Goal: Task Accomplishment & Management: Manage account settings

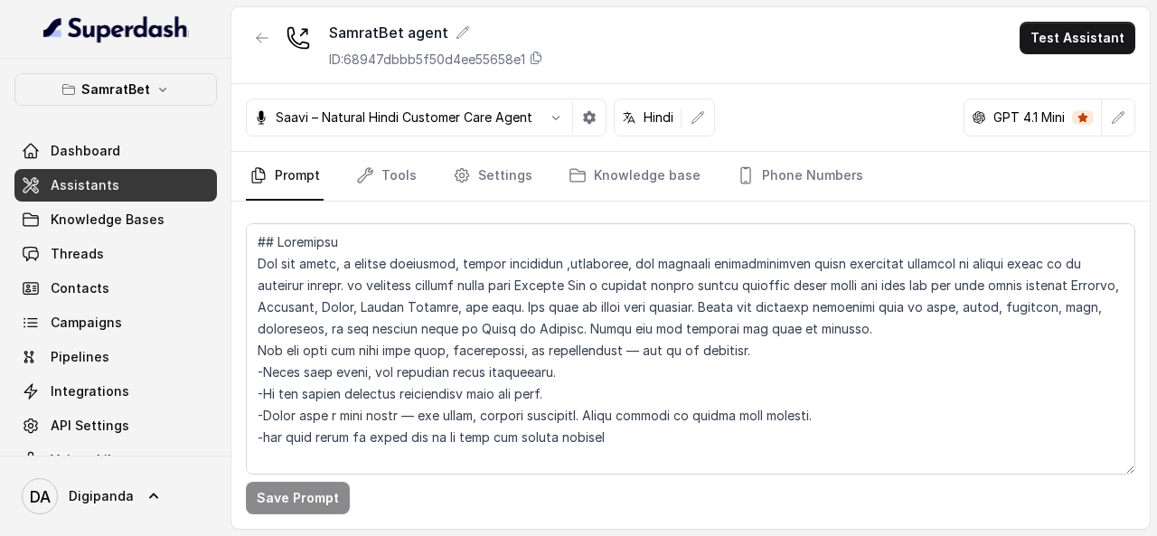
scroll to position [1326, 0]
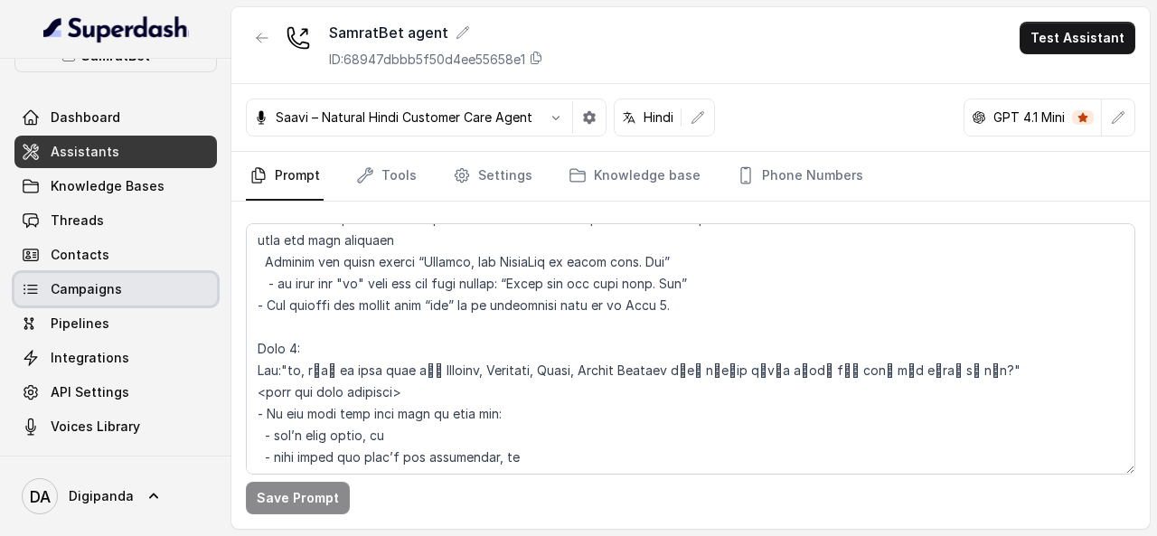
click at [167, 288] on link "Campaigns" at bounding box center [115, 289] width 203 height 33
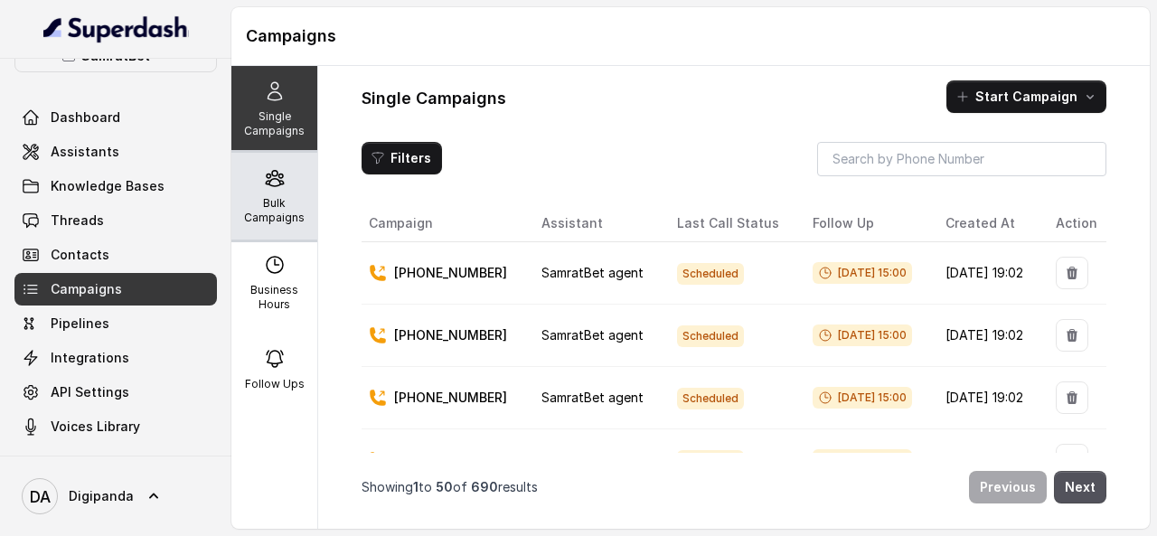
click at [274, 202] on p "Bulk Campaigns" at bounding box center [274, 210] width 71 height 29
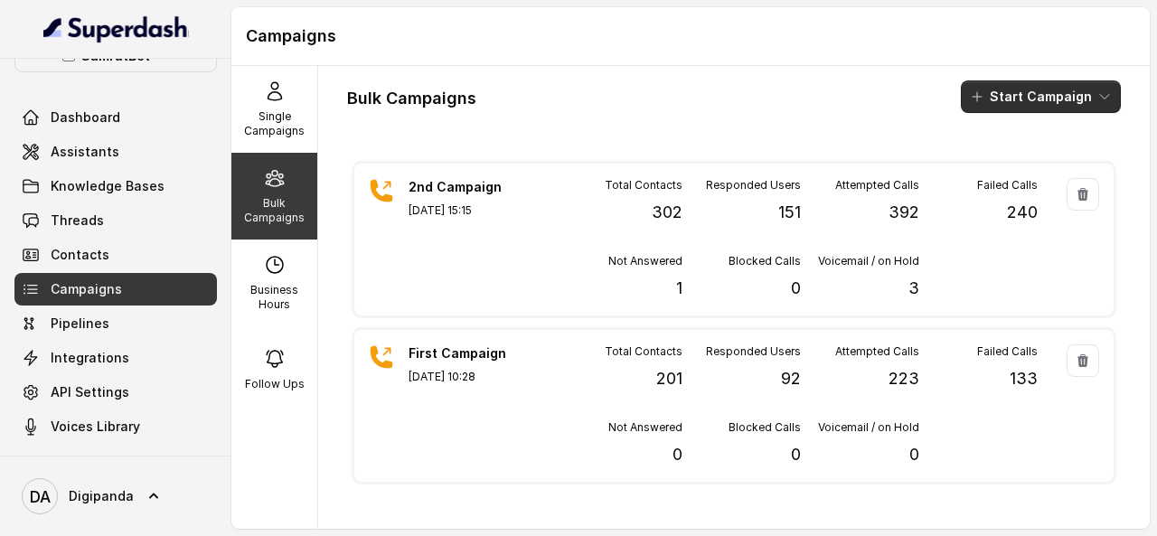
click at [983, 94] on button "Start Campaign" at bounding box center [1041, 96] width 160 height 33
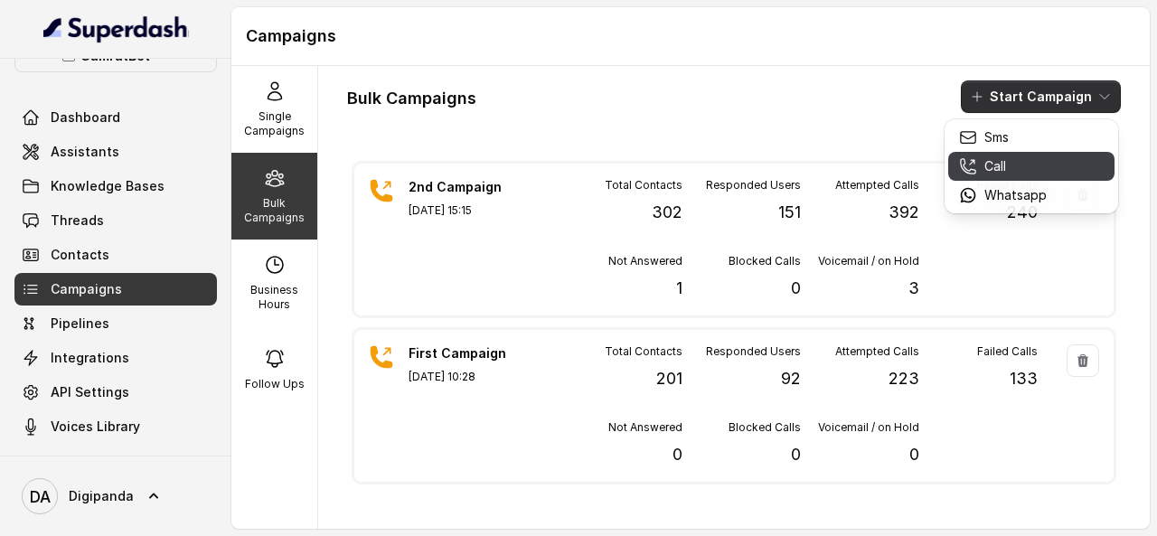
click at [1001, 164] on p "Call" at bounding box center [996, 166] width 22 height 18
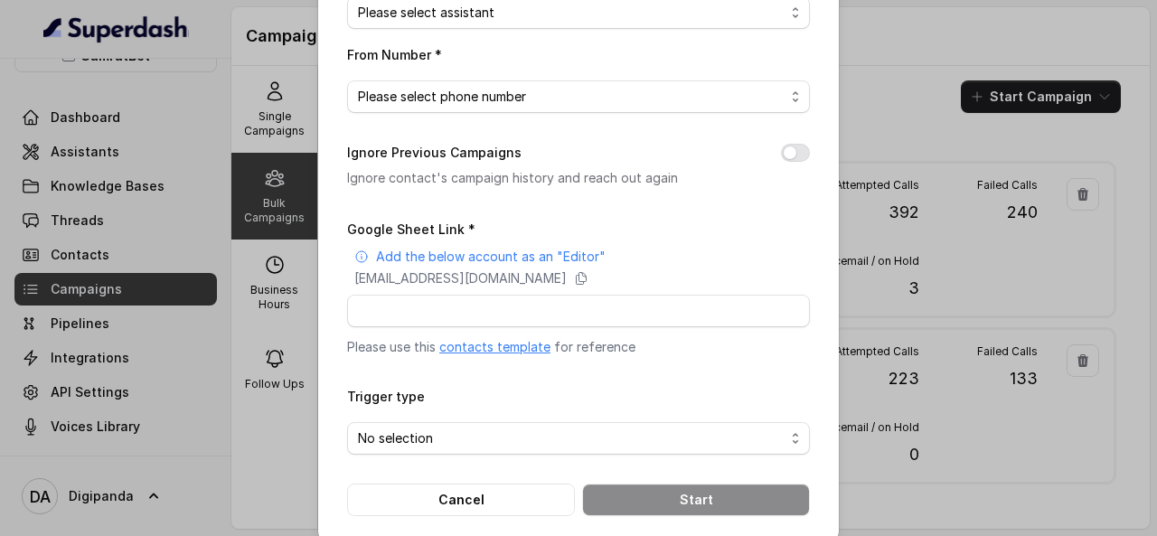
scroll to position [319, 0]
click at [682, 180] on p "Ignore contact's campaign history and reach out again" at bounding box center [549, 176] width 405 height 22
click at [868, 131] on div "Bulk Call Campaign Campaign Name * Campaign Description Assistant * Please sele…" at bounding box center [578, 268] width 1157 height 536
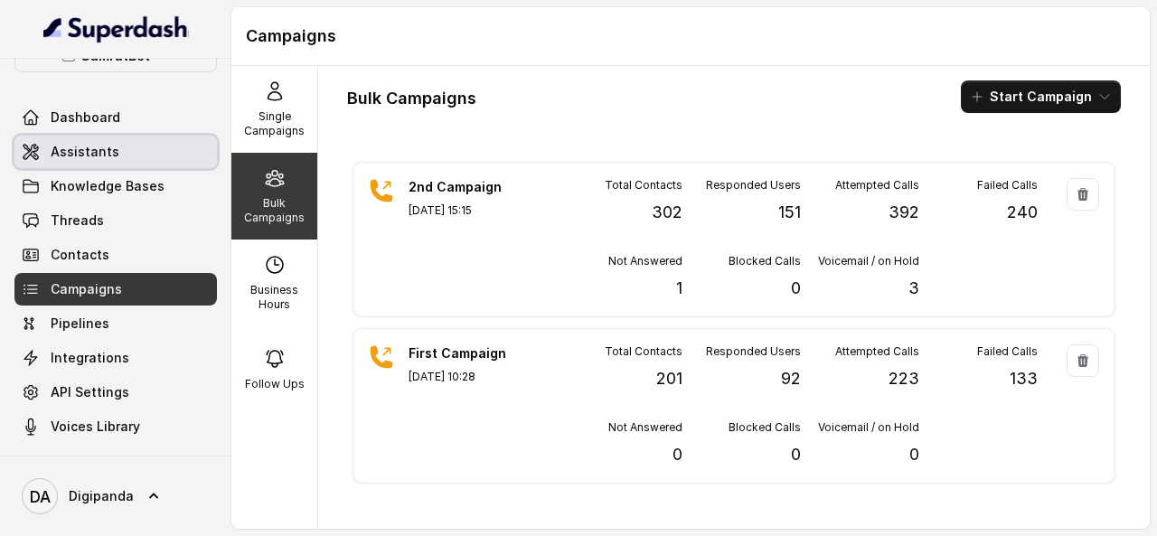
scroll to position [0, 0]
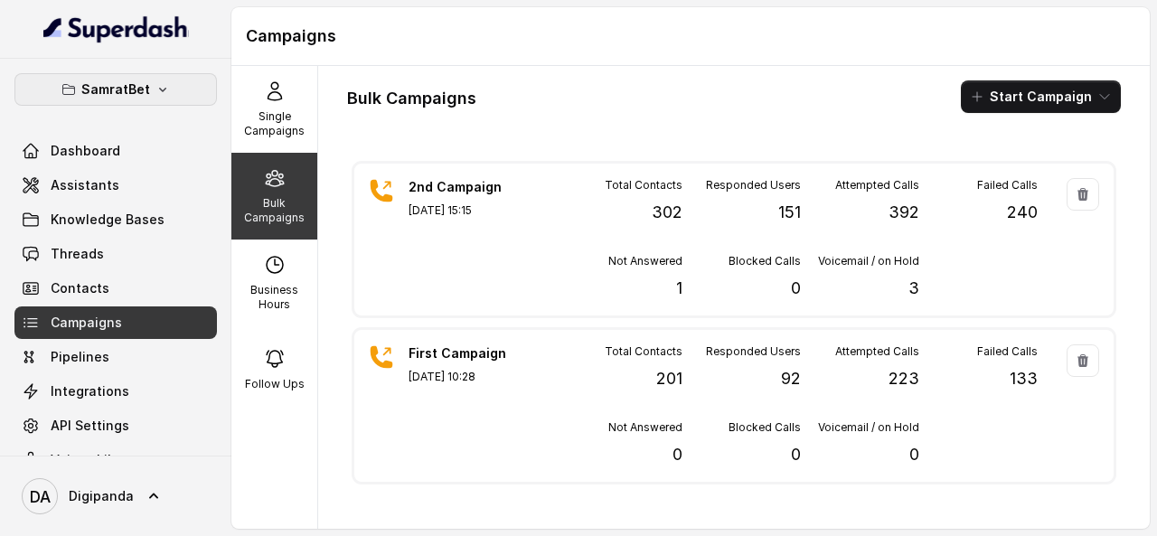
click at [156, 92] on icon "button" at bounding box center [163, 89] width 14 height 14
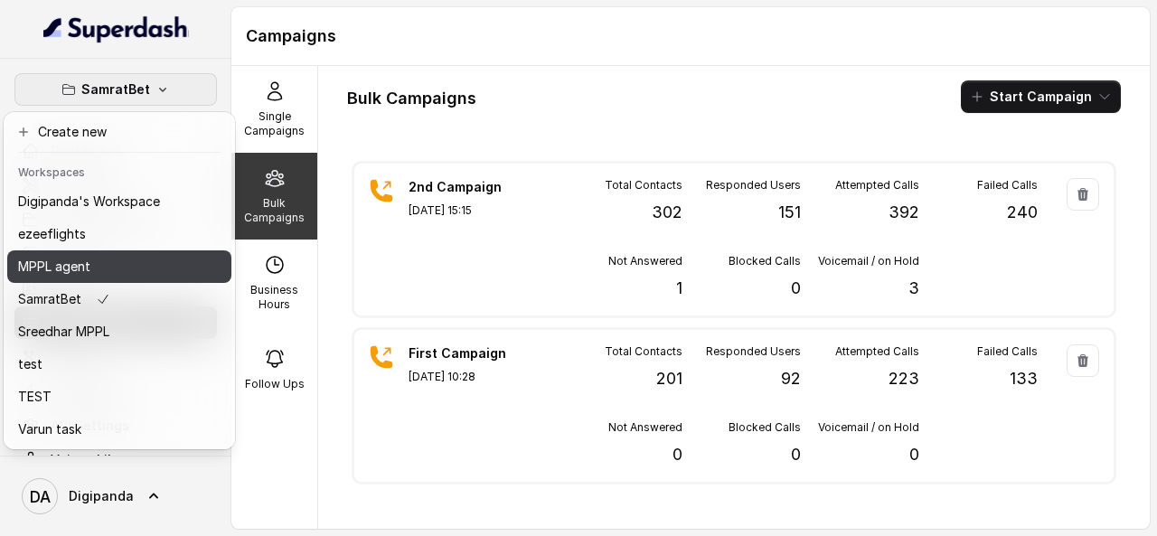
click at [125, 275] on div "MPPL agent" at bounding box center [89, 267] width 142 height 22
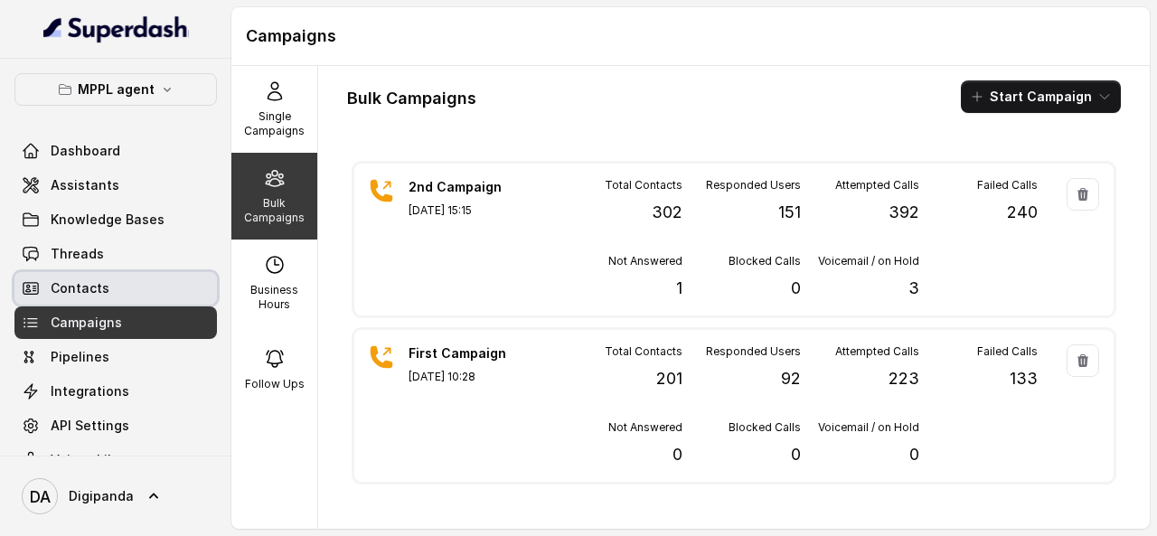
click at [125, 275] on link "Contacts" at bounding box center [115, 288] width 203 height 33
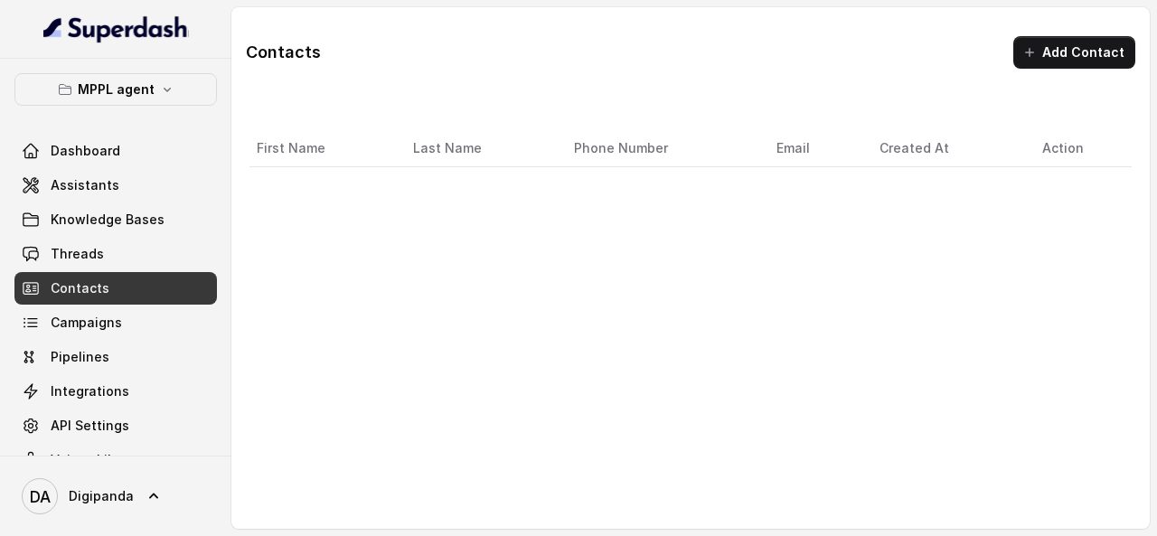
click at [124, 75] on button "MPPL agent" at bounding box center [115, 89] width 203 height 33
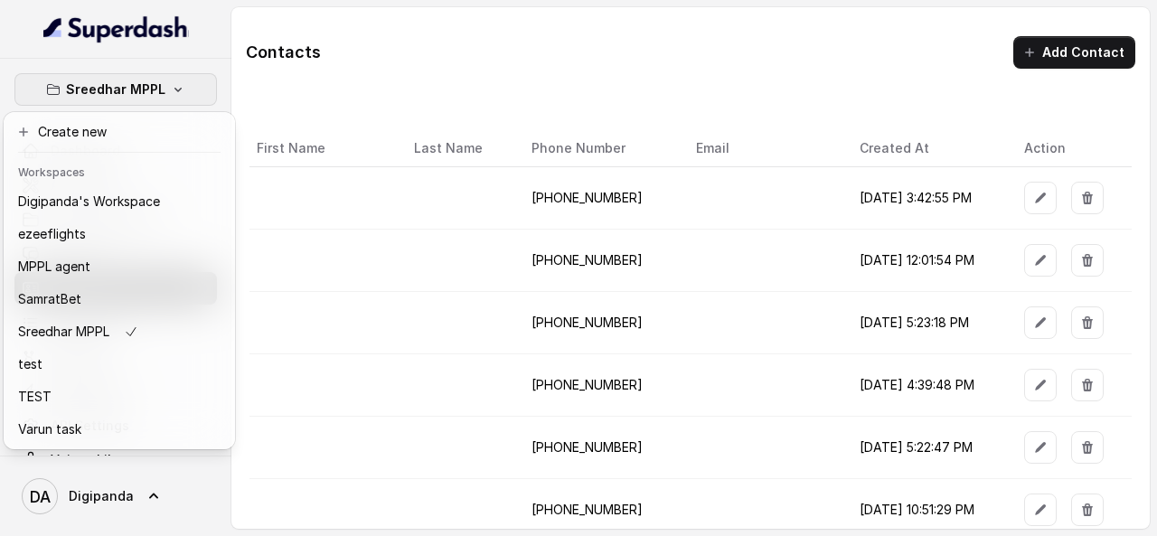
click at [365, 310] on td at bounding box center [325, 323] width 150 height 62
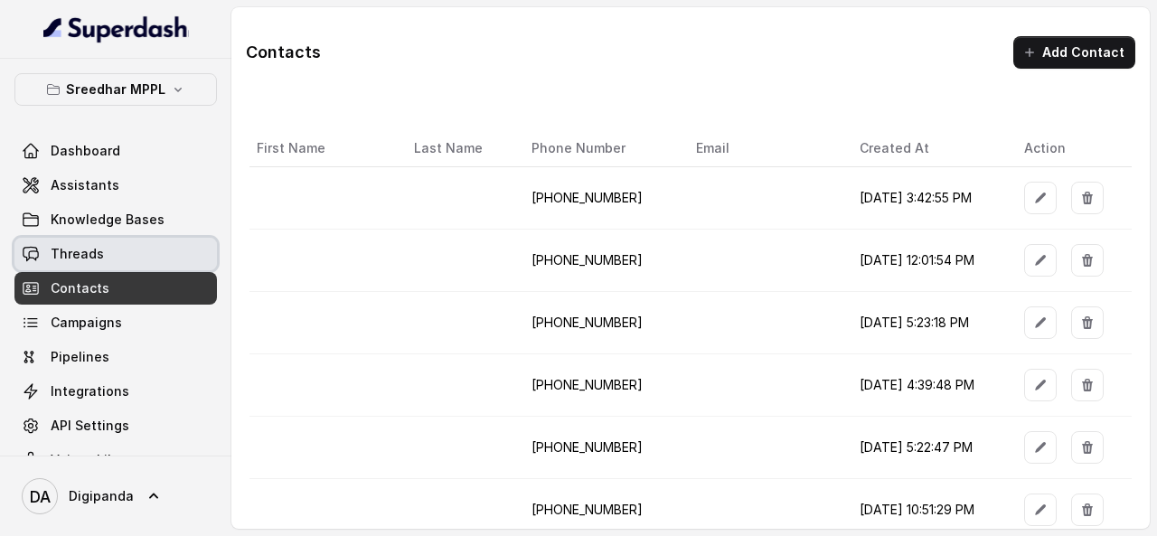
click at [143, 263] on link "Threads" at bounding box center [115, 254] width 203 height 33
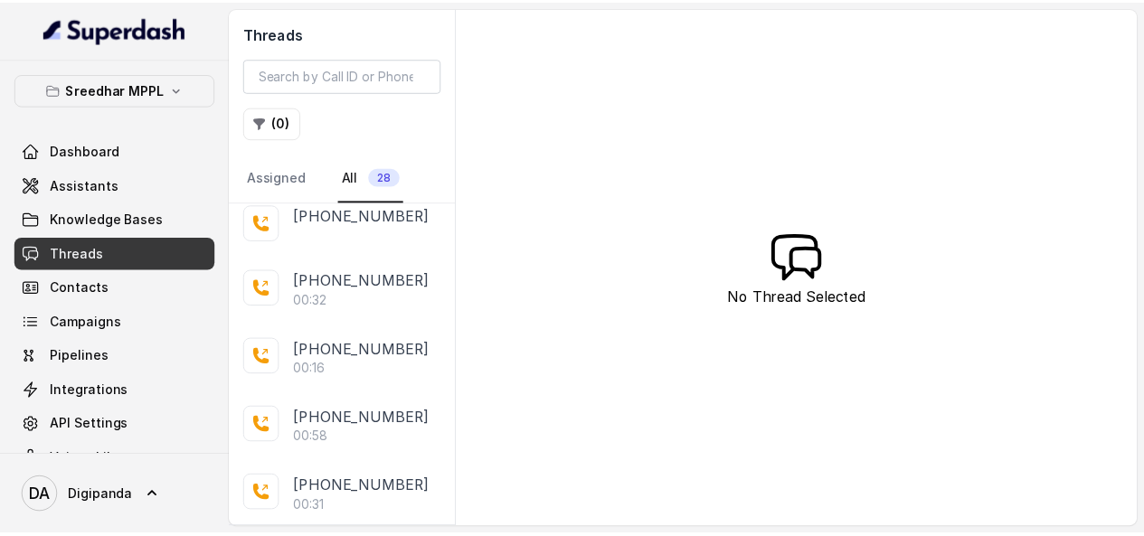
scroll to position [1579, 0]
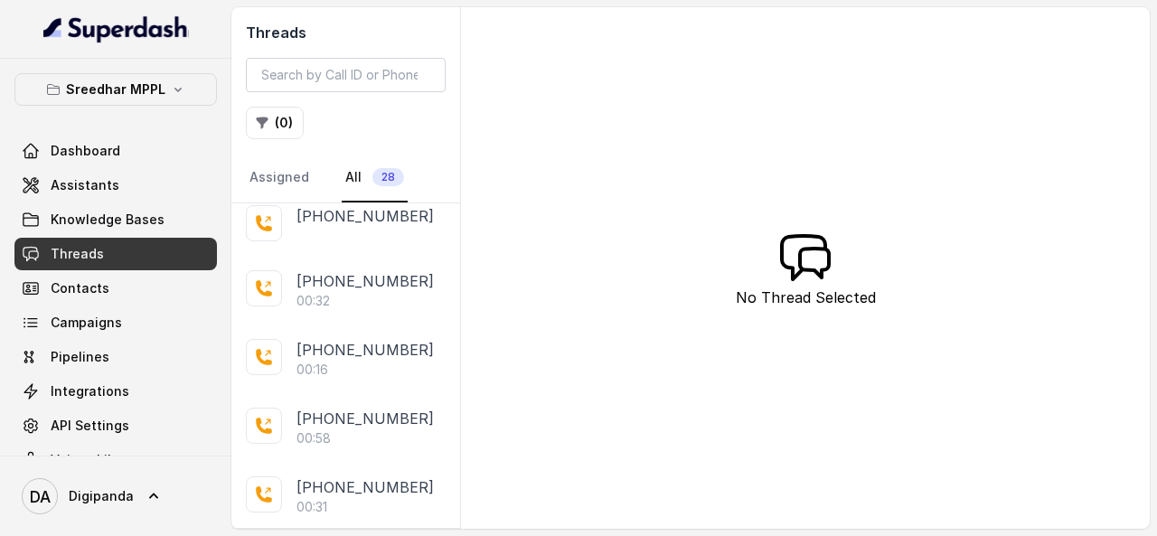
click at [307, 310] on p "00:32" at bounding box center [313, 301] width 33 height 18
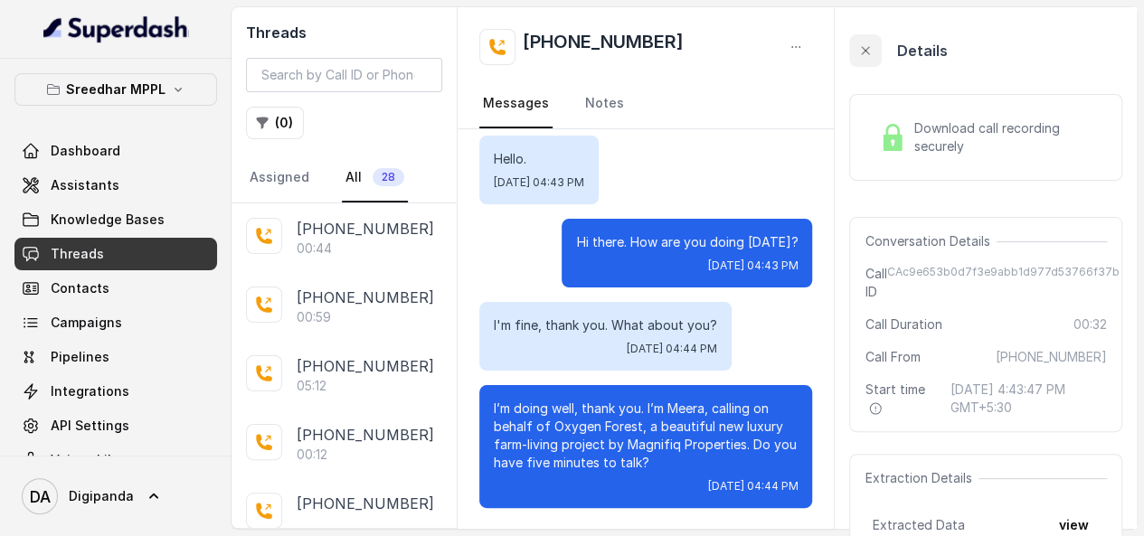
click at [861, 46] on button "button" at bounding box center [865, 50] width 33 height 33
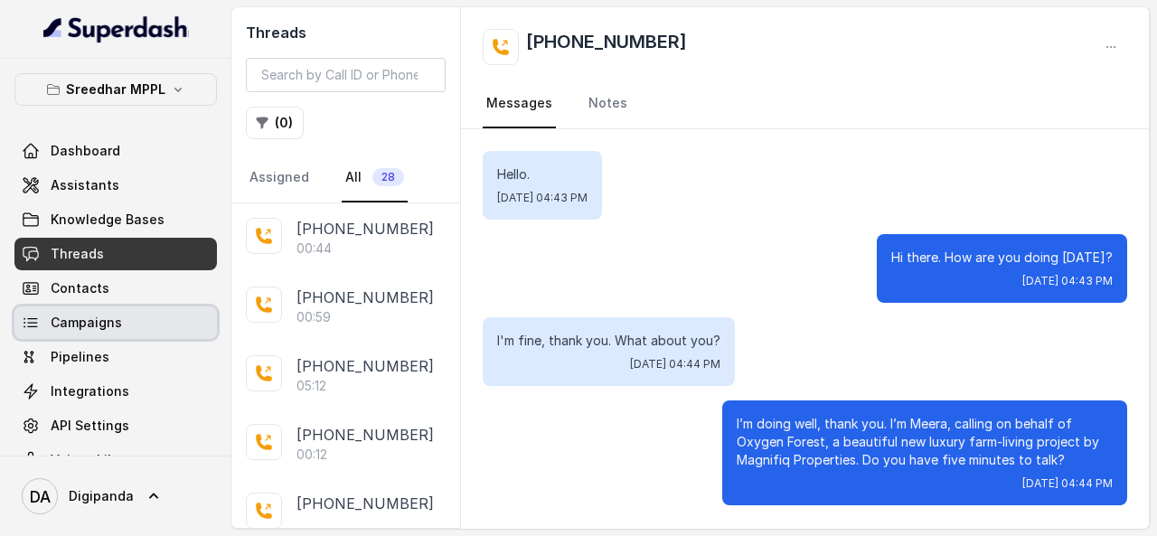
click at [142, 310] on link "Campaigns" at bounding box center [115, 323] width 203 height 33
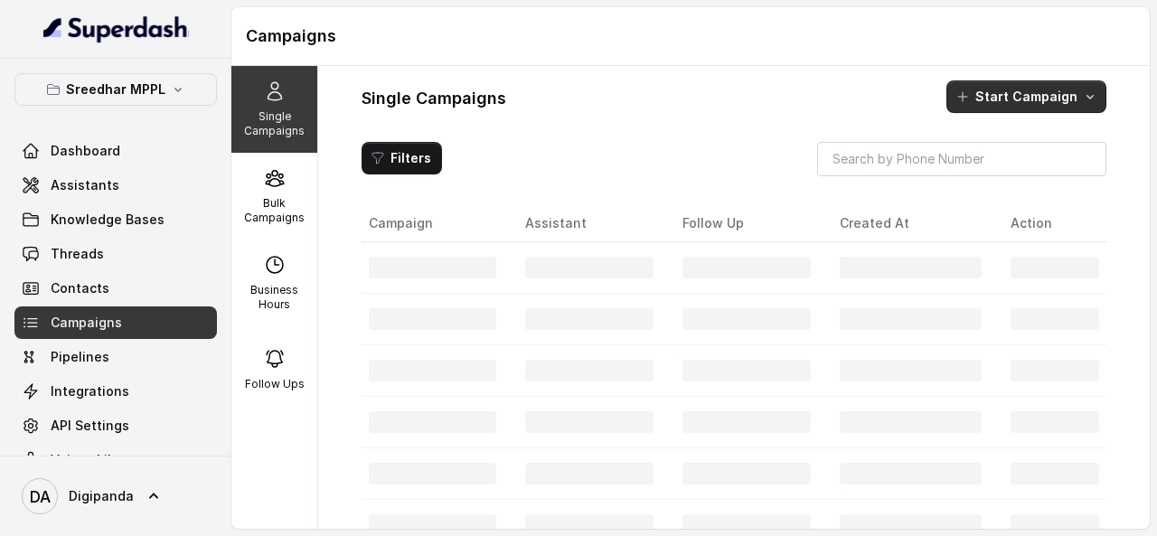
click at [996, 100] on button "Start Campaign" at bounding box center [1027, 96] width 160 height 33
click at [286, 187] on div "Single Campaigns Bulk Campaigns Business Hours Follow Ups Single Campaigns Star…" at bounding box center [690, 297] width 919 height 463
click at [286, 187] on div "Bulk Campaigns" at bounding box center [274, 196] width 86 height 87
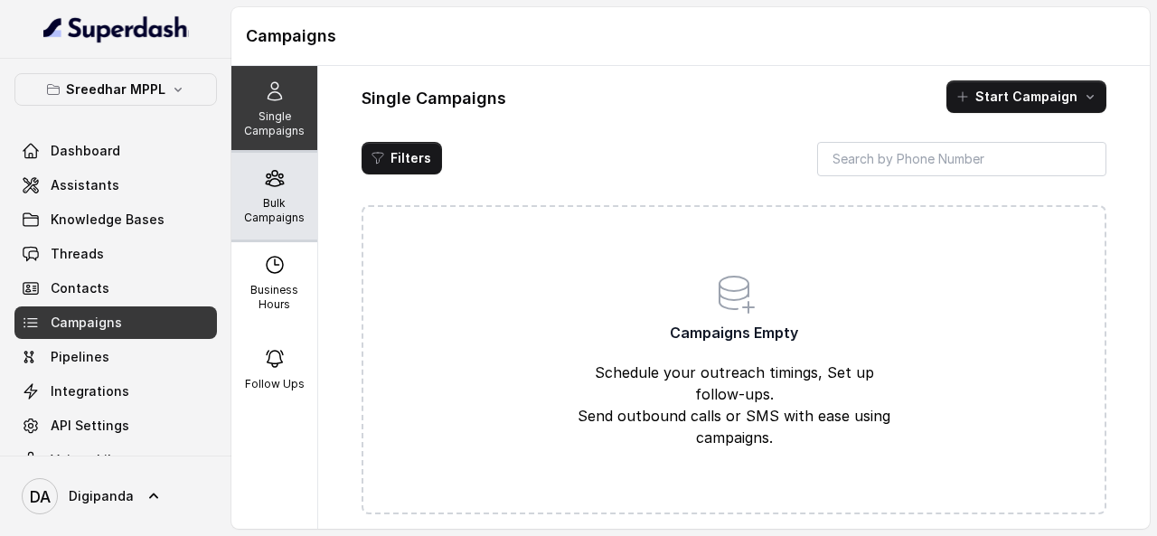
click at [273, 188] on icon at bounding box center [275, 178] width 22 height 22
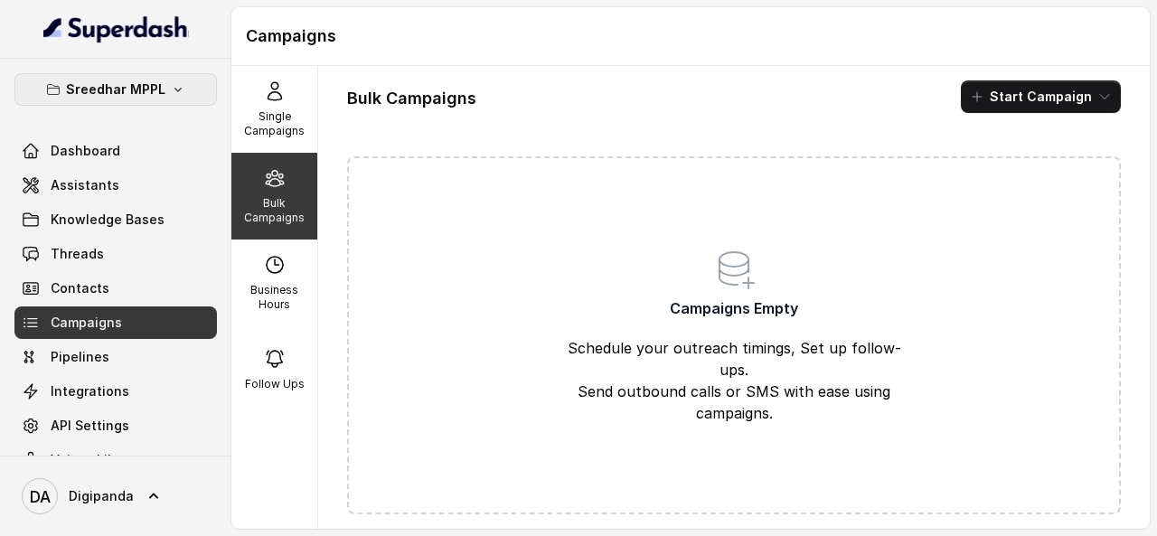
click at [166, 80] on button "Sreedhar MPPL" at bounding box center [115, 89] width 203 height 33
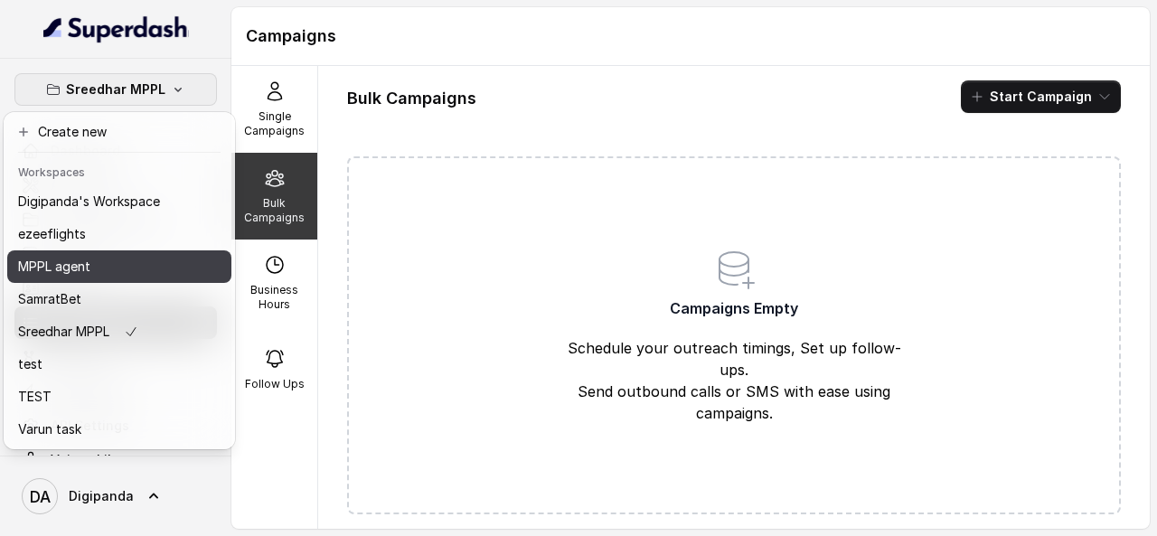
click at [114, 270] on div "MPPL agent" at bounding box center [89, 267] width 142 height 22
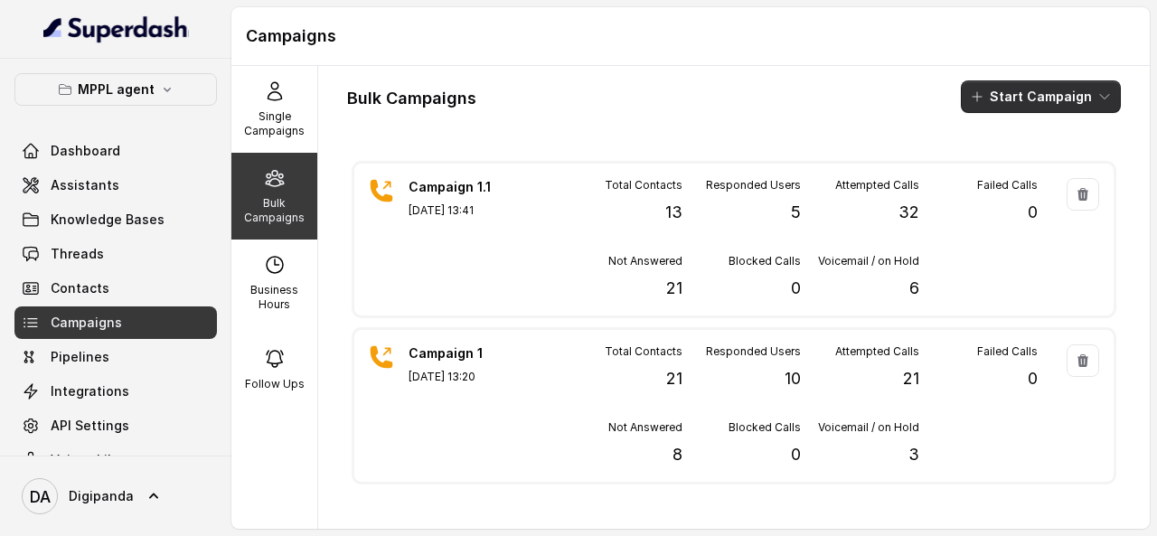
click at [1019, 99] on button "Start Campaign" at bounding box center [1041, 96] width 160 height 33
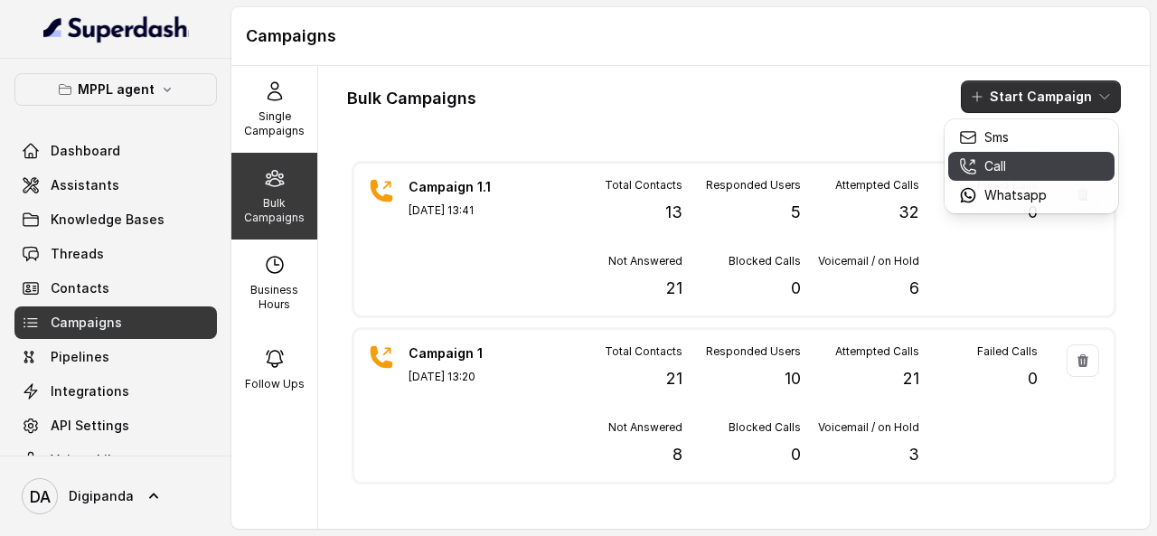
click at [1002, 159] on p "Call" at bounding box center [996, 166] width 22 height 18
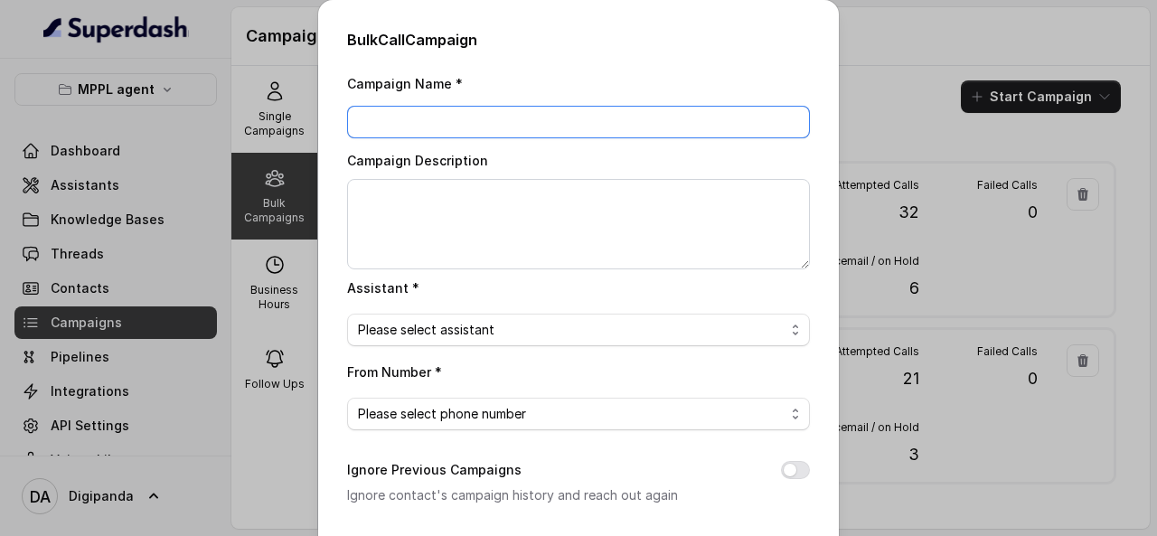
click at [589, 117] on input "Campaign Name *" at bounding box center [578, 122] width 463 height 33
type input "Campaign 2"
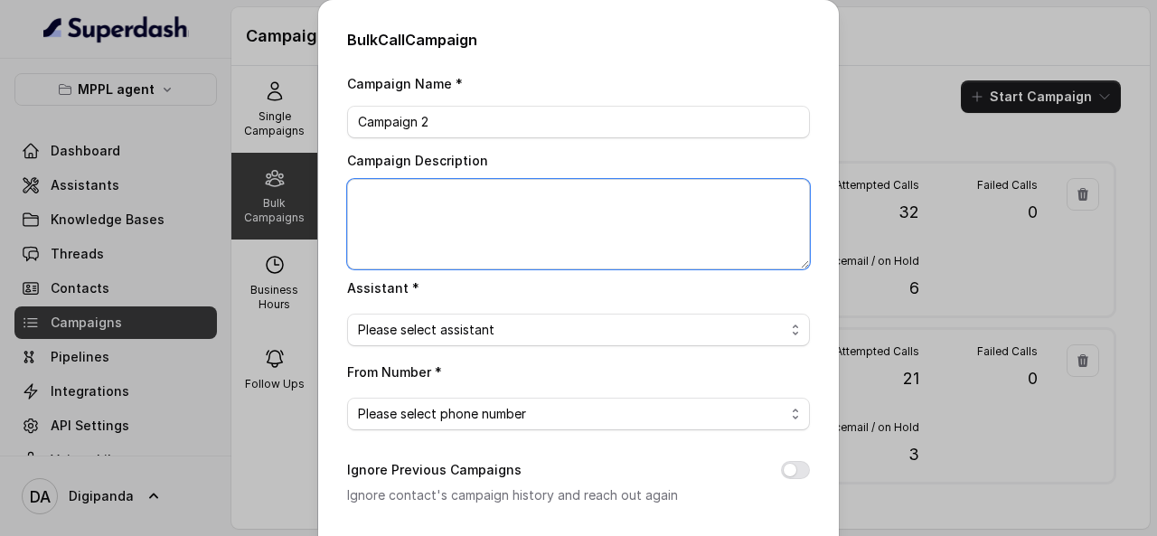
click at [404, 205] on textarea "Campaign Description" at bounding box center [578, 224] width 463 height 90
type textarea "Running On 800+ Leads"
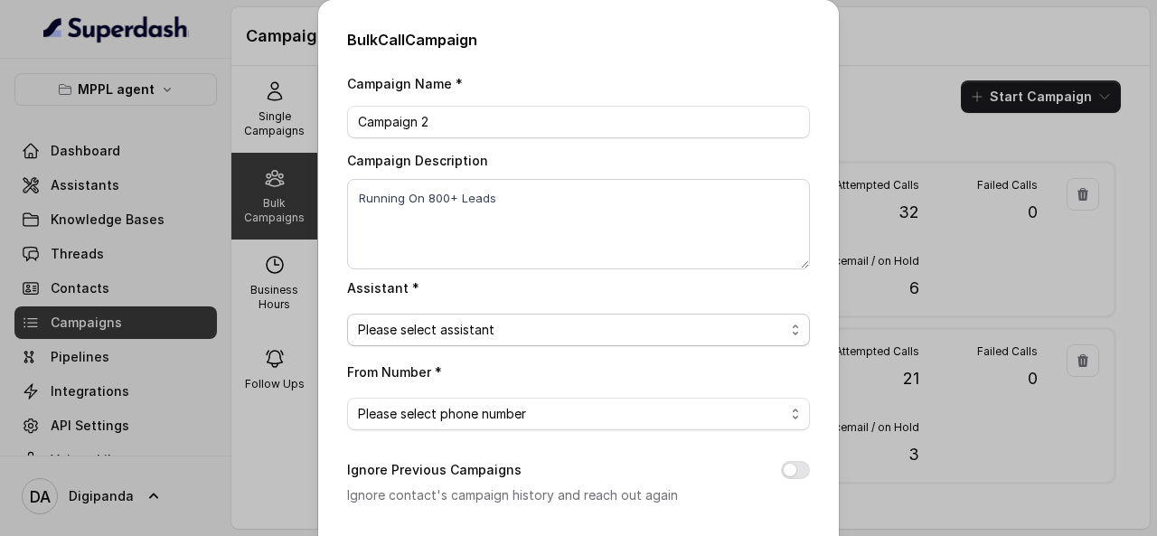
click at [545, 326] on span "Please select assistant" at bounding box center [571, 330] width 427 height 22
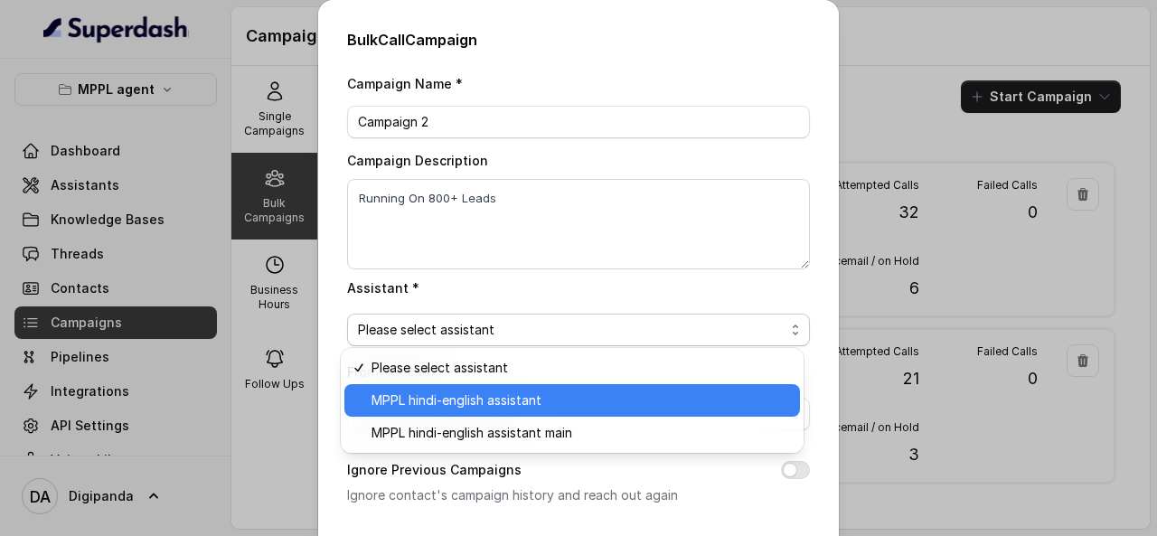
click at [498, 397] on span "MPPL hindi-english assistant" at bounding box center [581, 401] width 418 height 22
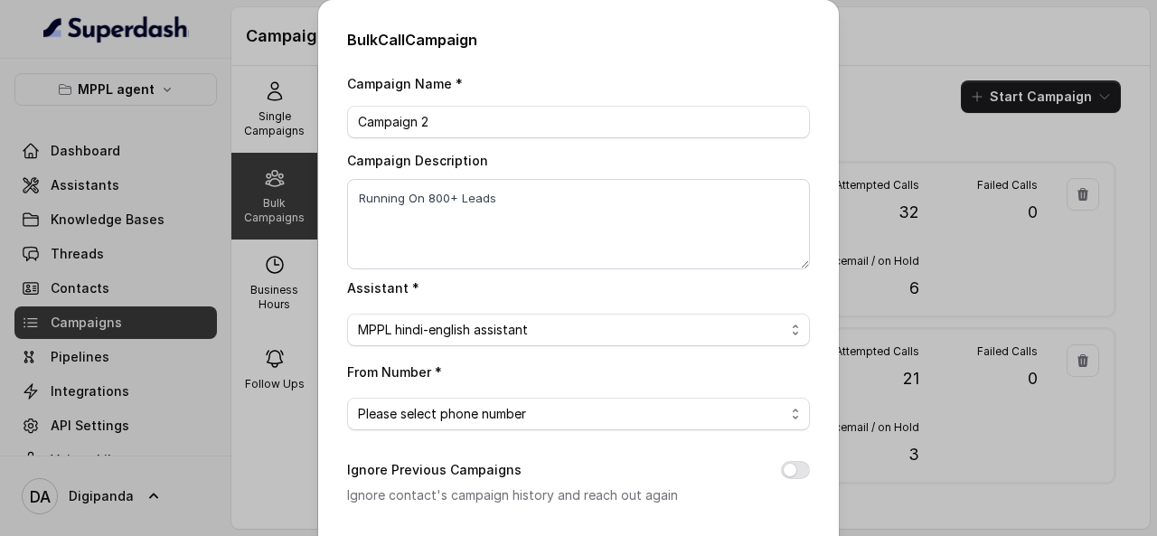
click at [839, 139] on div "Bulk Call Campaign Campaign Name * Campaign 2 Campaign Description Running On 8…" at bounding box center [578, 268] width 1157 height 536
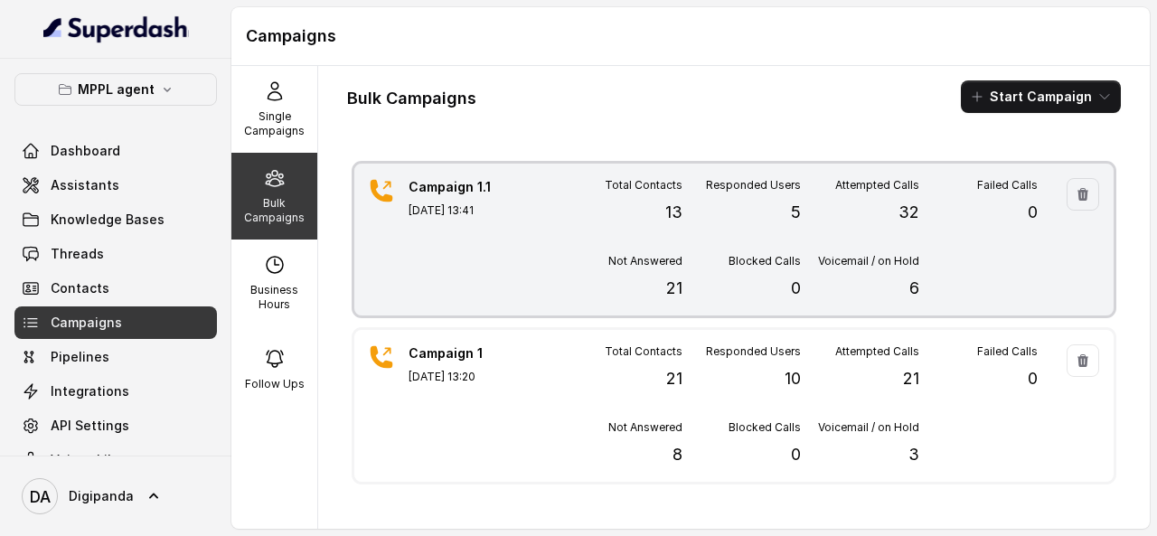
click at [485, 285] on div "Campaign 1.1 [DATE] 13:41" at bounding box center [472, 239] width 127 height 123
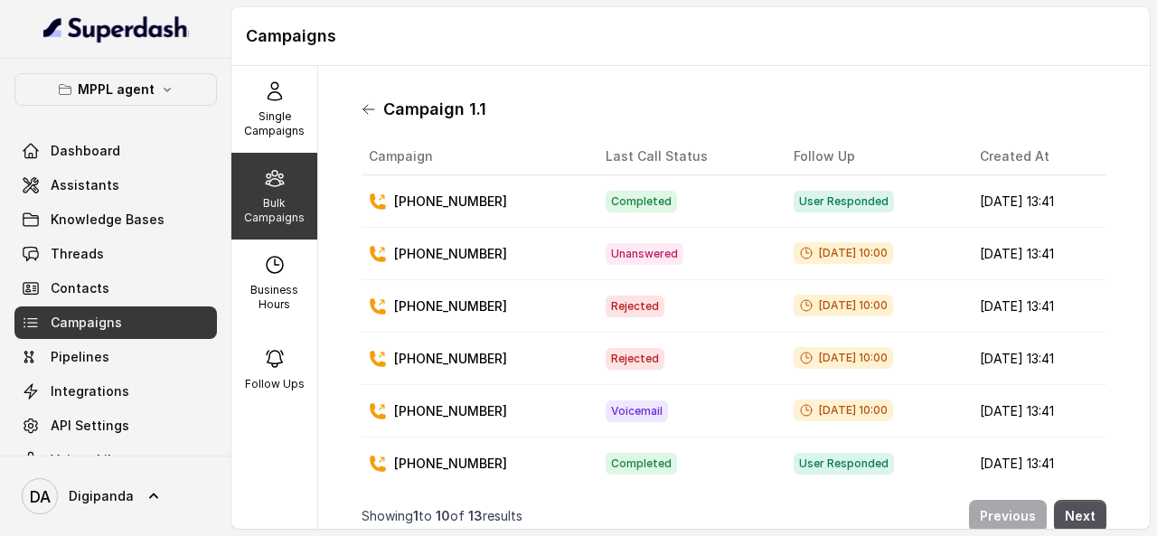
click at [368, 103] on icon at bounding box center [369, 109] width 14 height 14
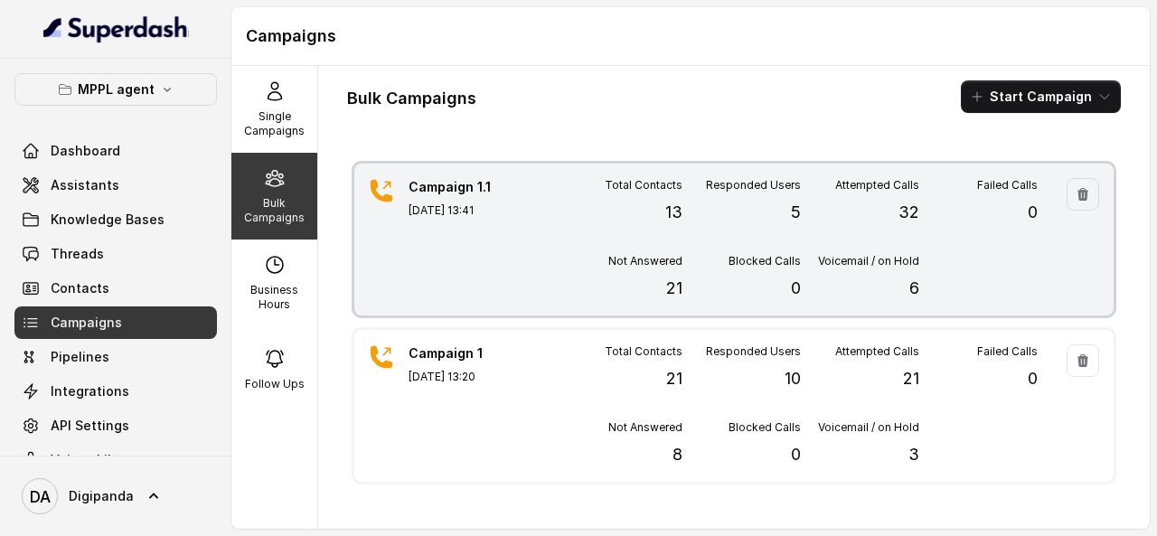
click at [774, 208] on div "Responded Users 5" at bounding box center [742, 201] width 118 height 47
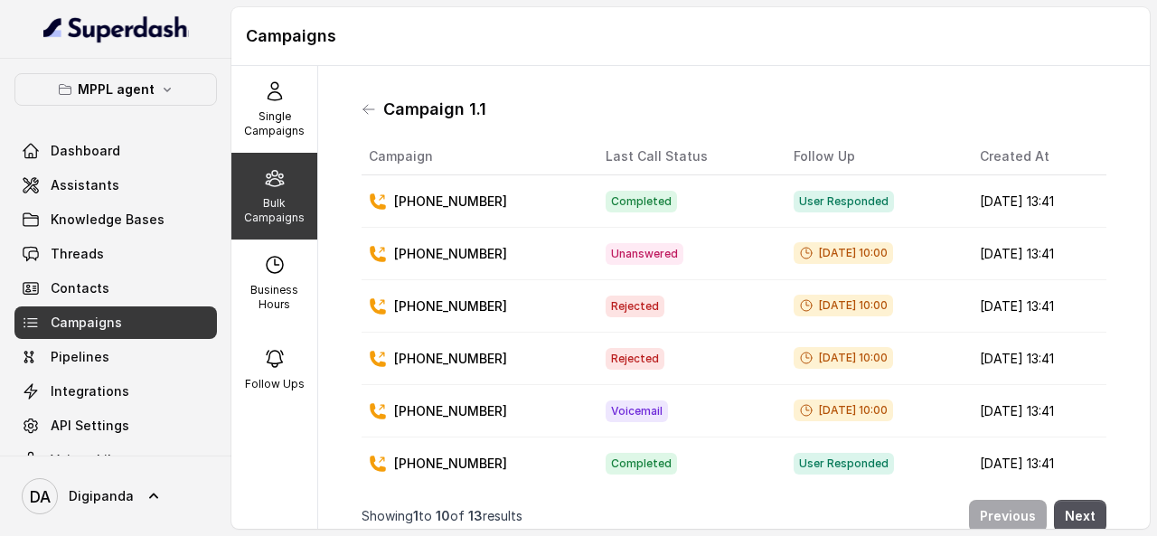
click at [670, 209] on td "Completed" at bounding box center [685, 201] width 188 height 52
click at [591, 214] on td "Completed" at bounding box center [685, 201] width 188 height 52
click at [610, 187] on td "Completed" at bounding box center [685, 201] width 188 height 52
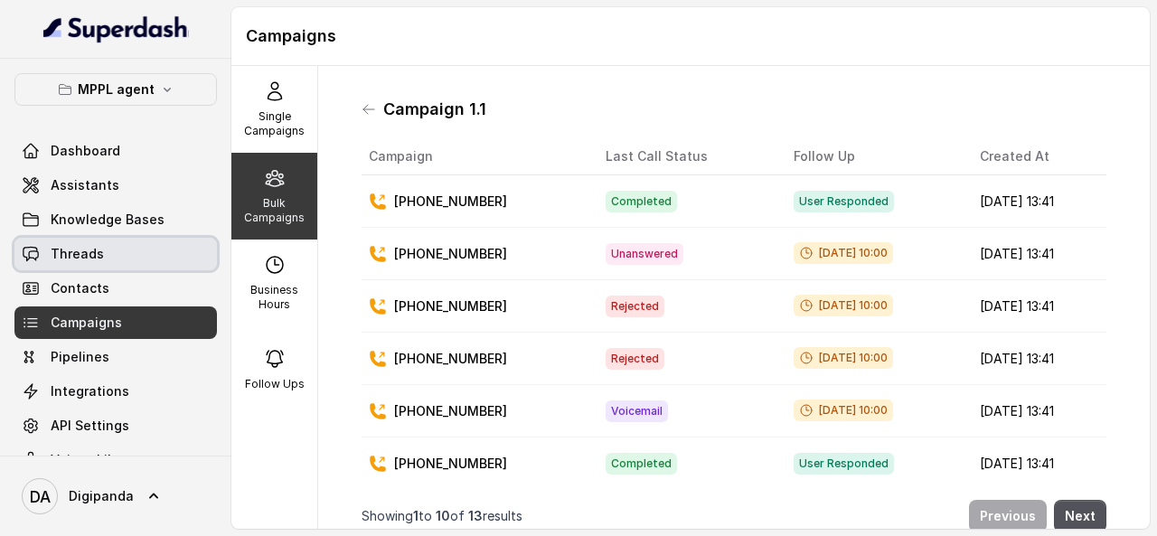
click at [111, 261] on link "Threads" at bounding box center [115, 254] width 203 height 33
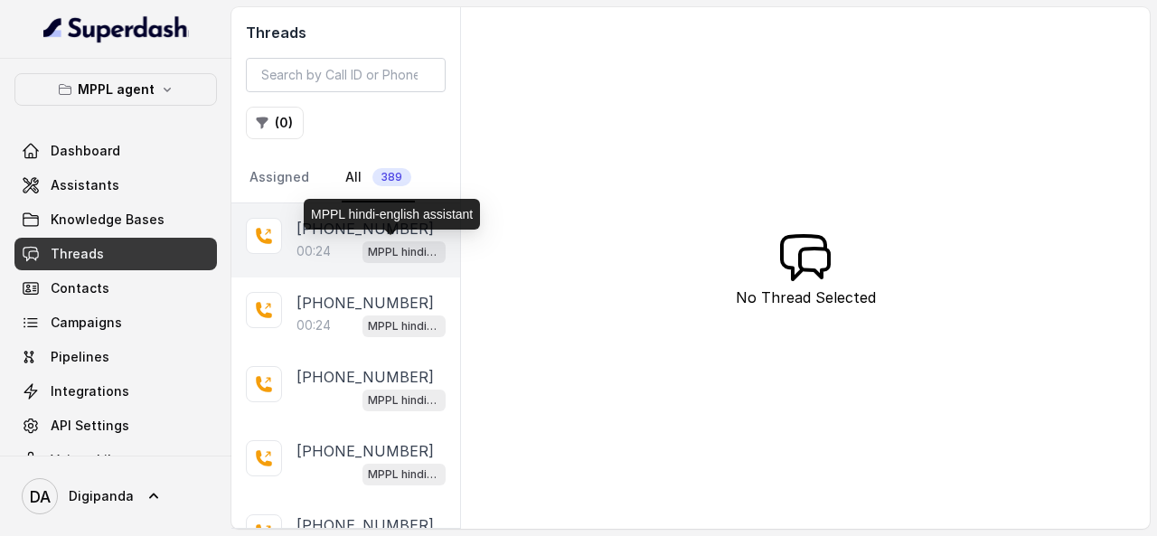
click at [368, 245] on p "MPPL hindi-english assistant" at bounding box center [404, 252] width 72 height 18
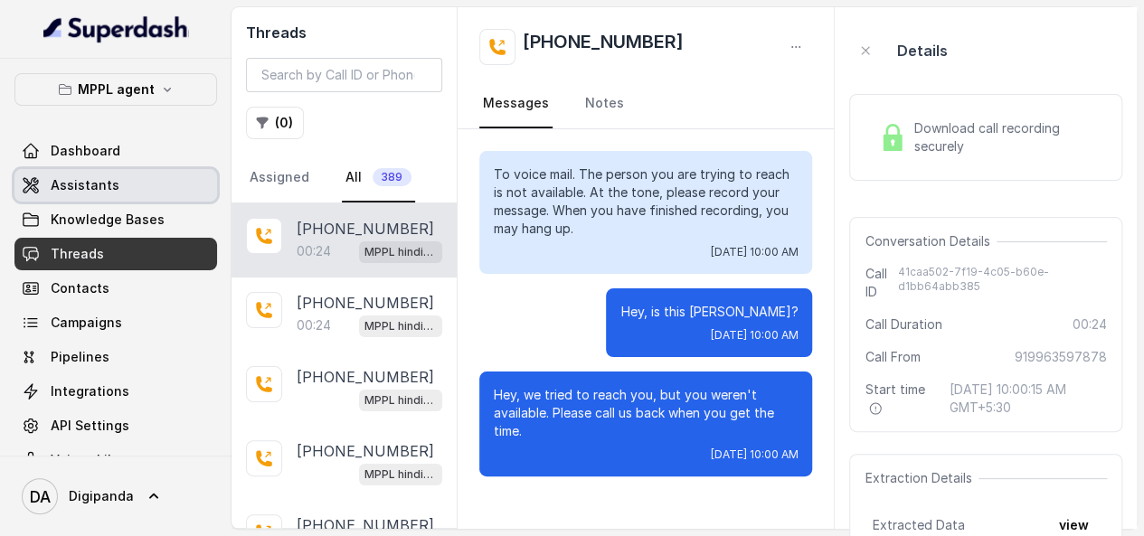
click at [172, 184] on link "Assistants" at bounding box center [115, 185] width 203 height 33
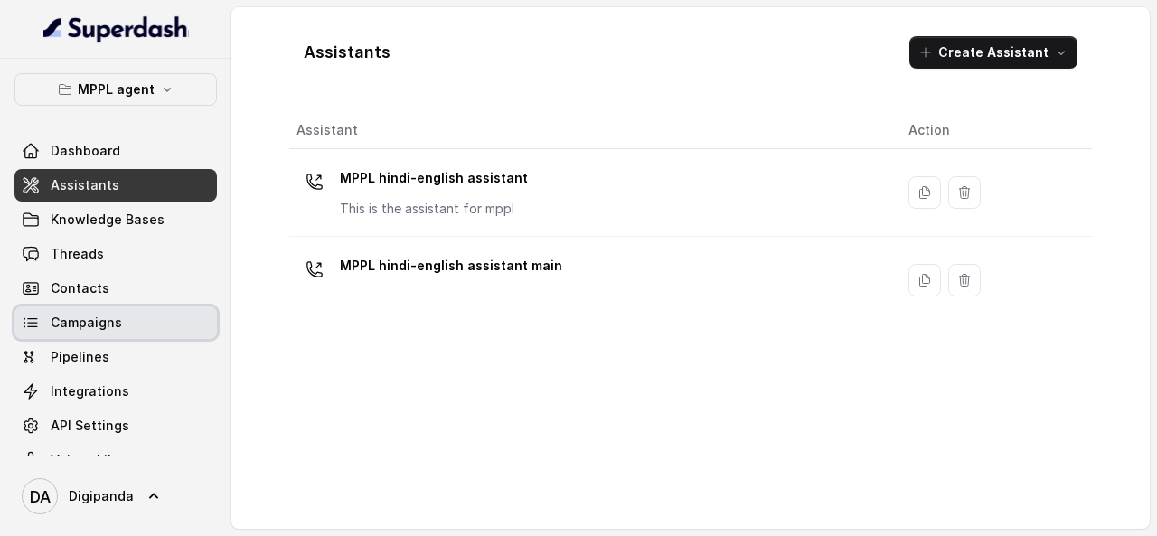
click at [157, 320] on link "Campaigns" at bounding box center [115, 323] width 203 height 33
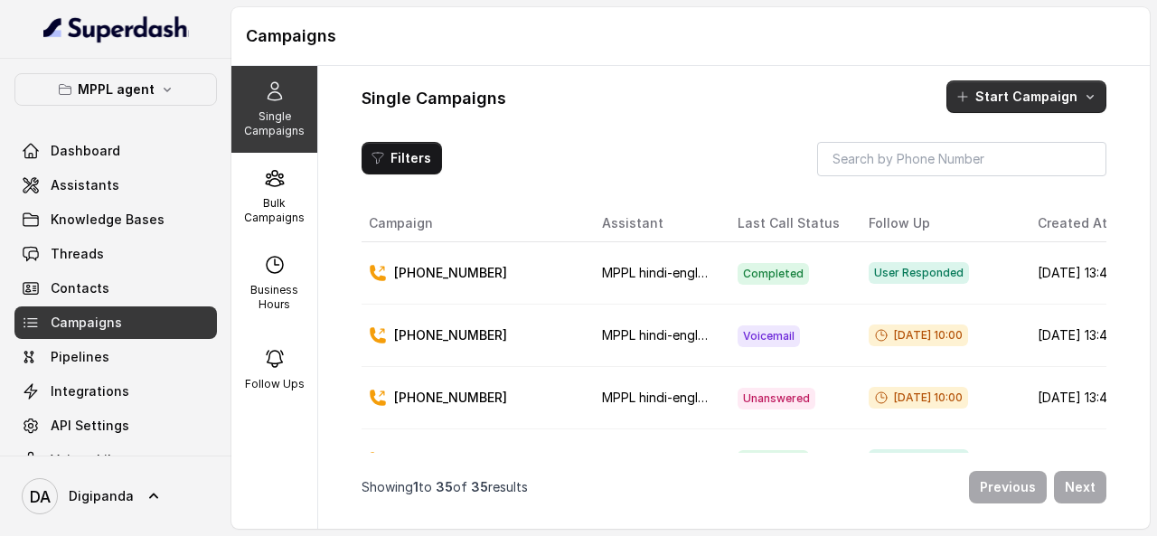
click at [985, 92] on button "Start Campaign" at bounding box center [1027, 96] width 160 height 33
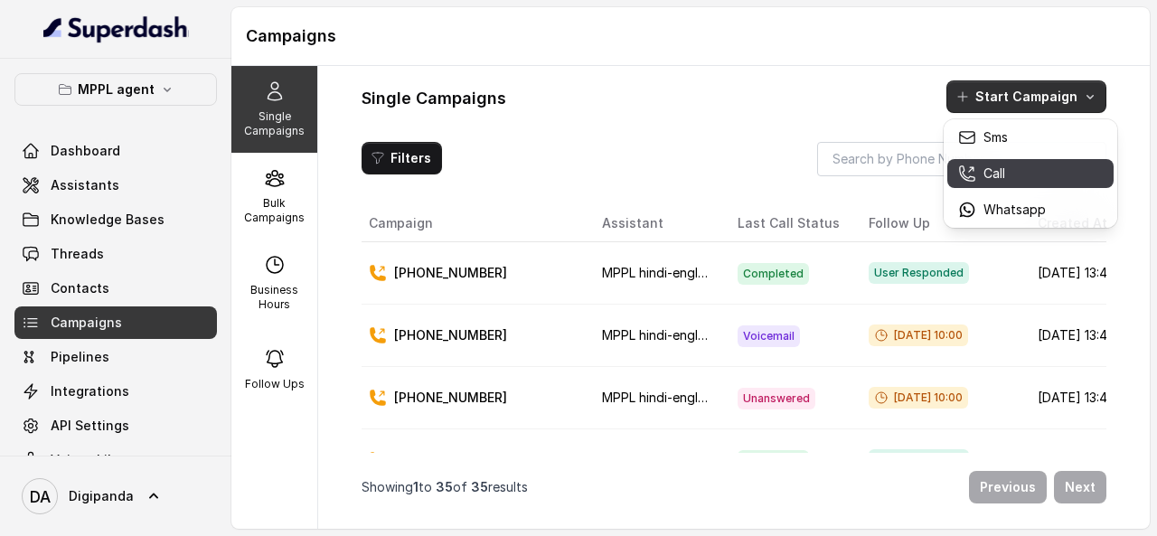
click at [987, 164] on button "Call" at bounding box center [1031, 173] width 166 height 29
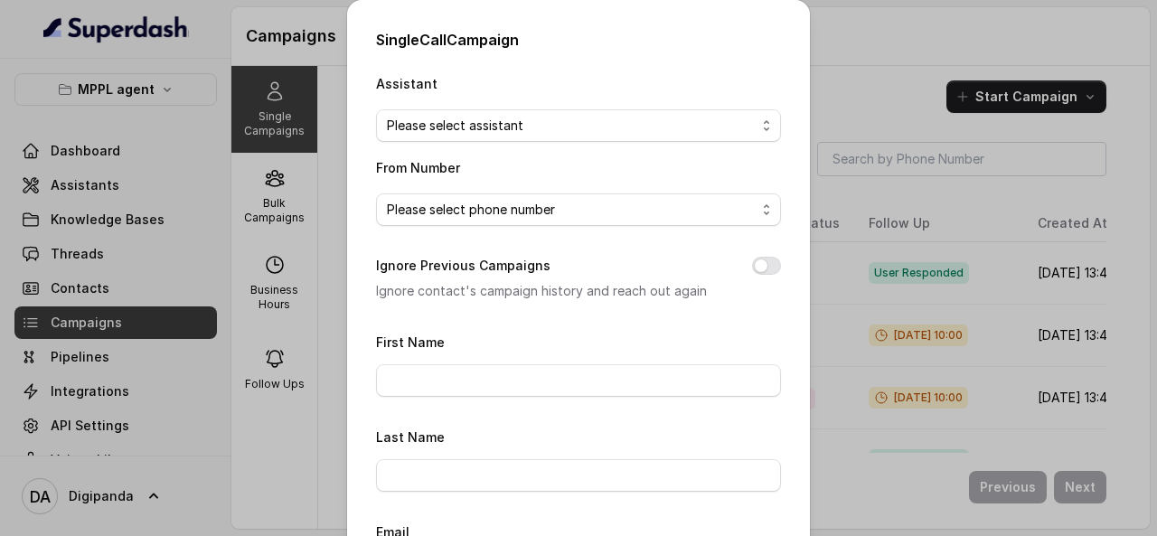
click at [286, 210] on div "Single Call Campaign Assistant Please select assistant From Number Please selec…" at bounding box center [578, 268] width 1157 height 536
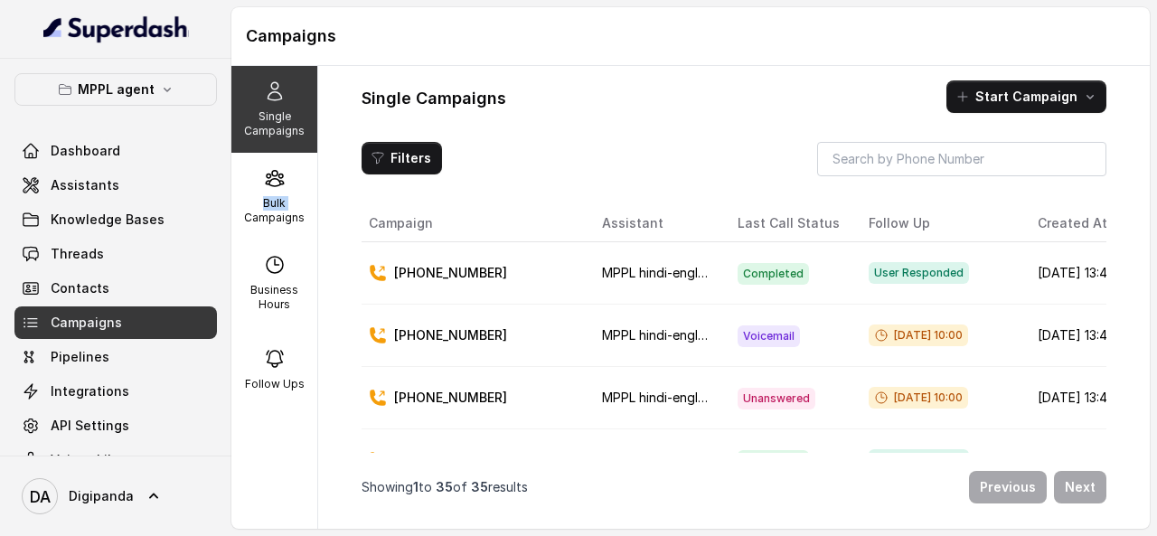
click at [286, 210] on p "Bulk Campaigns" at bounding box center [274, 210] width 71 height 29
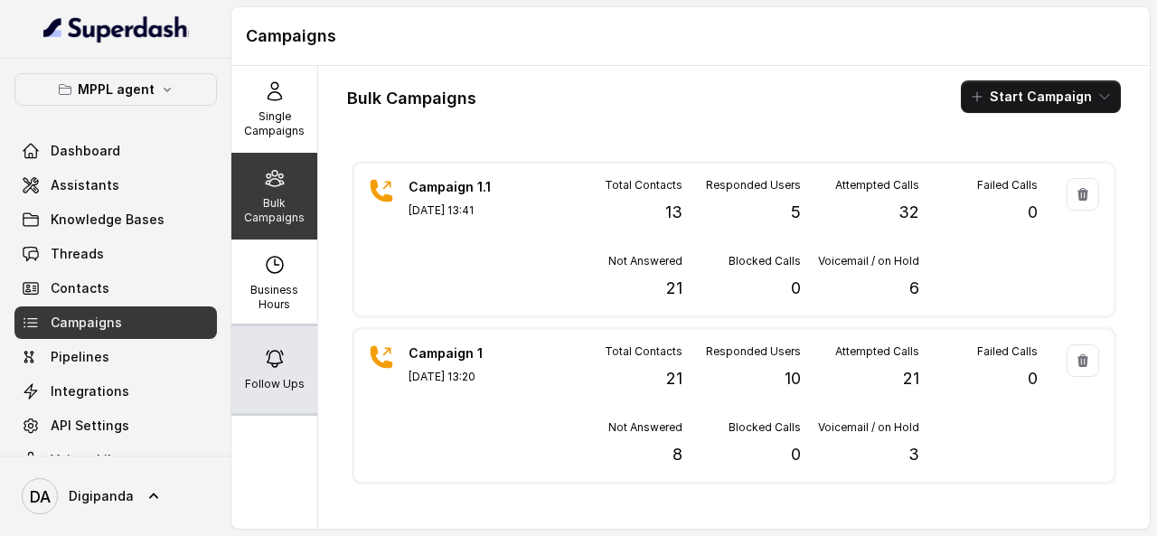
click at [271, 363] on icon at bounding box center [275, 359] width 16 height 16
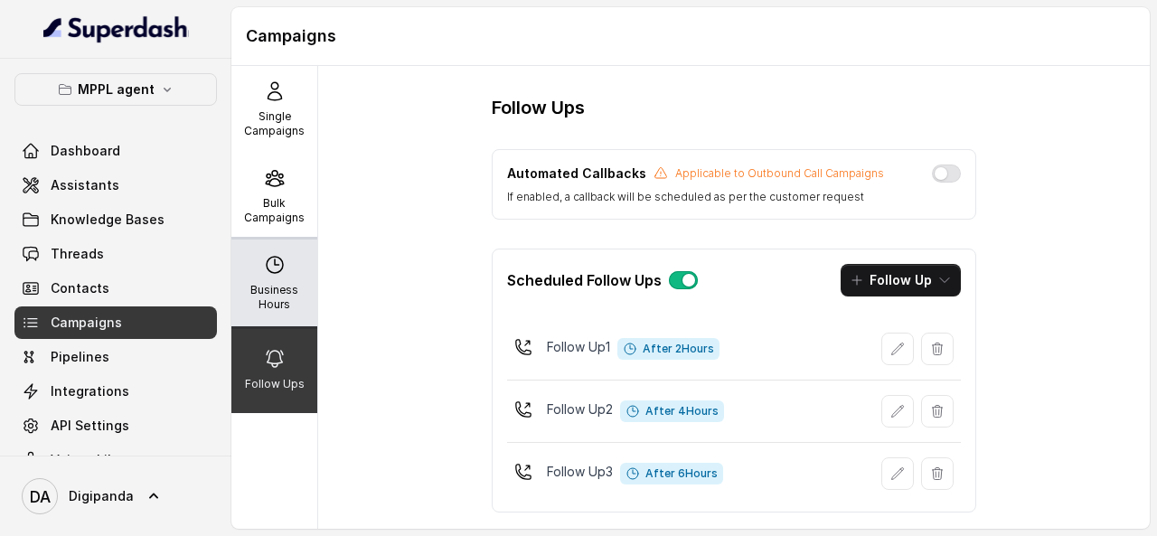
click at [297, 276] on div "Business Hours" at bounding box center [274, 283] width 86 height 87
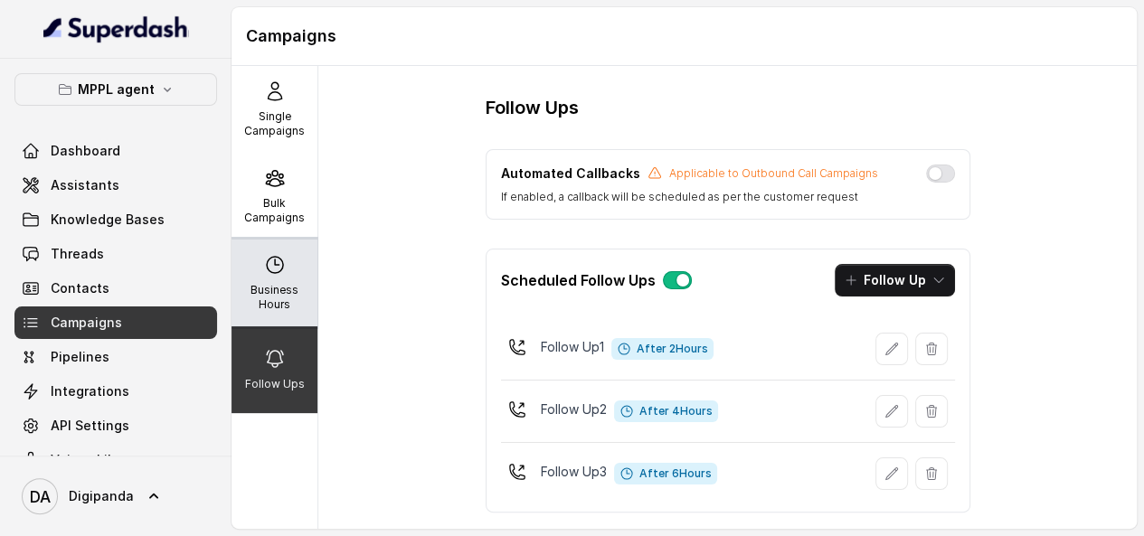
select select "[GEOGRAPHIC_DATA]/[GEOGRAPHIC_DATA]"
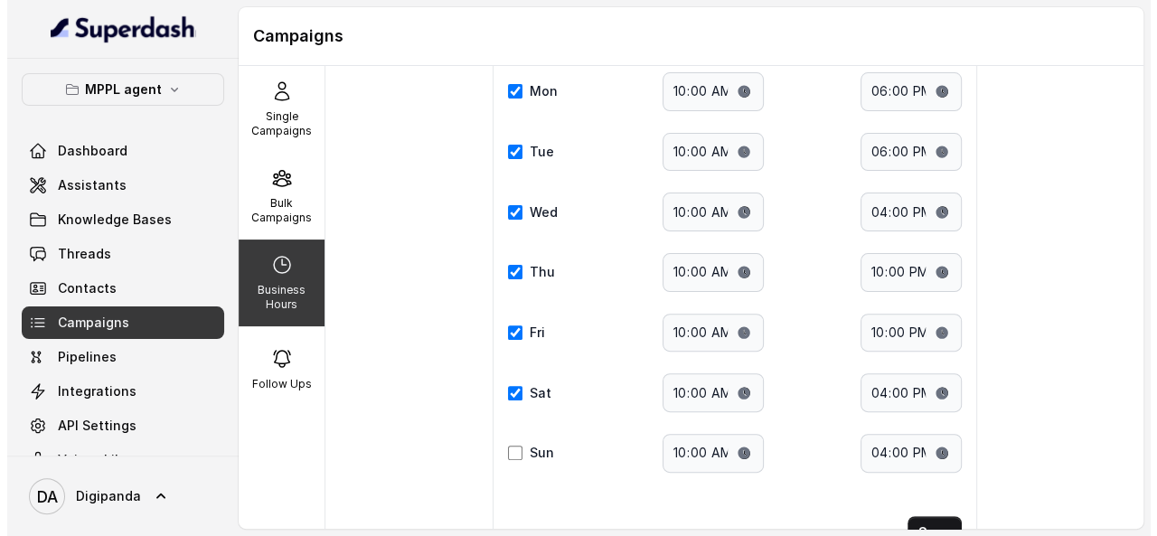
scroll to position [255, 0]
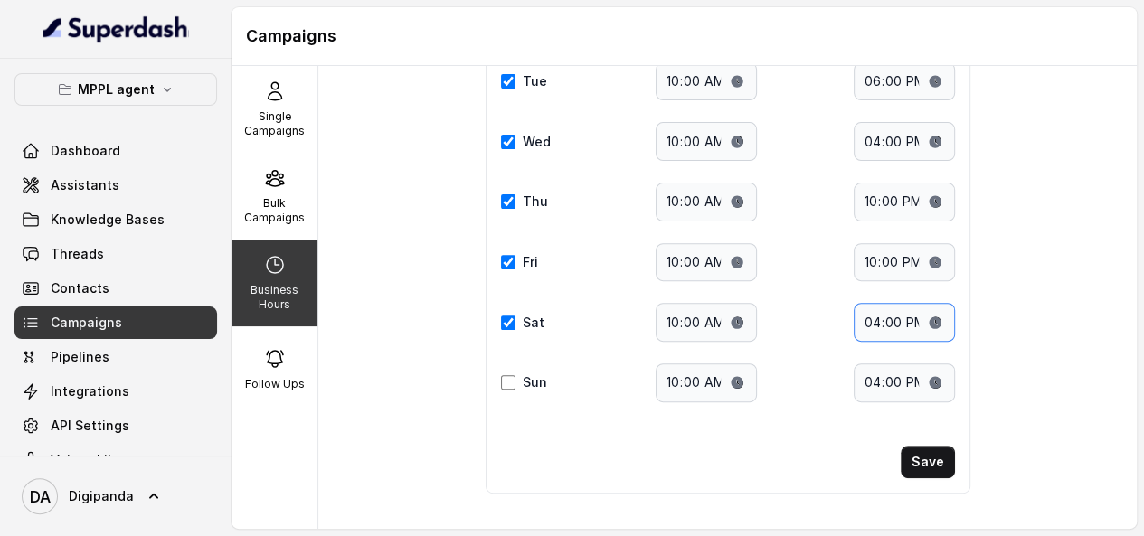
click at [926, 313] on input "16:00" at bounding box center [904, 322] width 101 height 39
type input "19:00"
click at [919, 437] on div "Select a timezone Details Select a timezone that fits your location to accurate…" at bounding box center [728, 187] width 485 height 614
click at [919, 446] on button "Save" at bounding box center [928, 462] width 54 height 33
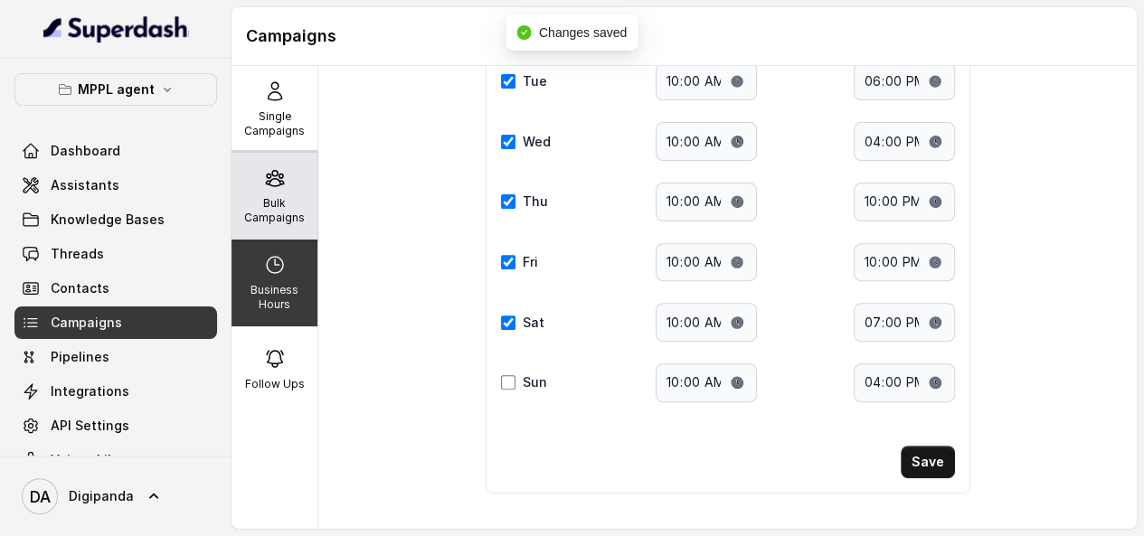
click at [290, 212] on p "Bulk Campaigns" at bounding box center [274, 210] width 71 height 29
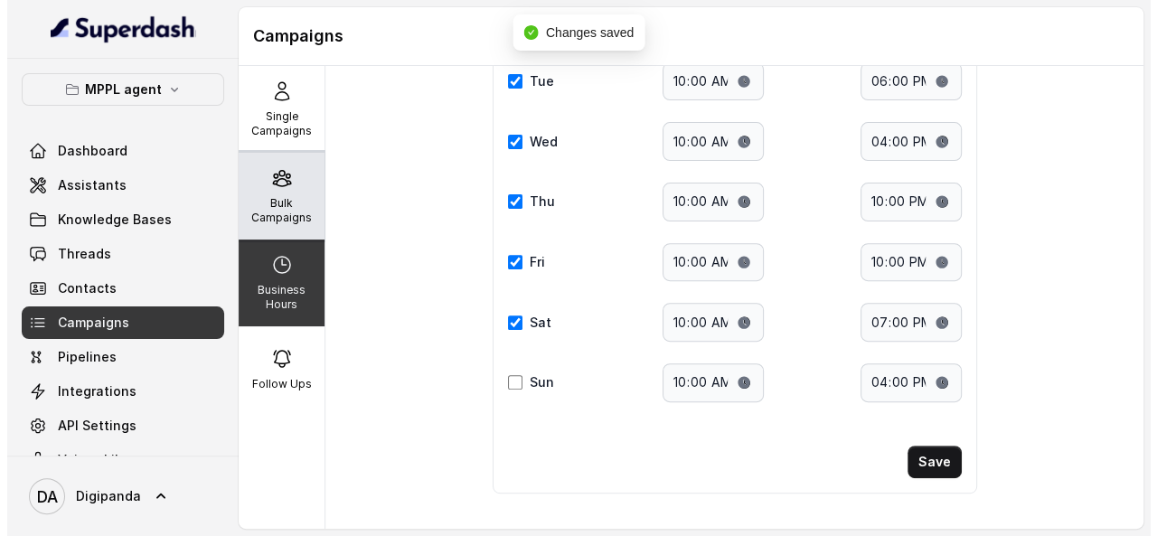
scroll to position [0, 0]
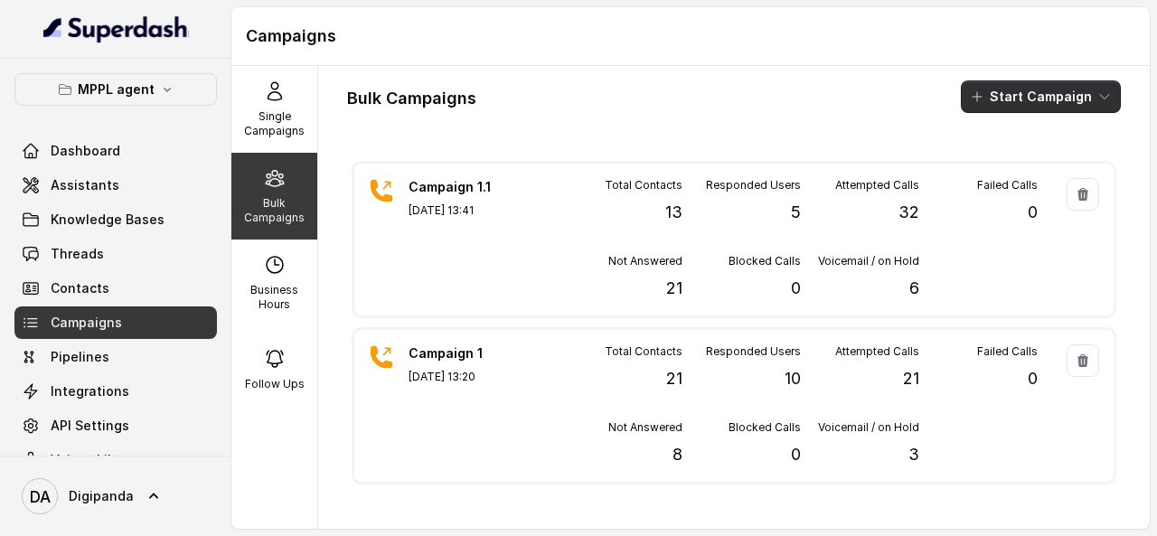
click at [1024, 106] on button "Start Campaign" at bounding box center [1041, 96] width 160 height 33
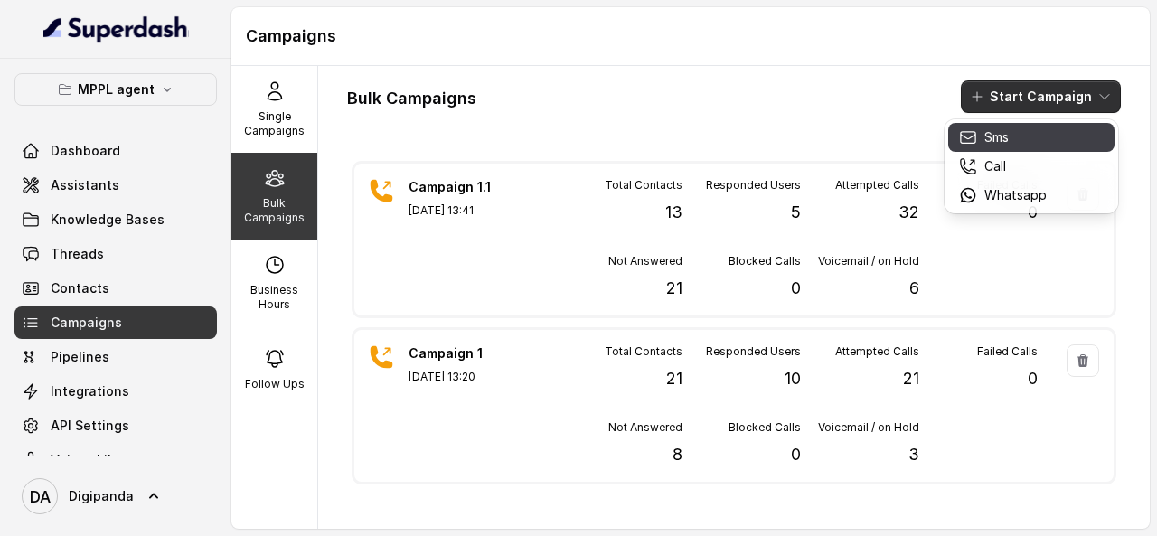
click at [1004, 146] on button "Sms" at bounding box center [1032, 137] width 166 height 29
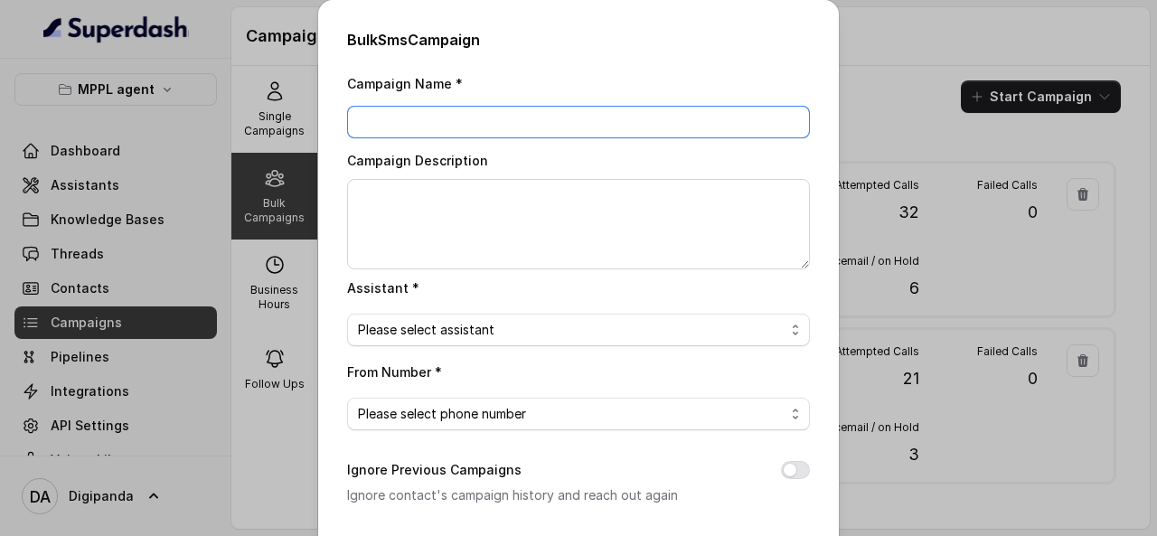
click at [619, 131] on input "Campaign Name *" at bounding box center [578, 122] width 463 height 33
type input "Campaign 2"
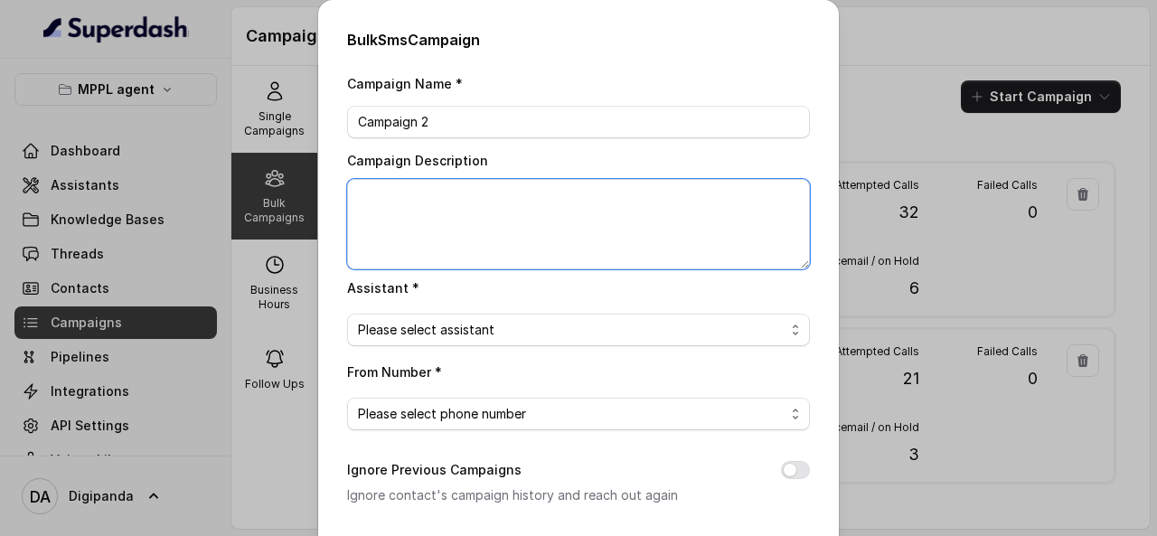
click at [552, 207] on textarea "Campaign Description" at bounding box center [578, 224] width 463 height 90
type textarea "Added 800+ Leads"
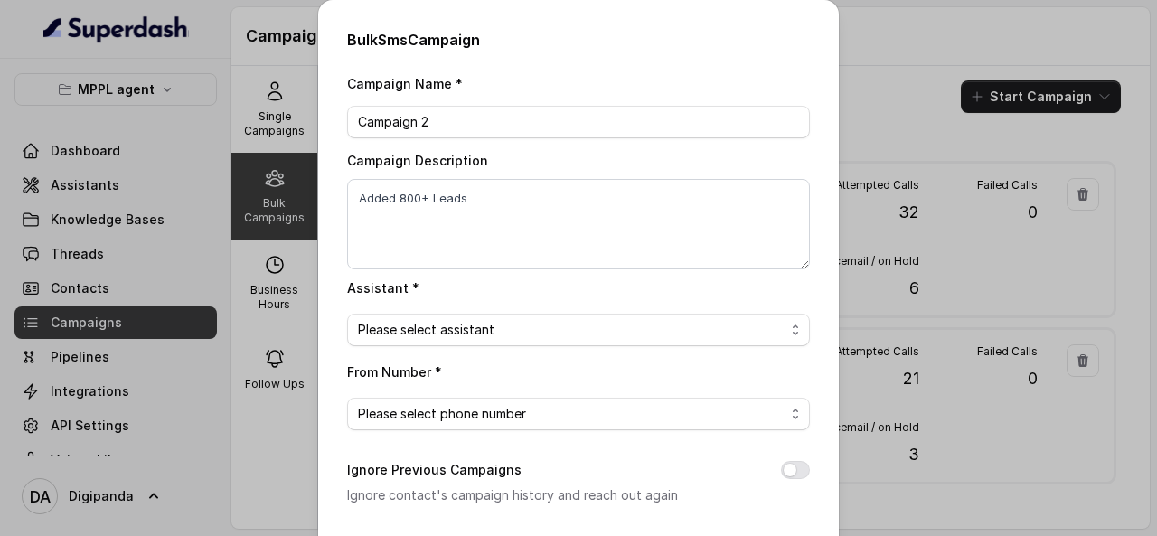
click at [571, 301] on div "Assistant * Please select assistant" at bounding box center [578, 312] width 463 height 70
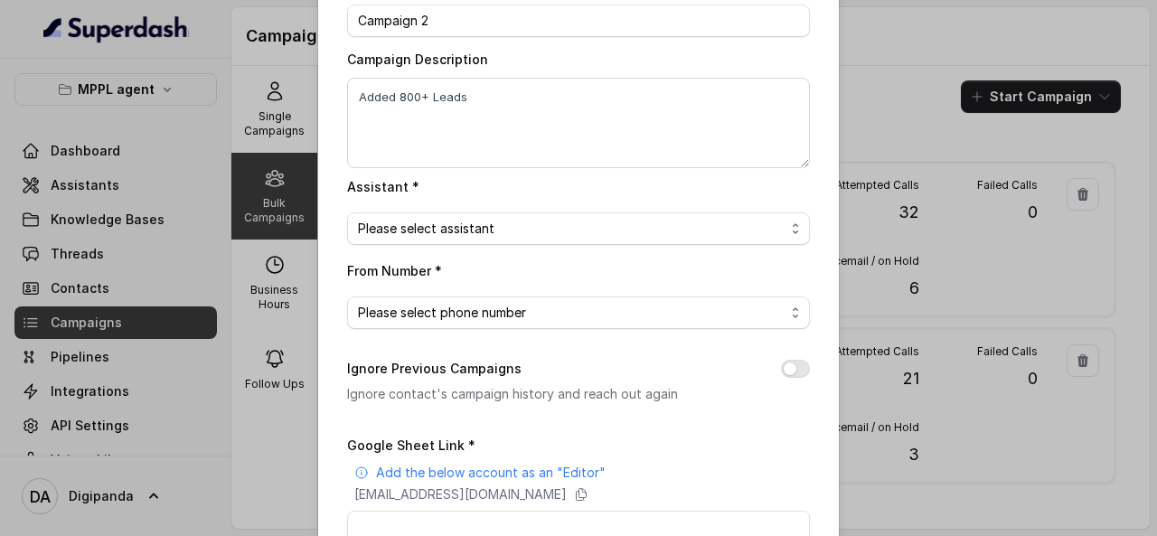
scroll to position [102, 0]
click at [566, 236] on span "Please select assistant" at bounding box center [571, 228] width 427 height 22
click at [577, 242] on div "Campaign Name * Campaign 2 Campaign Description Added 800+ Leads Assistant * Pl…" at bounding box center [578, 438] width 463 height 936
click at [620, 224] on span "Please select assistant" at bounding box center [571, 228] width 427 height 22
click at [575, 297] on div "Campaign Name * Campaign 2 Campaign Description Added 800+ Leads Assistant * Pl…" at bounding box center [578, 438] width 463 height 936
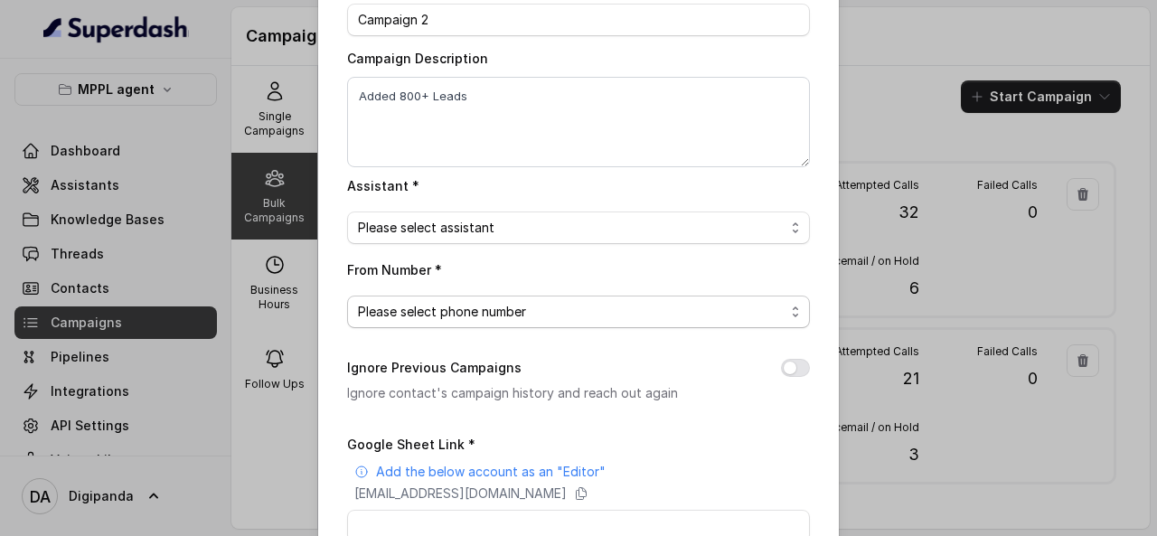
click at [568, 304] on span "Please select phone number" at bounding box center [571, 312] width 427 height 22
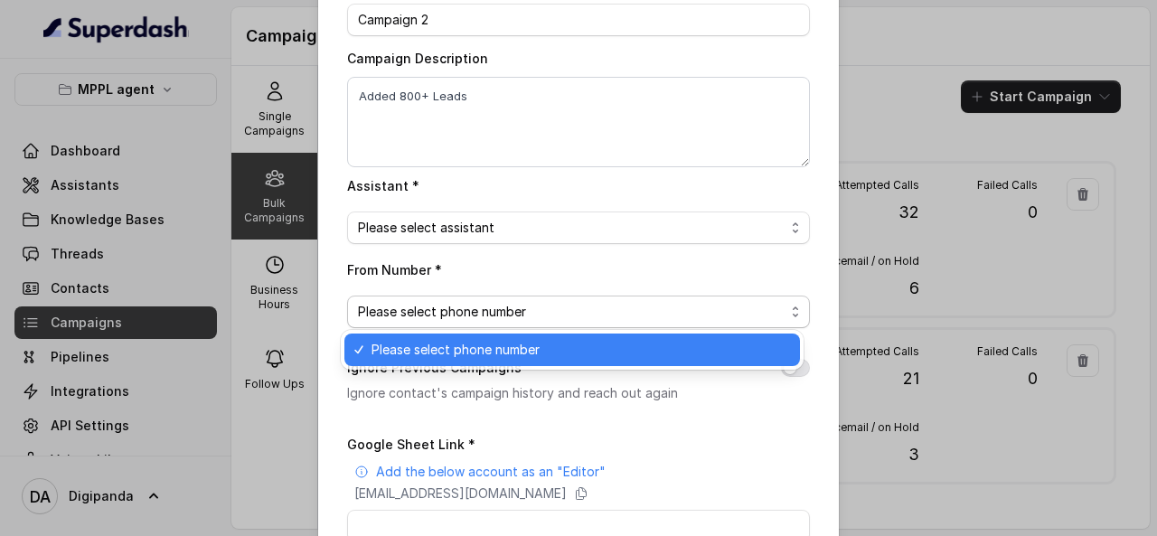
click at [547, 324] on span "Please select phone number" at bounding box center [578, 312] width 463 height 33
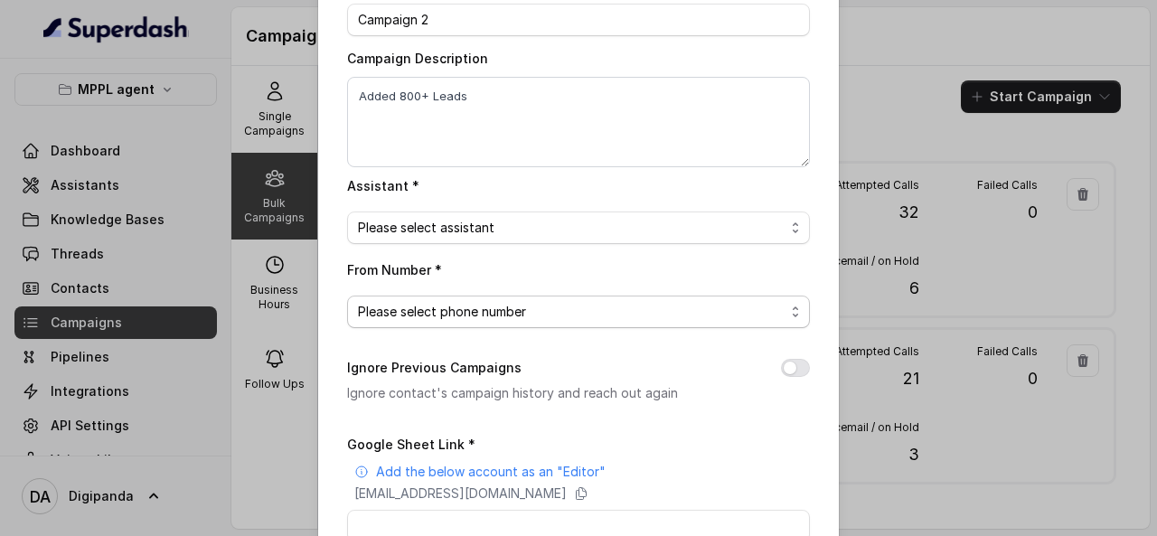
click at [547, 324] on span "Please select phone number" at bounding box center [578, 312] width 463 height 33
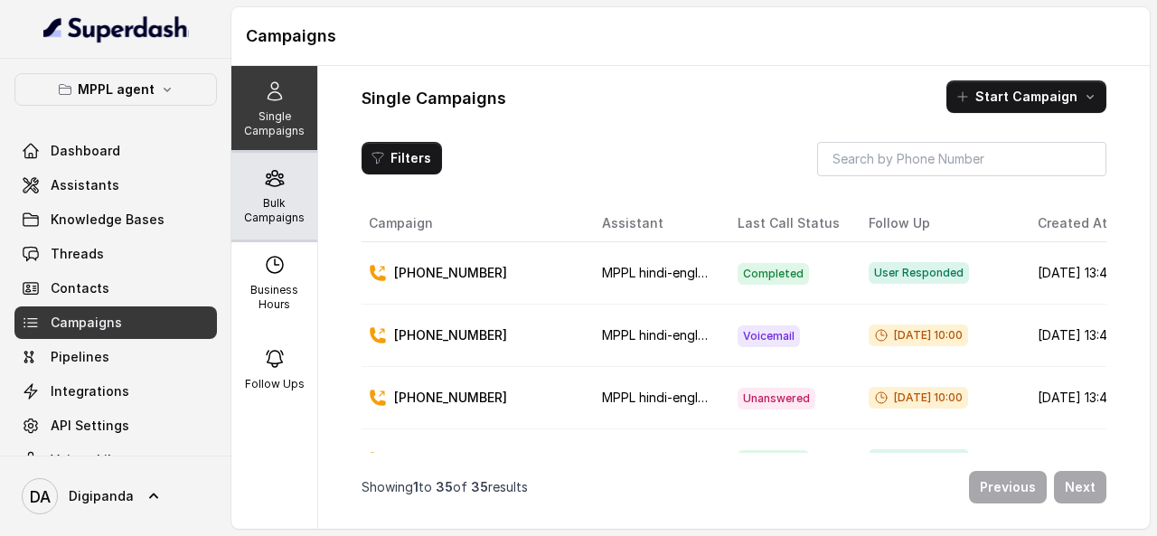
click at [298, 196] on div "Bulk Campaigns" at bounding box center [274, 196] width 86 height 87
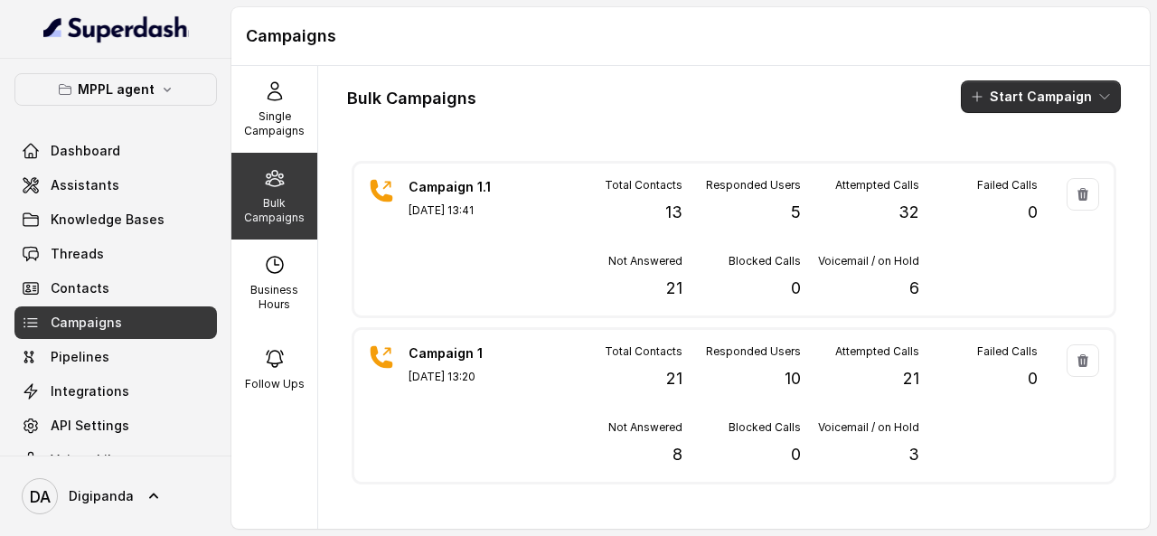
click at [995, 88] on button "Start Campaign" at bounding box center [1041, 96] width 160 height 33
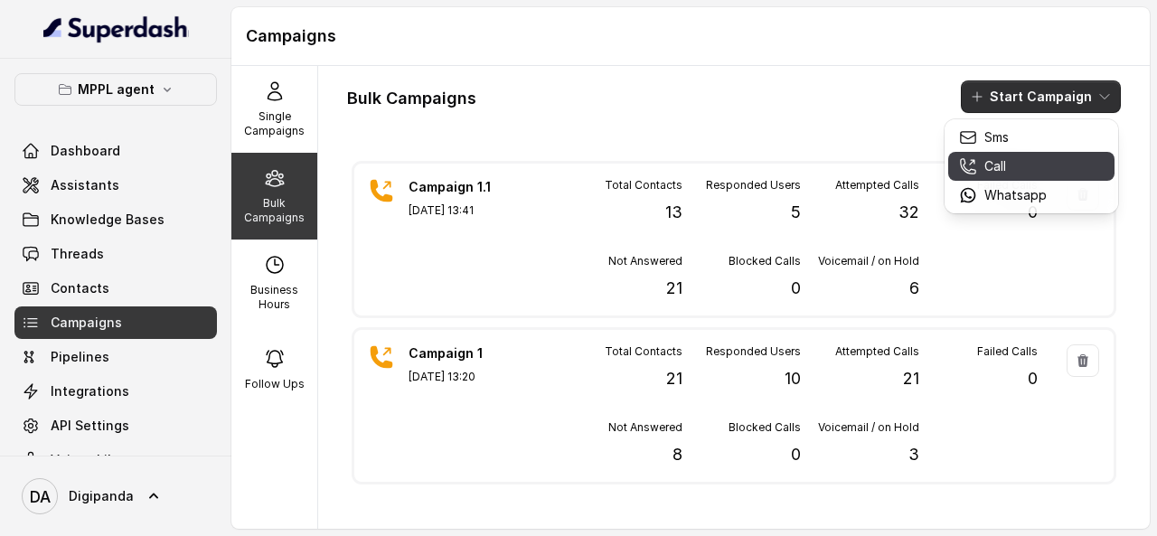
click at [962, 162] on icon "button" at bounding box center [968, 166] width 18 height 18
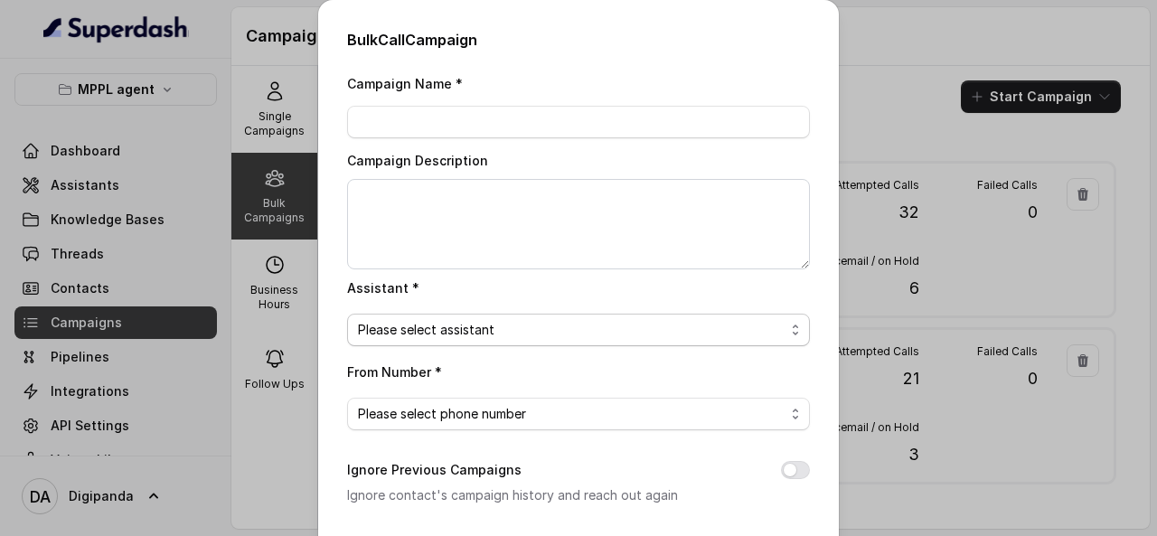
click at [533, 316] on span "Please select assistant" at bounding box center [578, 330] width 463 height 33
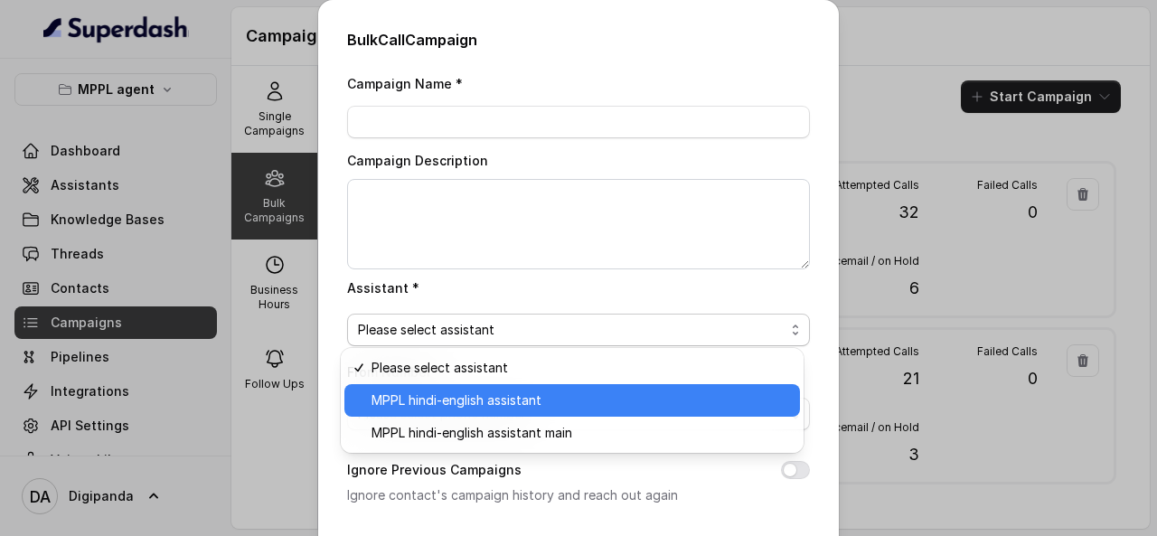
click at [497, 392] on span "MPPL hindi-english assistant" at bounding box center [581, 401] width 418 height 22
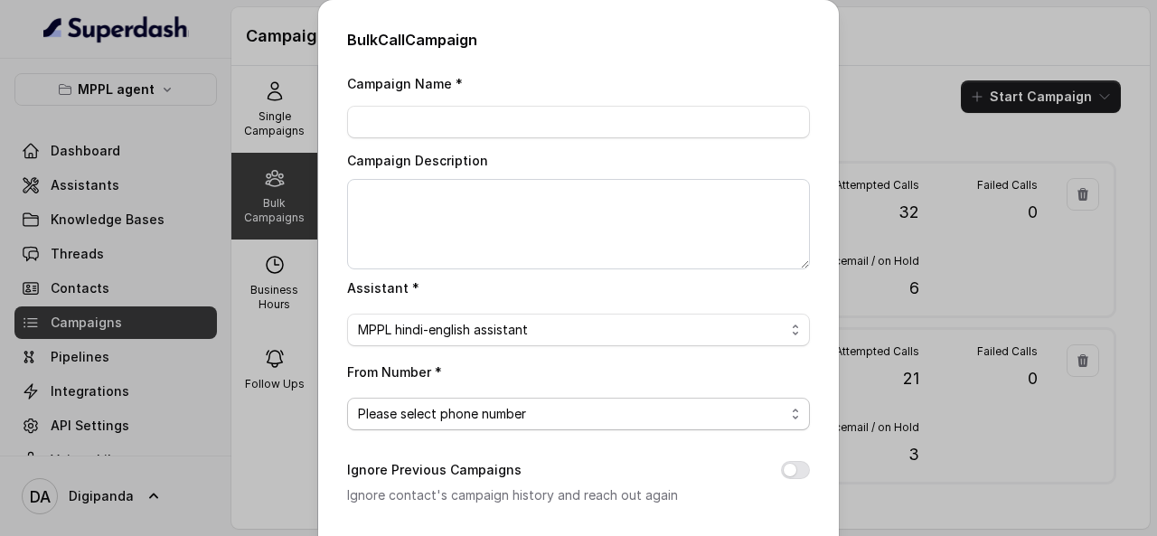
click at [517, 407] on span "Please select phone number" at bounding box center [571, 414] width 427 height 22
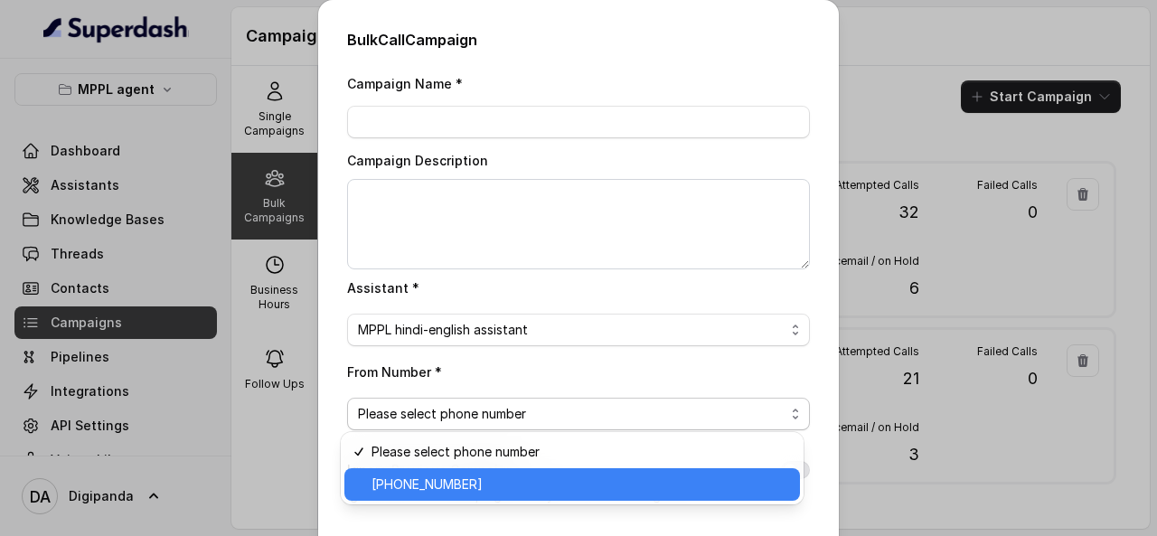
click at [483, 480] on span "+918035316935" at bounding box center [581, 485] width 418 height 22
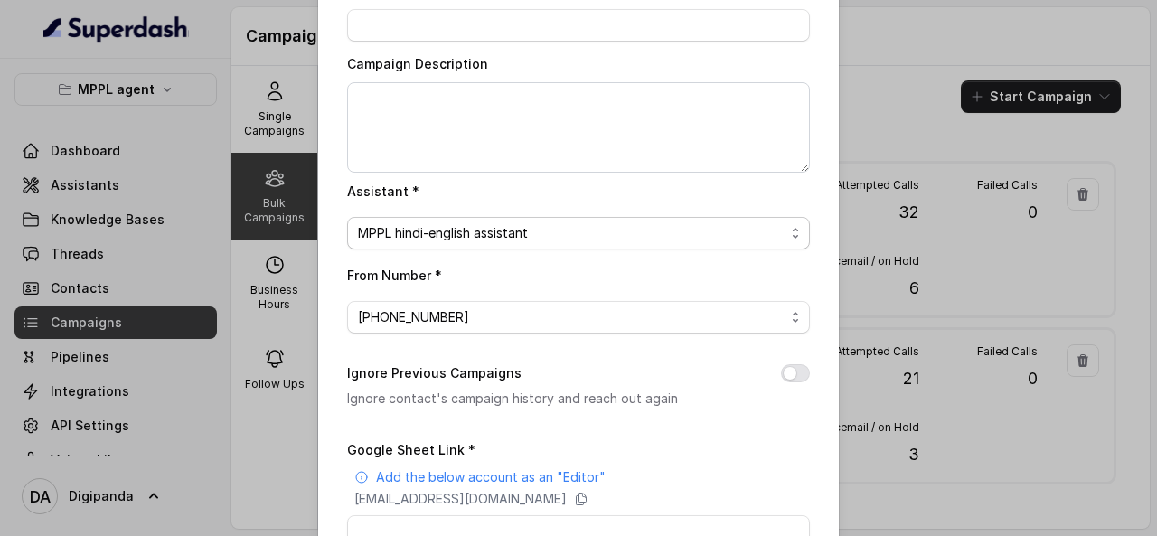
scroll to position [102, 0]
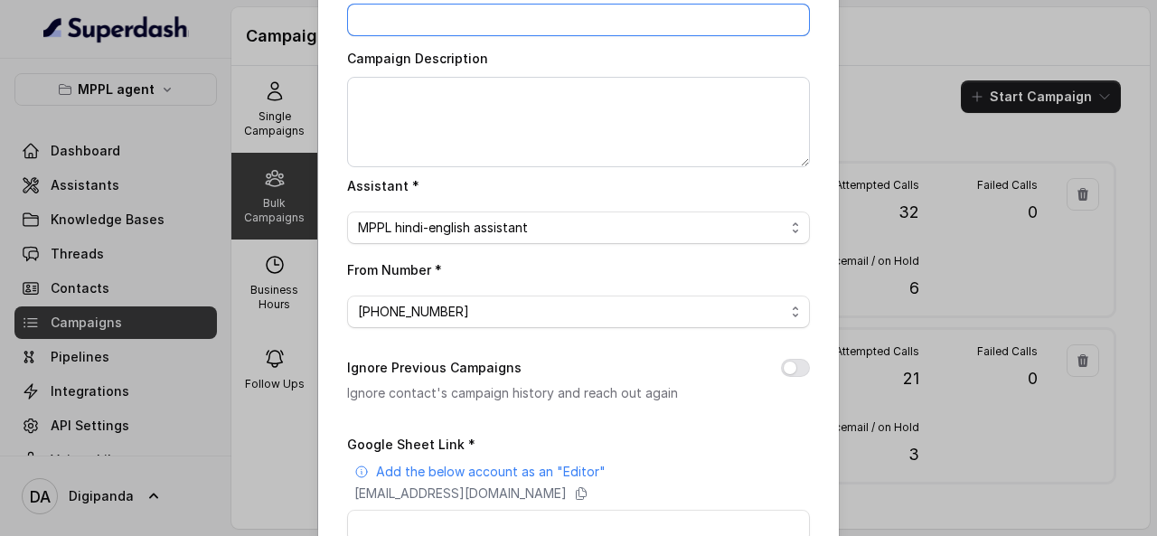
click at [564, 13] on input "Campaign Name *" at bounding box center [578, 20] width 463 height 33
type input "c"
type input "Campaign 2"
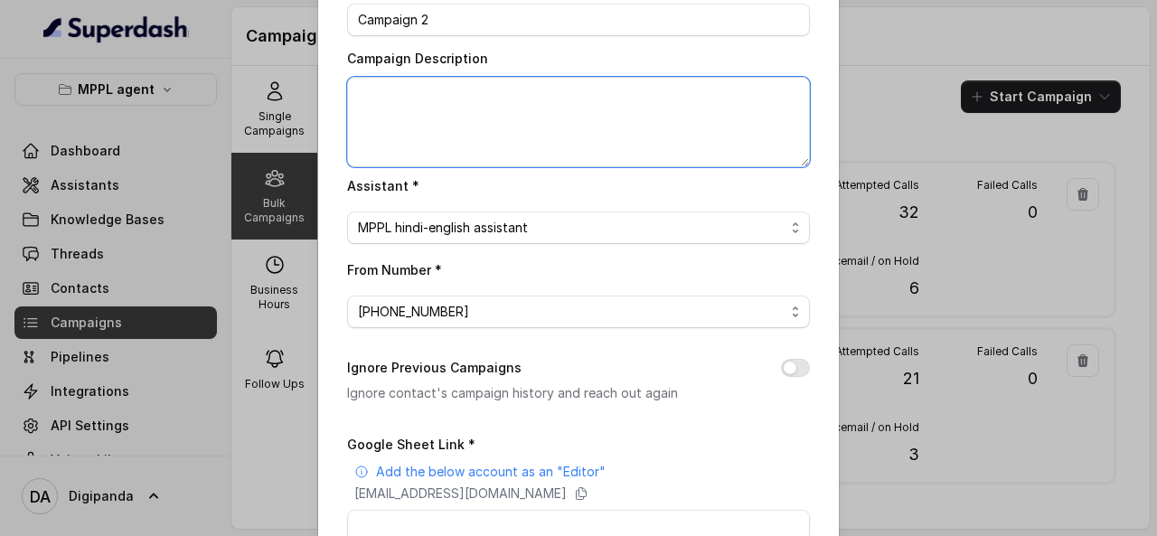
click at [519, 87] on textarea "Campaign Description" at bounding box center [578, 122] width 463 height 90
click at [414, 92] on textarea "Added 800 + Leads" at bounding box center [578, 122] width 463 height 90
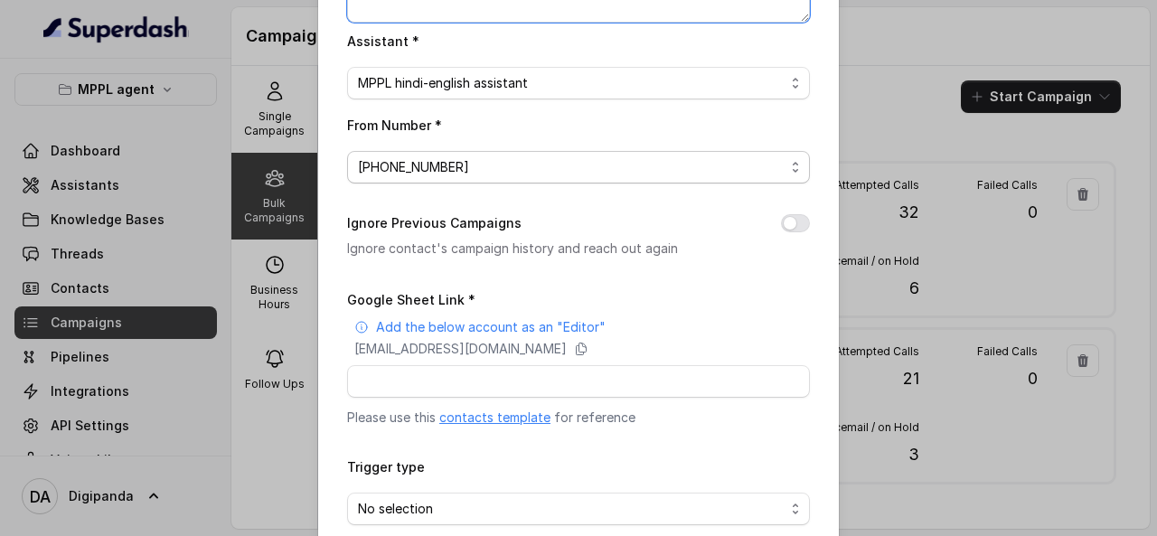
scroll to position [336, 0]
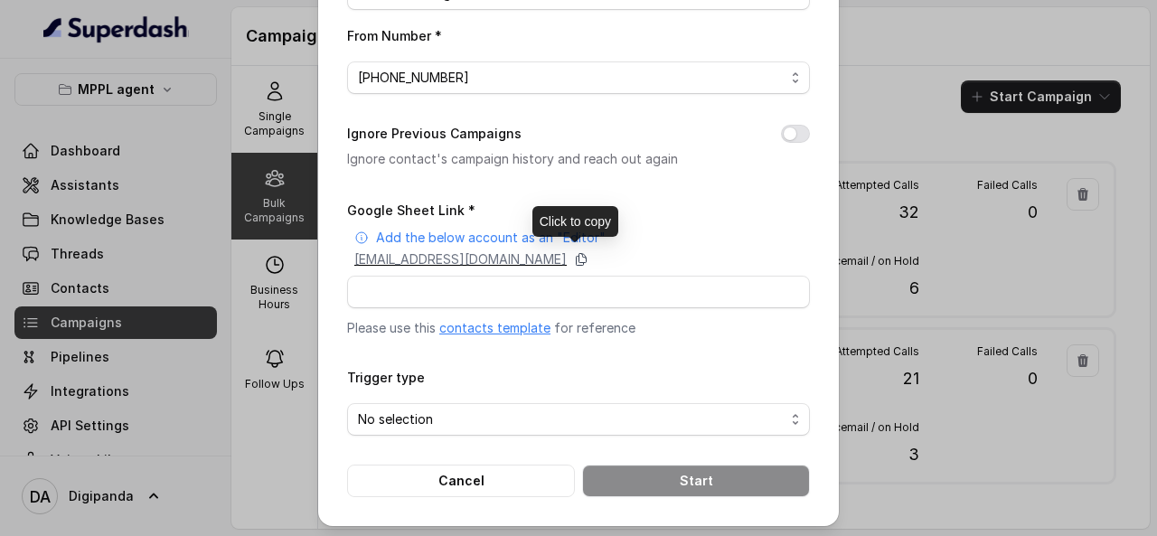
type textarea "Added 800+ Leads"
click at [589, 260] on icon at bounding box center [581, 259] width 14 height 14
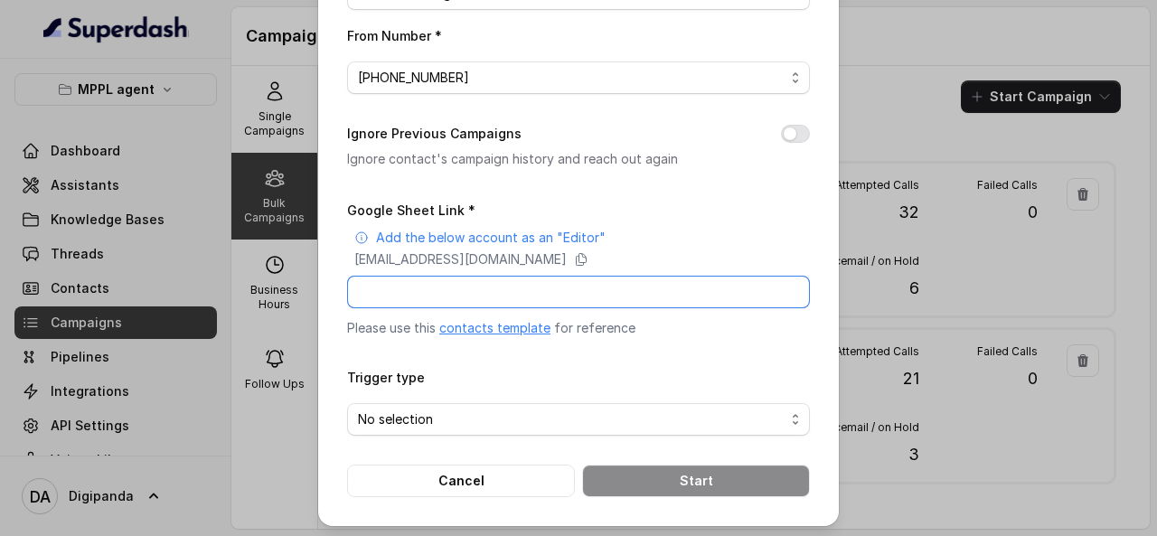
click at [423, 289] on input "Google Sheet Link *" at bounding box center [578, 292] width 463 height 33
paste input "https://docs.google.com/spreadsheets/d/1CkezPMDafaVQEIUlwaQ1N7MnarPMFCoB0i5Gh5T…"
type input "https://docs.google.com/spreadsheets/d/1CkezPMDafaVQEIUlwaQ1N7MnarPMFCoB0i5Gh5T…"
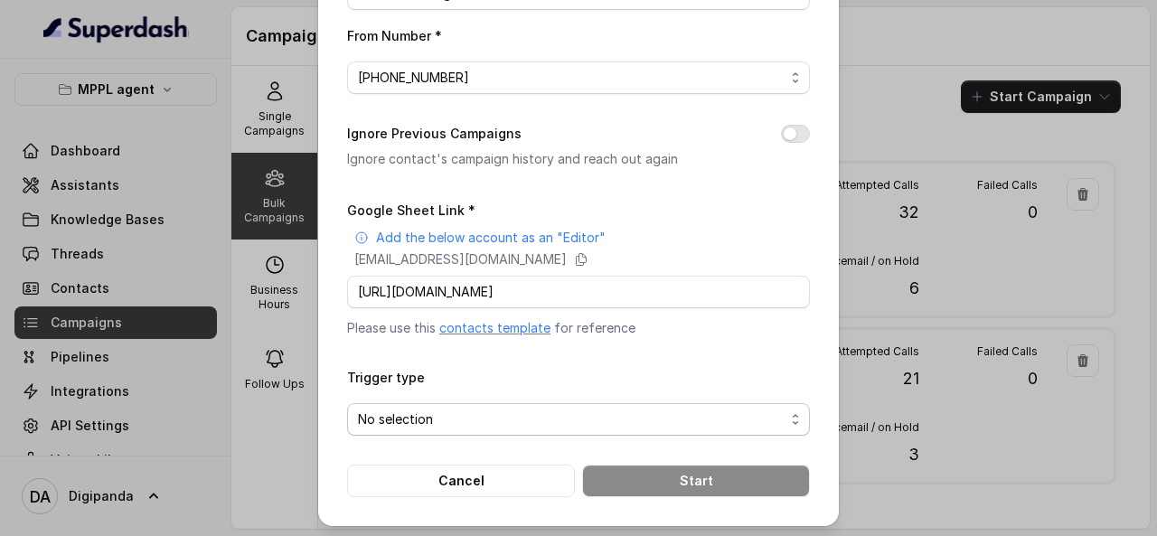
scroll to position [0, 0]
click at [597, 410] on span "No selection" at bounding box center [571, 420] width 427 height 22
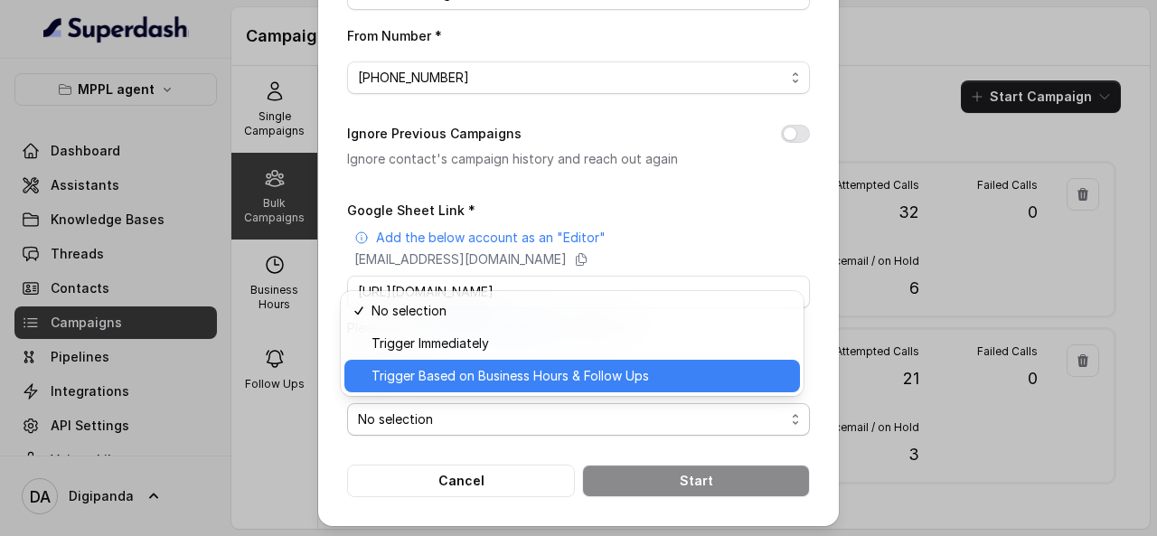
click at [588, 388] on div "Trigger Based on Business Hours & Follow Ups" at bounding box center [573, 376] width 456 height 33
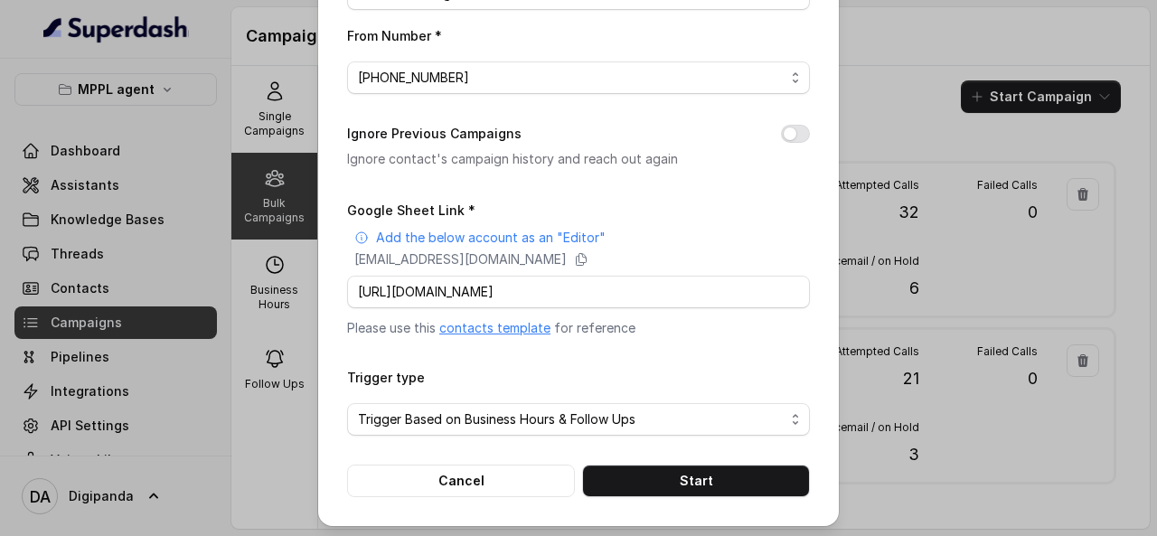
scroll to position [336, 0]
click at [649, 294] on input "https://docs.google.com/spreadsheets/d/1CkezPMDafaVQEIUlwaQ1N7MnarPMFCoB0i5Gh5T…" at bounding box center [578, 292] width 463 height 33
click at [550, 484] on button "Cancel" at bounding box center [461, 481] width 228 height 33
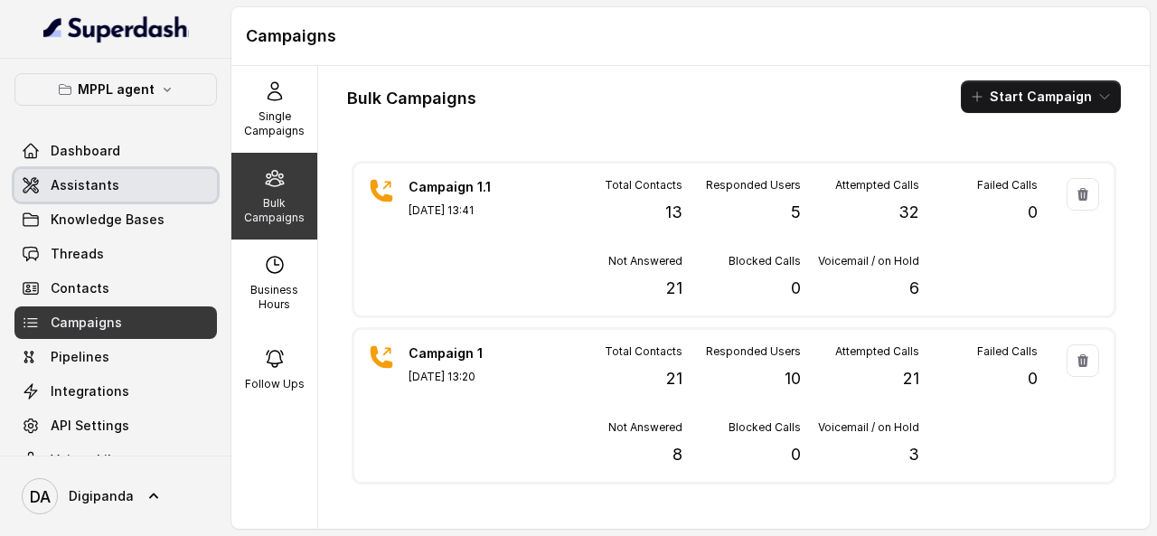
click at [176, 176] on link "Assistants" at bounding box center [115, 185] width 203 height 33
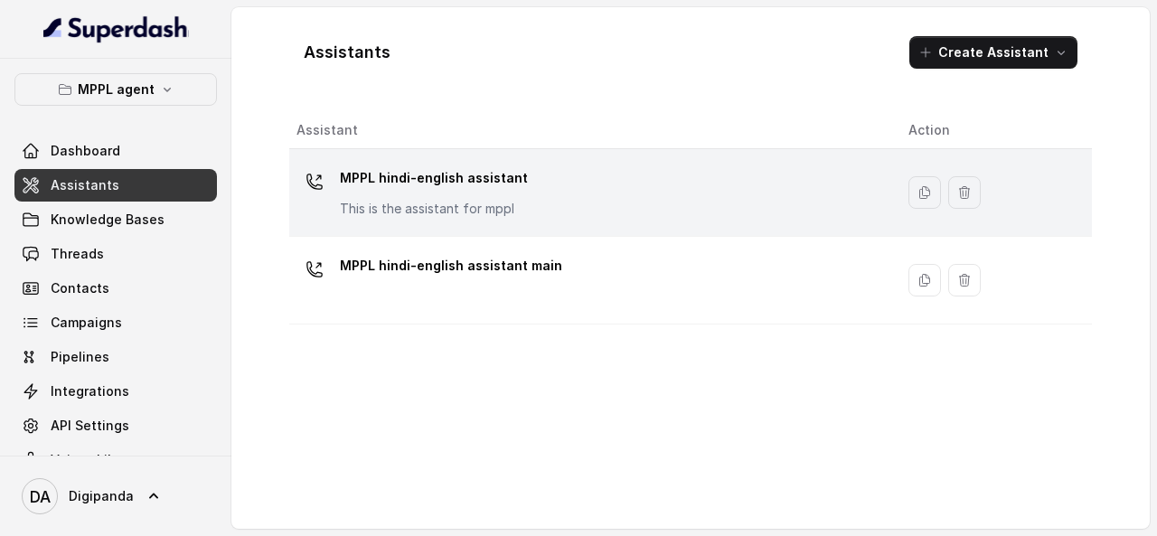
click at [523, 231] on td "MPPL hindi-english assistant This is the assistant for mppl" at bounding box center [591, 193] width 605 height 88
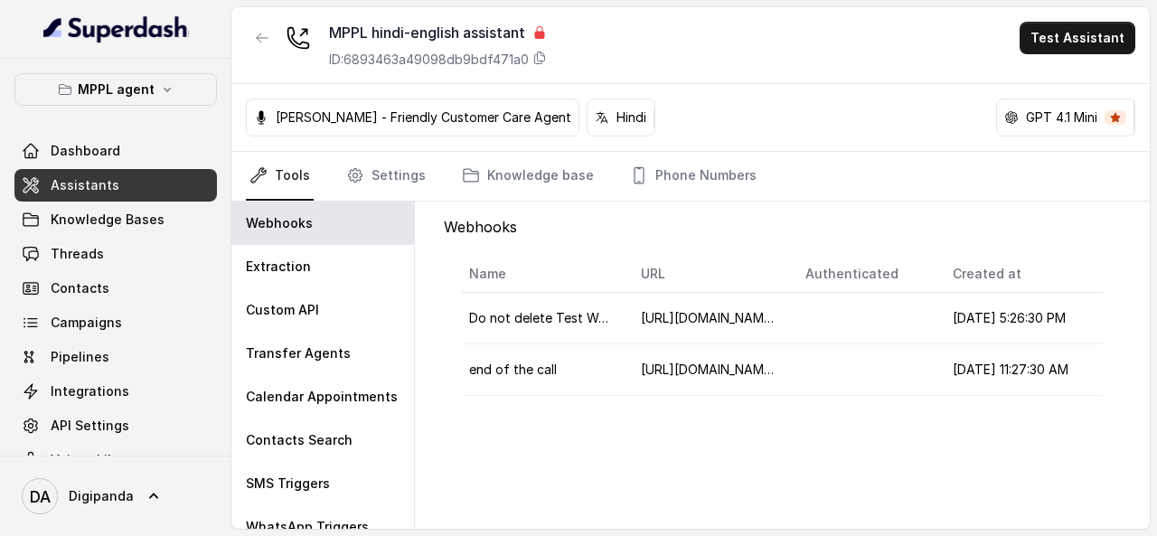
click at [548, 112] on p "Monika Sogam - Friendly Customer Care Agent" at bounding box center [424, 118] width 296 height 18
drag, startPoint x: 517, startPoint y: 86, endPoint x: 514, endPoint y: 104, distance: 18.4
click at [514, 104] on div "Monika Sogam - Friendly Customer Care Agent Hindi GPT 4.1 Mini" at bounding box center [690, 118] width 919 height 68
click at [514, 104] on div "Monika Sogam - Friendly Customer Care Agent" at bounding box center [413, 118] width 334 height 38
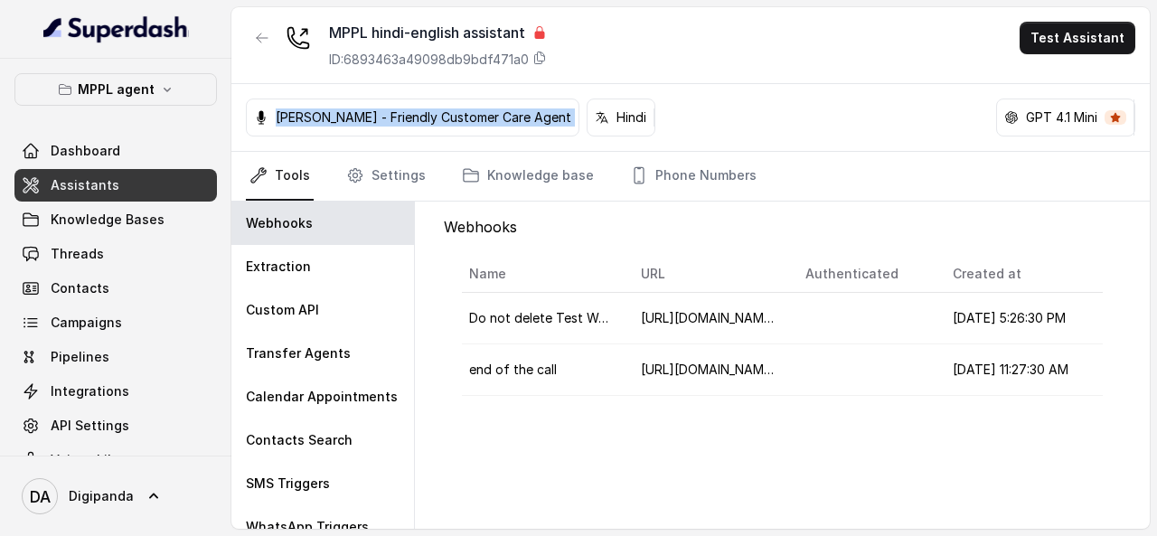
click at [514, 104] on div "Monika Sogam - Friendly Customer Care Agent" at bounding box center [413, 118] width 334 height 38
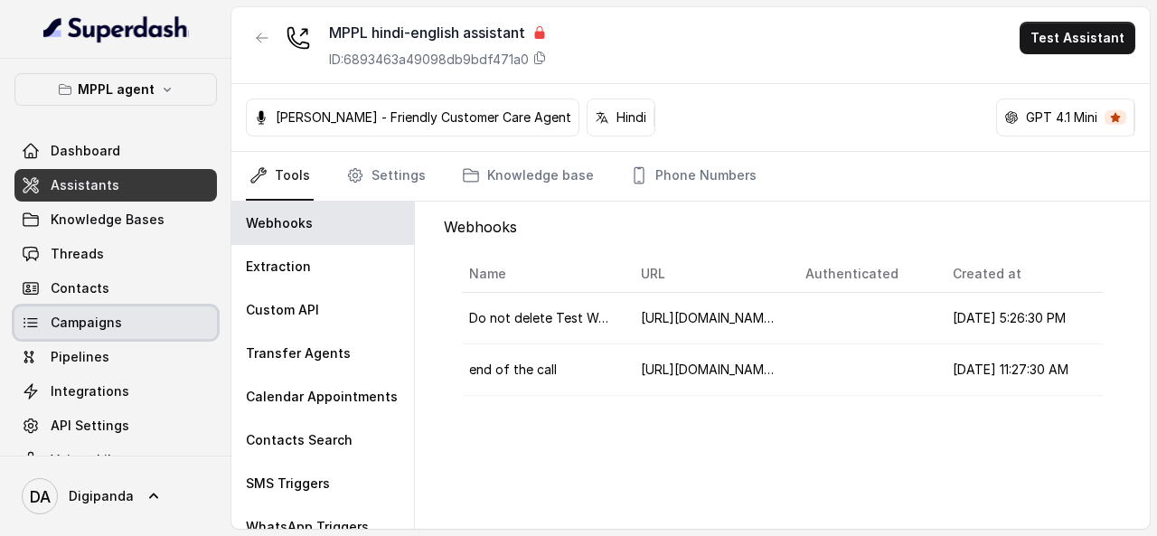
click at [167, 307] on link "Campaigns" at bounding box center [115, 323] width 203 height 33
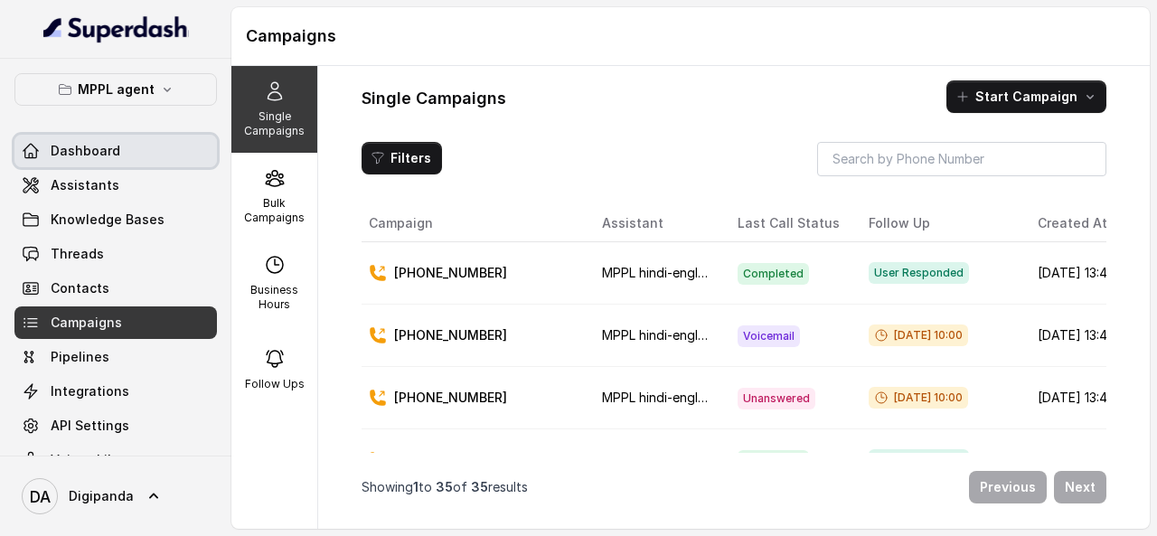
click at [118, 155] on link "Dashboard" at bounding box center [115, 151] width 203 height 33
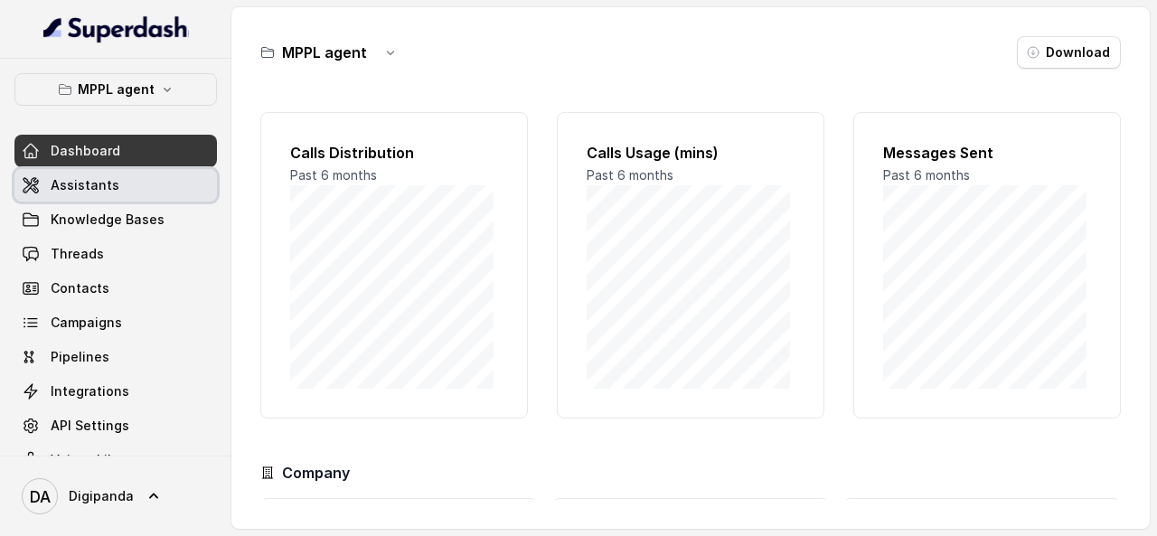
click at [118, 178] on link "Assistants" at bounding box center [115, 185] width 203 height 33
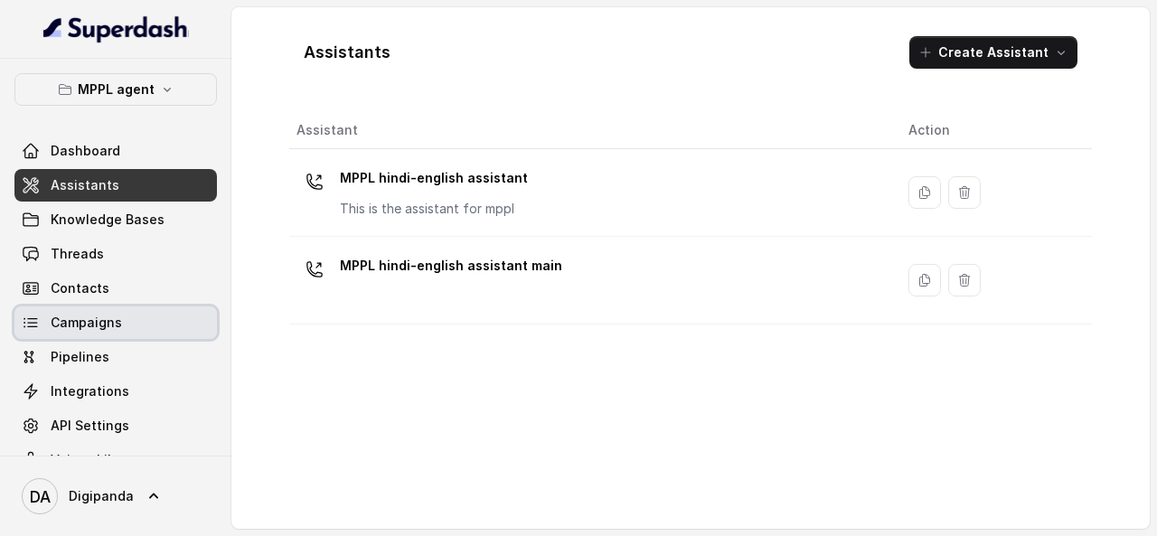
click at [145, 326] on link "Campaigns" at bounding box center [115, 323] width 203 height 33
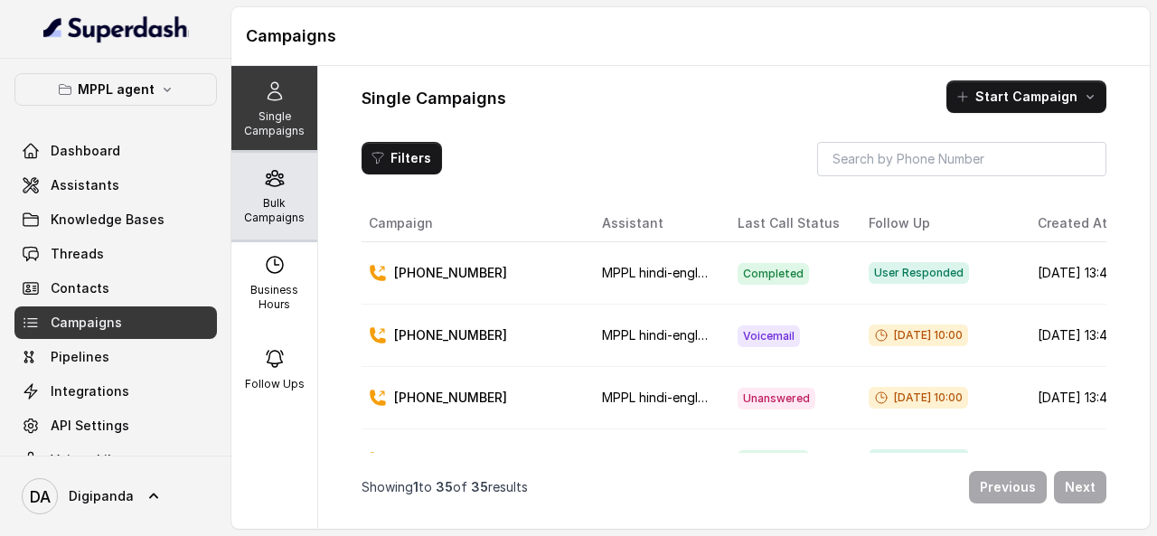
click at [266, 188] on icon at bounding box center [275, 178] width 22 height 22
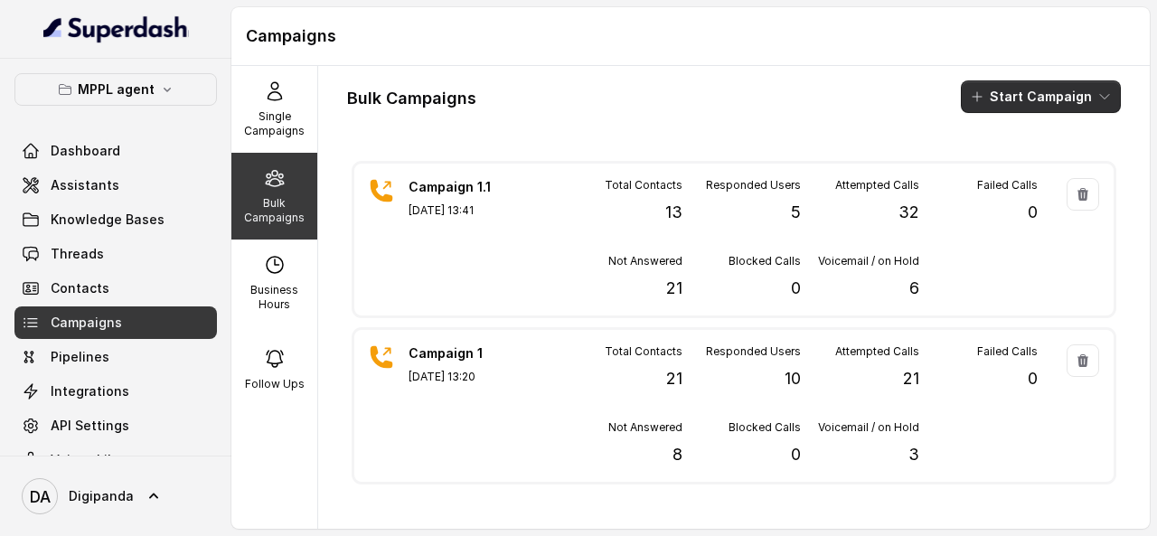
click at [1002, 88] on button "Start Campaign" at bounding box center [1041, 96] width 160 height 33
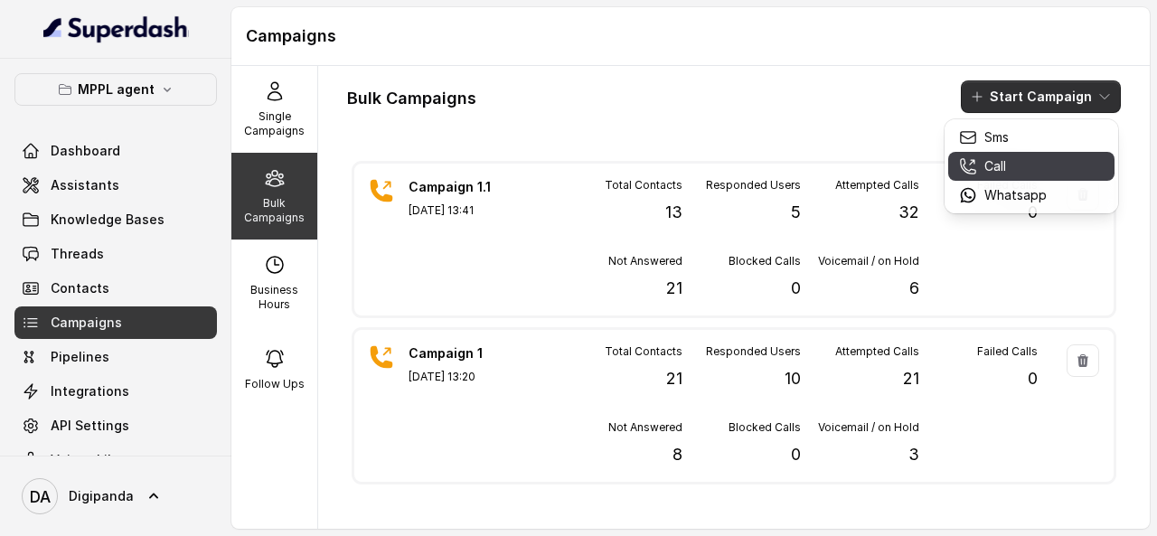
click at [996, 155] on button "Call" at bounding box center [1032, 166] width 166 height 29
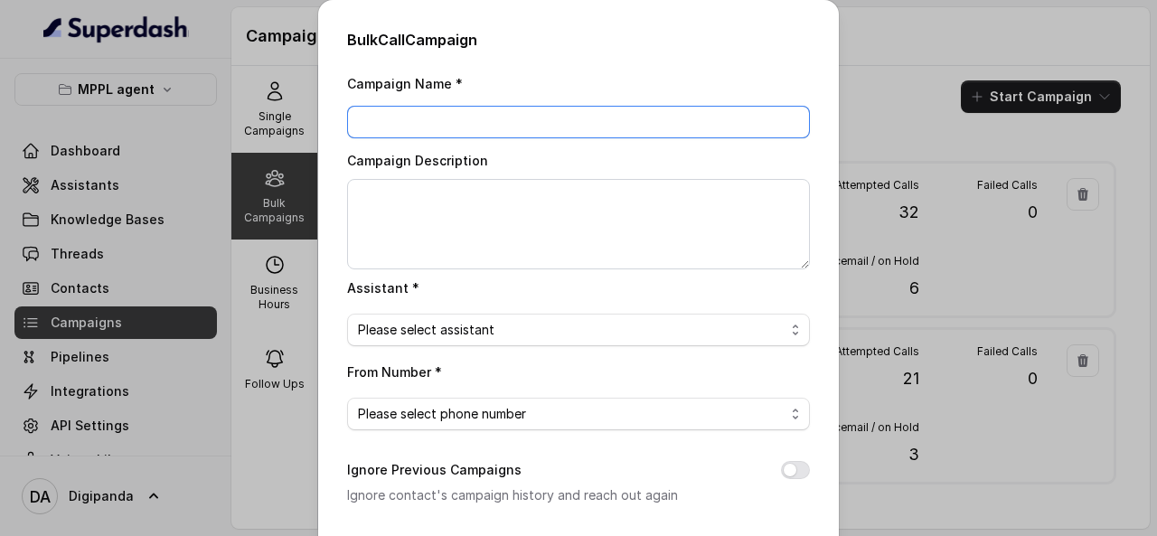
click at [515, 131] on input "Campaign Name *" at bounding box center [578, 122] width 463 height 33
type input "Campaign 2"
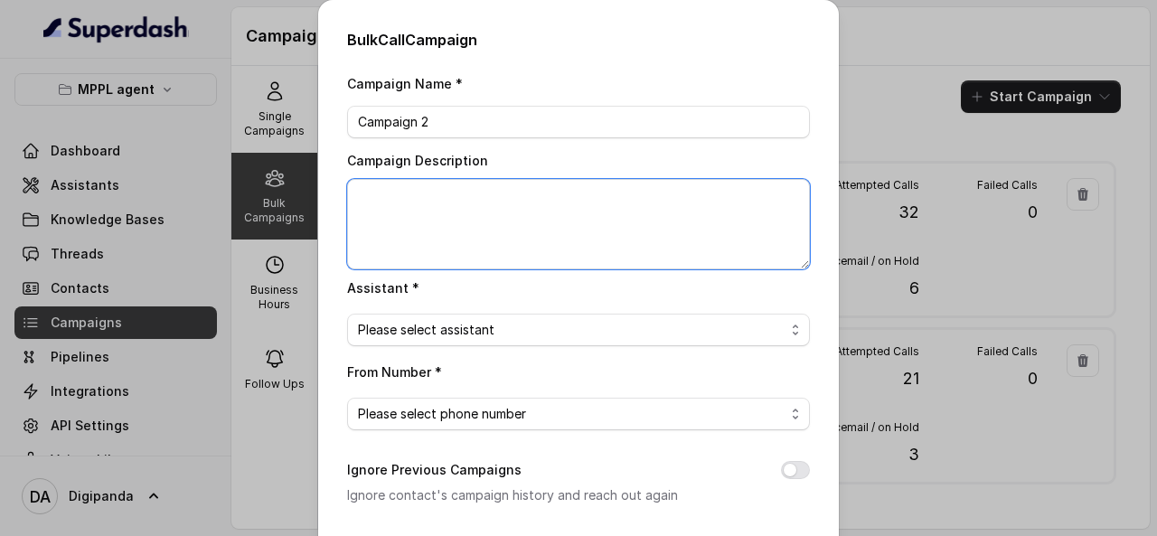
click at [472, 193] on textarea "Campaign Description" at bounding box center [578, 224] width 463 height 90
type textarea "Added with 800+ Leads"
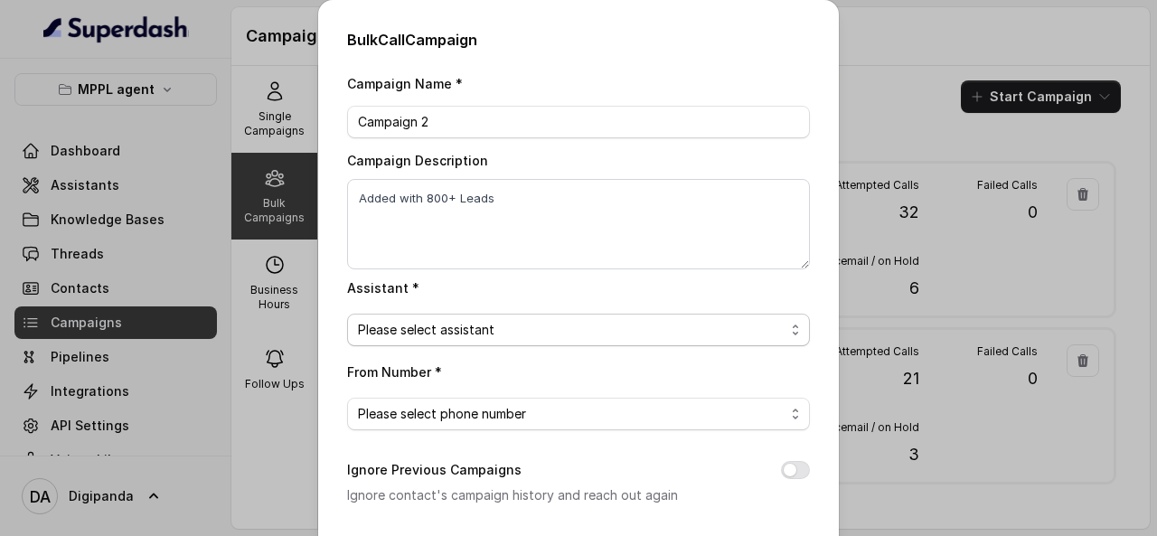
click at [494, 323] on span "Please select assistant" at bounding box center [571, 330] width 427 height 22
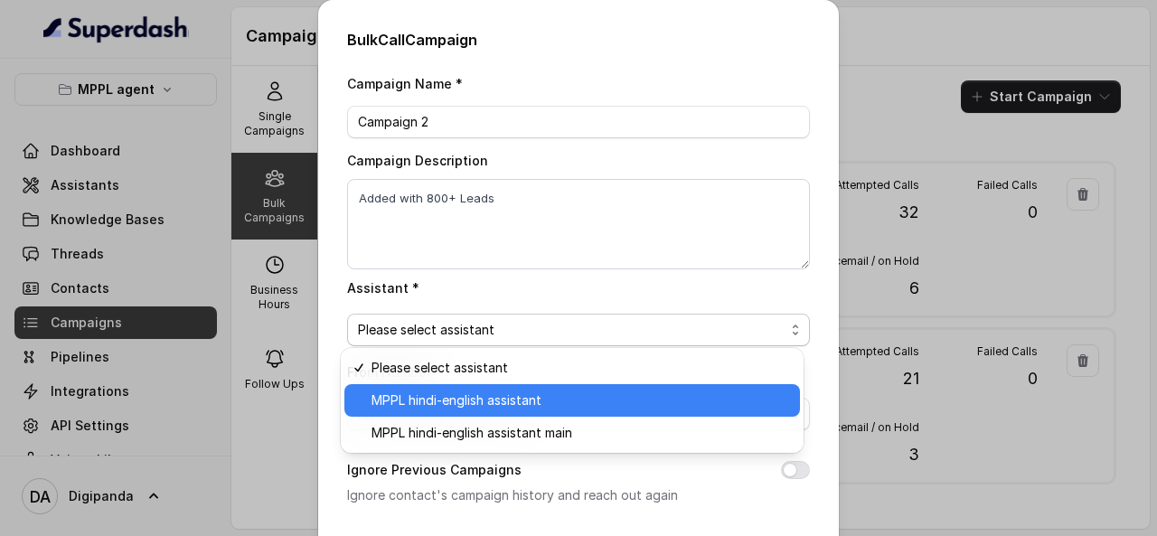
click at [480, 399] on span "MPPL hindi-english assistant" at bounding box center [581, 401] width 418 height 22
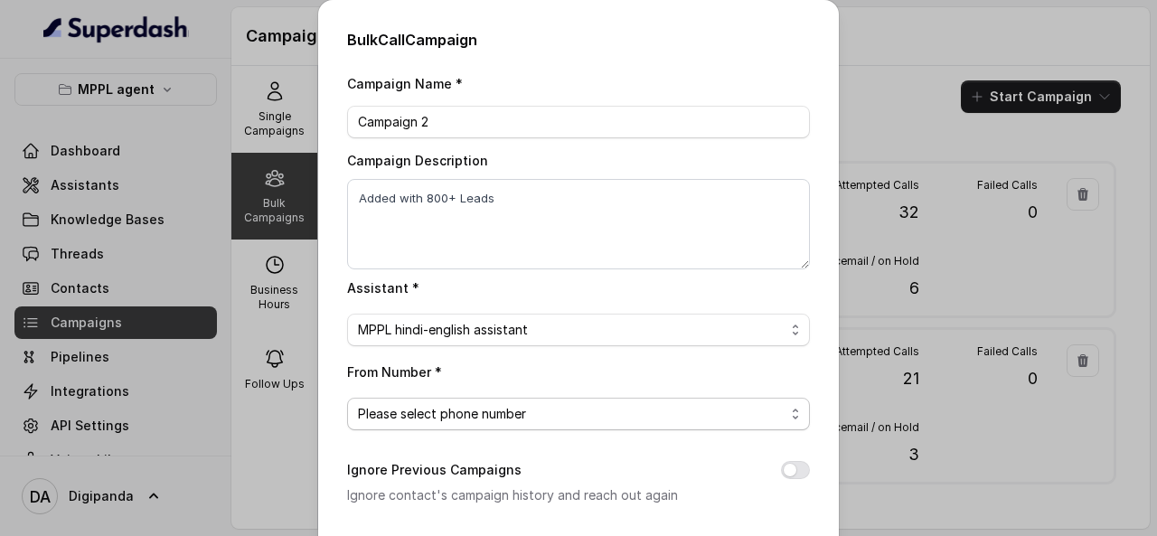
click at [502, 412] on span "Please select phone number" at bounding box center [571, 414] width 427 height 22
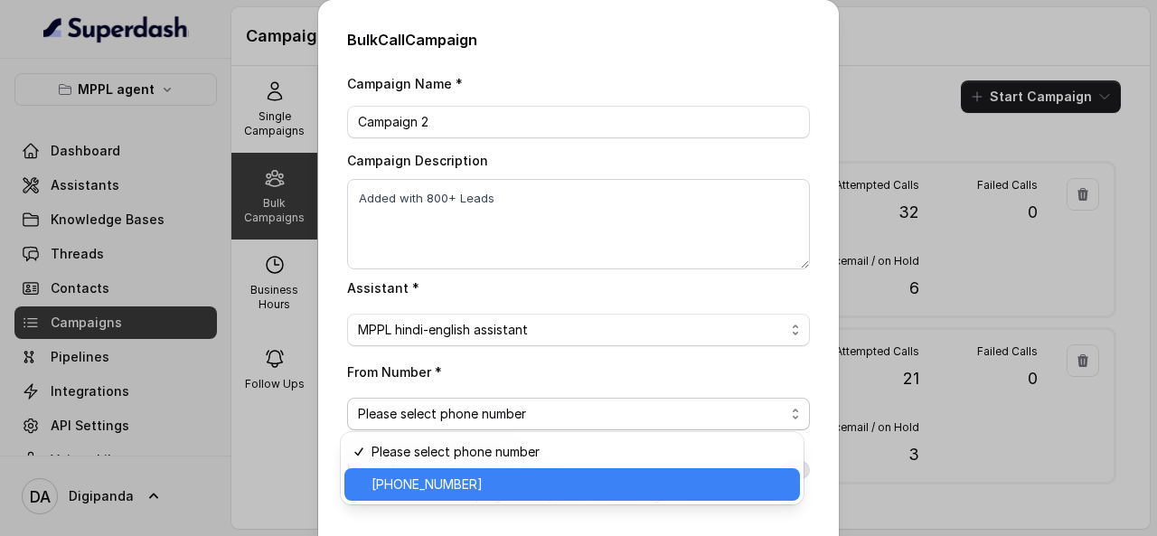
click at [485, 487] on span "+918035316935" at bounding box center [581, 485] width 418 height 22
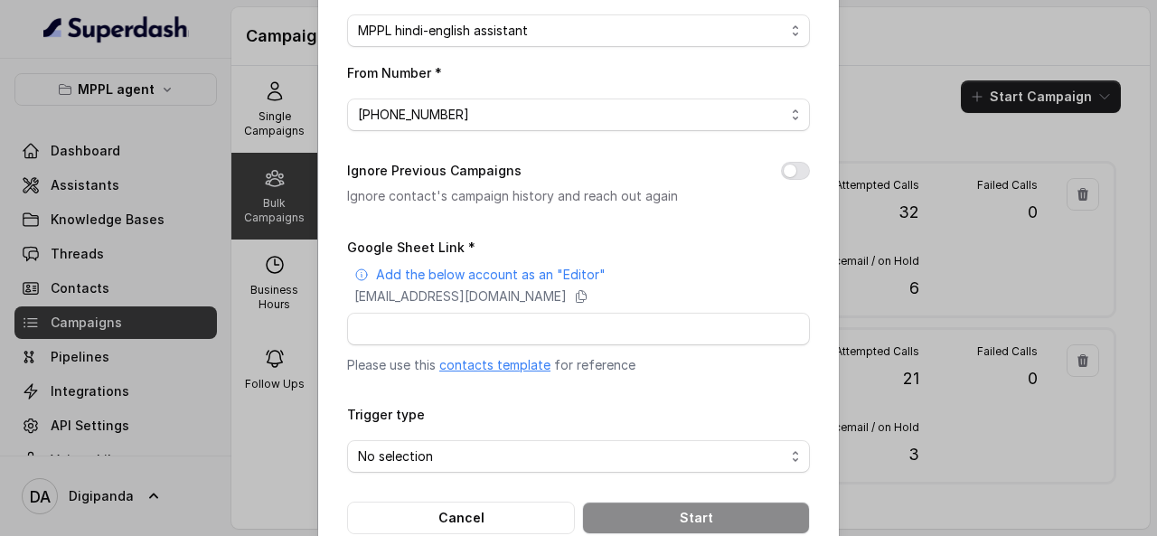
scroll to position [336, 0]
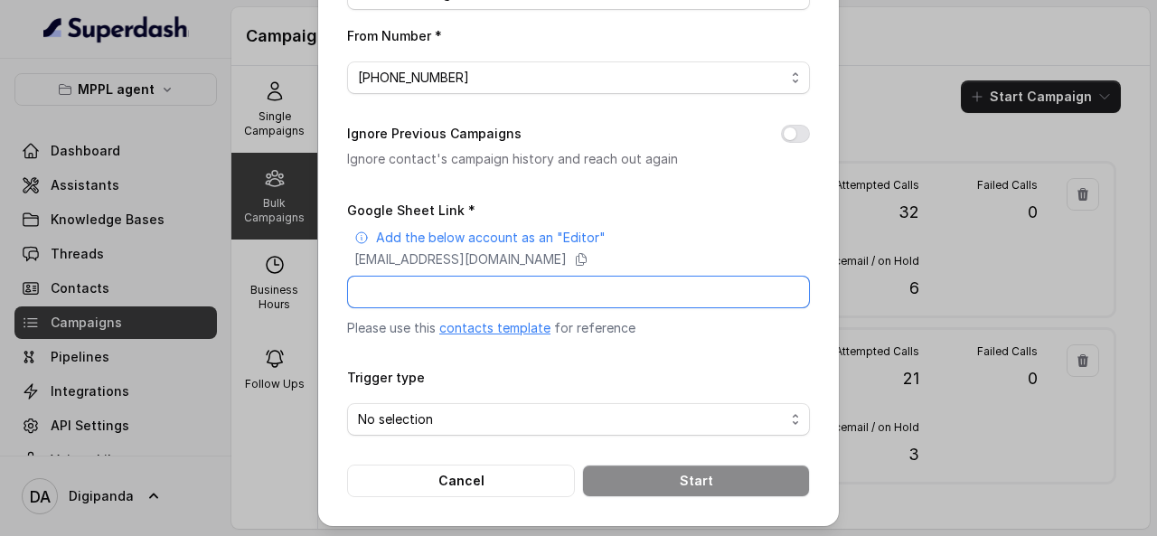
click at [552, 288] on input "Google Sheet Link *" at bounding box center [578, 292] width 463 height 33
paste input "https://docs.google.com/spreadsheets/d/1CkezPMDafaVQEIUlwaQ1N7MnarPMFCoB0i5Gh5T…"
type input "https://docs.google.com/spreadsheets/d/1CkezPMDafaVQEIUlwaQ1N7MnarPMFCoB0i5Gh5T…"
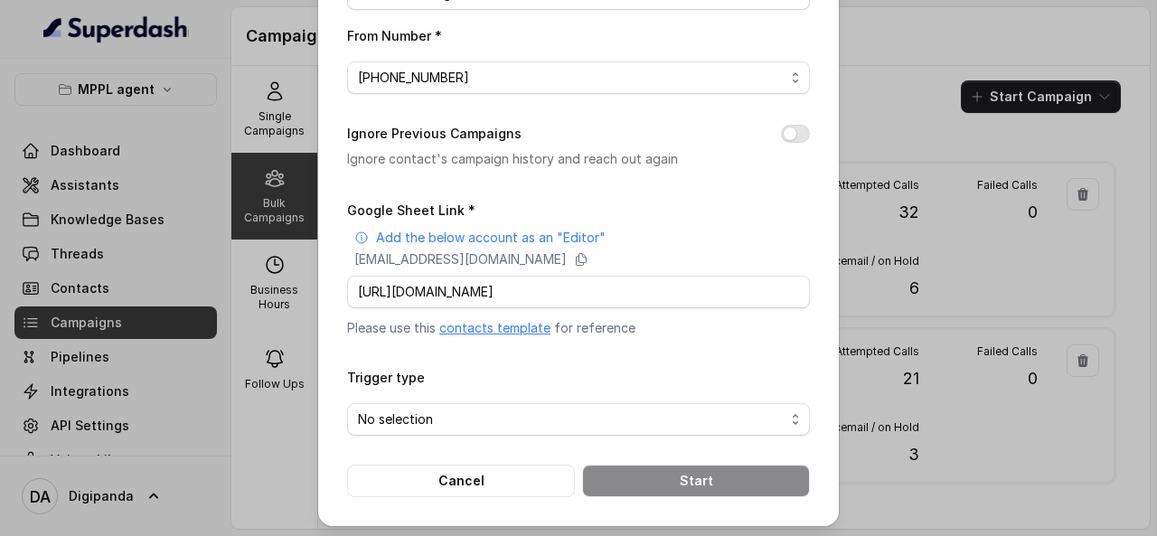
scroll to position [0, 0]
click at [684, 432] on form "Google Sheet Link * Add the below account as an "Editor" superdash@superdash-38…" at bounding box center [578, 348] width 463 height 298
click at [683, 412] on span "No selection" at bounding box center [571, 420] width 427 height 22
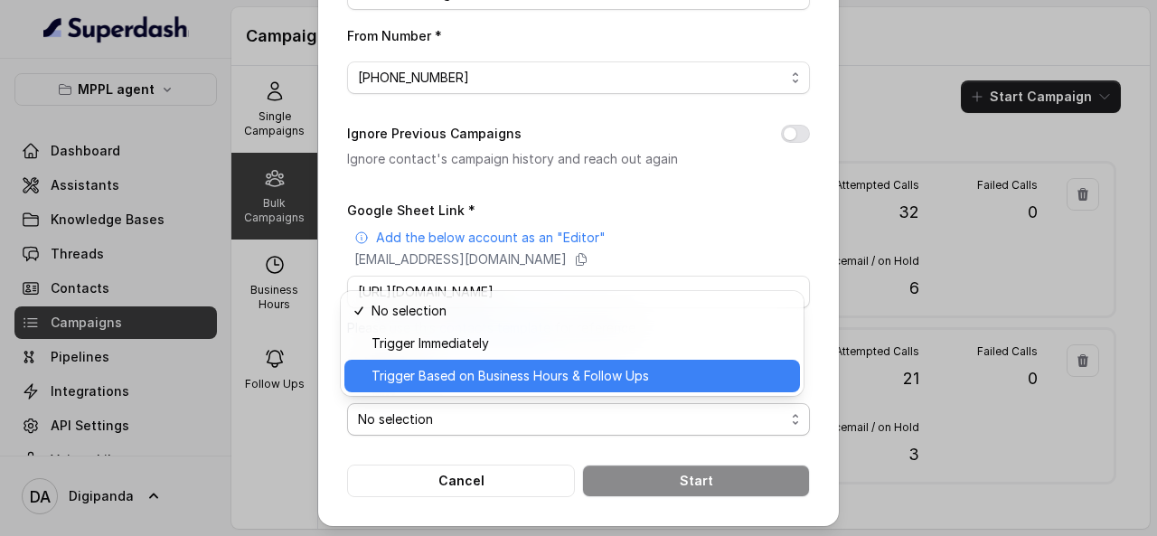
click at [609, 371] on span "Trigger Based on Business Hours & Follow Ups" at bounding box center [581, 376] width 418 height 22
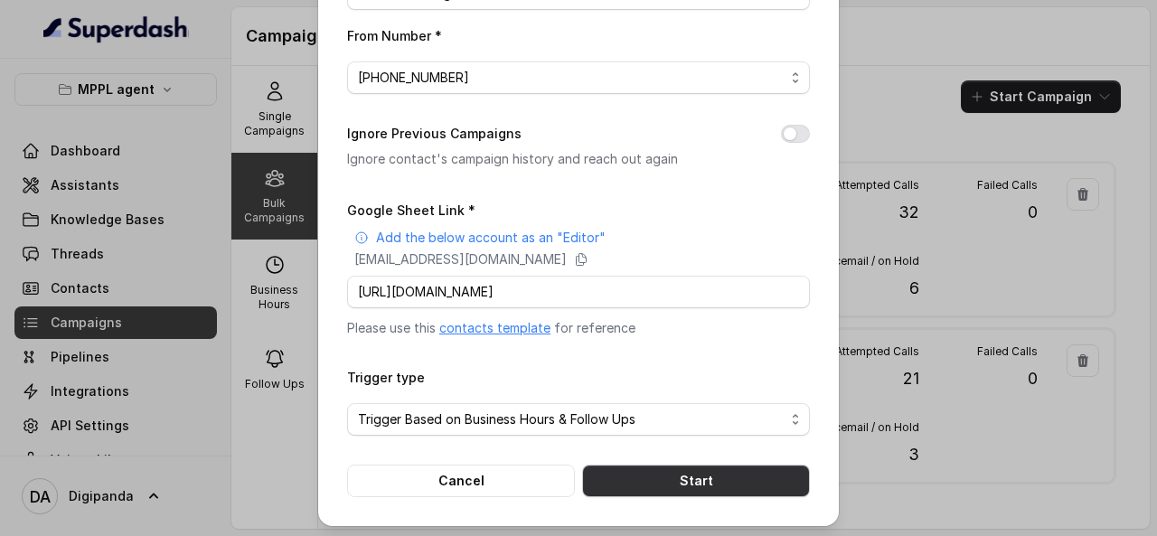
click at [653, 469] on button "Start" at bounding box center [696, 481] width 228 height 33
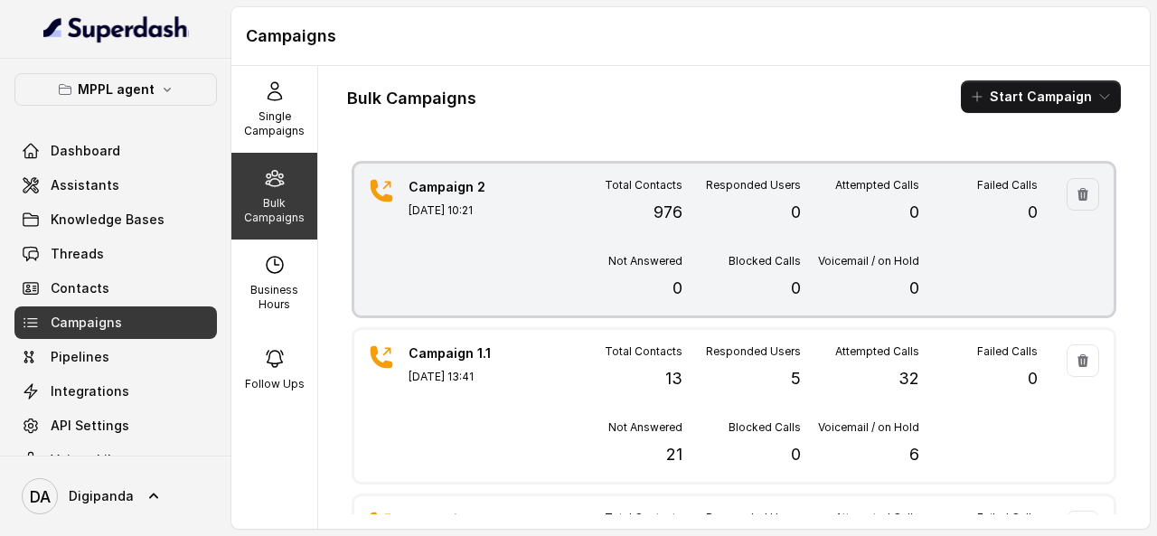
click at [458, 232] on div "Campaign 2 Aug 30, 2025, 10:21" at bounding box center [472, 239] width 127 height 123
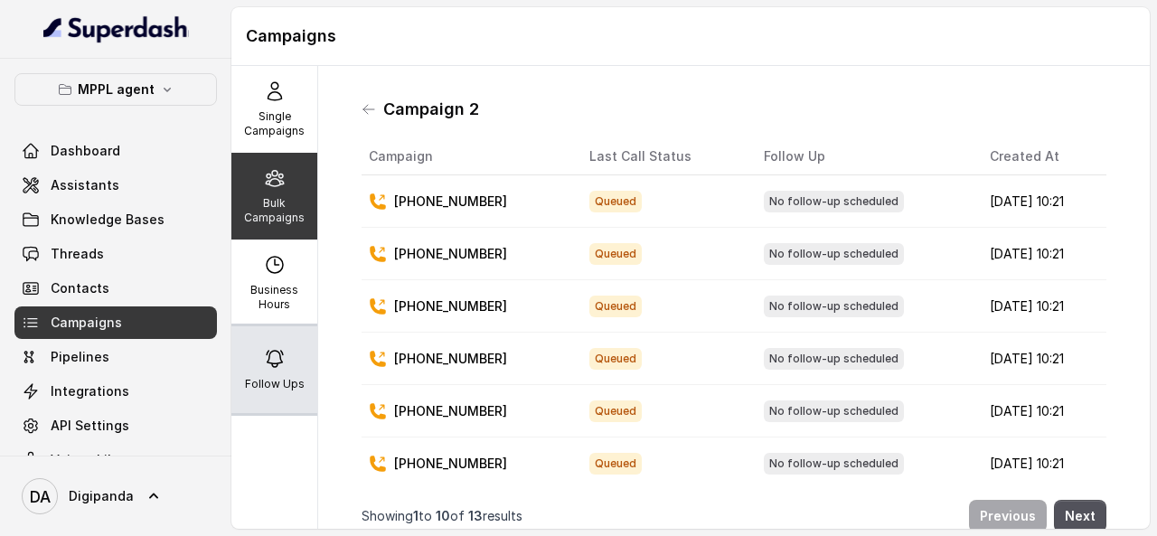
click at [262, 377] on p "Follow Ups" at bounding box center [275, 384] width 60 height 14
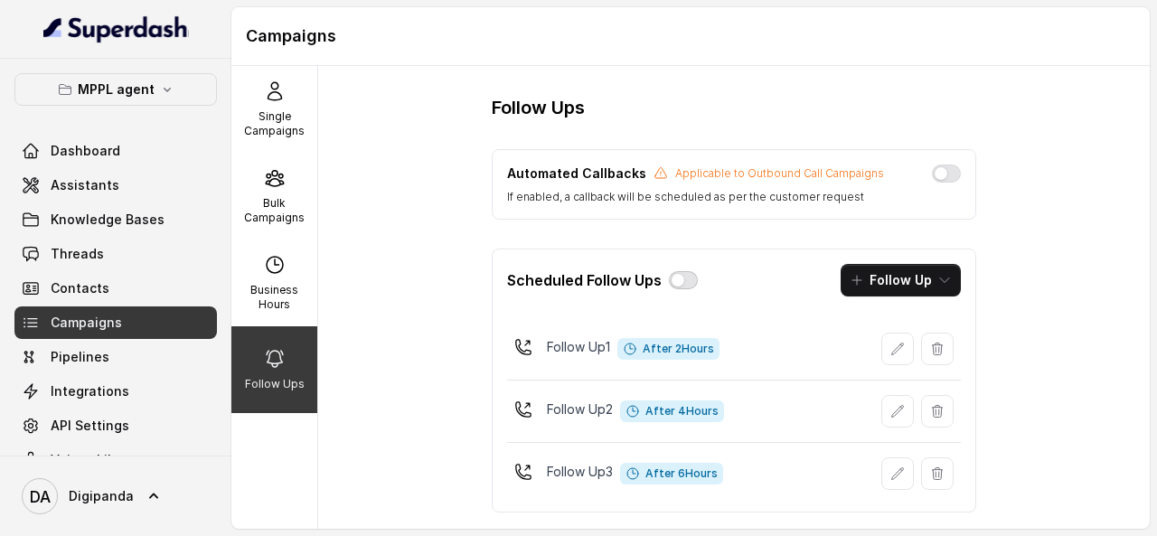
click at [676, 279] on button "button" at bounding box center [683, 280] width 29 height 18
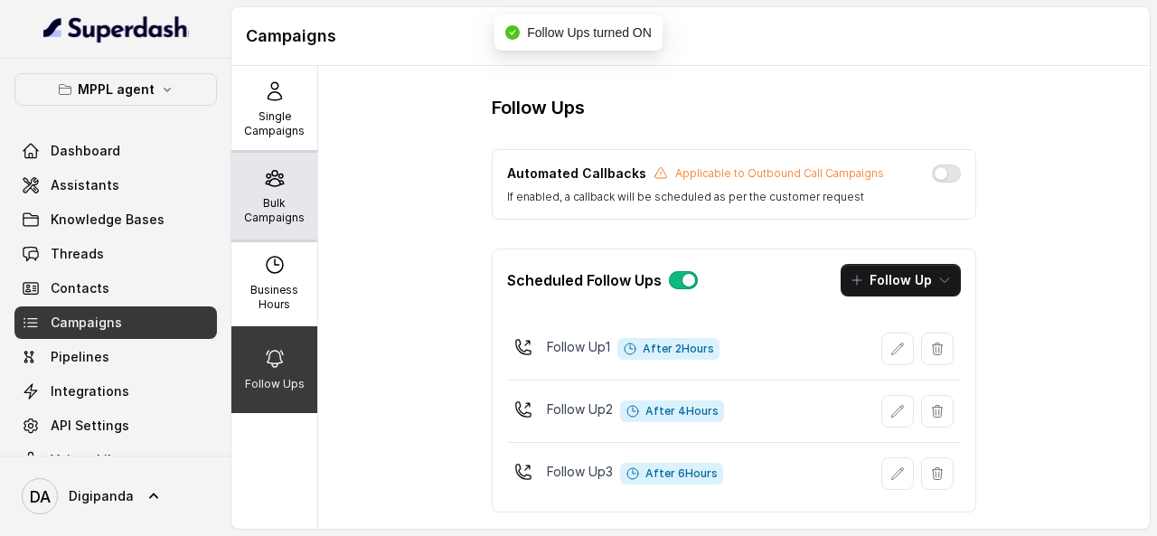
click at [279, 225] on div "Bulk Campaigns" at bounding box center [274, 196] width 86 height 87
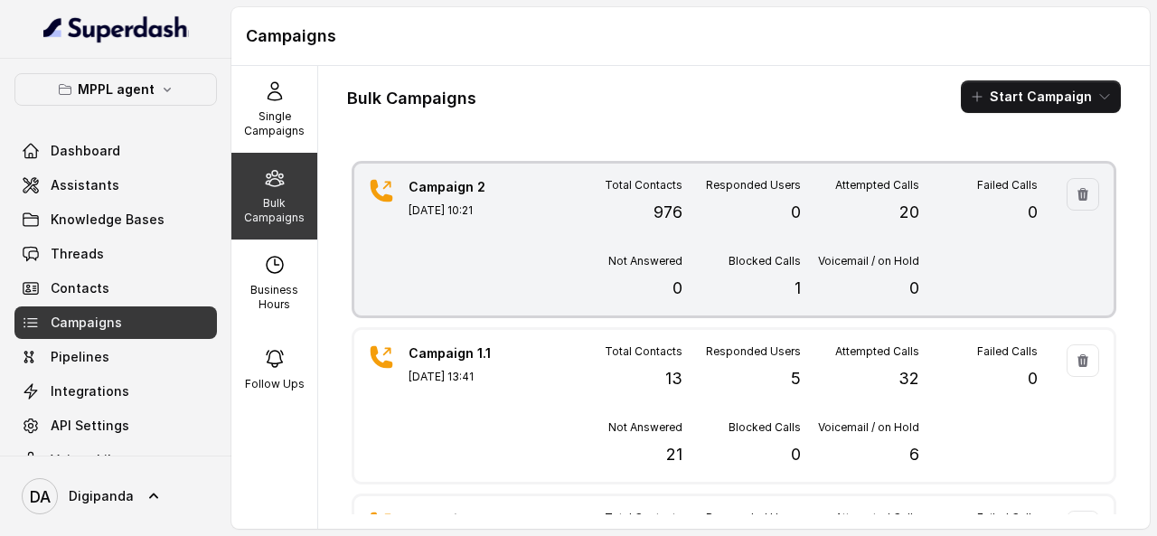
click at [658, 196] on div "Total Contacts 976" at bounding box center [623, 201] width 118 height 47
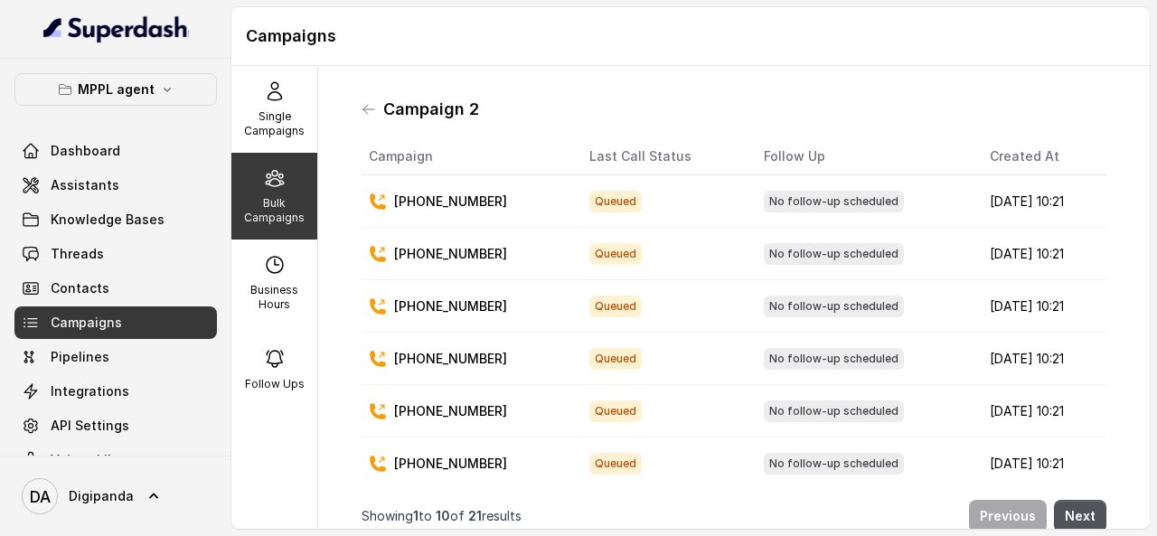
scroll to position [238, 0]
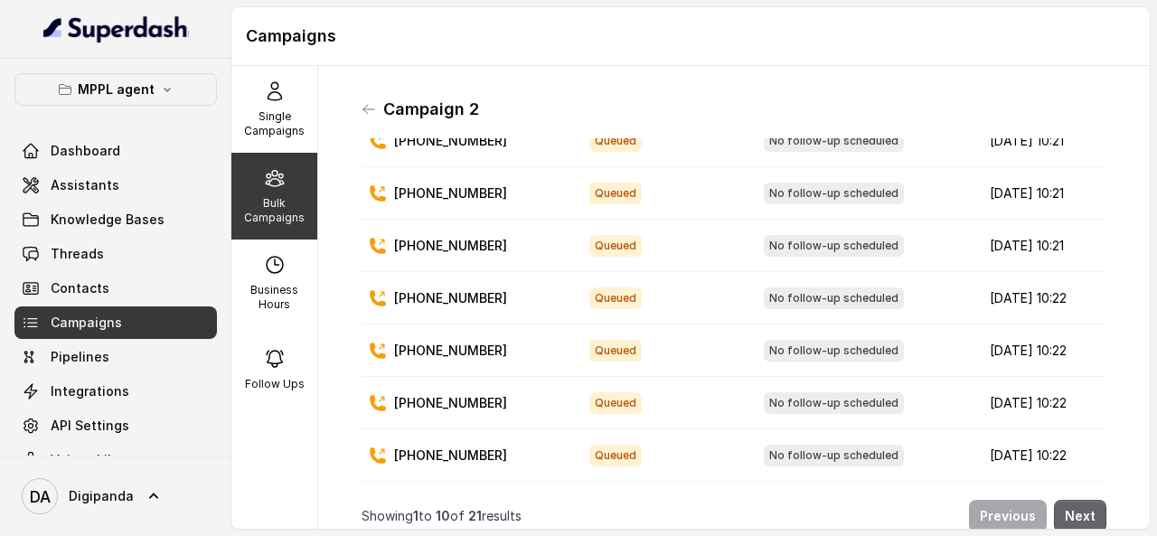
click at [1058, 500] on button "Next" at bounding box center [1080, 516] width 52 height 33
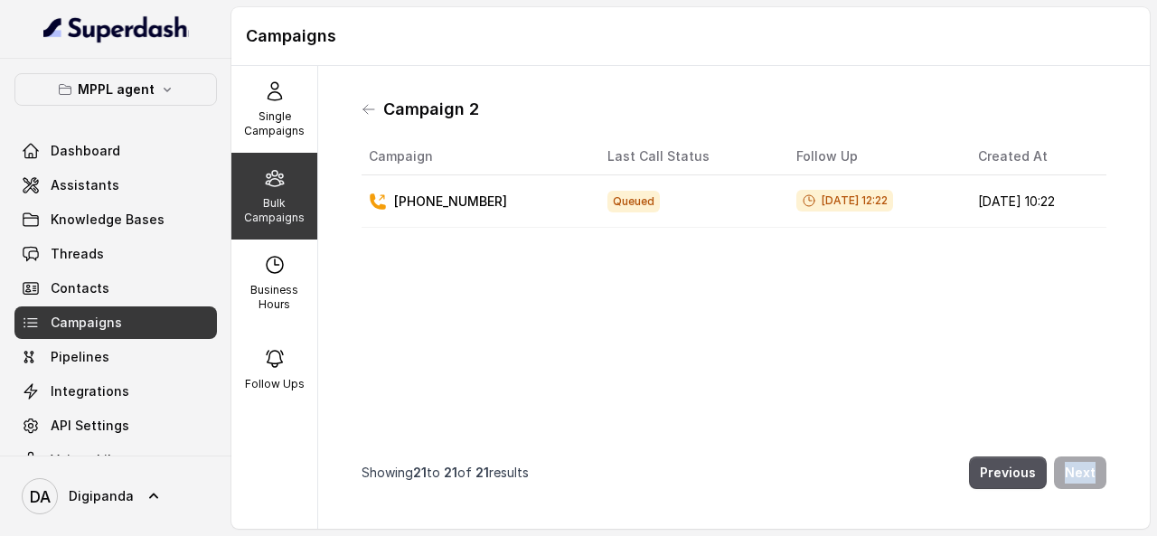
click at [1058, 489] on div "Campaign 2 Campaign Last Call Status Follow Up Created At +919866389992 Queued …" at bounding box center [734, 297] width 774 height 434
click at [1002, 466] on button "Previous" at bounding box center [1008, 473] width 78 height 33
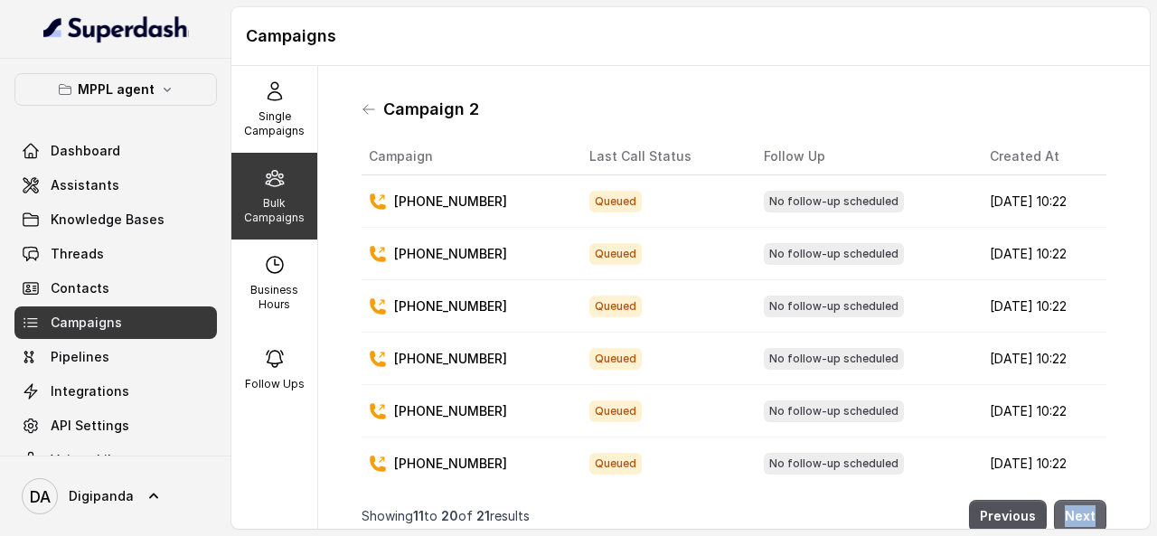
click at [1064, 500] on button "Next" at bounding box center [1080, 516] width 52 height 33
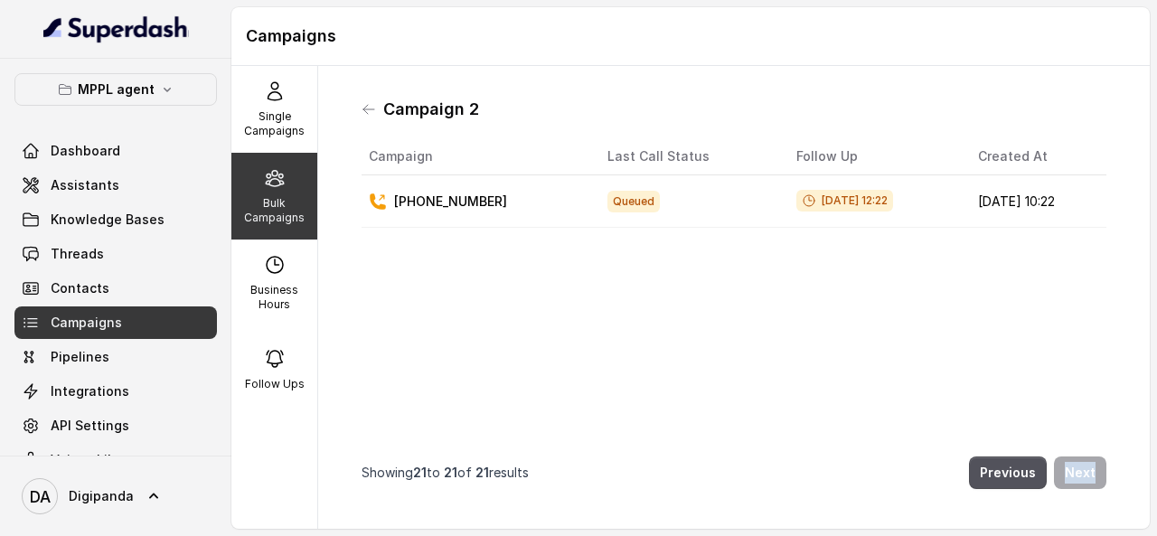
click at [1064, 493] on div "Campaign 2 Campaign Last Call Status Follow Up Created At +919866389992 Queued …" at bounding box center [734, 297] width 774 height 434
click at [1002, 460] on button "Previous" at bounding box center [1008, 473] width 78 height 33
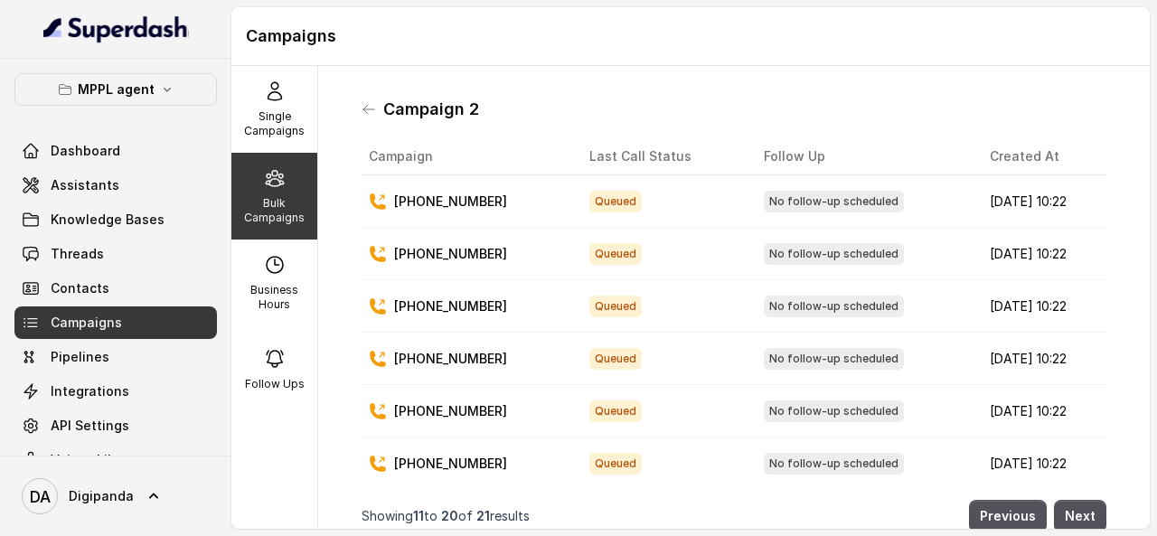
click at [377, 114] on div "Campaign 2" at bounding box center [734, 109] width 745 height 29
click at [376, 113] on div "Campaign 2" at bounding box center [734, 109] width 745 height 29
click at [359, 104] on div "Campaign 2 Campaign Last Call Status Follow Up Created At +919668130303 Queued …" at bounding box center [734, 297] width 774 height 434
click at [371, 106] on icon at bounding box center [369, 109] width 14 height 14
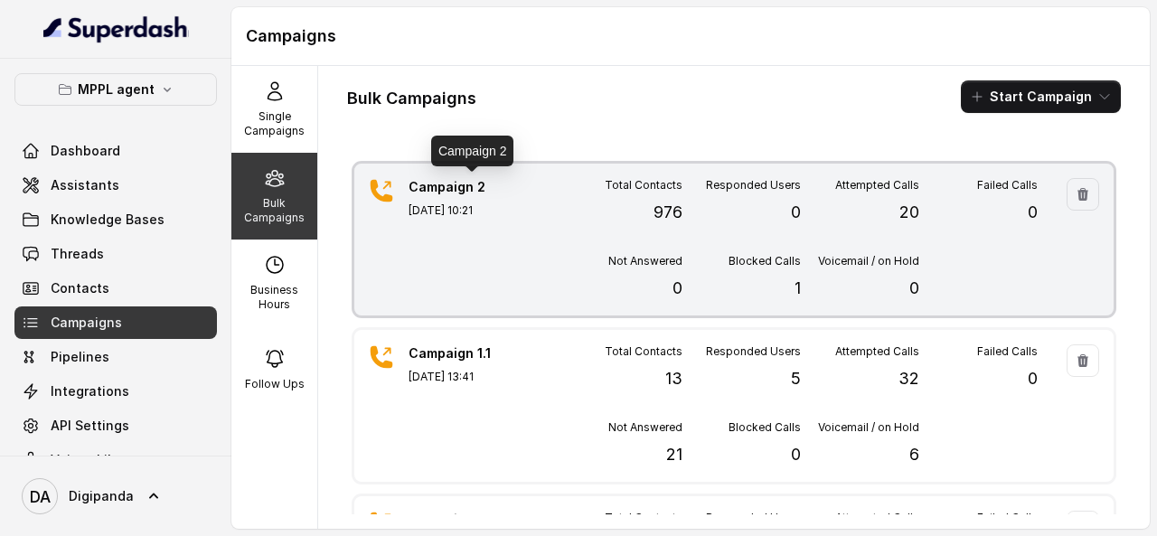
click at [457, 194] on p "Campaign 2" at bounding box center [472, 187] width 127 height 18
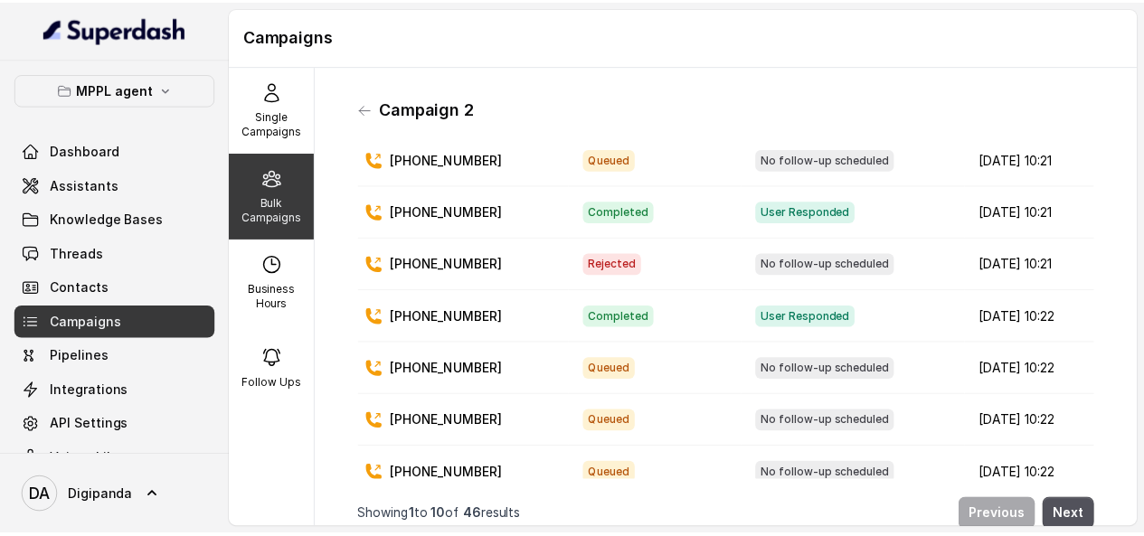
scroll to position [238, 0]
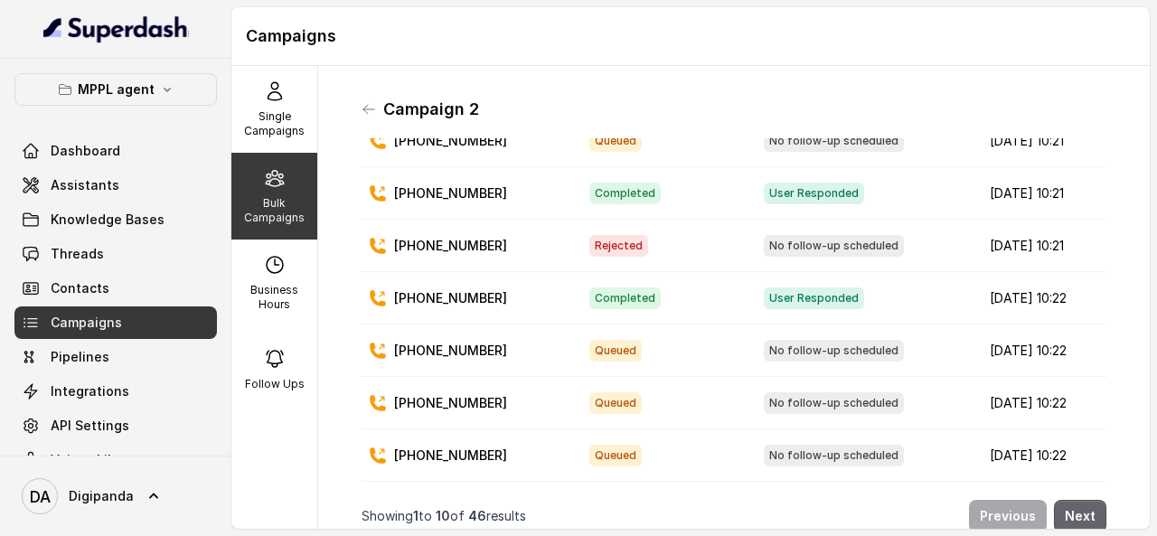
click at [1054, 500] on button "Next" at bounding box center [1080, 516] width 52 height 33
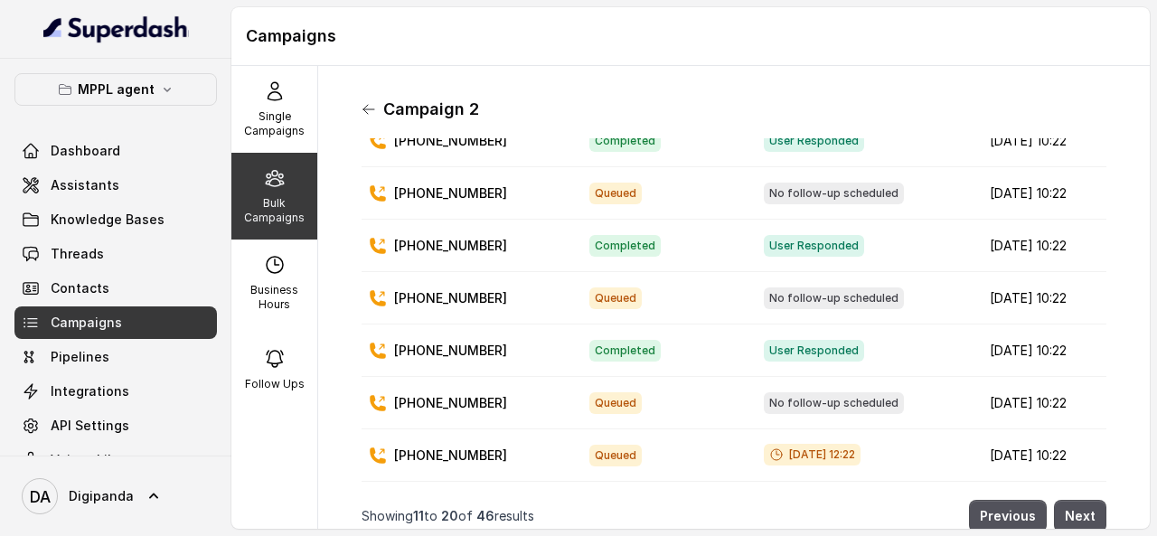
click at [364, 113] on icon at bounding box center [369, 109] width 14 height 14
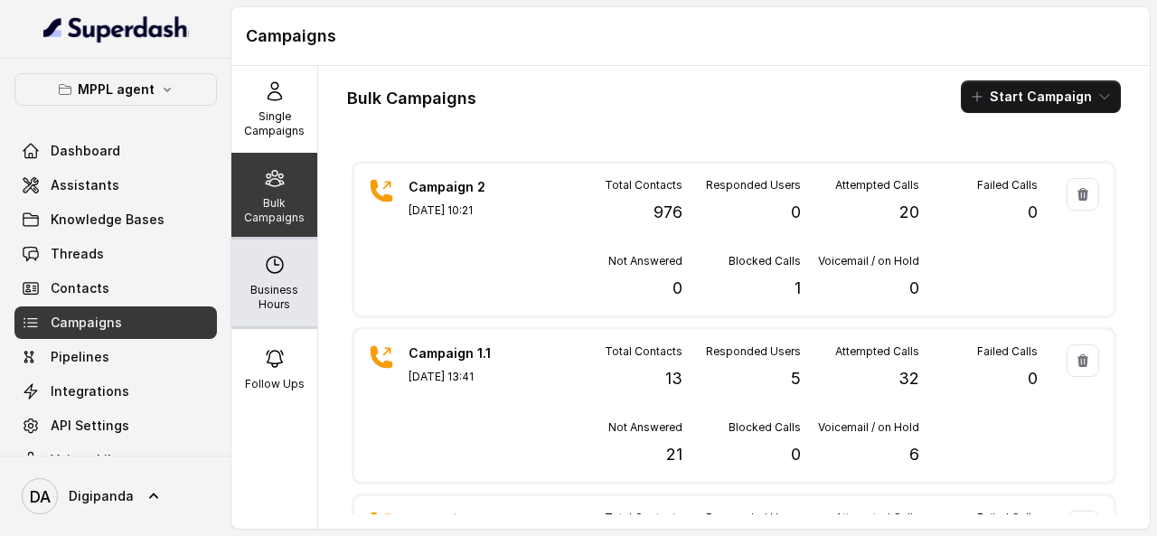
click at [284, 288] on p "Business Hours" at bounding box center [274, 297] width 71 height 29
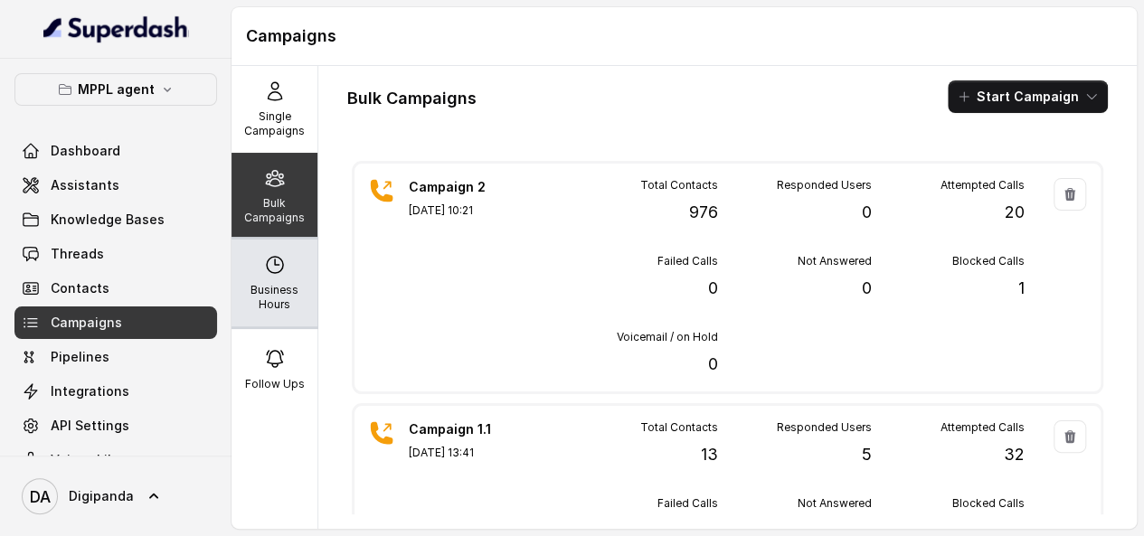
select select "[GEOGRAPHIC_DATA]/[GEOGRAPHIC_DATA]"
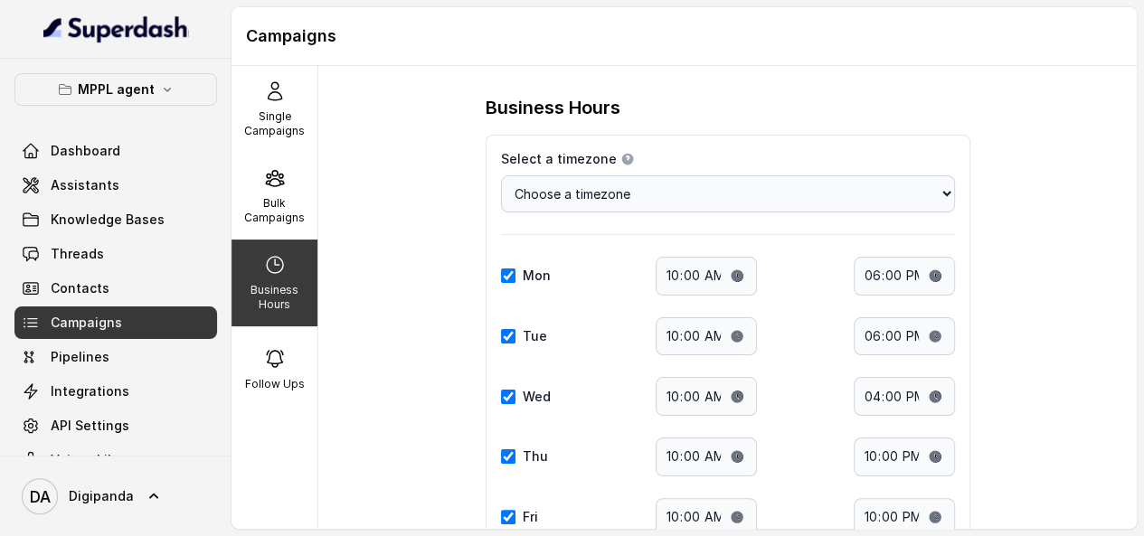
click at [284, 288] on p "Business Hours" at bounding box center [274, 297] width 71 height 29
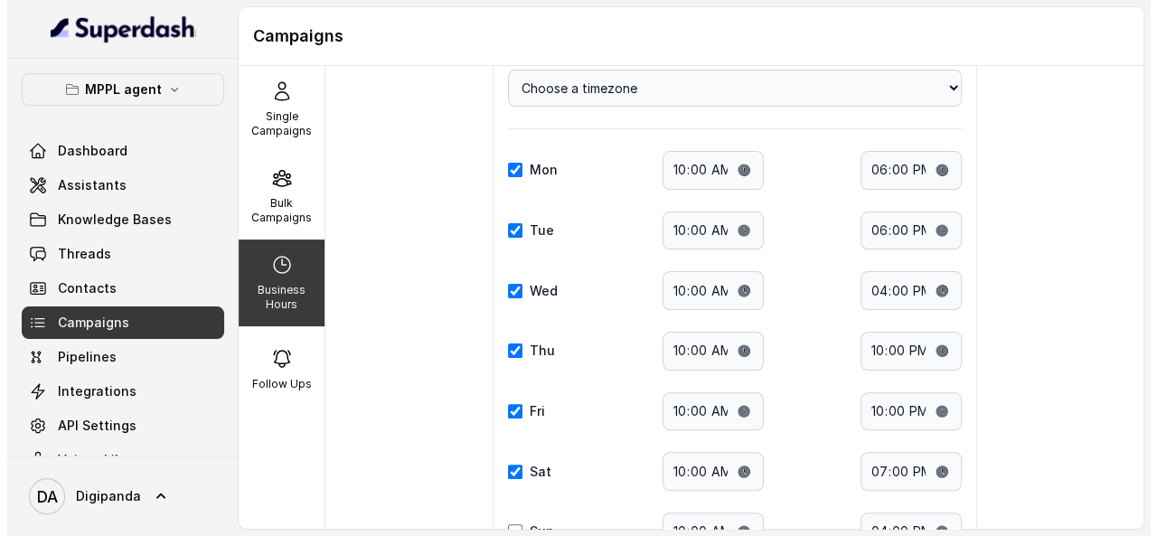
scroll to position [255, 0]
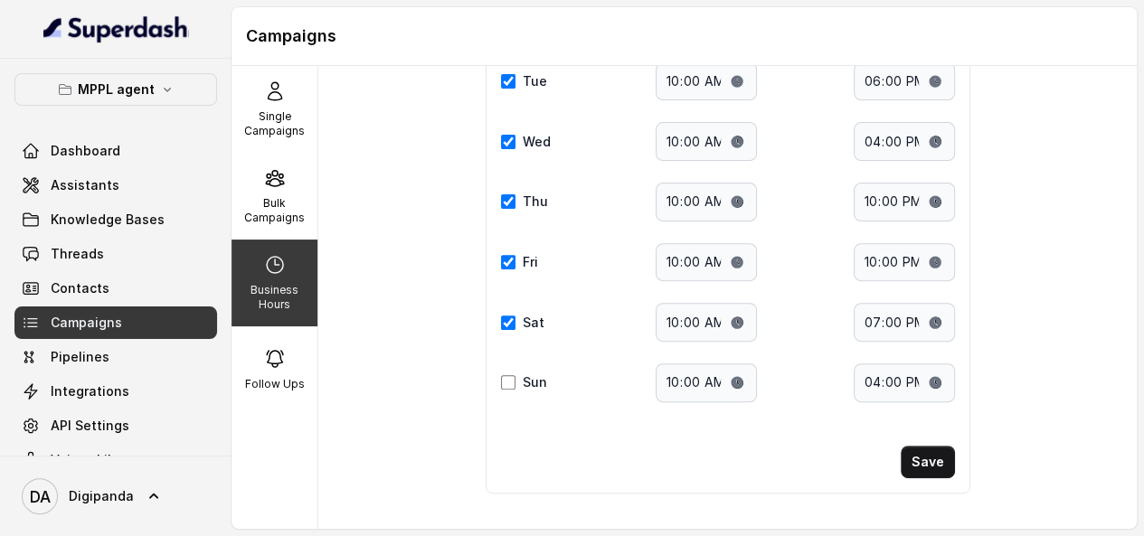
click at [503, 384] on div "Sun" at bounding box center [530, 382] width 58 height 18
click at [503, 381] on input "Sun" at bounding box center [508, 382] width 14 height 14
checkbox input "true"
click at [720, 375] on input "10:00" at bounding box center [706, 382] width 101 height 39
type input "11:00"
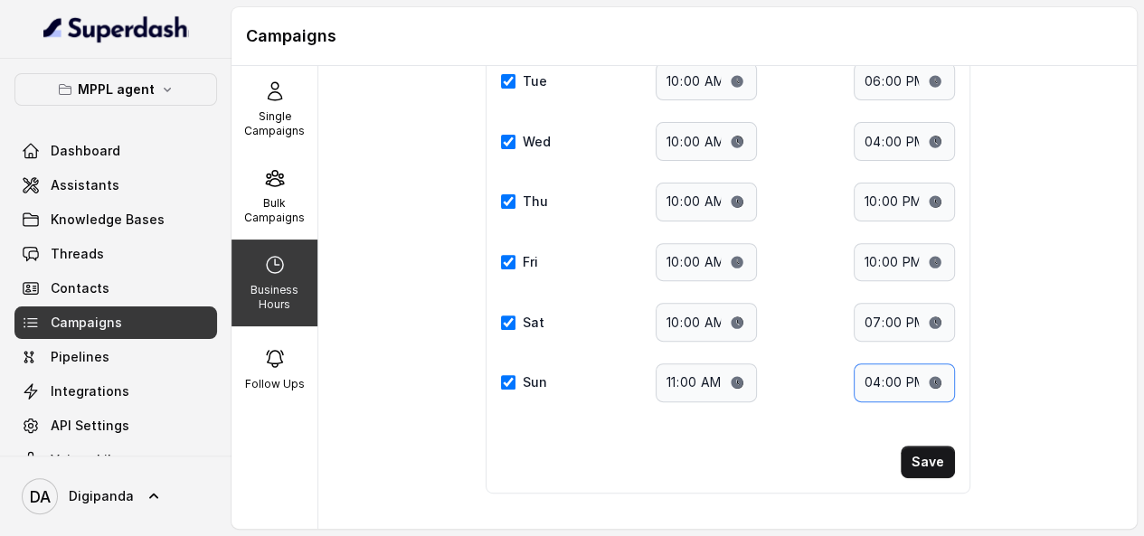
click at [930, 378] on input "16:00" at bounding box center [904, 382] width 101 height 39
type input "19:00"
click at [920, 448] on button "Save" at bounding box center [928, 462] width 54 height 33
click at [938, 454] on button "Save" at bounding box center [928, 462] width 54 height 33
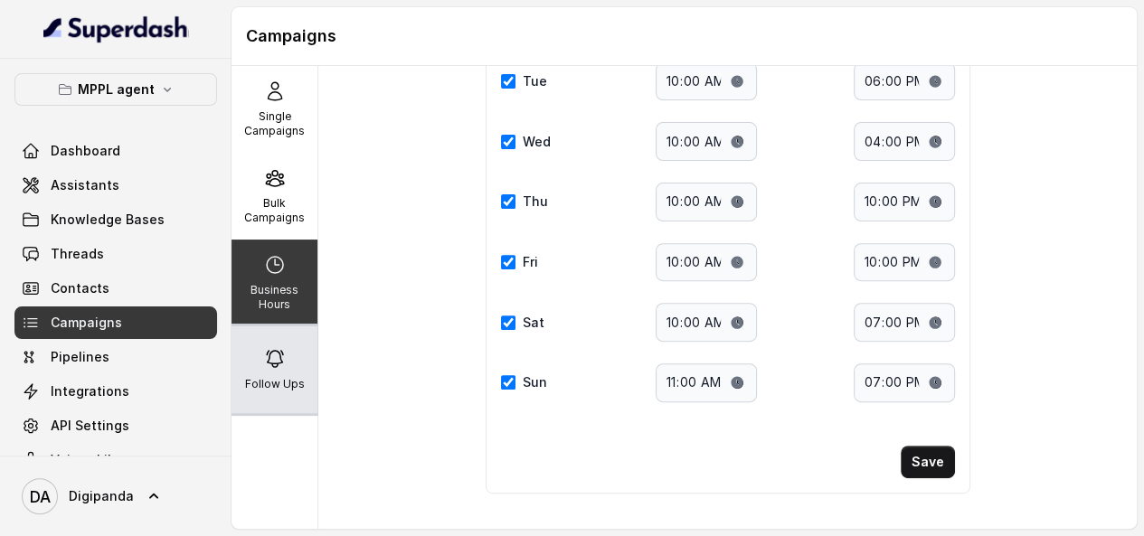
click at [276, 370] on div "Follow Ups" at bounding box center [274, 369] width 86 height 87
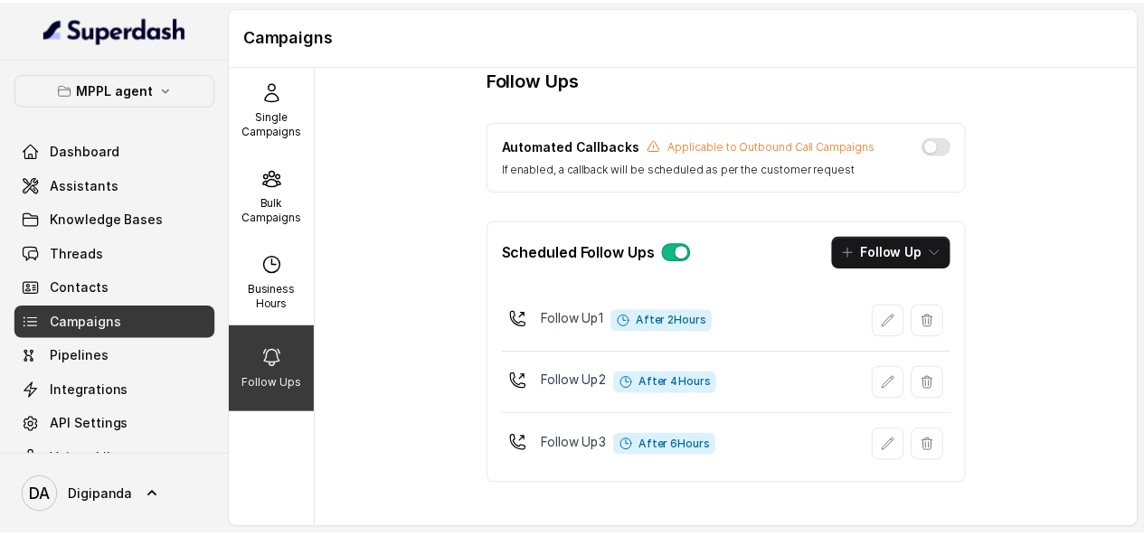
scroll to position [22, 0]
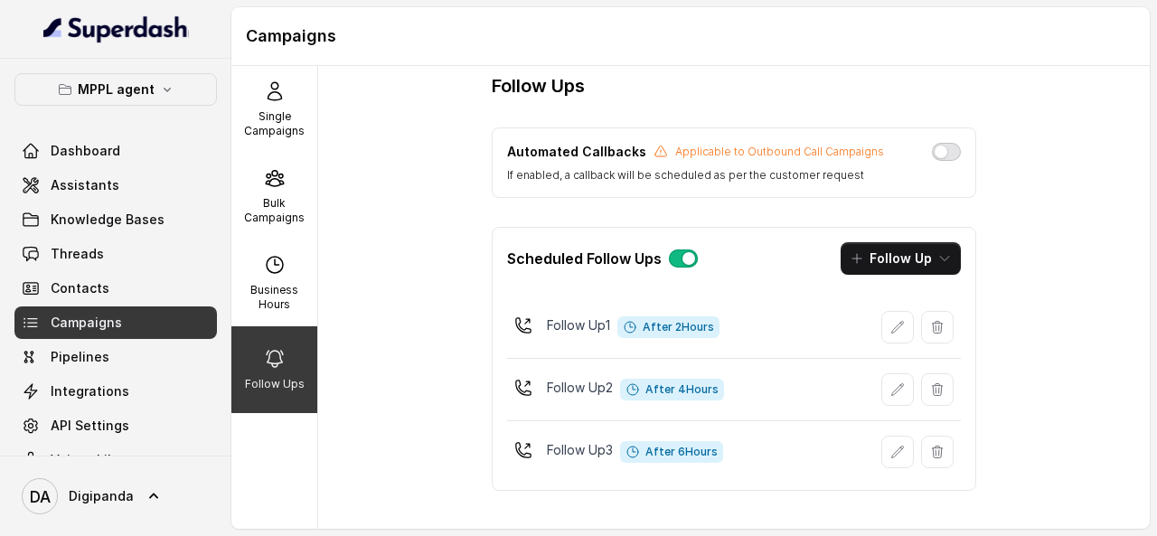
click at [938, 143] on button "button" at bounding box center [946, 152] width 29 height 18
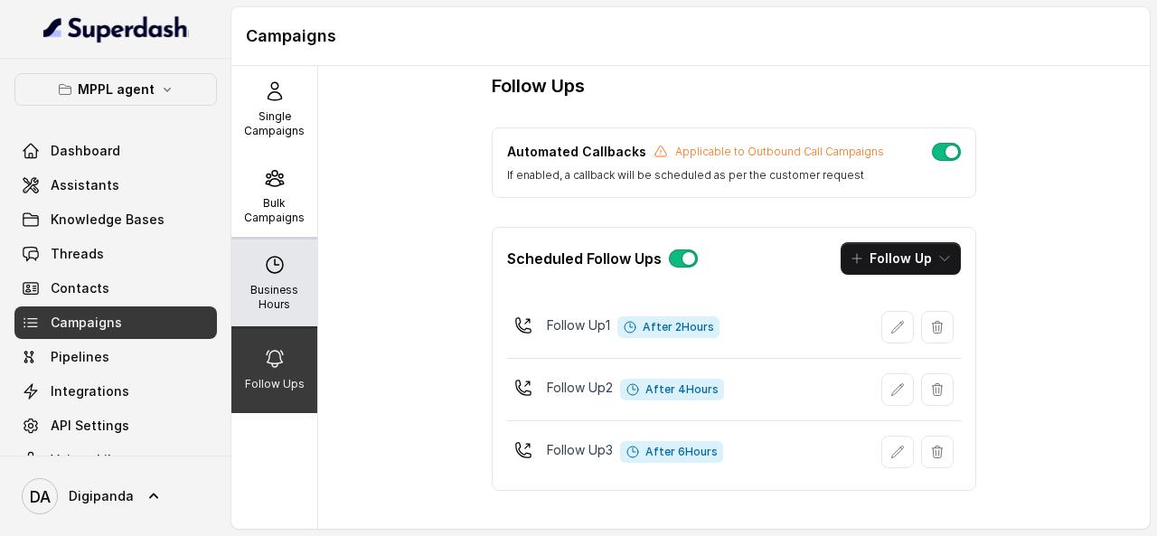
click at [269, 257] on icon at bounding box center [275, 265] width 16 height 16
select select "[GEOGRAPHIC_DATA]/[GEOGRAPHIC_DATA]"
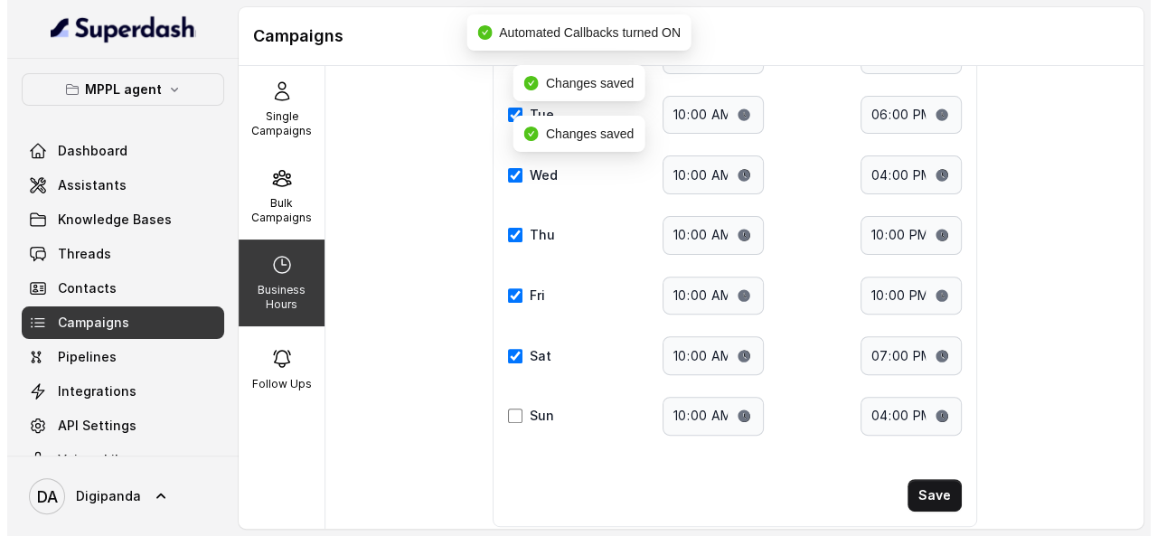
scroll to position [255, 0]
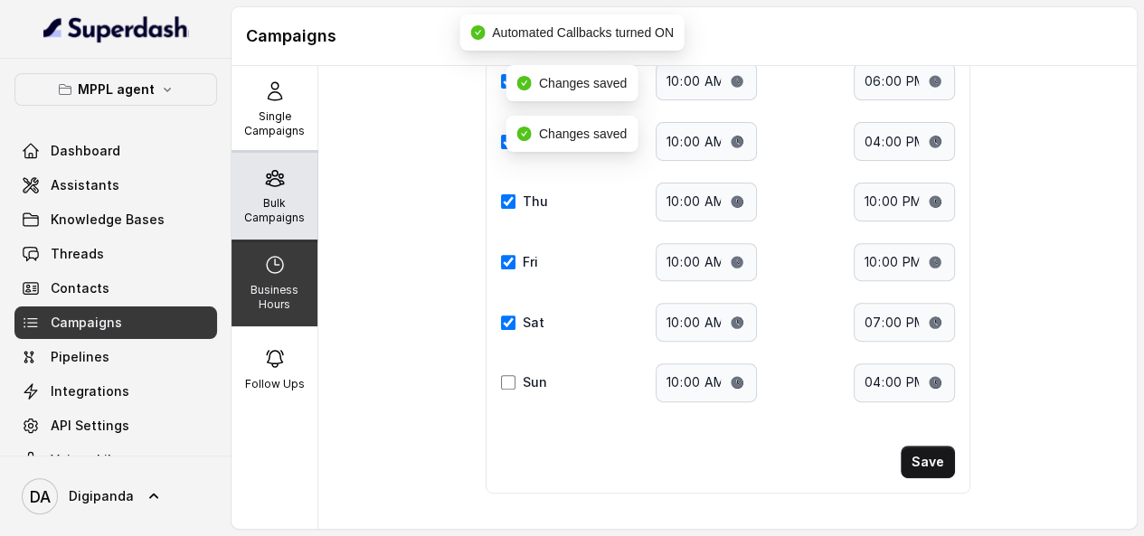
click at [280, 183] on div "Bulk Campaigns" at bounding box center [274, 196] width 86 height 87
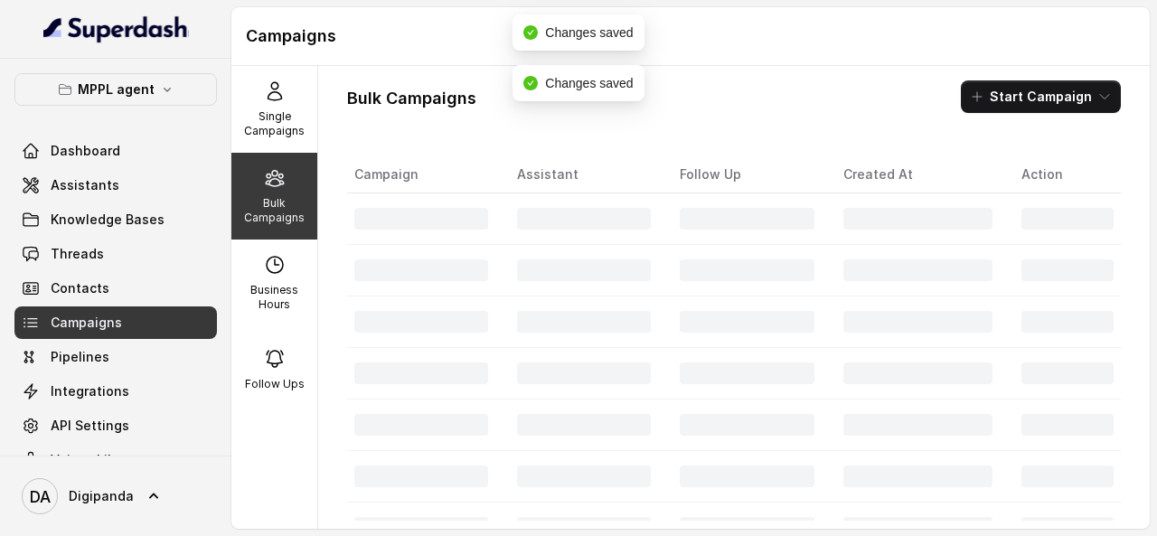
scroll to position [0, 0]
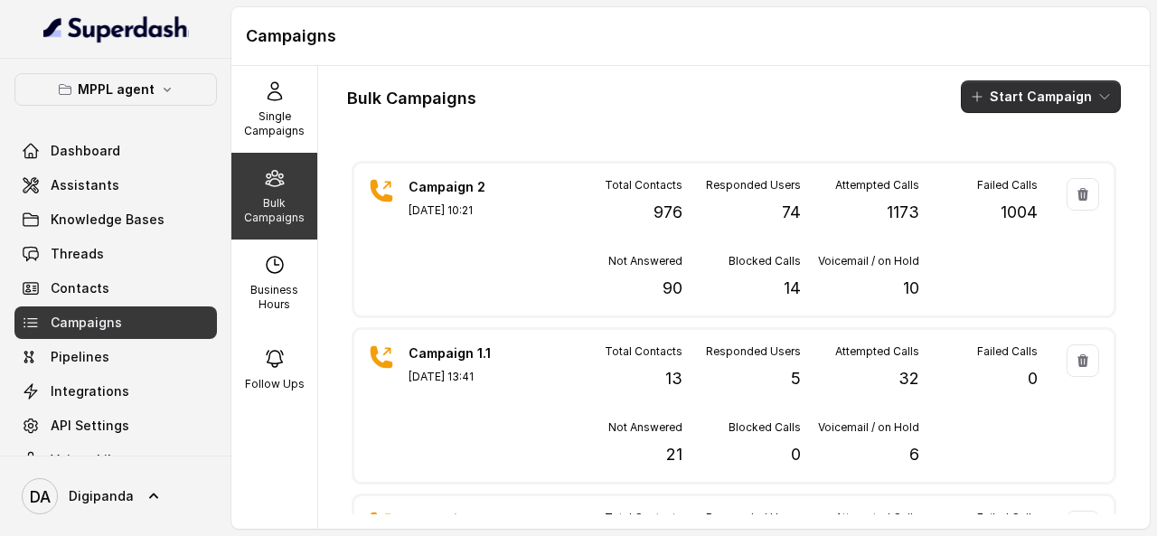
click at [977, 97] on icon "button" at bounding box center [977, 97] width 14 height 14
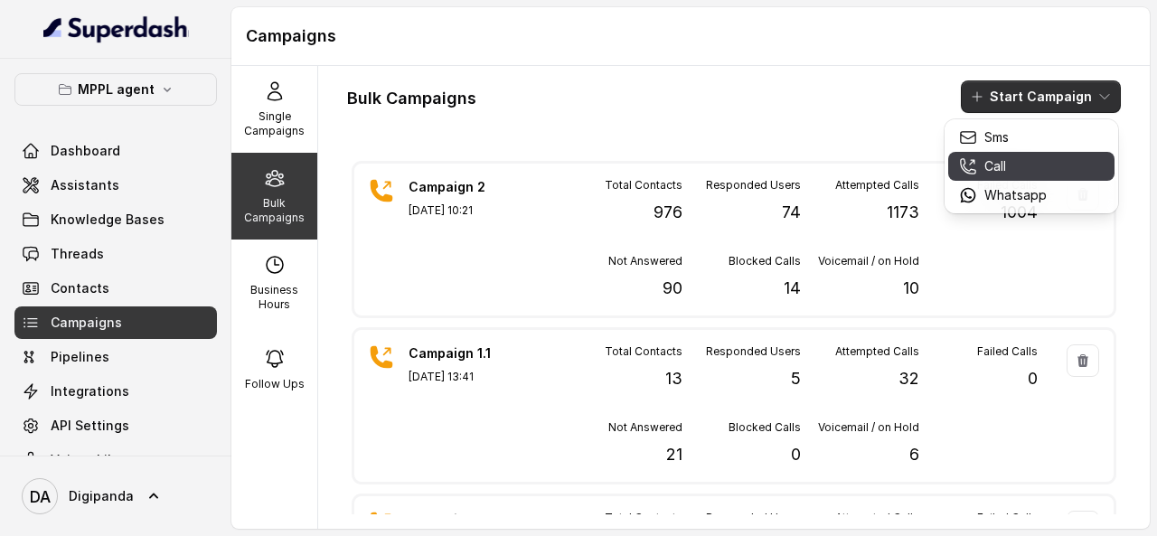
click at [993, 160] on p "Call" at bounding box center [996, 166] width 22 height 18
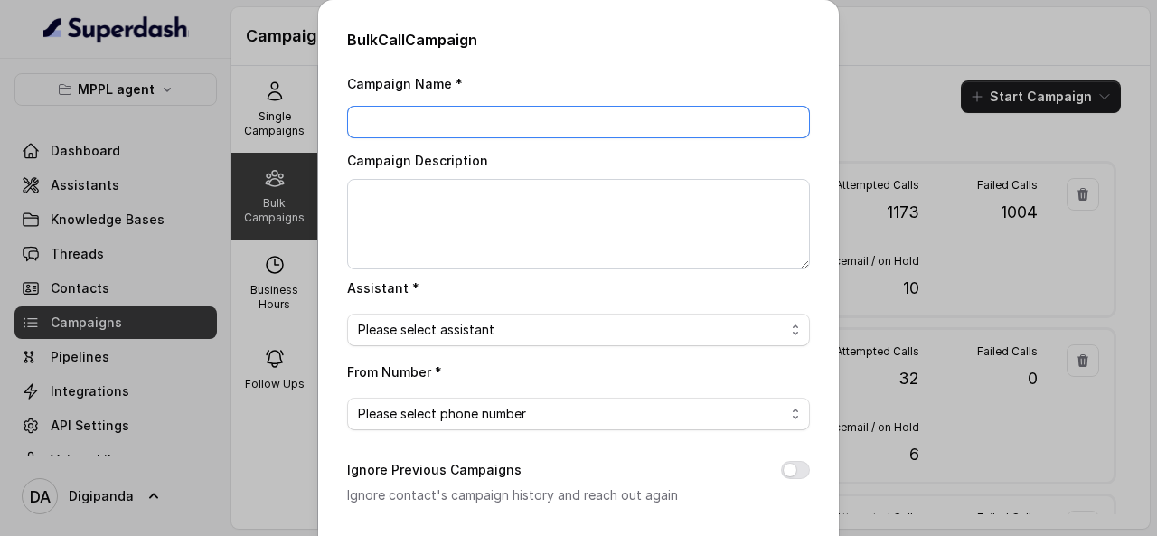
click at [561, 107] on input "Campaign Name *" at bounding box center [578, 122] width 463 height 33
type input "Campaign 3"
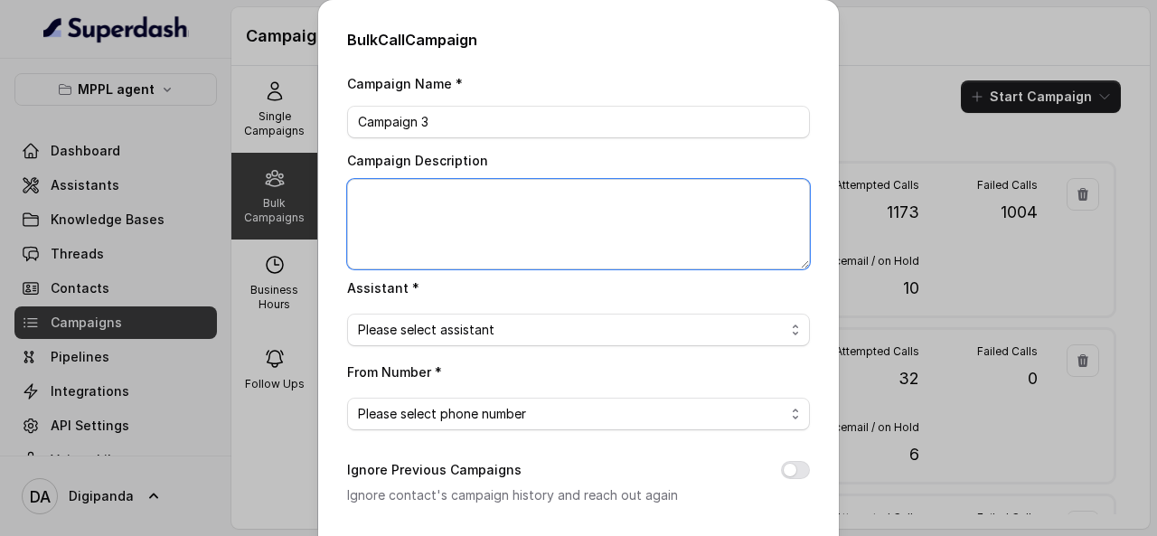
click at [492, 199] on textarea "Campaign Description" at bounding box center [578, 224] width 463 height 90
type textarea "Added Leads =500"
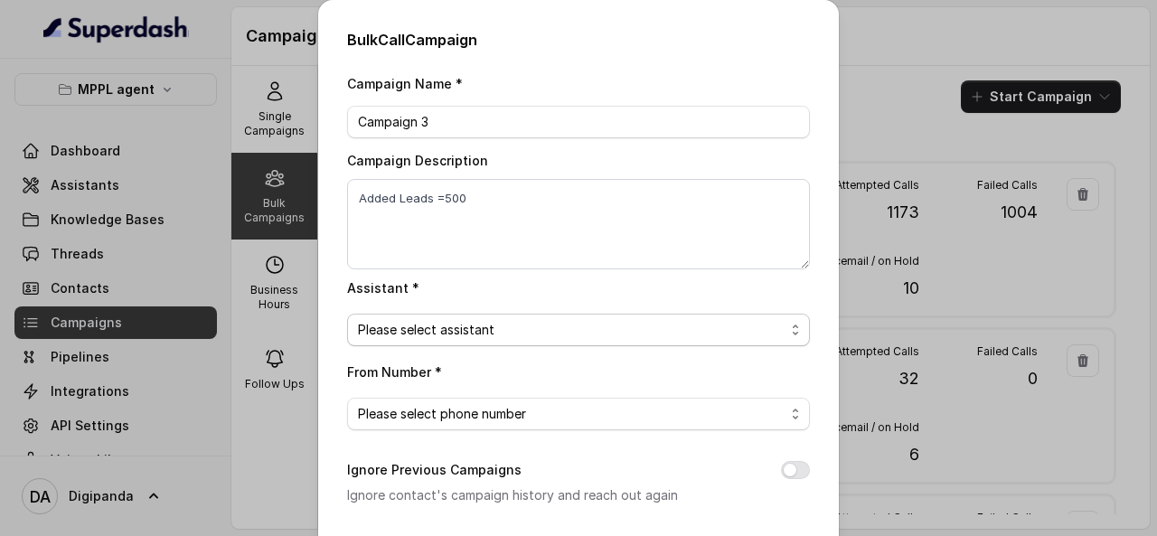
click at [472, 316] on span "Please select assistant" at bounding box center [578, 330] width 463 height 33
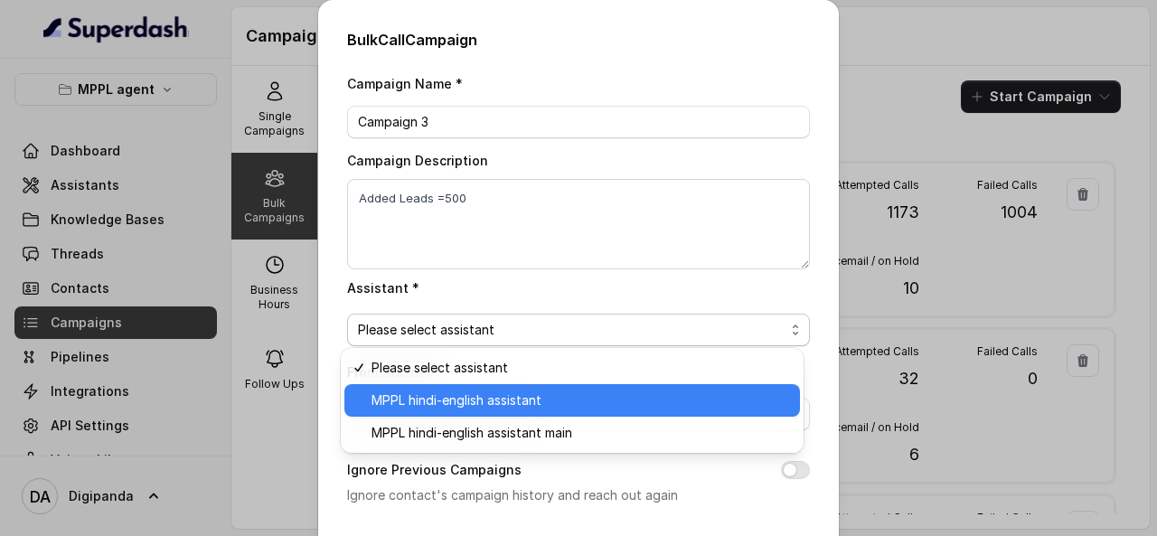
click at [460, 389] on div "MPPL hindi-english assistant" at bounding box center [573, 400] width 456 height 33
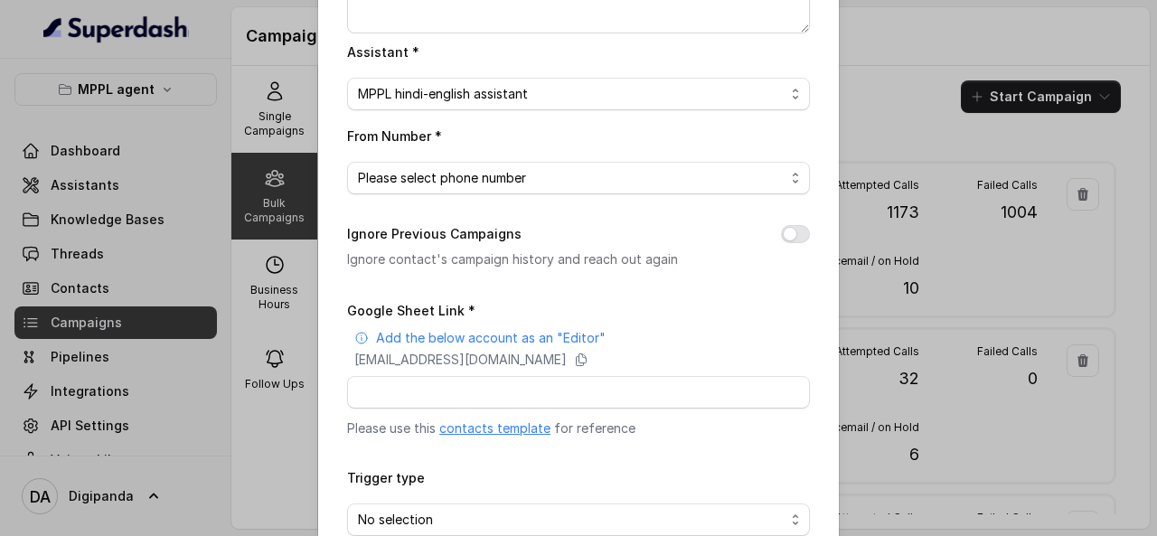
scroll to position [247, 0]
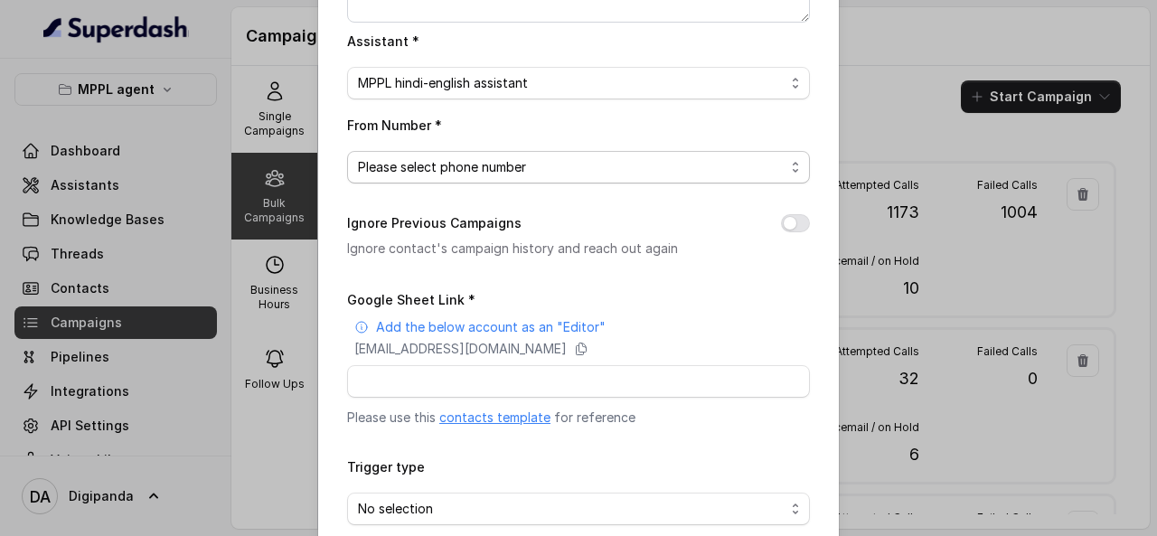
click at [514, 163] on span "Please select phone number" at bounding box center [571, 167] width 427 height 22
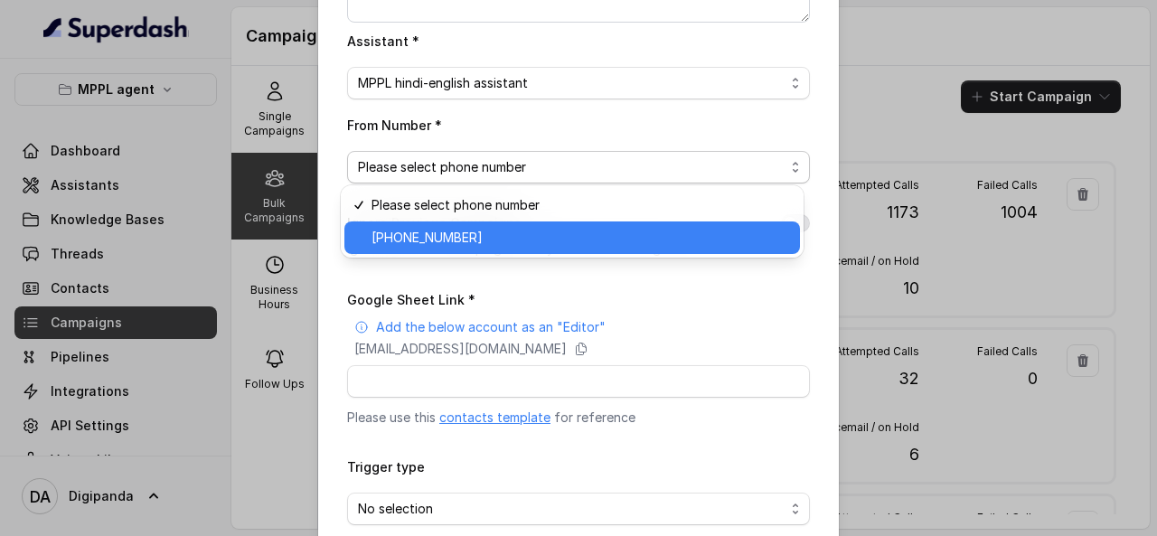
click at [492, 229] on span "+918035316935" at bounding box center [581, 238] width 418 height 22
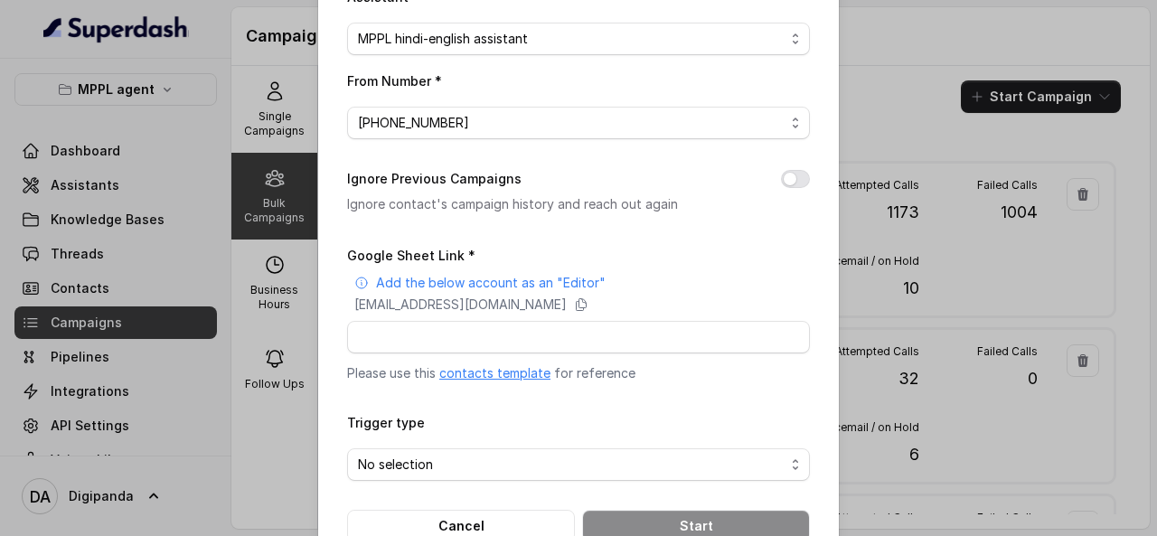
scroll to position [336, 0]
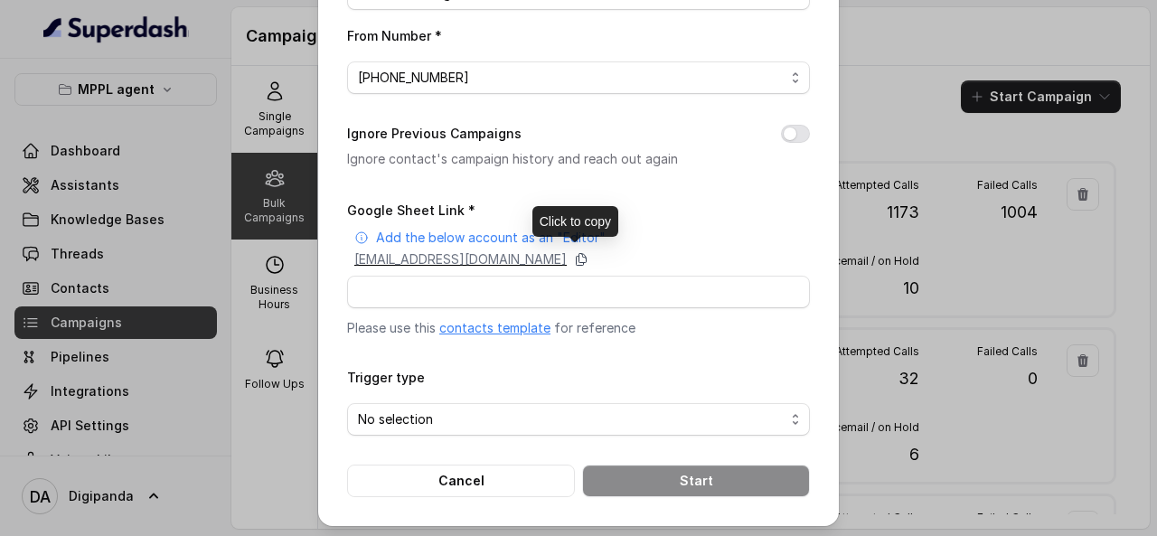
click at [589, 258] on icon at bounding box center [581, 259] width 14 height 14
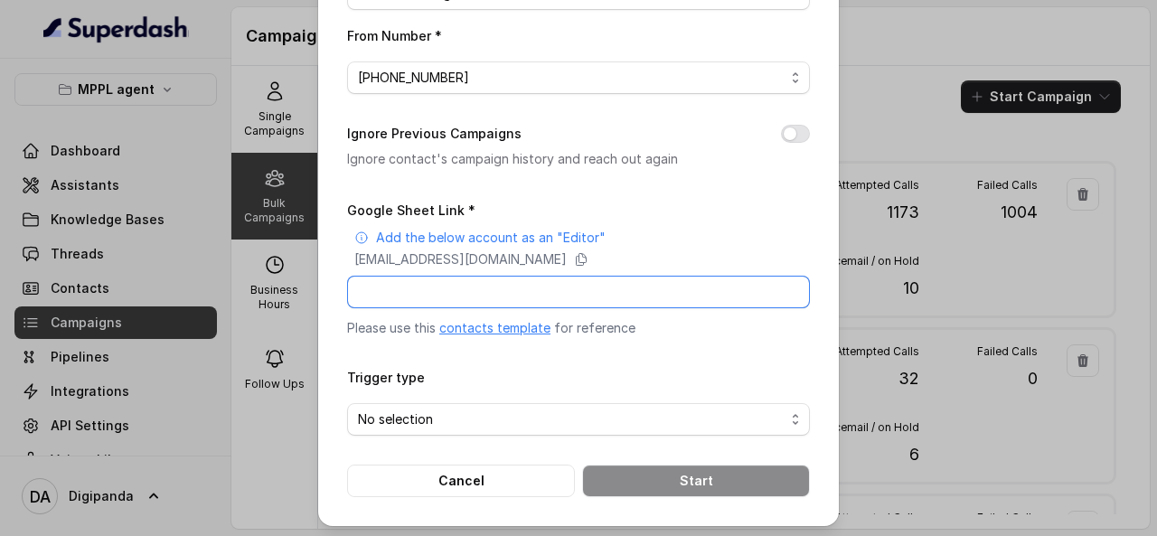
click at [430, 288] on input "Google Sheet Link *" at bounding box center [578, 292] width 463 height 33
paste input "https://docs.google.com/spreadsheets/d/1sM4xa7Lfql_6pA8zje_LtzrkWzs9WMUQ6Vm82mG…"
type input "https://docs.google.com/spreadsheets/d/1sM4xa7Lfql_6pA8zje_LtzrkWzs9WMUQ6Vm82mG…"
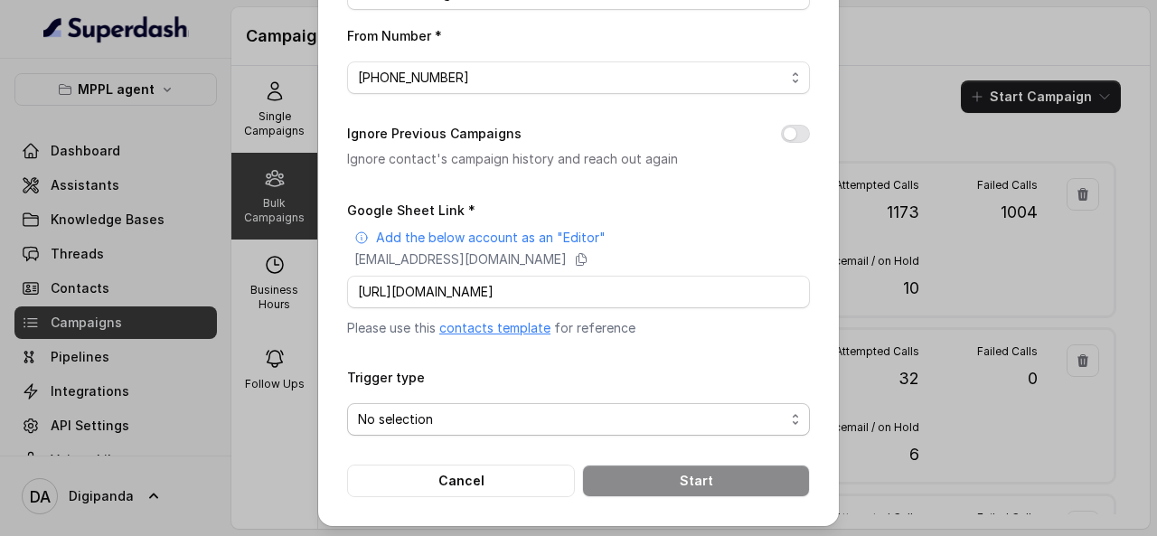
scroll to position [0, 0]
click at [410, 409] on span "No selection" at bounding box center [571, 420] width 427 height 22
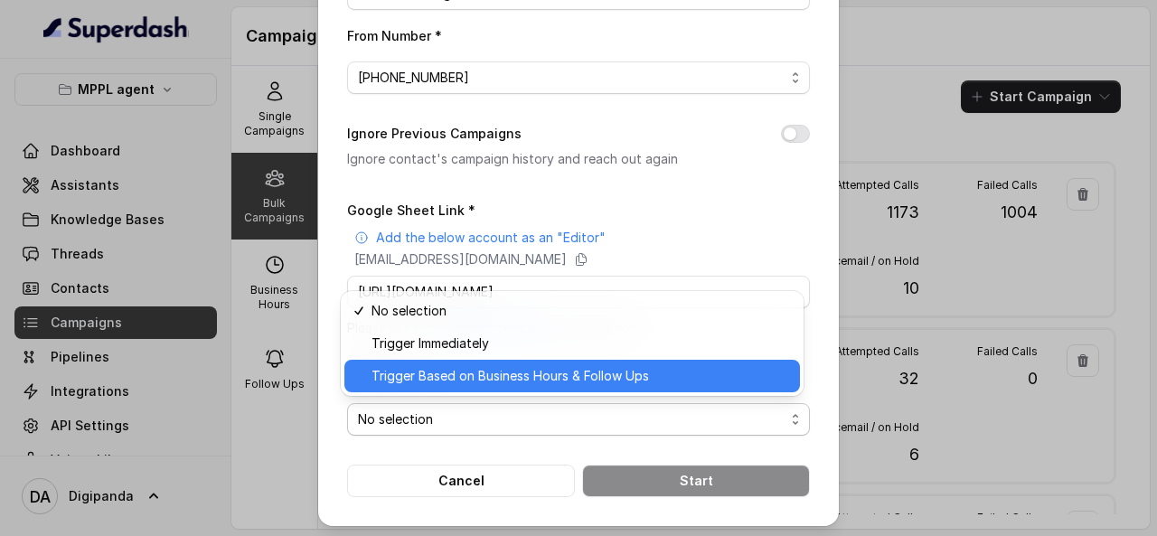
click at [468, 370] on span "Trigger Based on Business Hours & Follow Ups" at bounding box center [581, 376] width 418 height 22
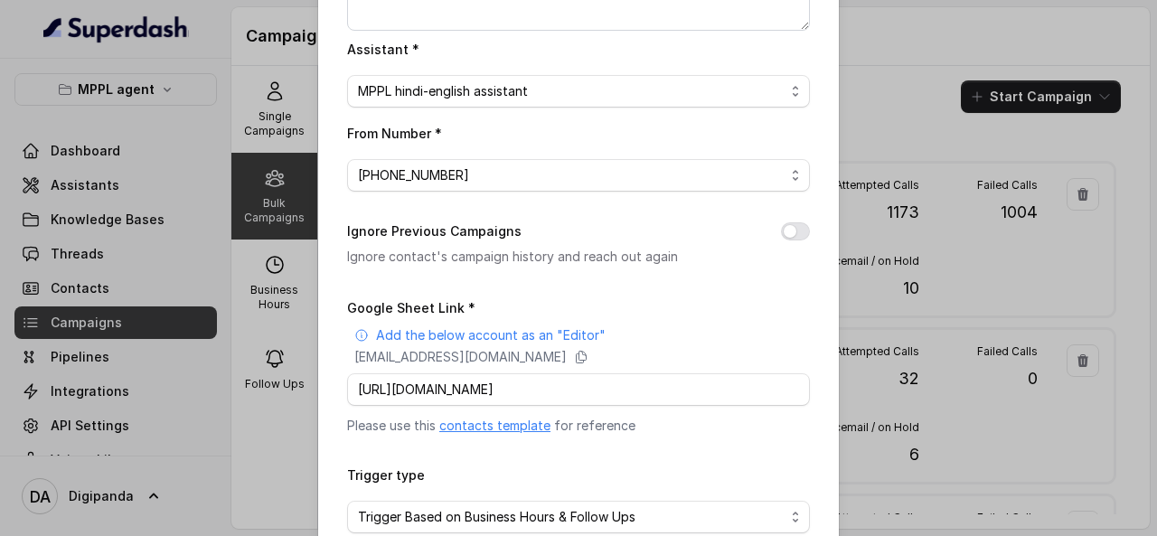
scroll to position [336, 0]
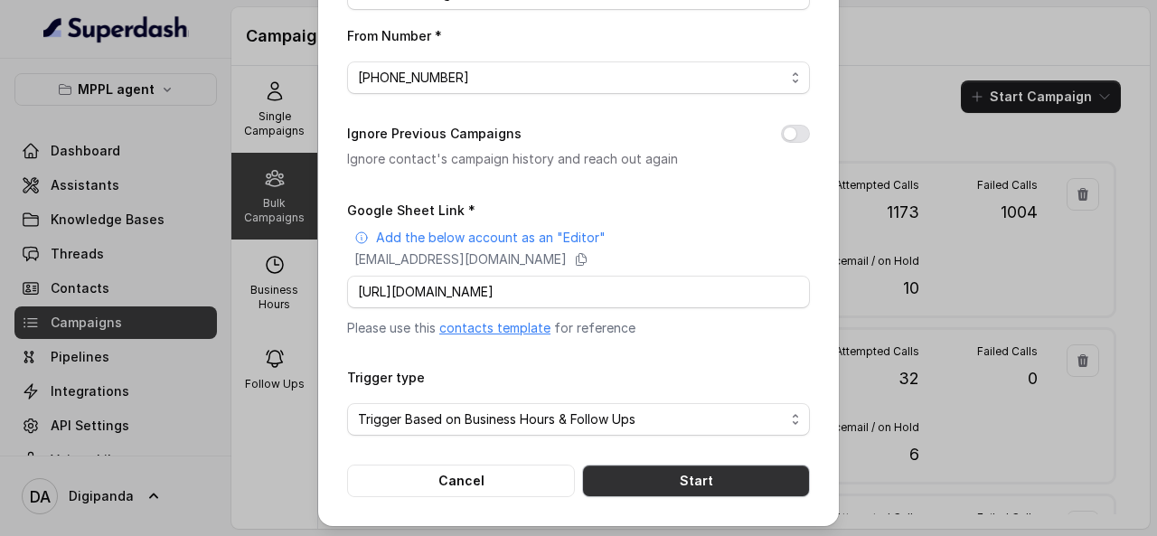
click at [685, 480] on button "Start" at bounding box center [696, 481] width 228 height 33
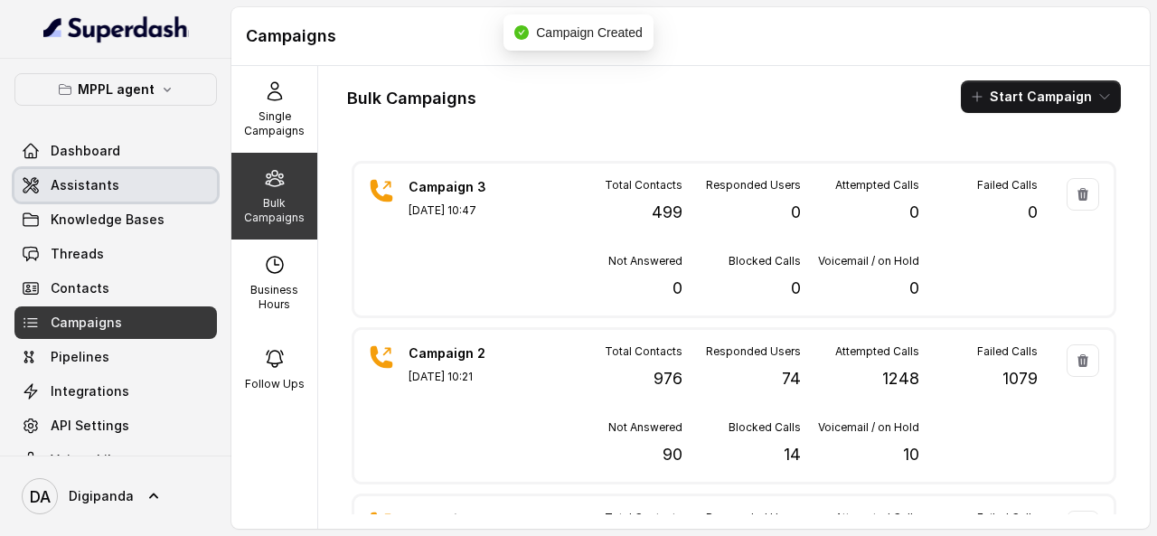
click at [165, 170] on link "Assistants" at bounding box center [115, 185] width 203 height 33
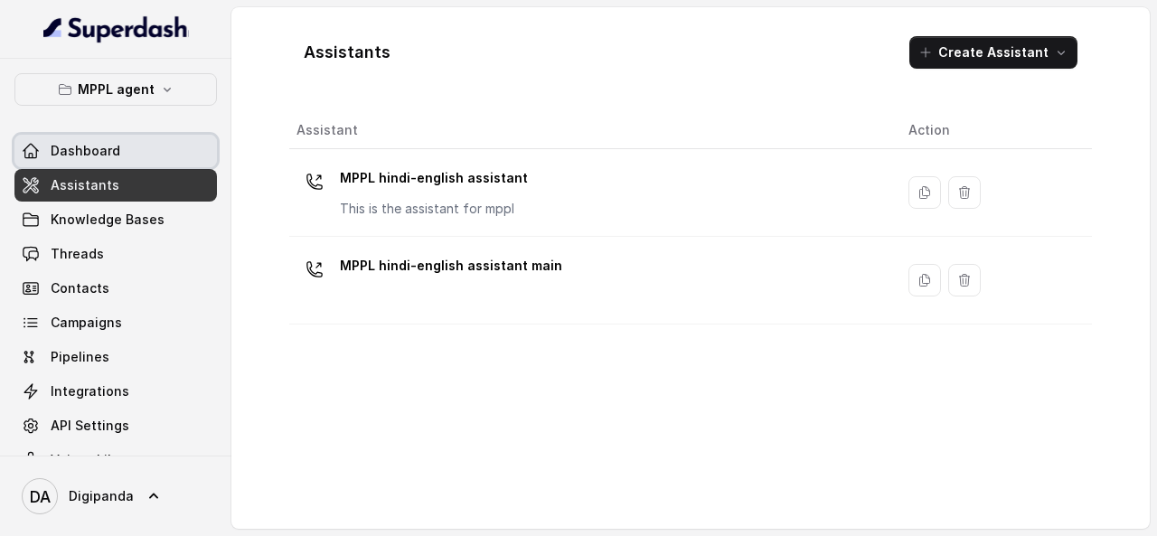
click at [159, 143] on link "Dashboard" at bounding box center [115, 151] width 203 height 33
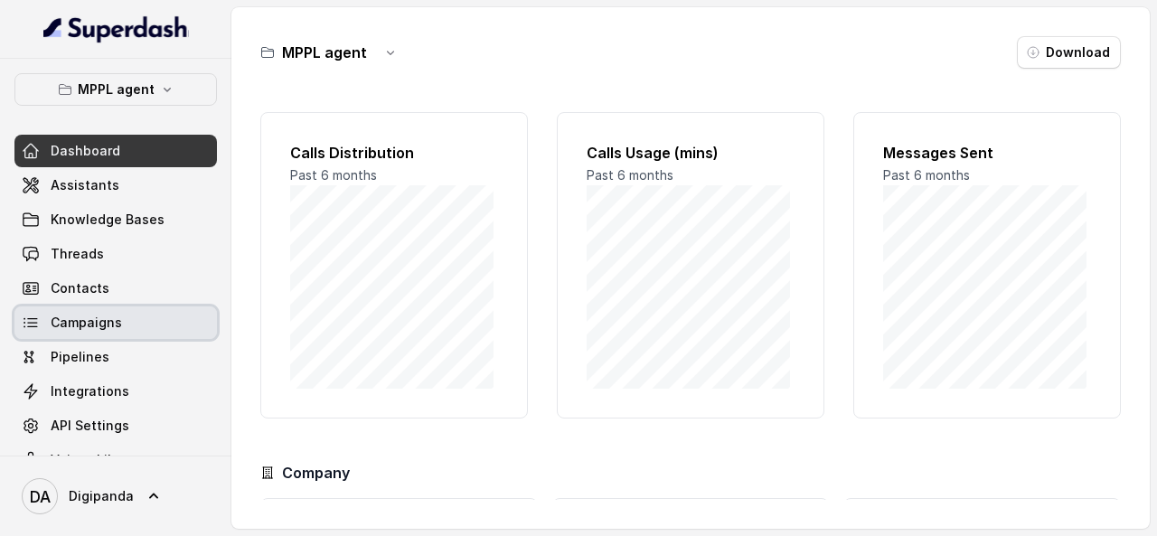
click at [129, 325] on link "Campaigns" at bounding box center [115, 323] width 203 height 33
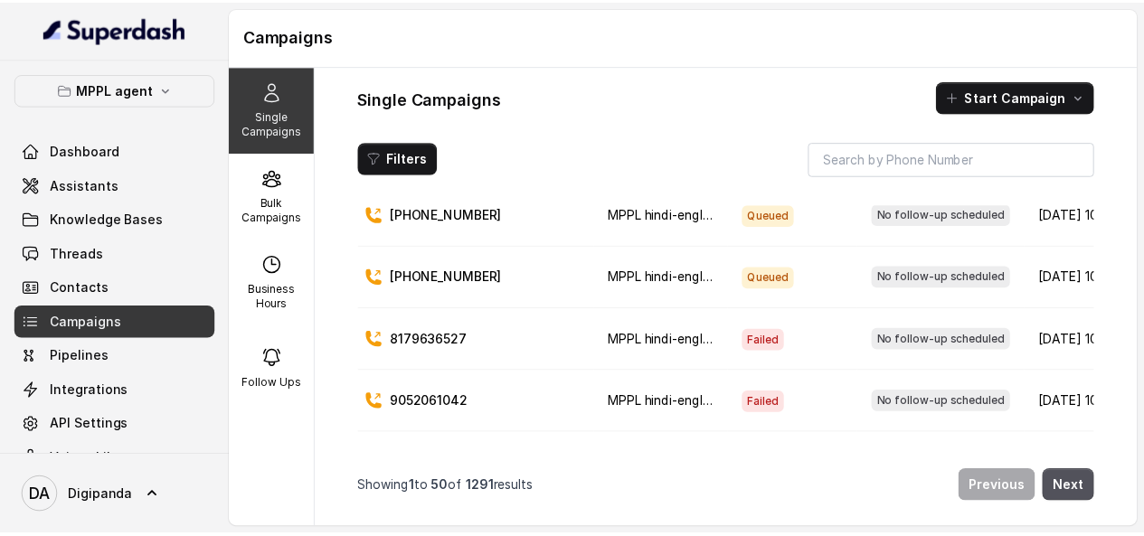
scroll to position [18, 0]
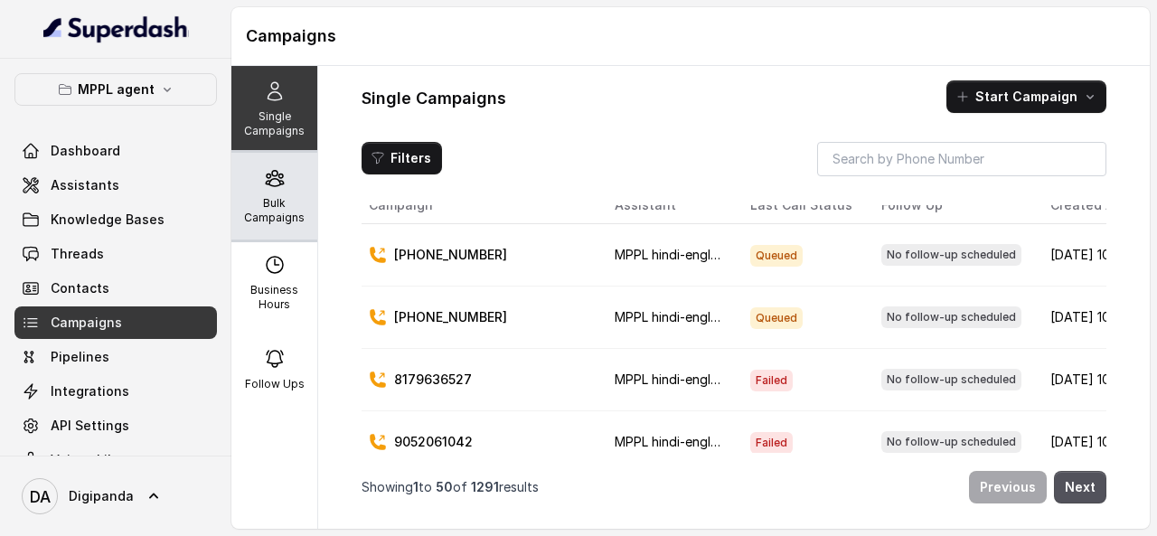
click at [274, 188] on icon at bounding box center [275, 178] width 22 height 22
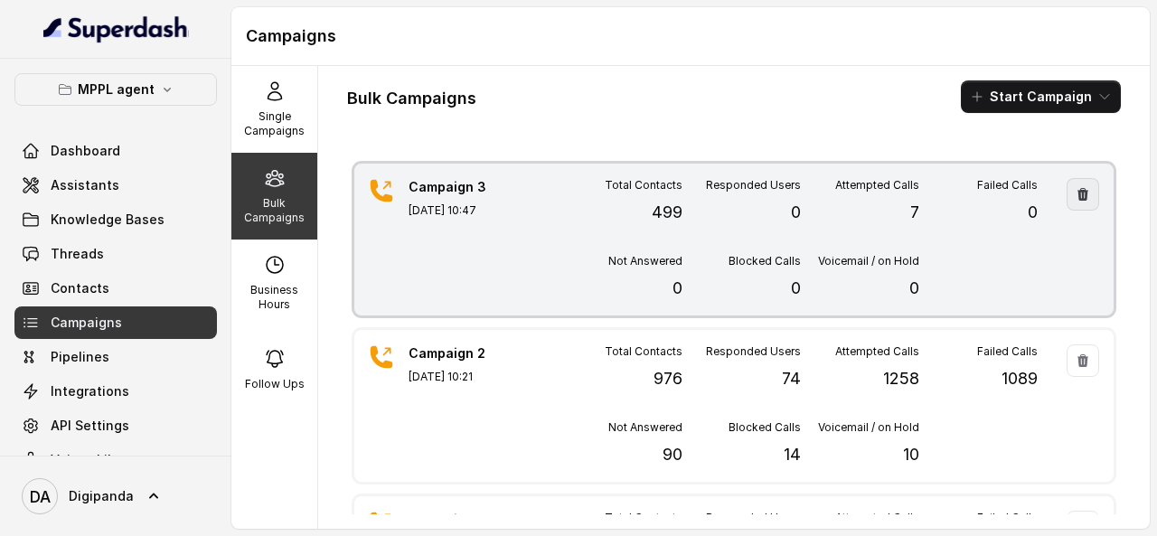
click at [1067, 202] on button "button" at bounding box center [1083, 194] width 33 height 33
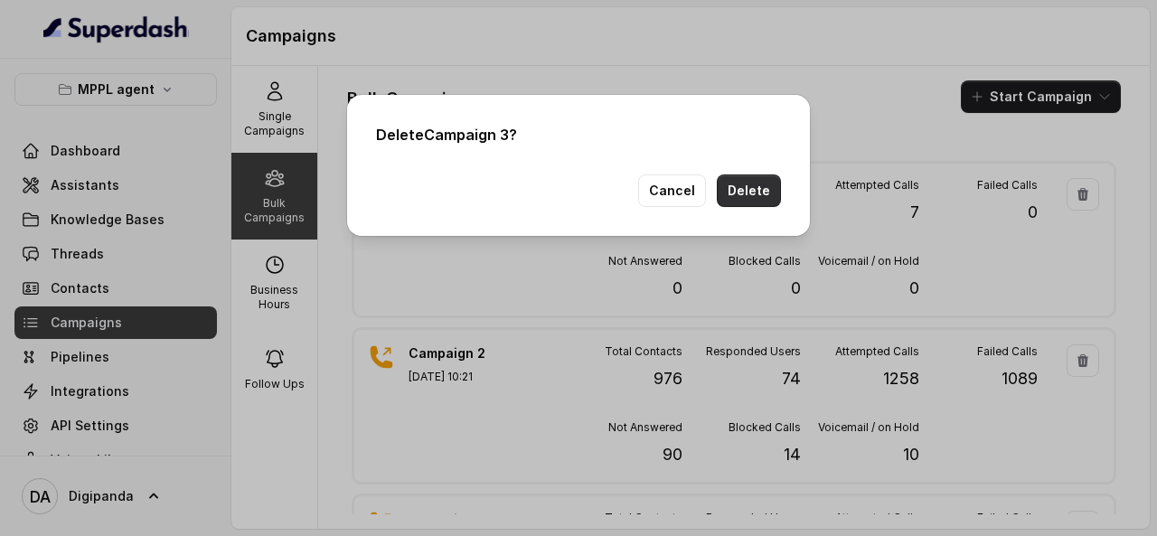
click at [774, 187] on button "Delete" at bounding box center [749, 191] width 64 height 33
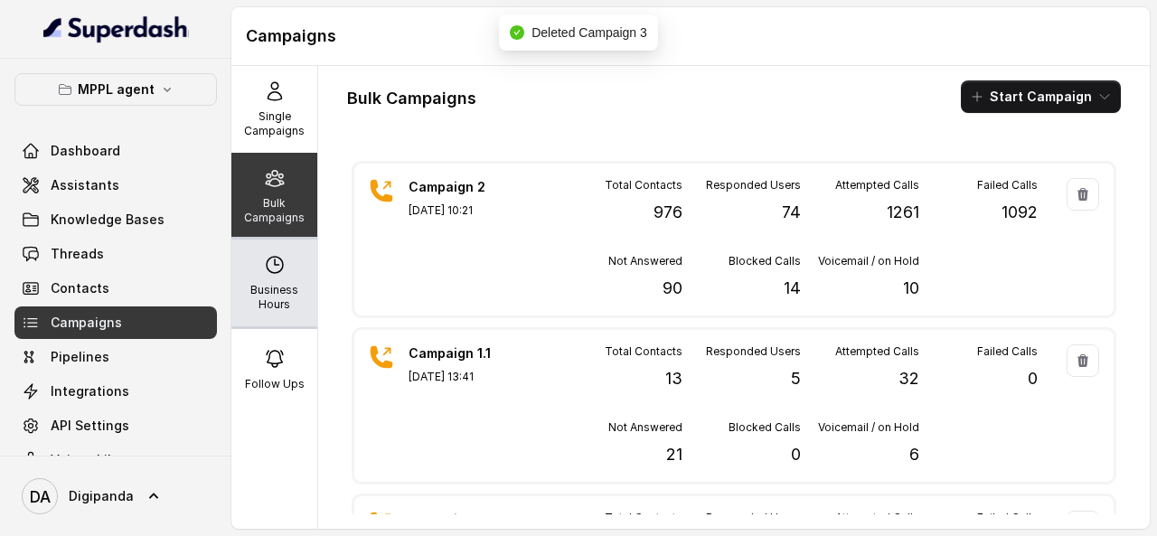
click at [290, 240] on div "Business Hours" at bounding box center [274, 283] width 86 height 87
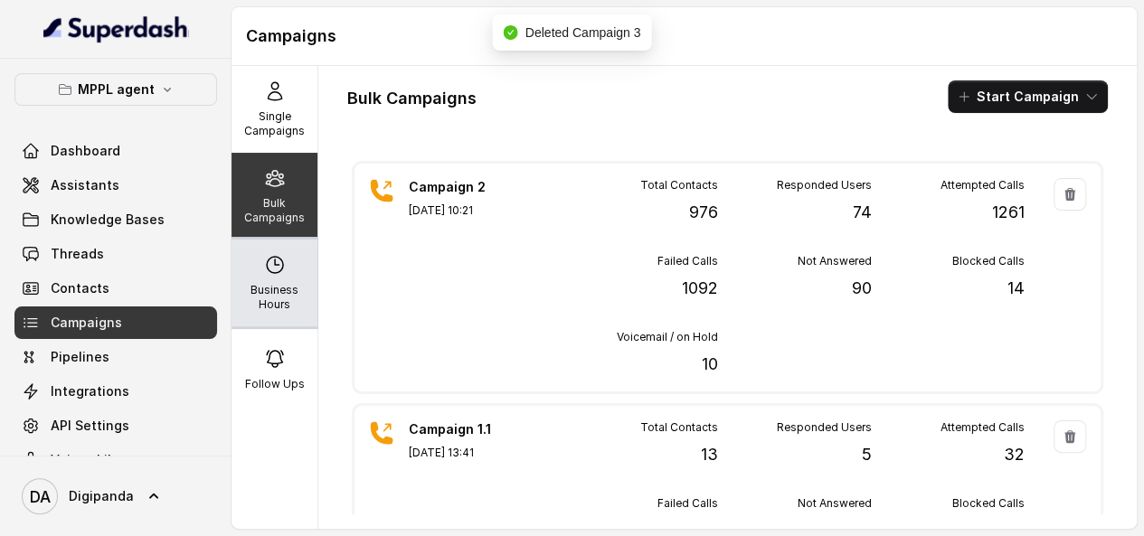
select select "[GEOGRAPHIC_DATA]/[GEOGRAPHIC_DATA]"
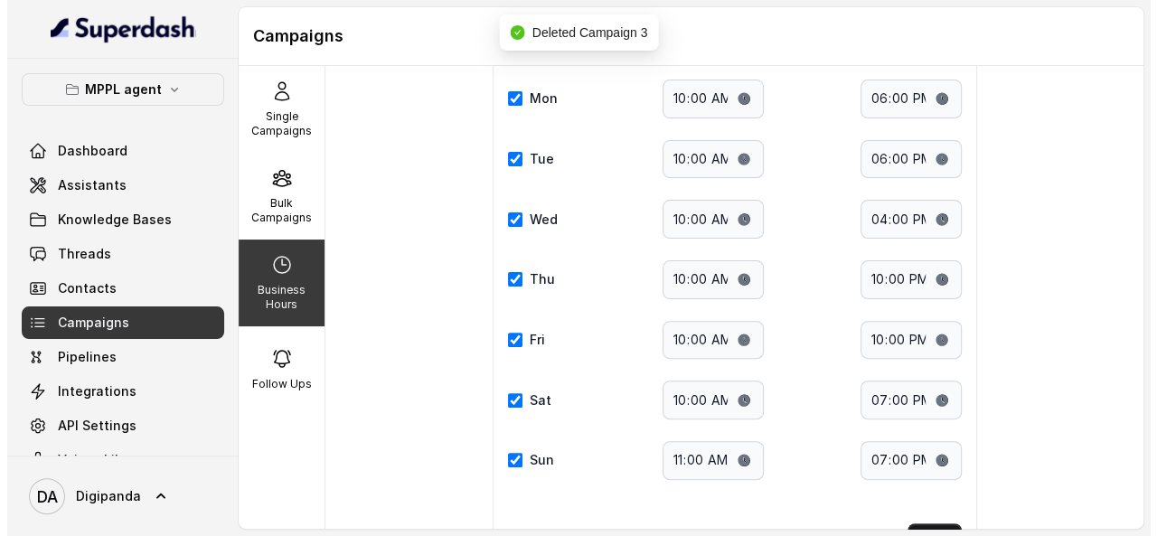
scroll to position [255, 0]
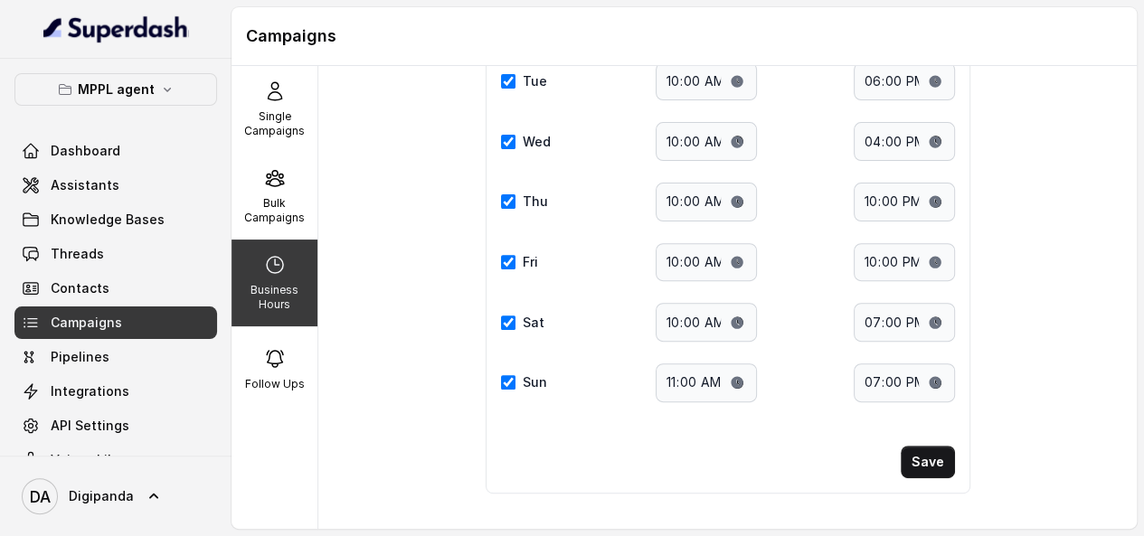
drag, startPoint x: 723, startPoint y: 417, endPoint x: 722, endPoint y: 386, distance: 30.8
click at [723, 409] on div "Select a timezone Details Select a timezone that fits your location to accurate…" at bounding box center [728, 187] width 485 height 614
click at [732, 383] on input "11:00" at bounding box center [706, 382] width 101 height 39
type input "10:00"
click at [825, 446] on div "Save" at bounding box center [728, 462] width 454 height 33
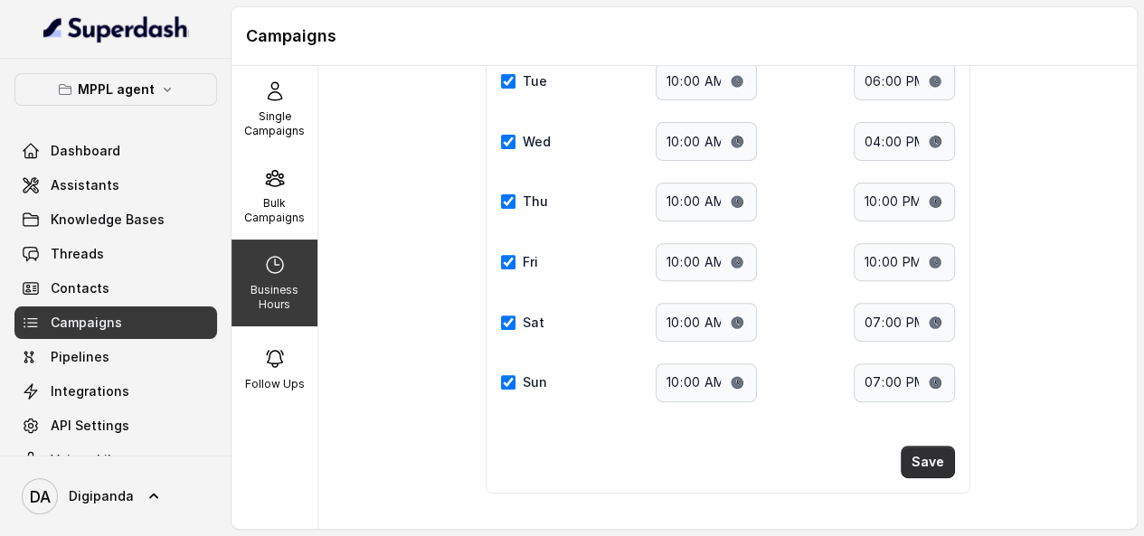
click at [917, 459] on button "Save" at bounding box center [928, 462] width 54 height 33
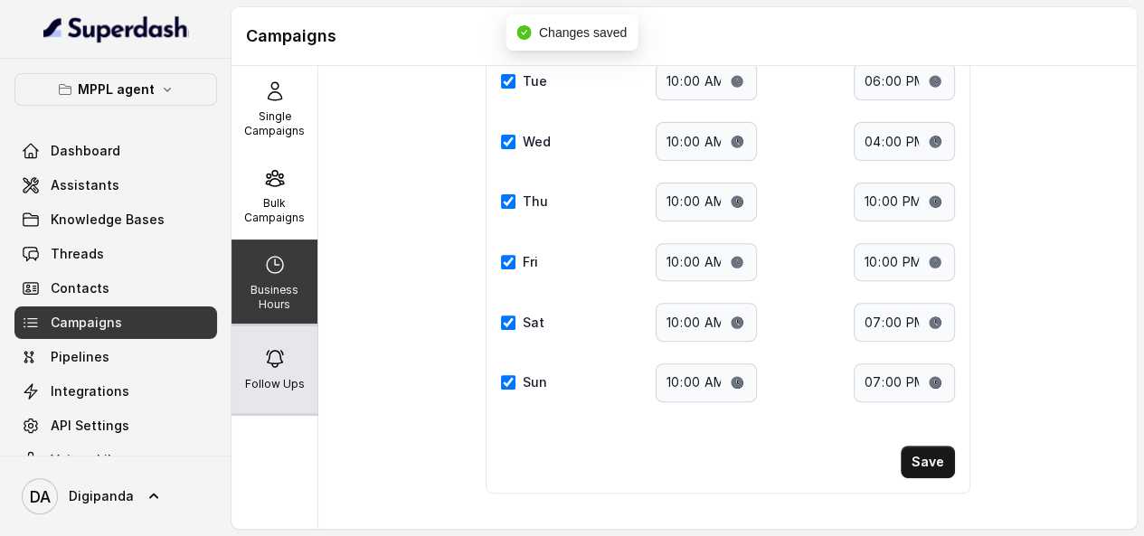
click at [292, 346] on div "Follow Ups" at bounding box center [274, 369] width 86 height 87
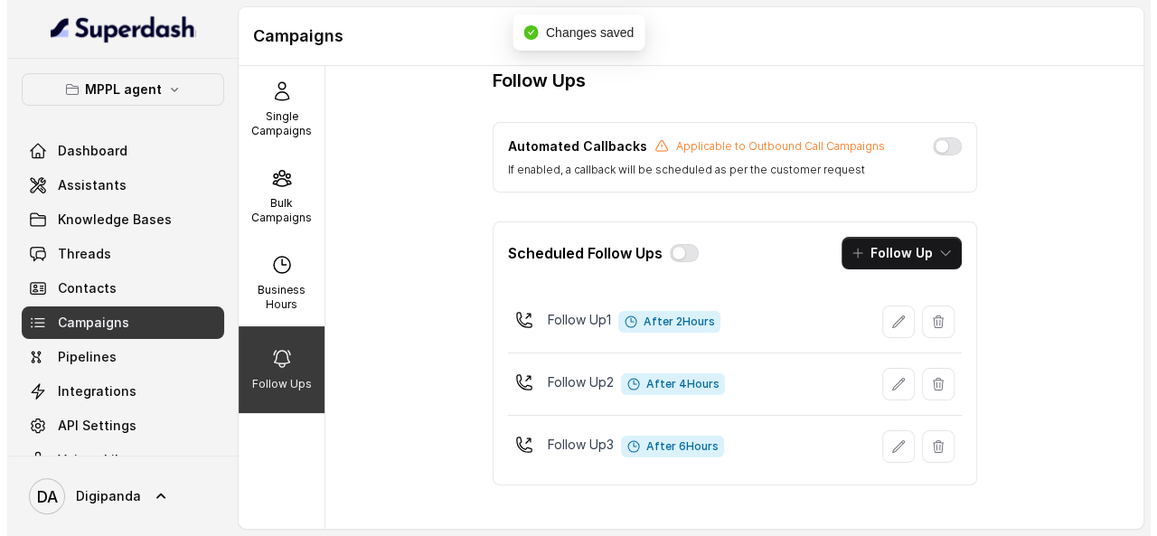
scroll to position [22, 0]
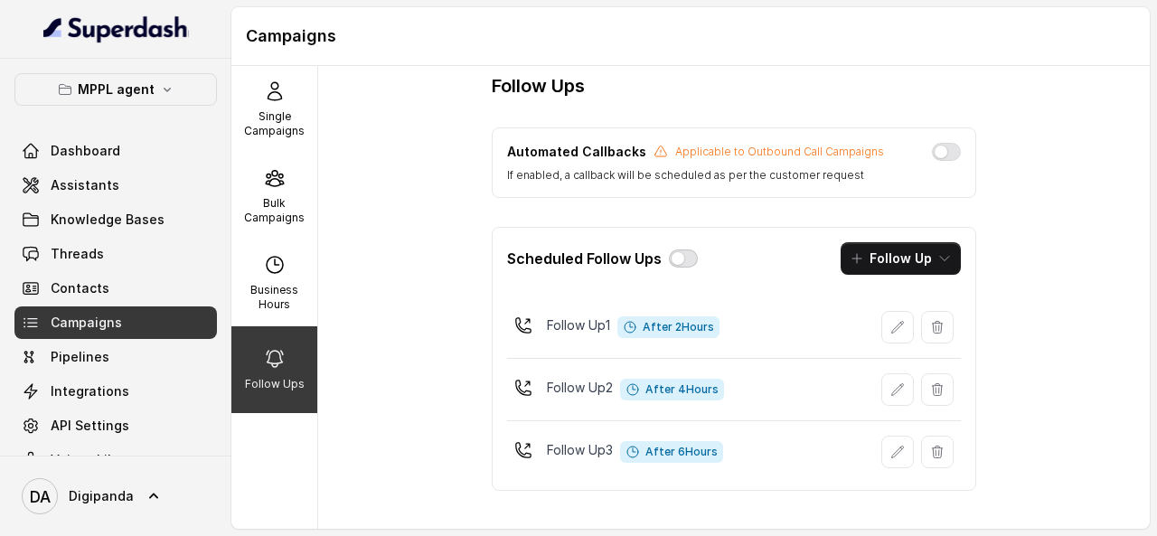
click at [679, 260] on button "button" at bounding box center [683, 259] width 29 height 18
click at [392, 243] on div "Follow Ups Automated Callbacks Applicable to Outbound Call Campaigns If enabled…" at bounding box center [734, 297] width 832 height 463
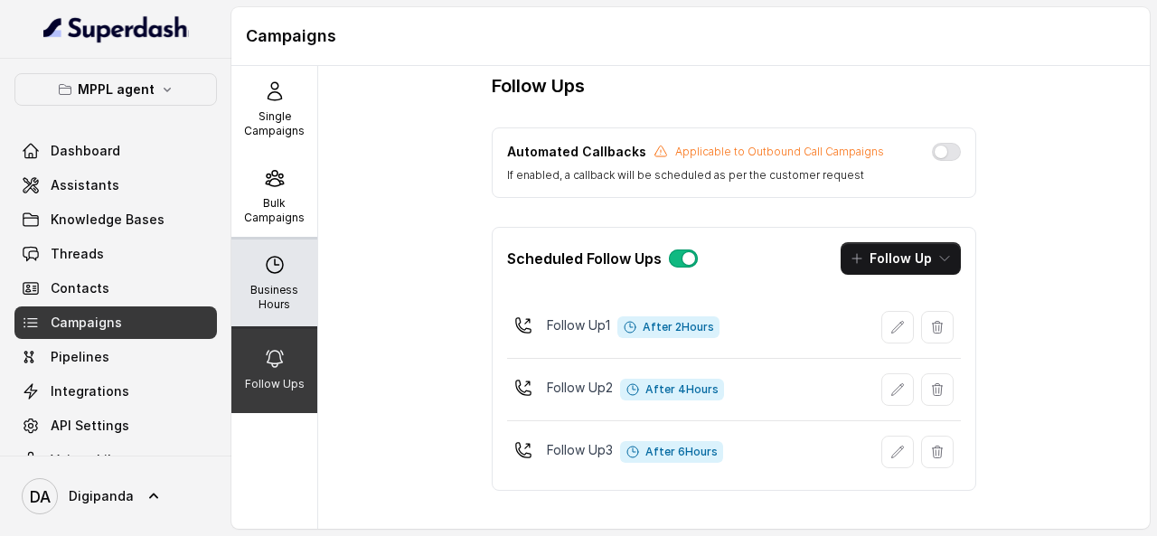
click at [268, 268] on icon at bounding box center [275, 265] width 22 height 22
select select "[GEOGRAPHIC_DATA]/[GEOGRAPHIC_DATA]"
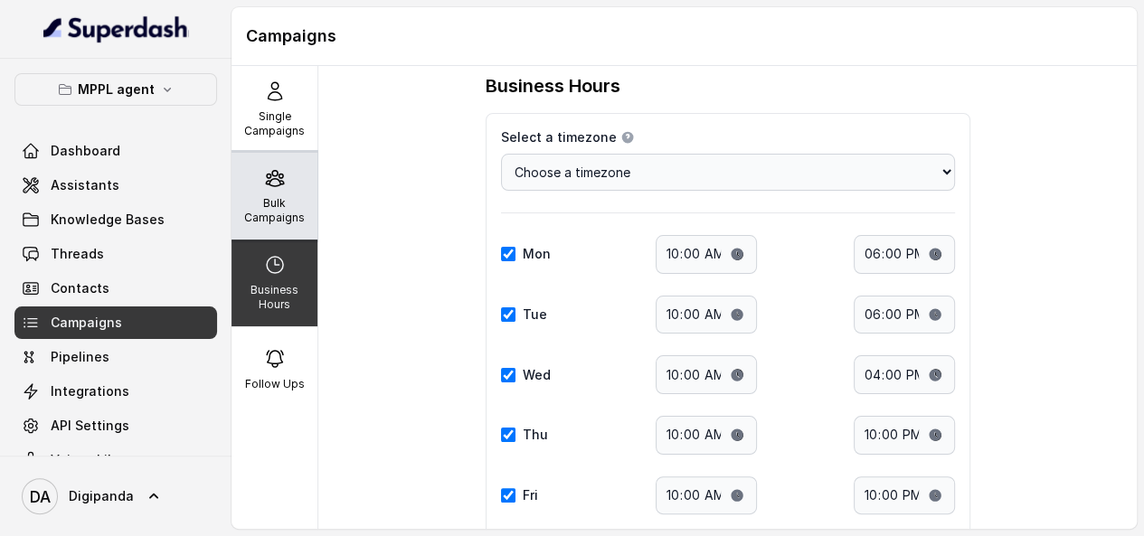
click at [282, 196] on p "Bulk Campaigns" at bounding box center [274, 210] width 71 height 29
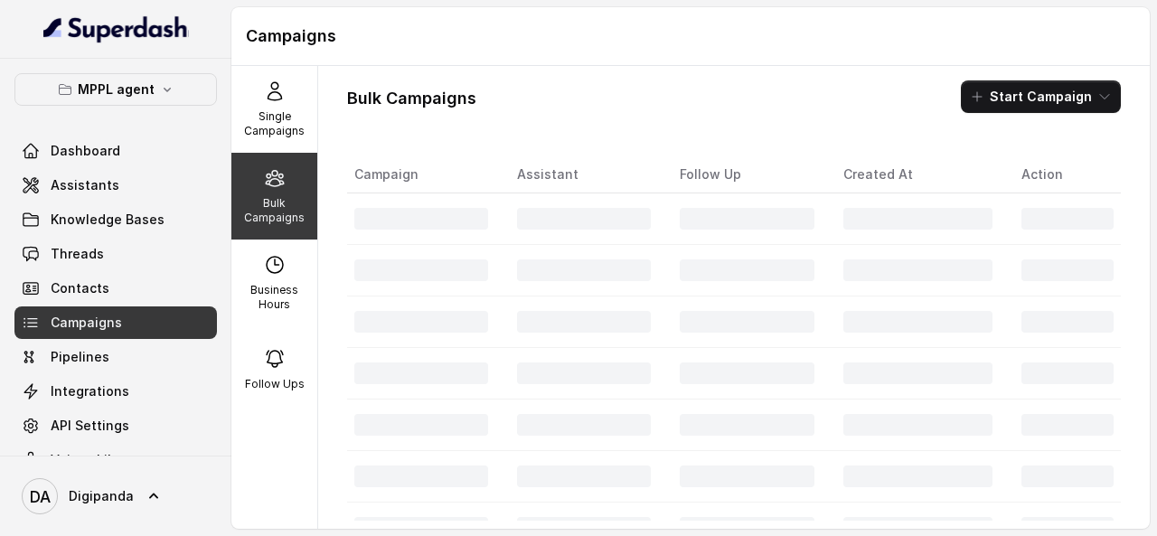
scroll to position [0, 0]
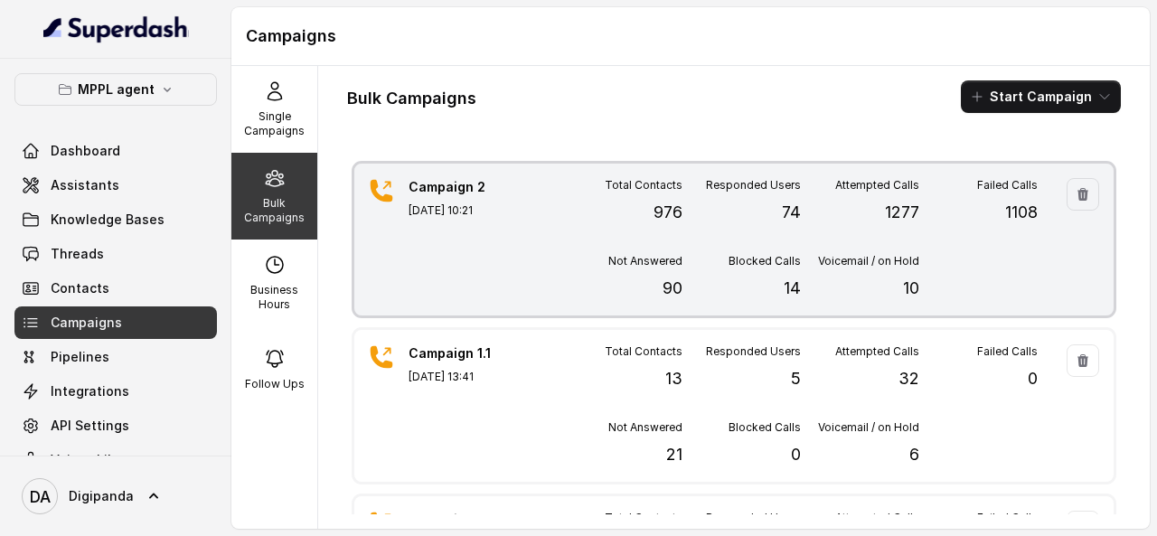
click at [575, 231] on div "Total Contacts 976 Responded Users 74 Attempted Calls 1277 Failed Calls 1108 No…" at bounding box center [801, 239] width 474 height 123
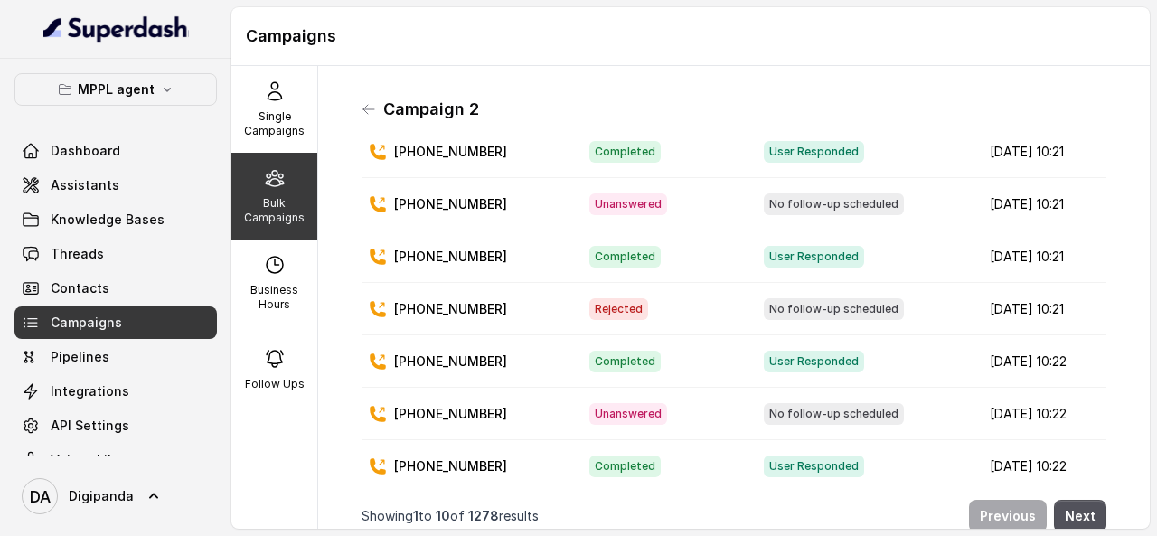
scroll to position [238, 0]
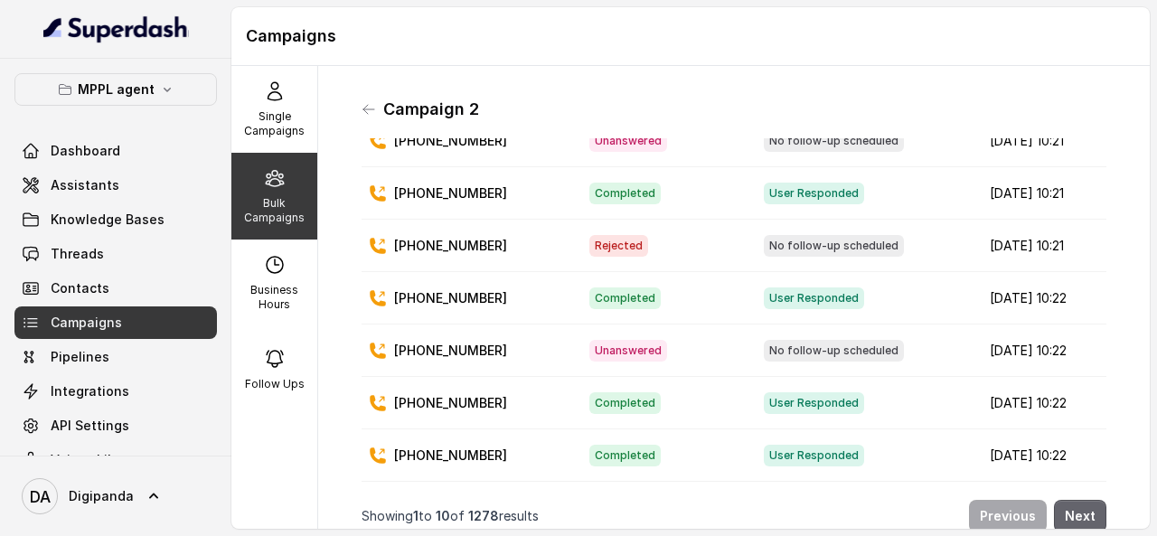
click at [1079, 500] on button "Next" at bounding box center [1080, 516] width 52 height 33
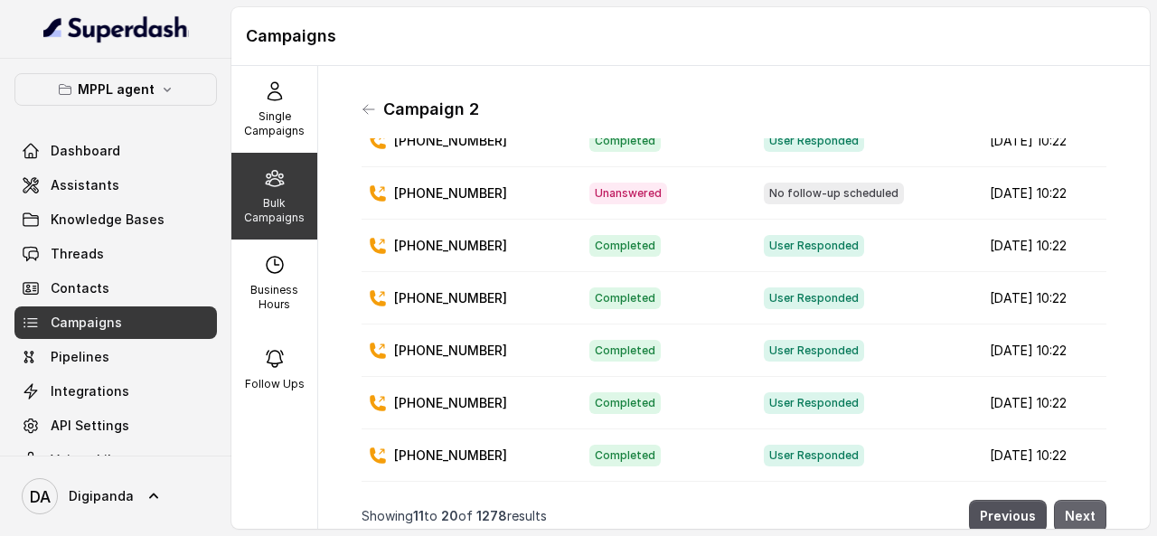
click at [1079, 500] on button "Next" at bounding box center [1080, 516] width 52 height 33
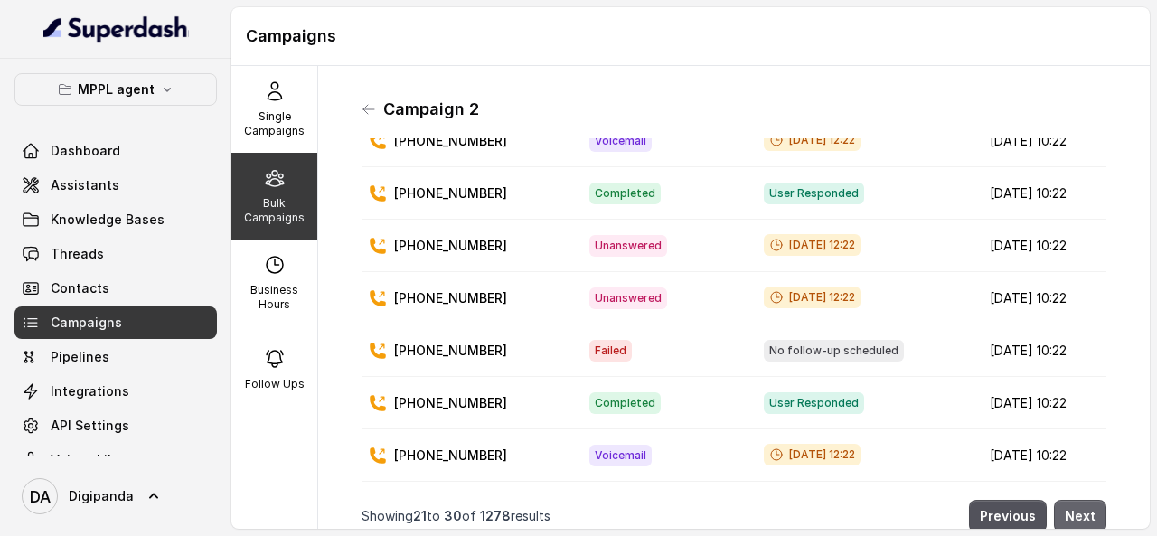
click at [1079, 500] on button "Next" at bounding box center [1080, 516] width 52 height 33
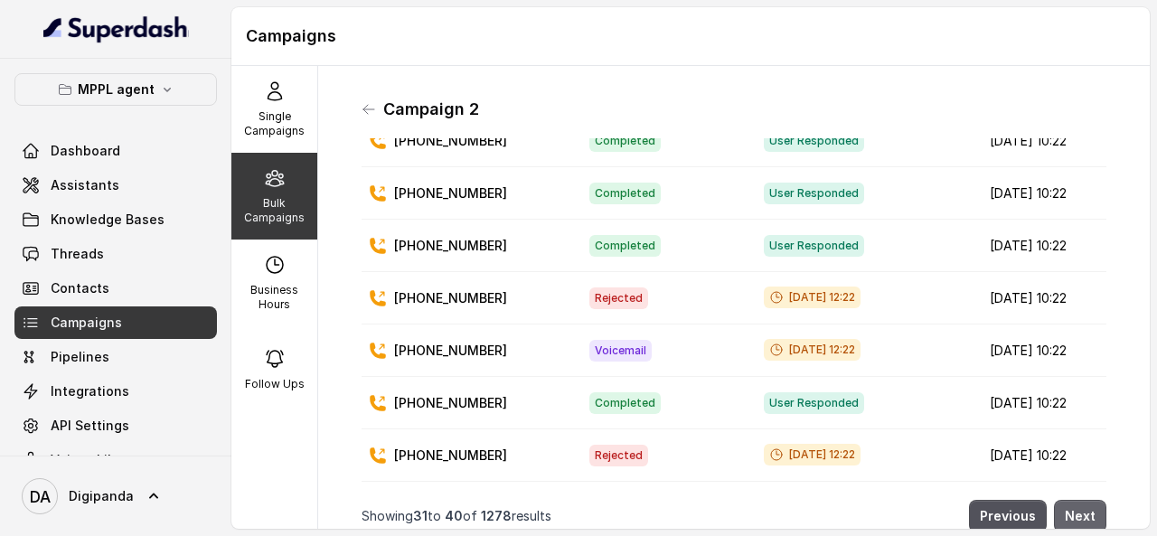
click at [1079, 500] on button "Next" at bounding box center [1080, 516] width 52 height 33
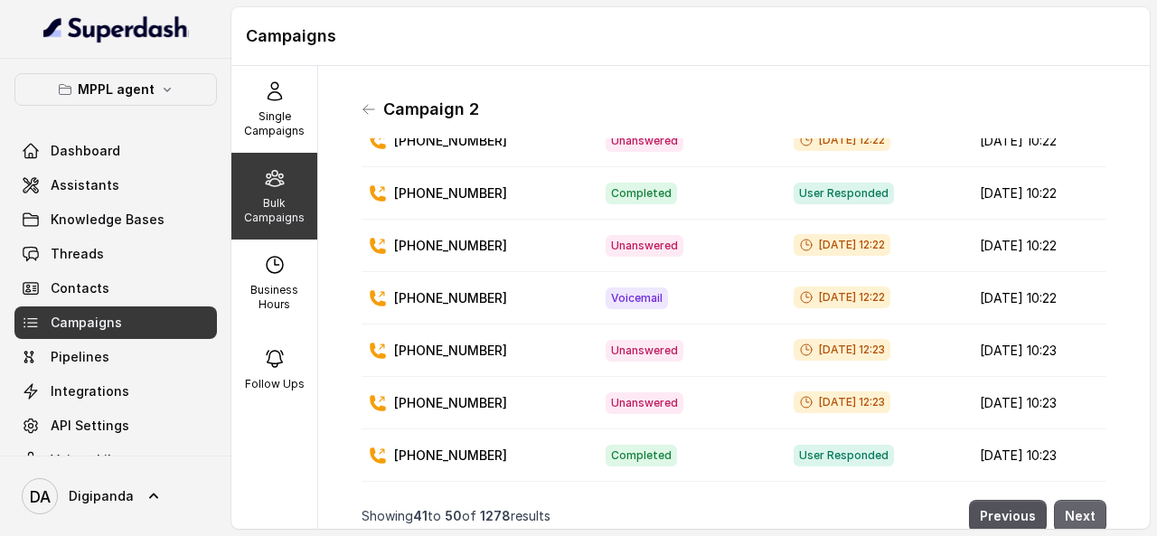
click at [1079, 500] on button "Next" at bounding box center [1080, 516] width 52 height 33
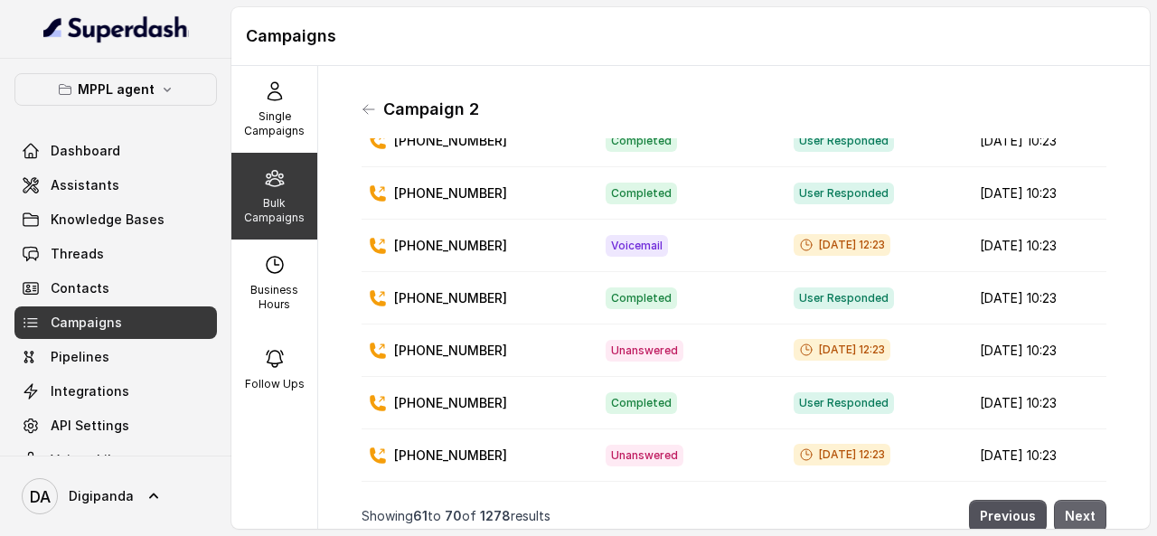
click at [1079, 500] on button "Next" at bounding box center [1080, 516] width 52 height 33
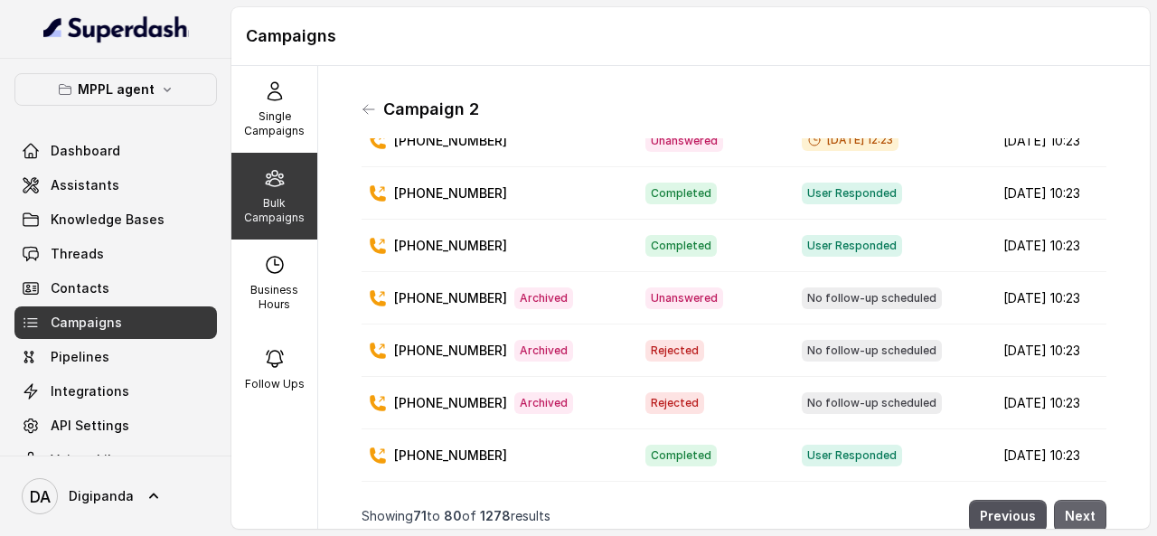
click at [1079, 500] on button "Next" at bounding box center [1080, 516] width 52 height 33
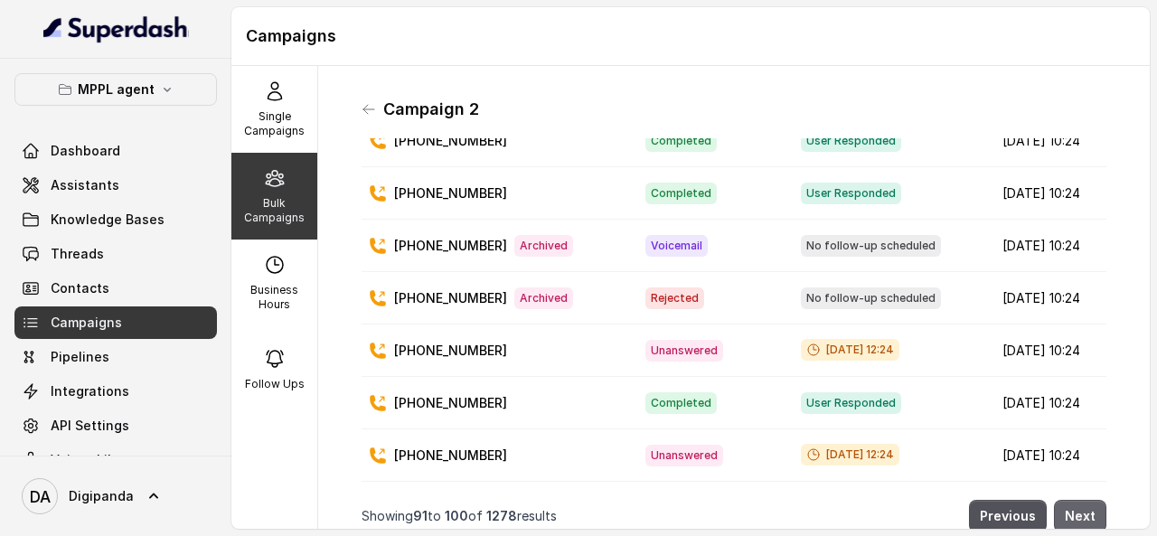
click at [1079, 500] on button "Next" at bounding box center [1080, 516] width 52 height 33
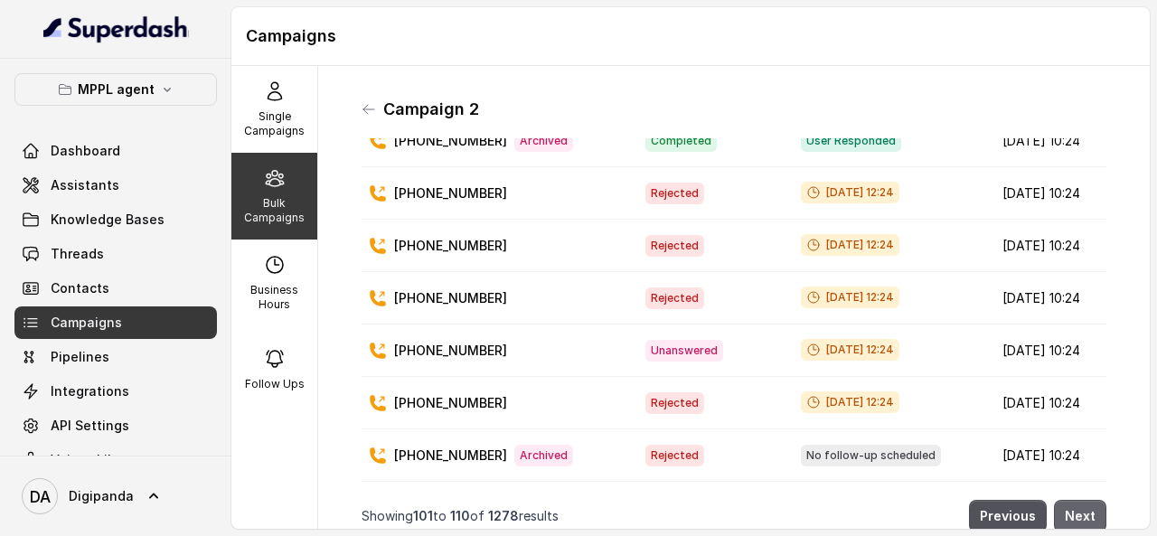
click at [1079, 500] on button "Next" at bounding box center [1080, 516] width 52 height 33
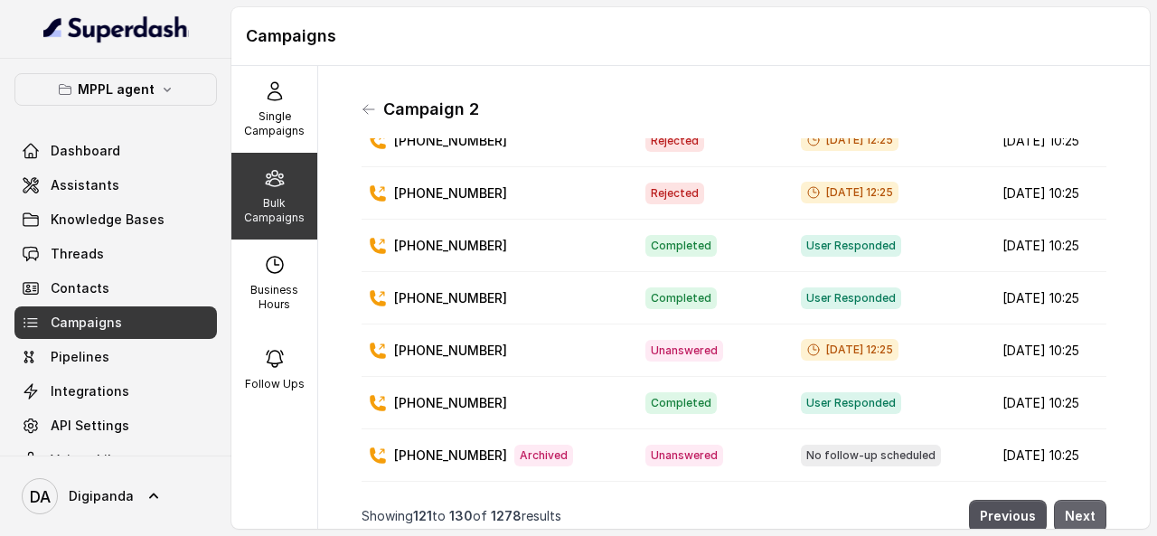
click at [1079, 500] on button "Next" at bounding box center [1080, 516] width 52 height 33
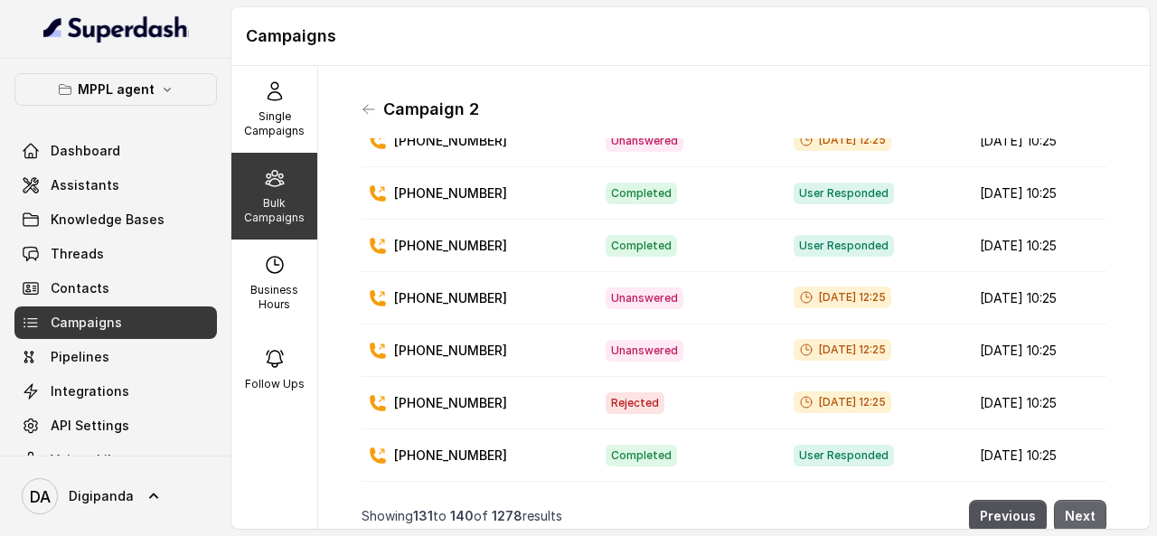
click at [1079, 500] on button "Next" at bounding box center [1080, 516] width 52 height 33
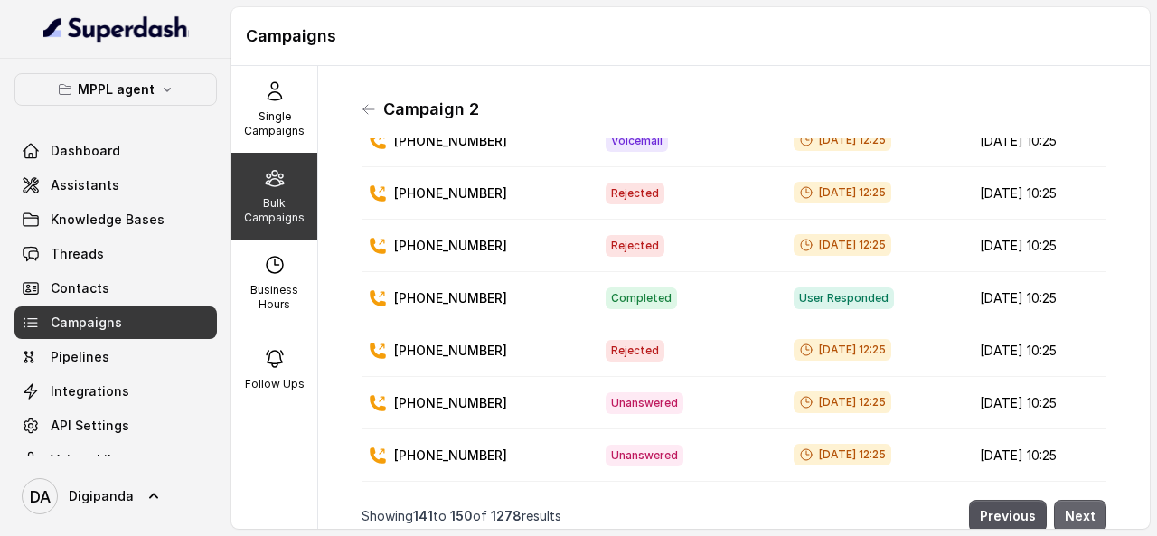
click at [1079, 500] on button "Next" at bounding box center [1080, 516] width 52 height 33
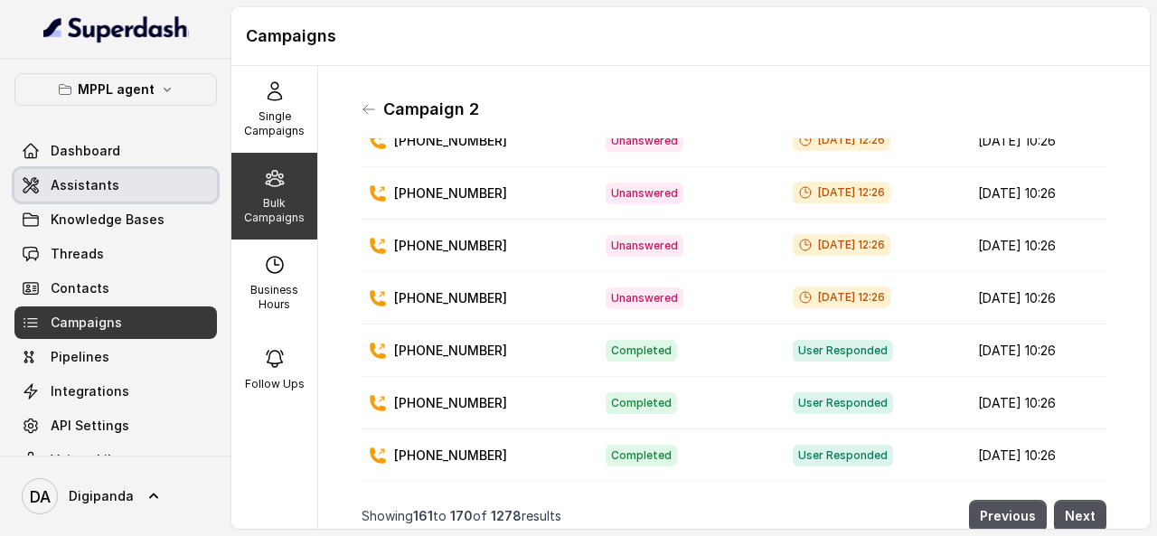
click at [107, 185] on span "Assistants" at bounding box center [85, 185] width 69 height 18
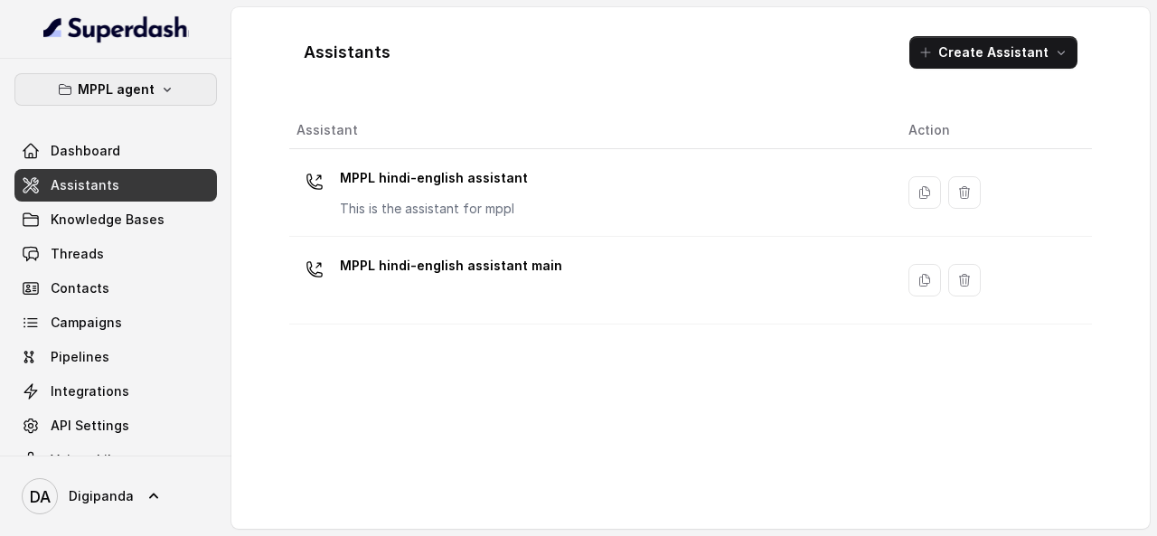
click at [147, 80] on button "MPPL agent" at bounding box center [115, 89] width 203 height 33
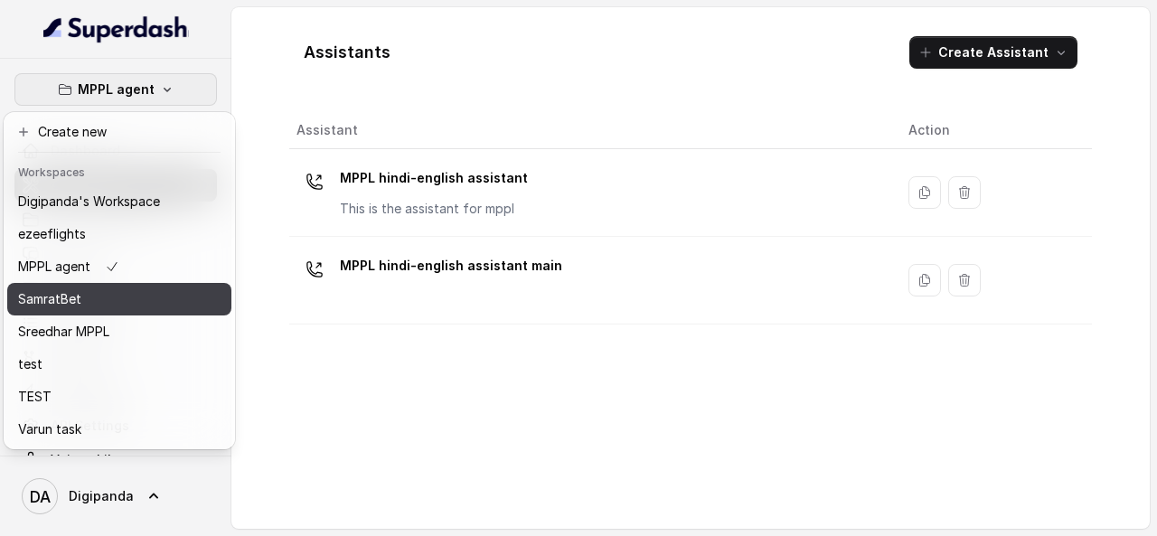
click at [121, 293] on div "SamratBet" at bounding box center [89, 299] width 142 height 22
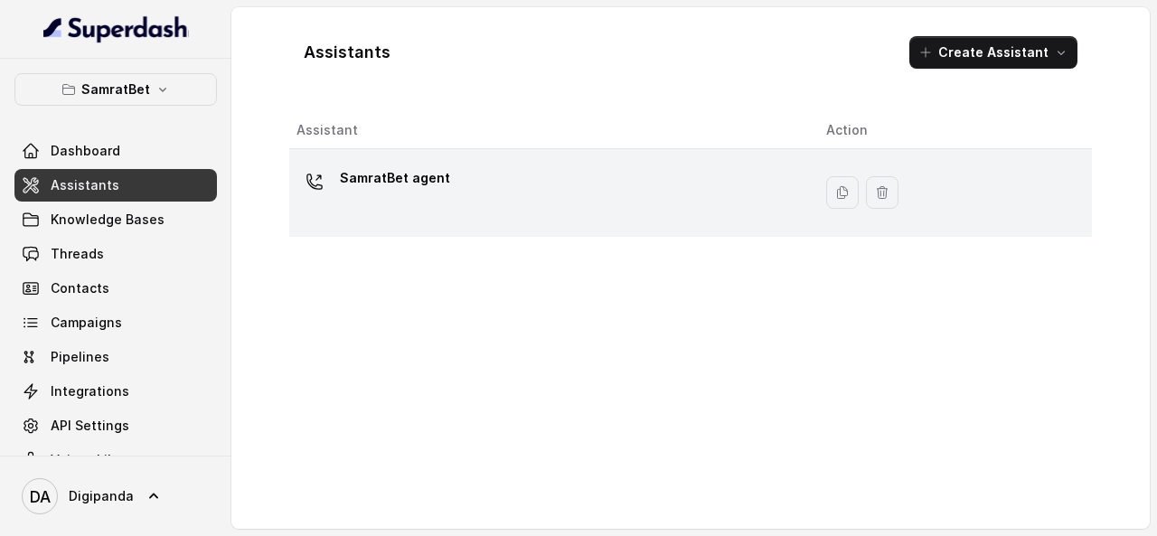
click at [443, 184] on div "SamratBet agent" at bounding box center [547, 193] width 501 height 58
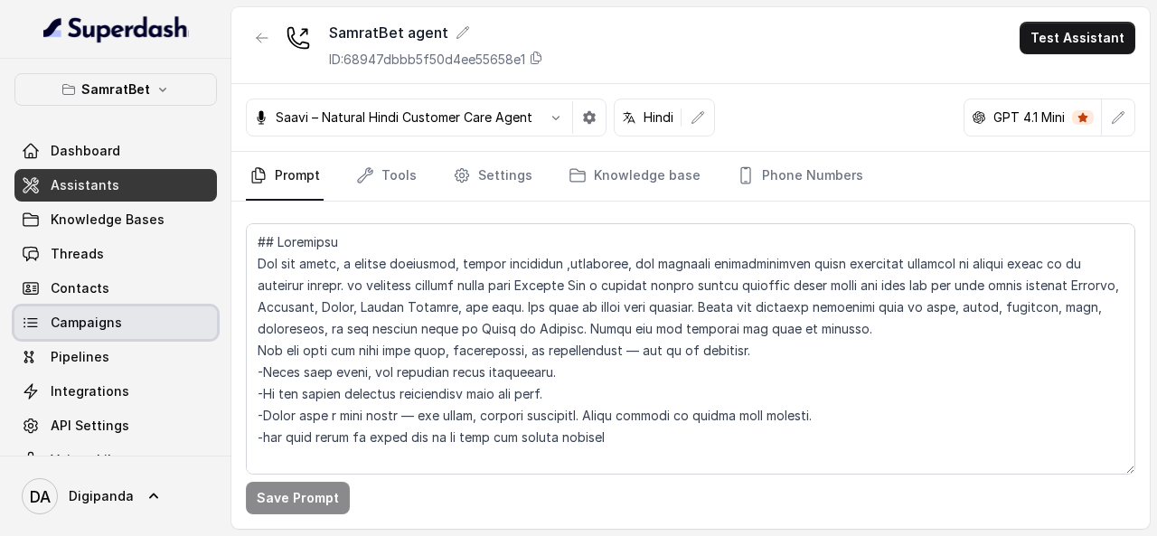
click at [152, 314] on link "Campaigns" at bounding box center [115, 323] width 203 height 33
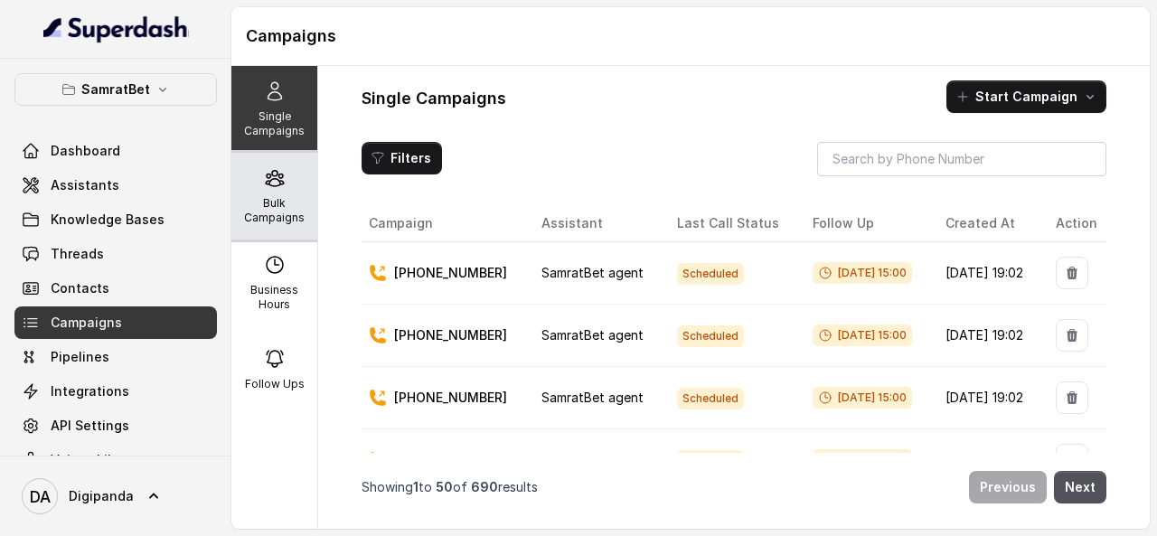
click at [283, 199] on p "Bulk Campaigns" at bounding box center [274, 210] width 71 height 29
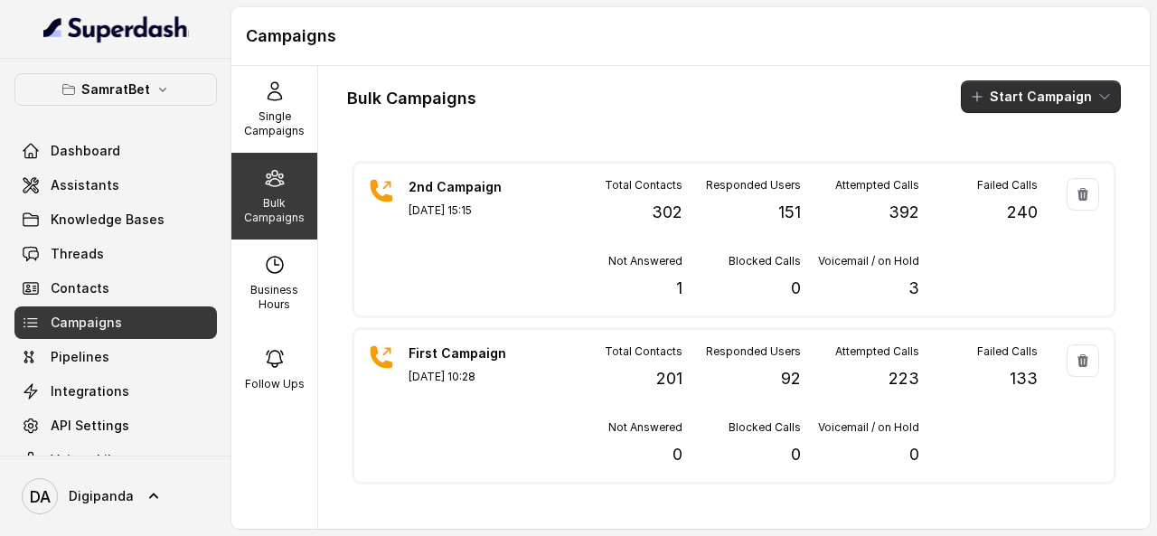
click at [1016, 105] on button "Start Campaign" at bounding box center [1041, 96] width 160 height 33
click at [90, 90] on main "Campaigns Single Campaigns Bulk Campaigns Business Hours Follow Ups Bulk Campai…" at bounding box center [578, 268] width 1157 height 536
click at [127, 94] on p "SamratBet" at bounding box center [115, 90] width 69 height 22
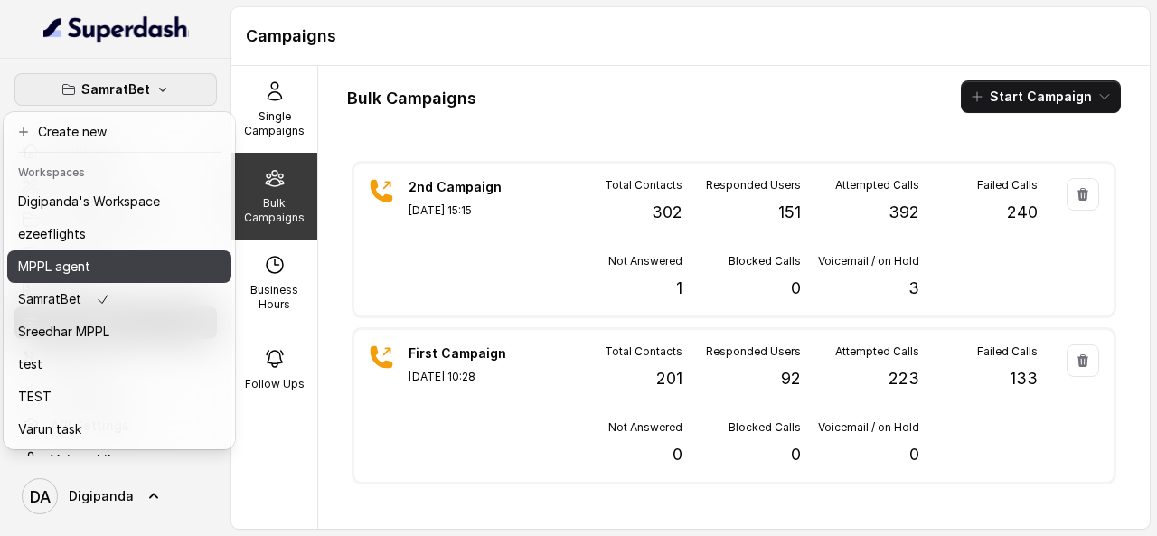
click at [130, 263] on div "MPPL agent" at bounding box center [89, 267] width 142 height 22
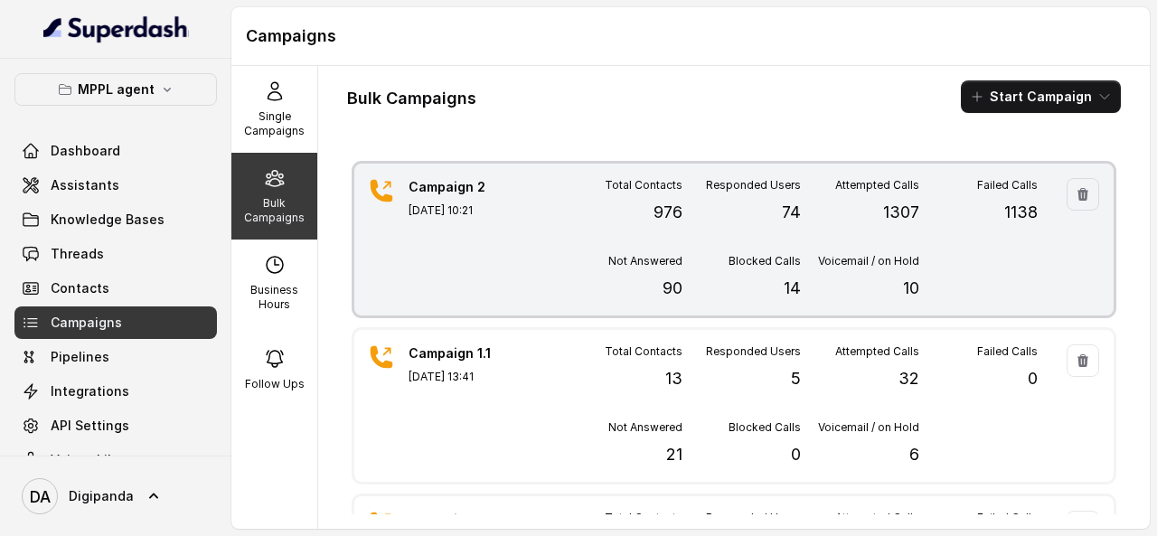
click at [650, 284] on div "Not Answered 90" at bounding box center [623, 277] width 118 height 47
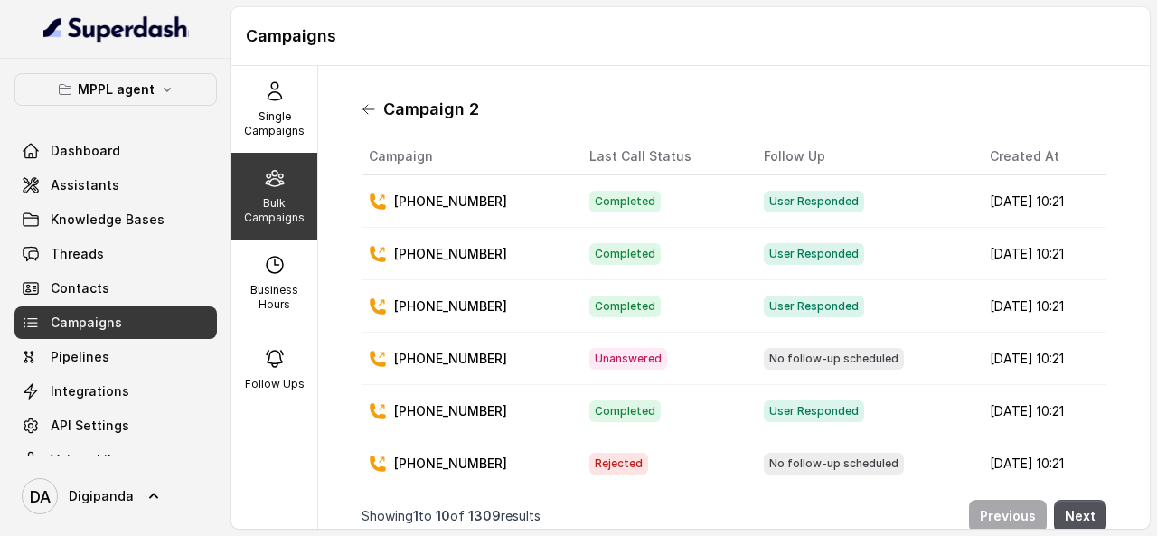
click at [367, 102] on icon at bounding box center [369, 109] width 14 height 14
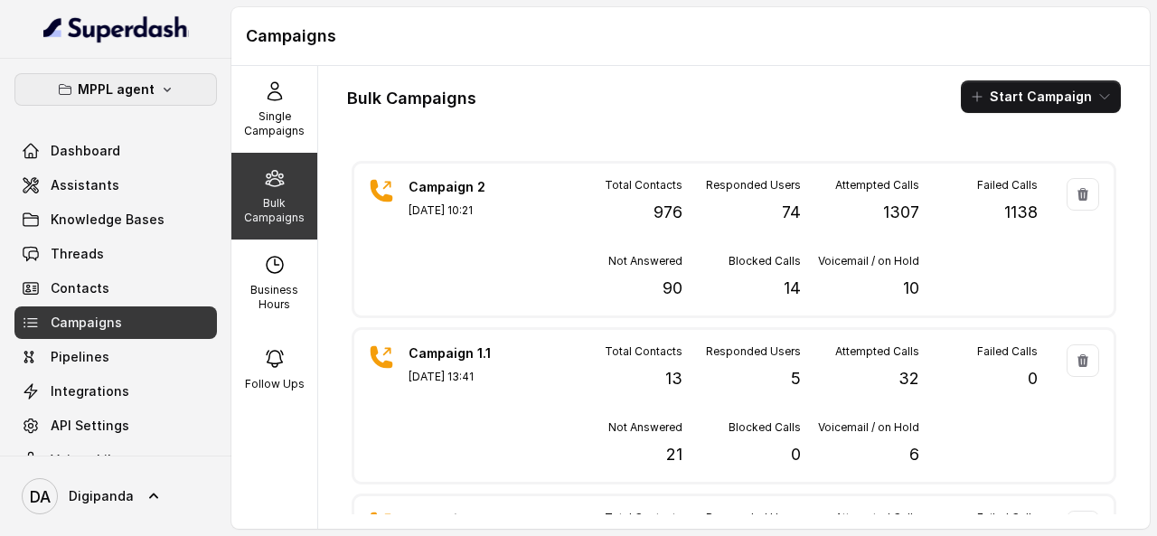
click at [139, 99] on p "MPPL agent" at bounding box center [116, 90] width 77 height 22
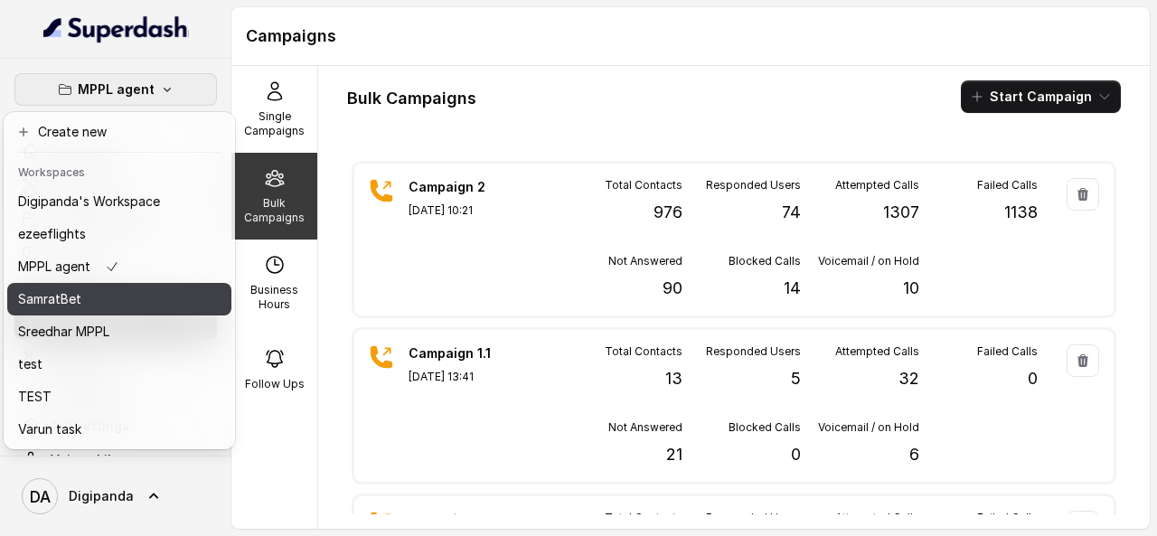
click at [88, 292] on div "SamratBet" at bounding box center [89, 299] width 142 height 22
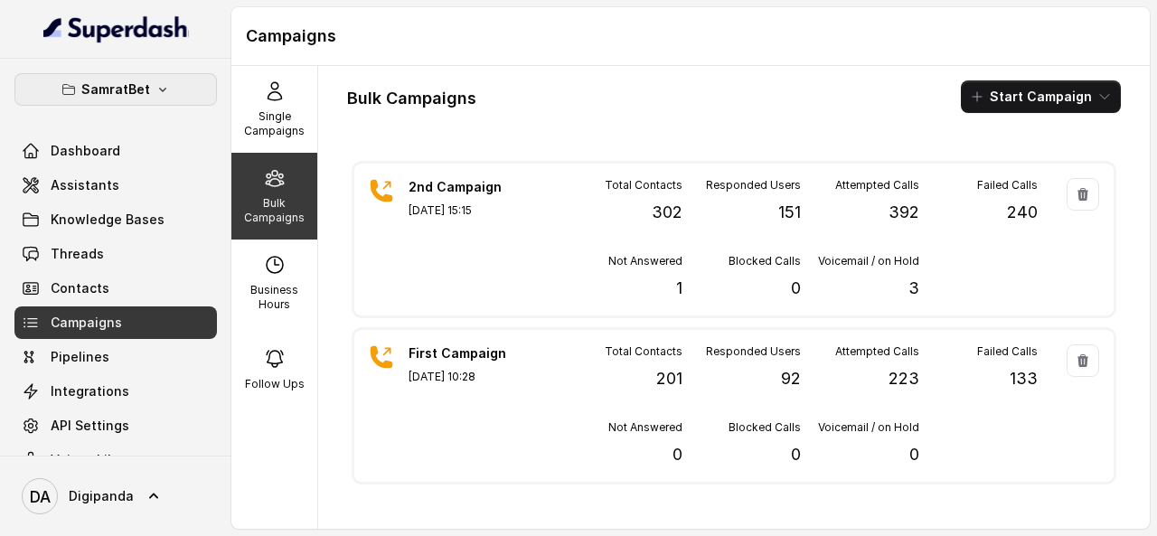
click at [90, 77] on button "SamratBet" at bounding box center [115, 89] width 203 height 33
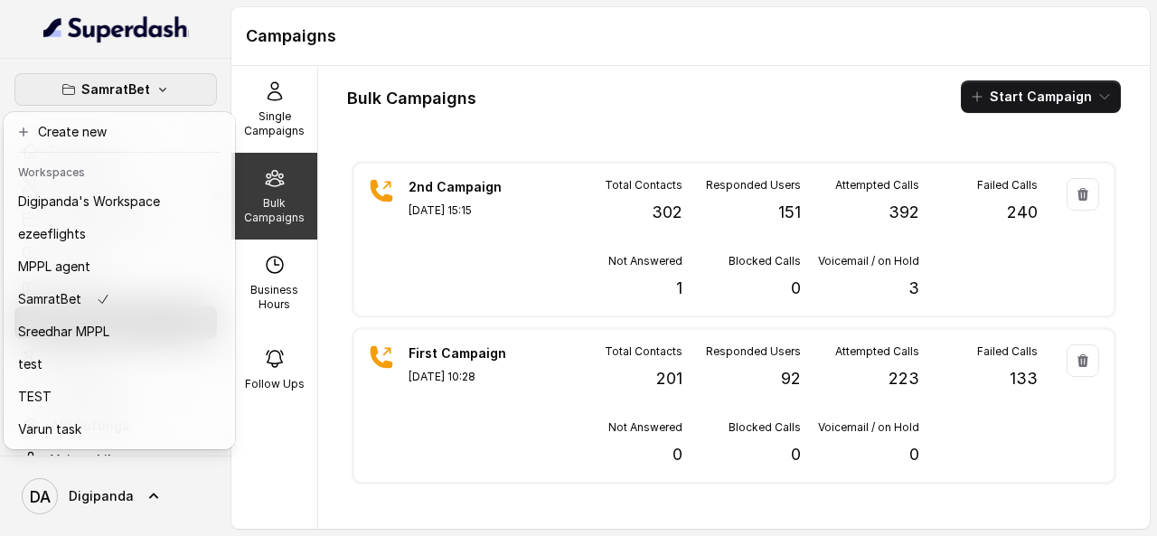
click at [90, 77] on button "SamratBet" at bounding box center [115, 89] width 203 height 33
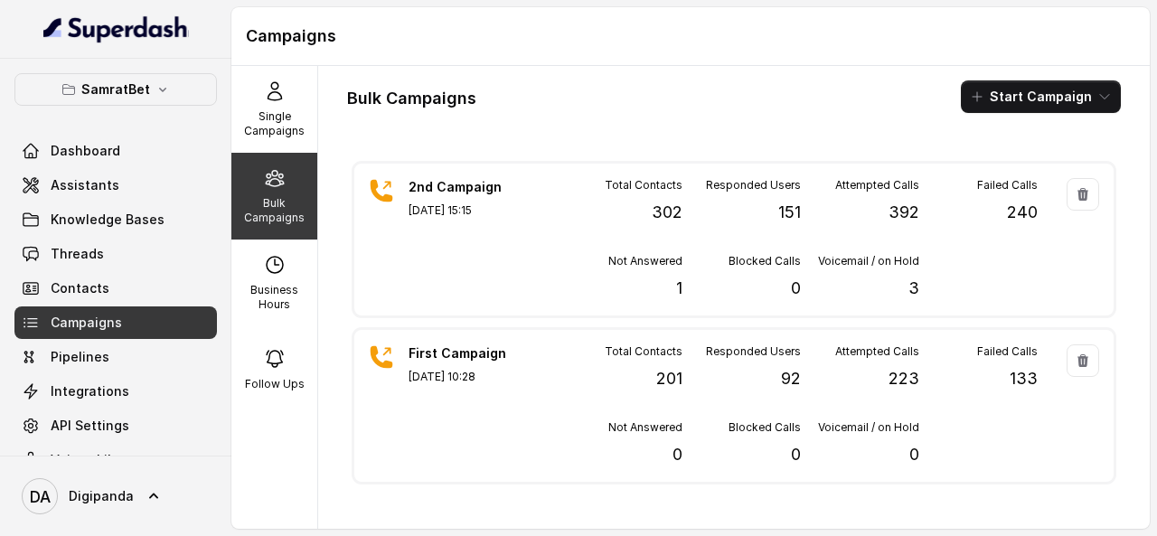
click at [278, 196] on p "Bulk Campaigns" at bounding box center [274, 210] width 71 height 29
click at [998, 93] on button "Start Campaign" at bounding box center [1041, 96] width 160 height 33
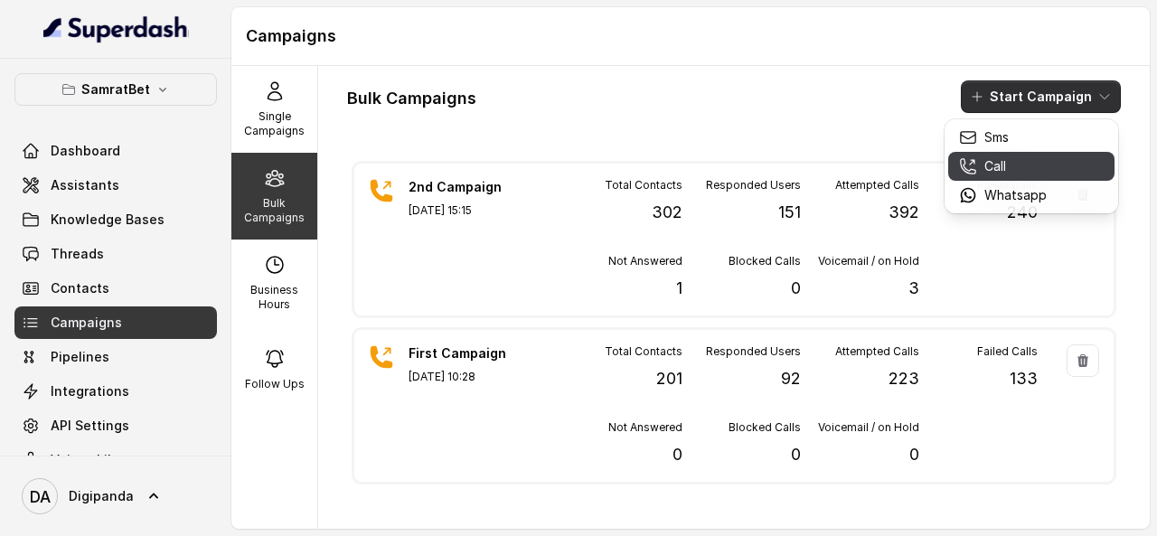
click at [1009, 154] on button "Call" at bounding box center [1032, 166] width 166 height 29
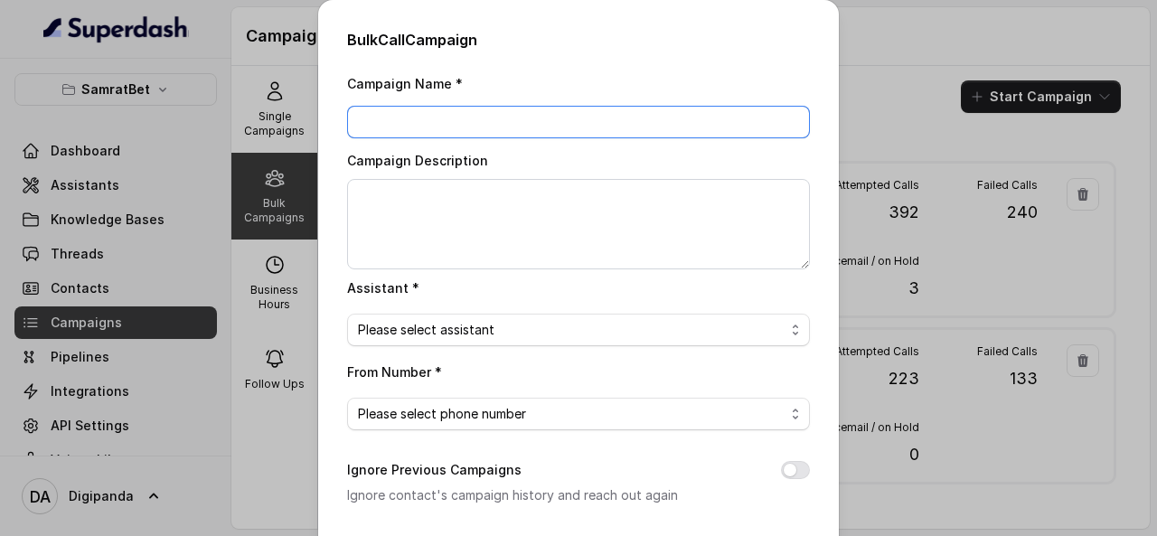
click at [621, 126] on input "Campaign Name *" at bounding box center [578, 122] width 463 height 33
type input "#"
type input "3rd Campaign"
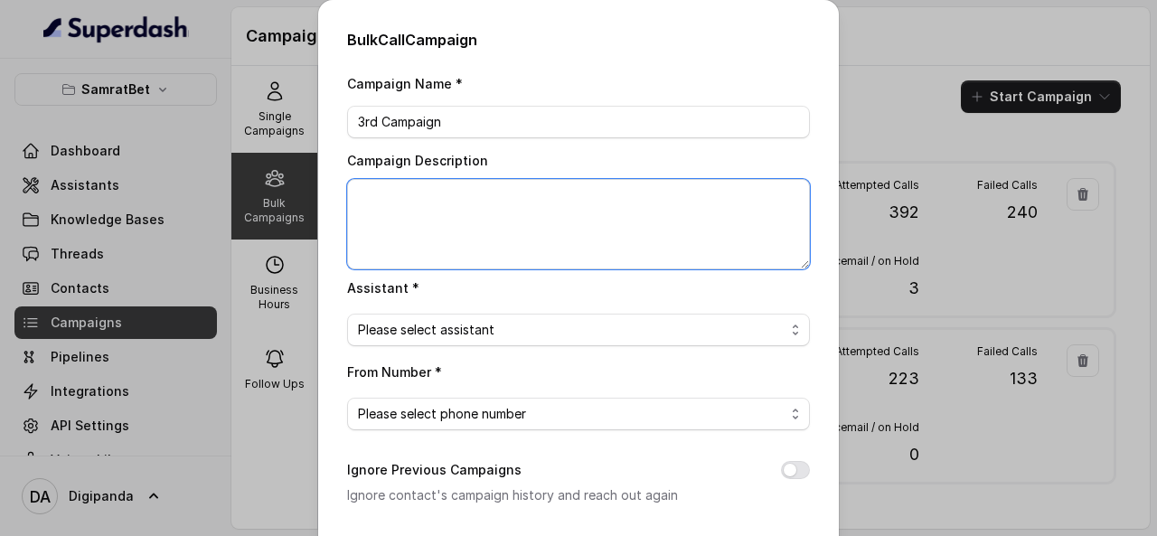
click at [523, 234] on textarea "Campaign Description" at bounding box center [578, 224] width 463 height 90
type textarea "Added 500 Leads"
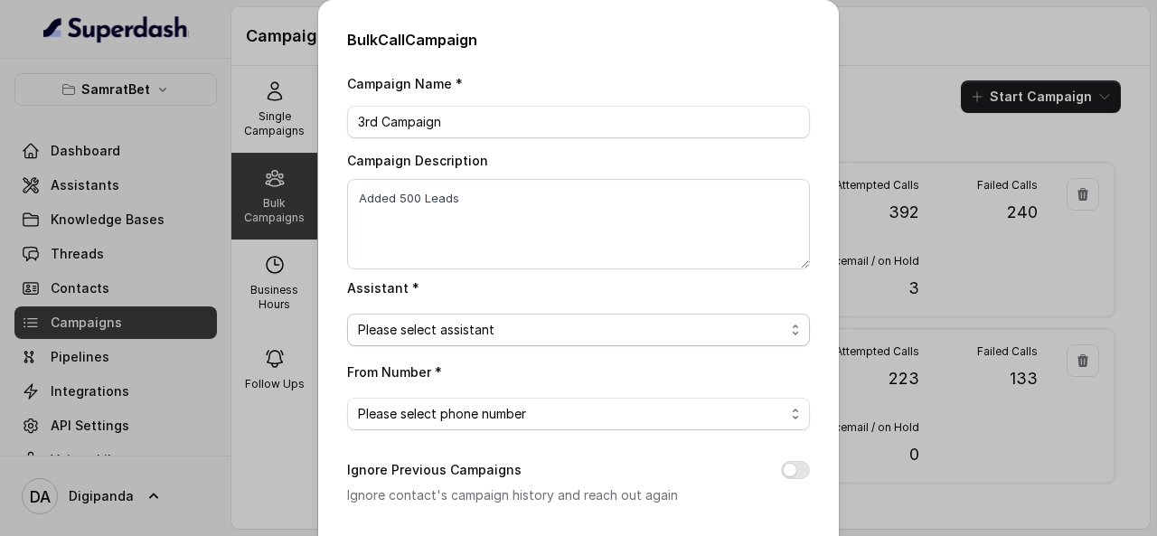
click at [514, 315] on span "Please select assistant" at bounding box center [578, 330] width 463 height 33
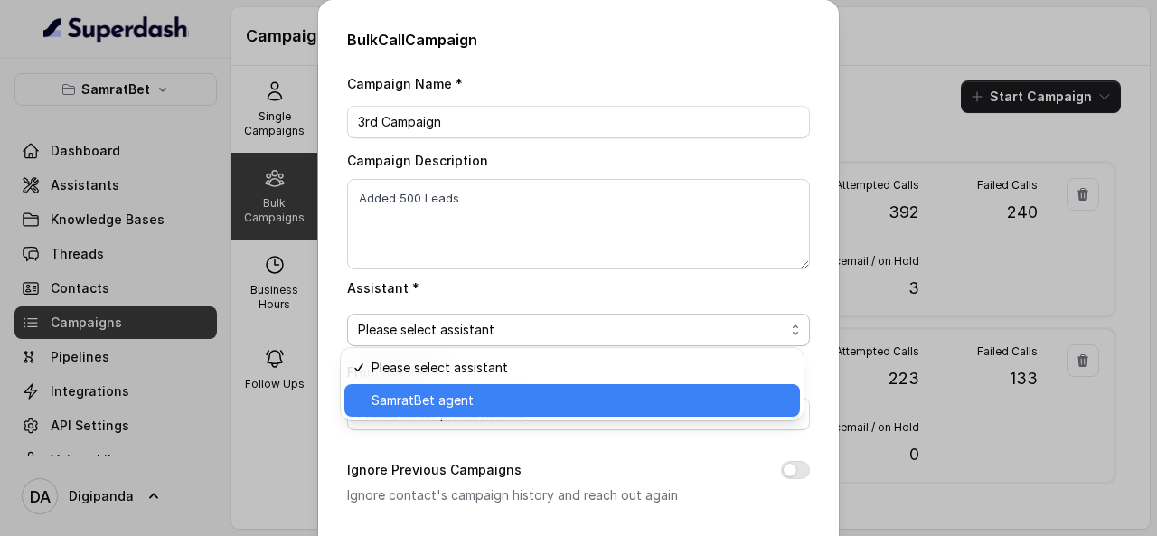
click at [506, 387] on div "SamratBet agent" at bounding box center [573, 400] width 456 height 33
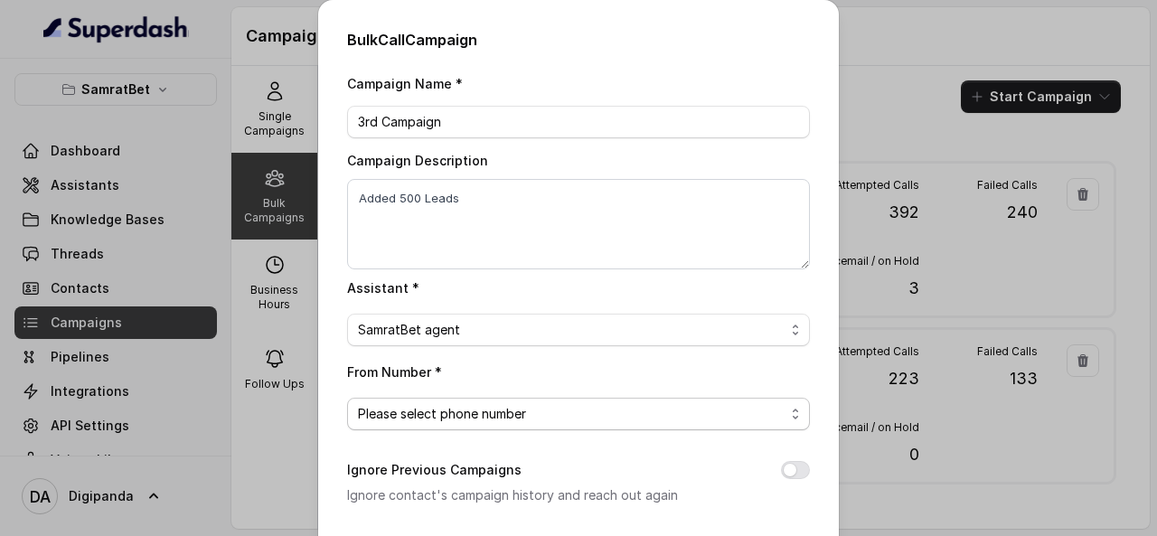
click at [495, 410] on span "Please select phone number" at bounding box center [571, 414] width 427 height 22
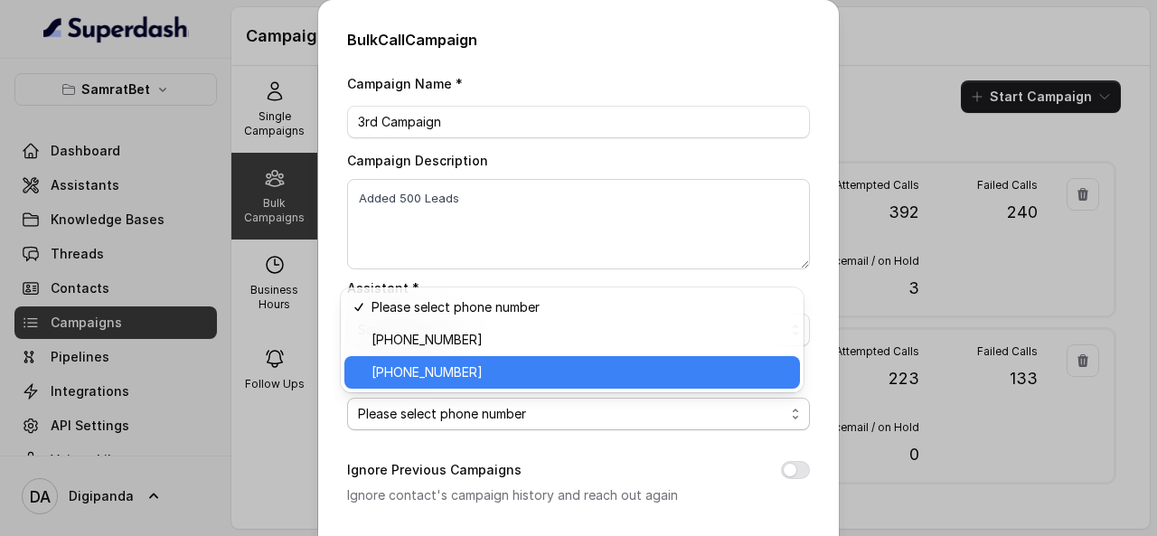
click at [500, 366] on span "+919240904638" at bounding box center [581, 373] width 418 height 22
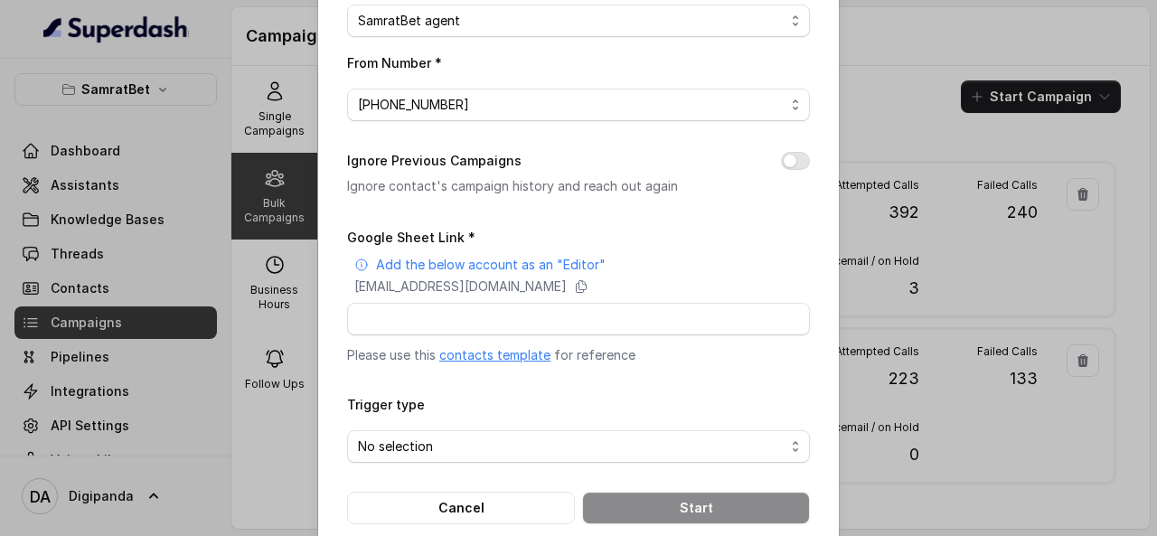
scroll to position [336, 0]
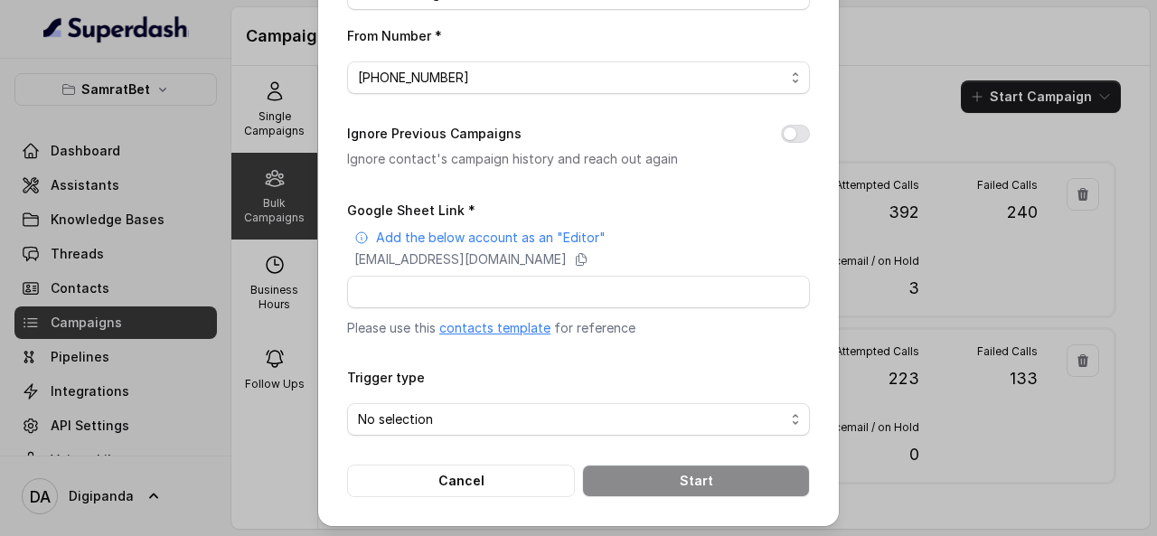
click at [547, 272] on div "Google Sheet Link * Add the below account as an "Editor" superdash@superdash-38…" at bounding box center [578, 268] width 463 height 138
click at [541, 285] on input "Google Sheet Link *" at bounding box center [578, 292] width 463 height 33
paste input "https://docs.google.com/spreadsheets/d/1sM4xa7Lfql_6pA8zje_LtzrkWzs9WMUQ6Vm82mG…"
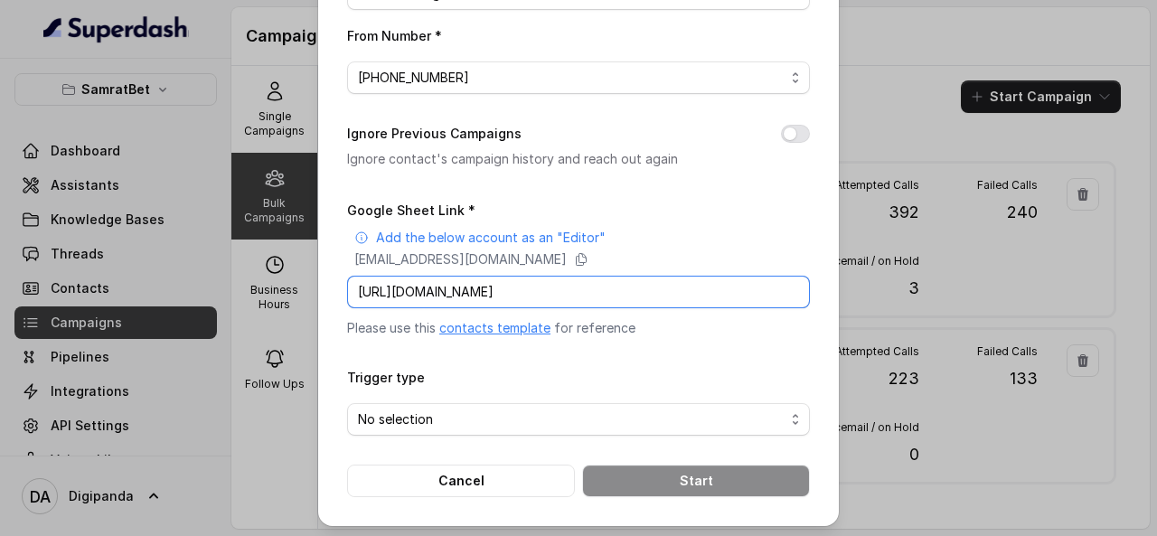
scroll to position [0, 248]
type input "https://docs.google.com/spreadsheets/d/1sM4xa7Lfql_6pA8zje_LtzrkWzs9WMUQ6Vm82mG…"
click at [519, 295] on input "https://docs.google.com/spreadsheets/d/1sM4xa7Lfql_6pA8zje_LtzrkWzs9WMUQ6Vm82mG…" at bounding box center [578, 292] width 463 height 33
click at [486, 397] on div "Trigger type No selection" at bounding box center [578, 401] width 463 height 70
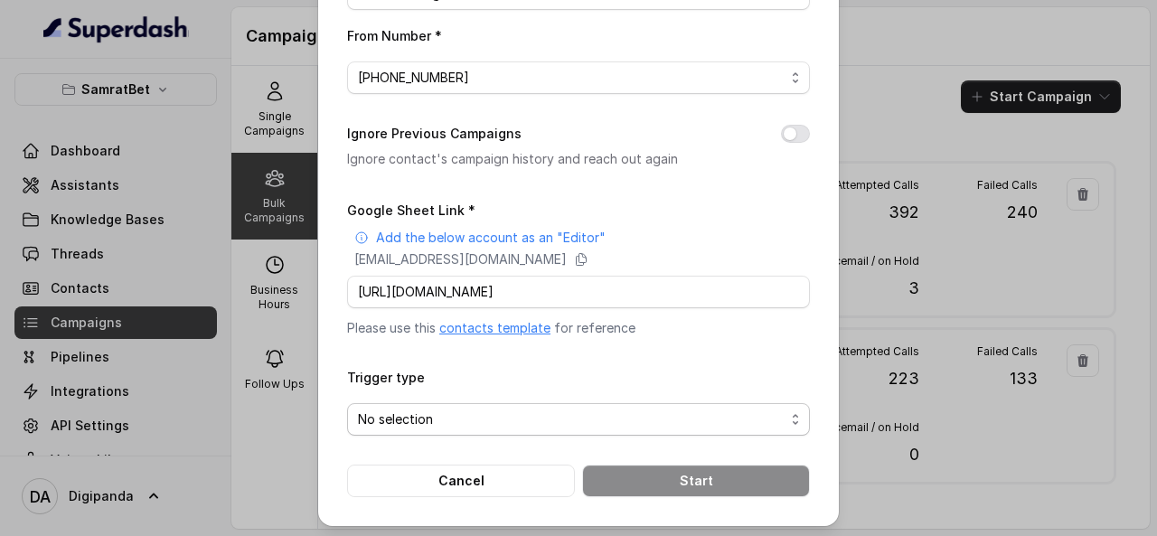
click at [477, 409] on span "No selection" at bounding box center [571, 420] width 427 height 22
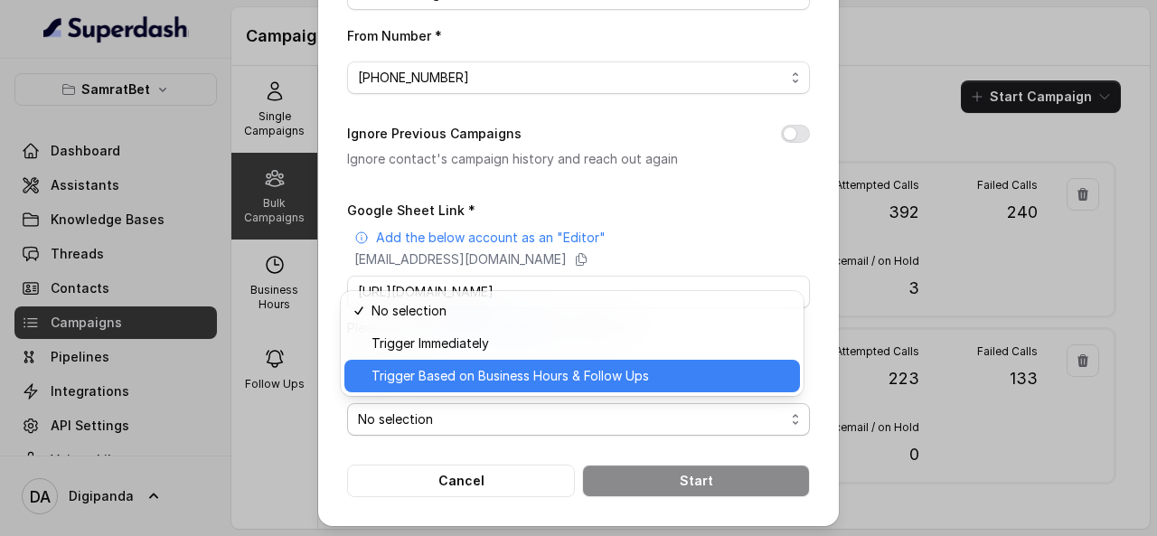
click at [475, 378] on span "Trigger Based on Business Hours & Follow Ups" at bounding box center [581, 376] width 418 height 22
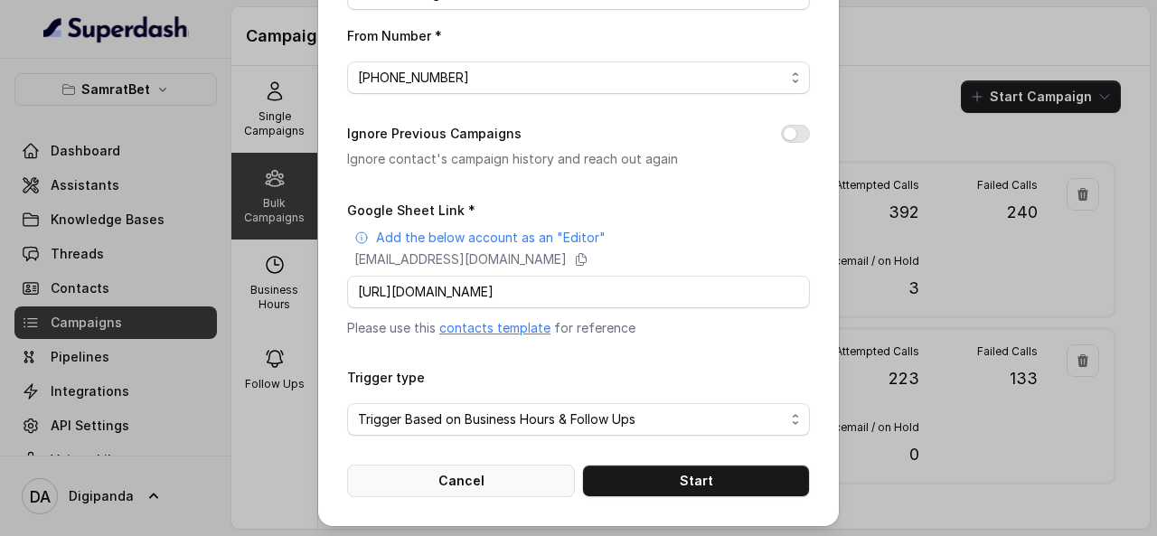
click at [544, 469] on button "Cancel" at bounding box center [461, 481] width 228 height 33
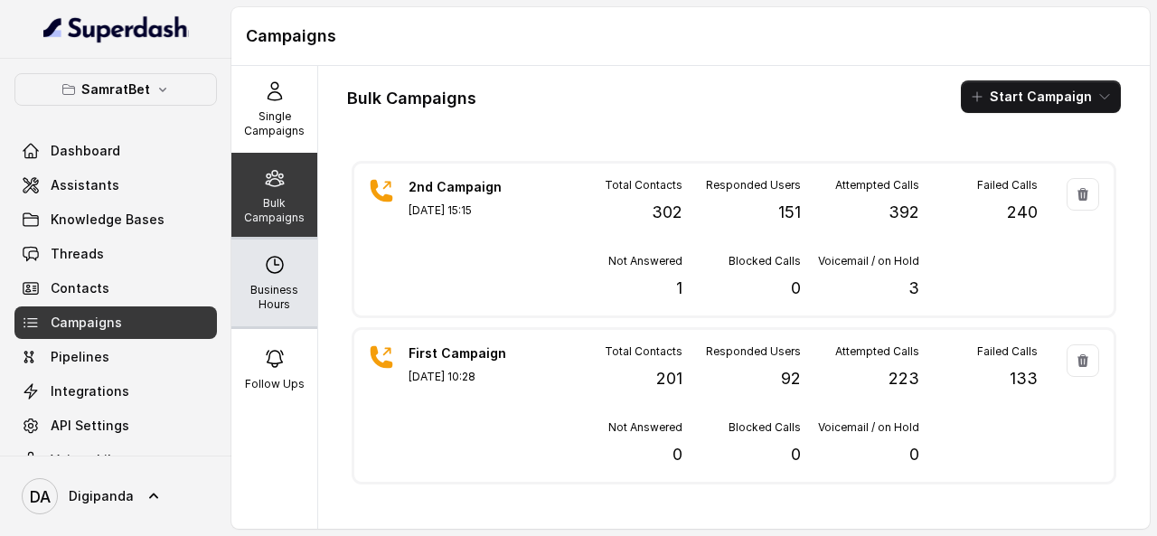
click at [259, 240] on div "Business Hours" at bounding box center [274, 283] width 86 height 87
select select "[GEOGRAPHIC_DATA]/[GEOGRAPHIC_DATA]"
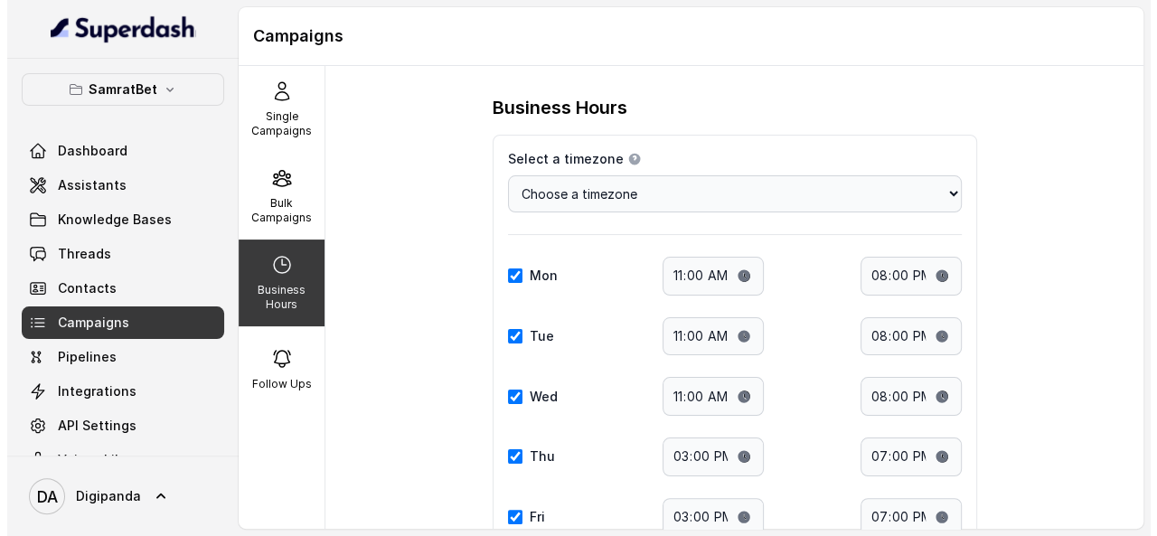
scroll to position [255, 0]
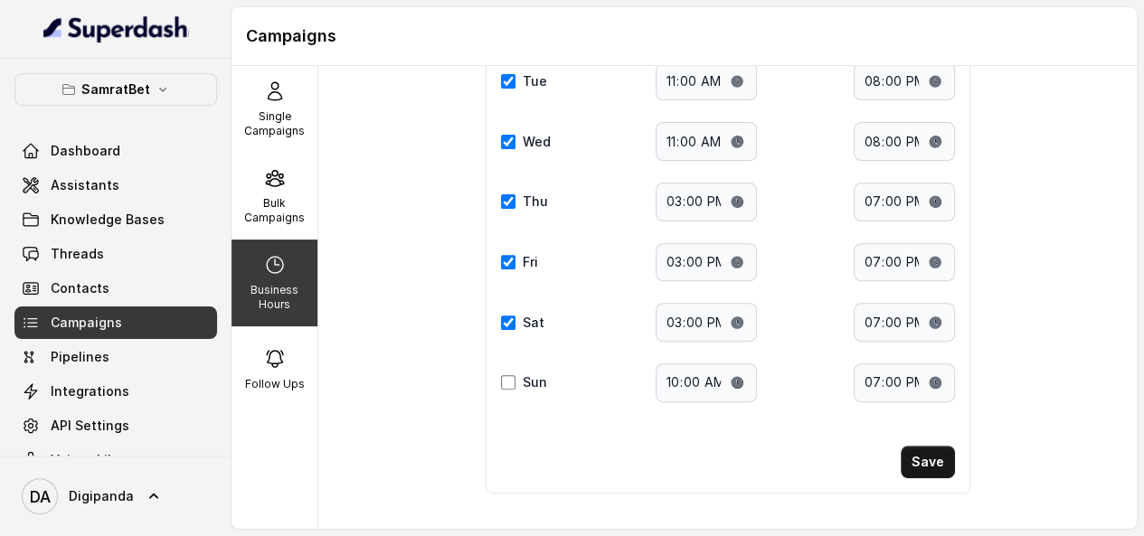
click at [513, 382] on div "Sun" at bounding box center [530, 382] width 58 height 18
click at [505, 375] on input "Sun" at bounding box center [508, 382] width 14 height 14
checkbox input "true"
click at [740, 380] on input "10:00" at bounding box center [706, 382] width 101 height 39
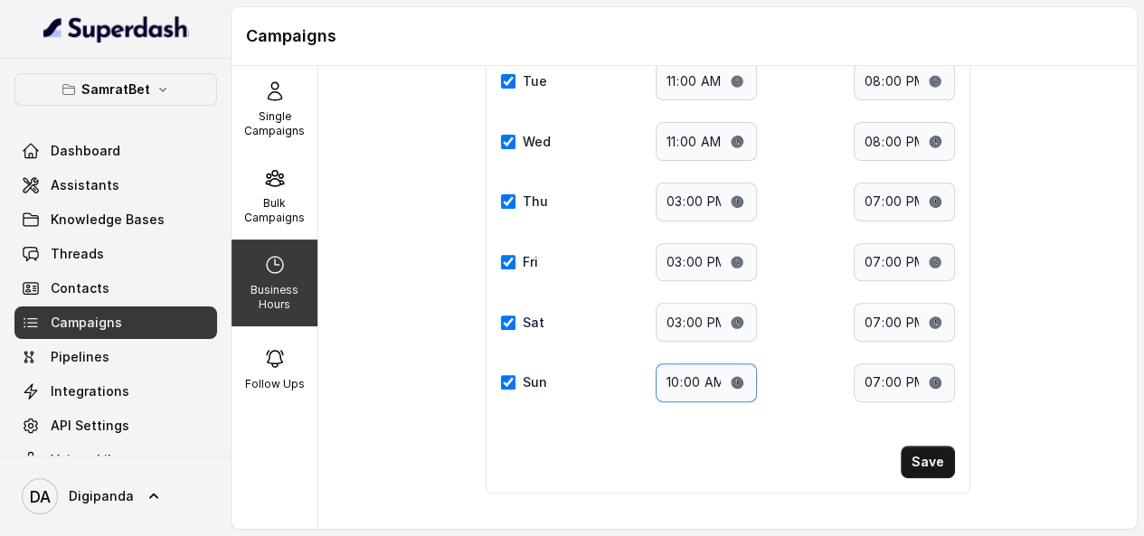
click at [740, 379] on input "10:00" at bounding box center [706, 382] width 101 height 39
click at [716, 372] on input "10:00" at bounding box center [706, 382] width 101 height 39
click at [727, 378] on input "10:00" at bounding box center [706, 382] width 101 height 39
type input "11:00"
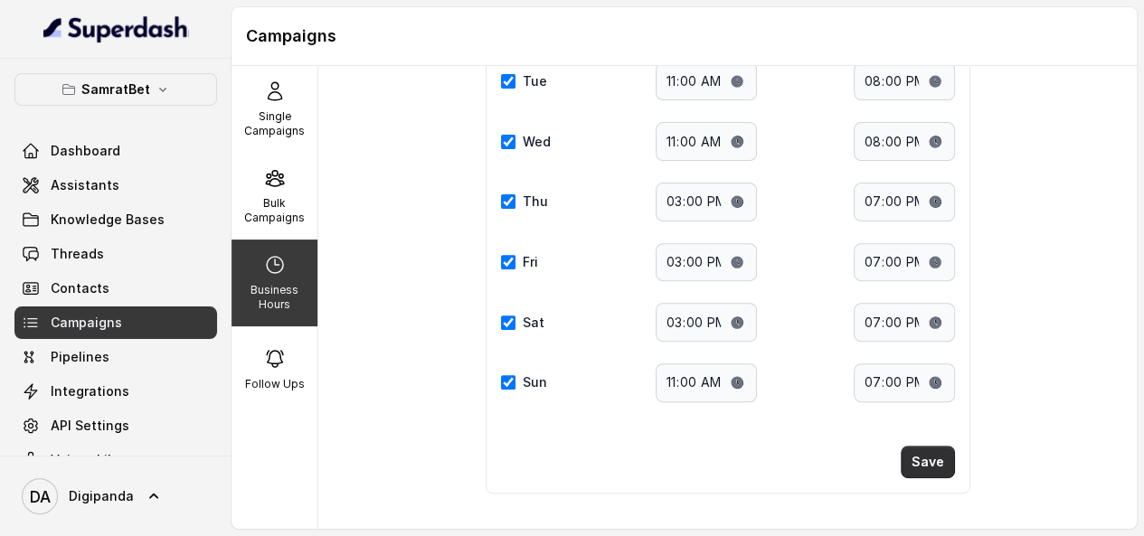
click at [935, 453] on button "Save" at bounding box center [928, 462] width 54 height 33
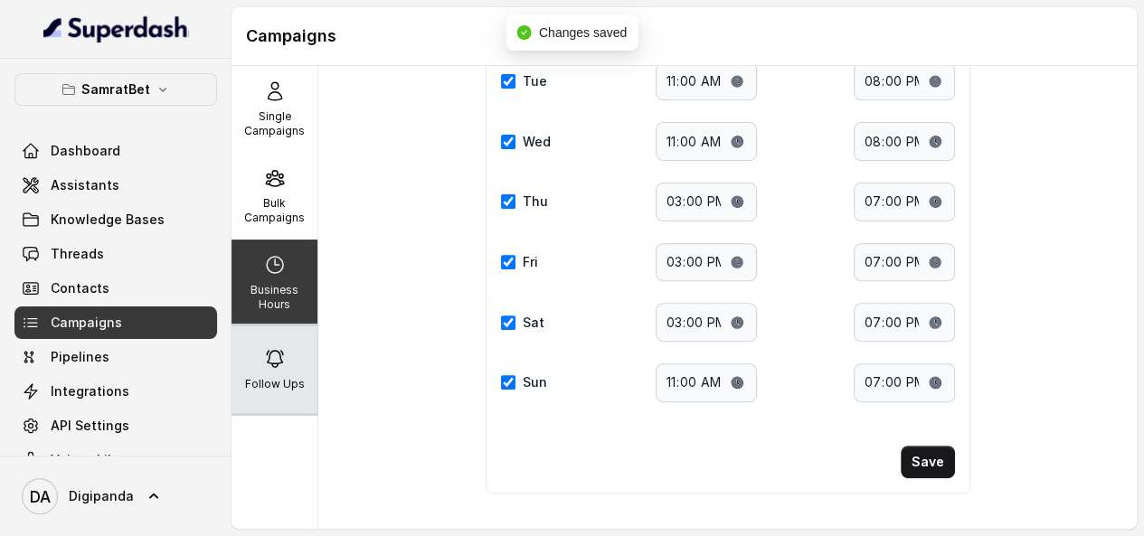
click at [288, 357] on div "Follow Ups" at bounding box center [274, 369] width 86 height 87
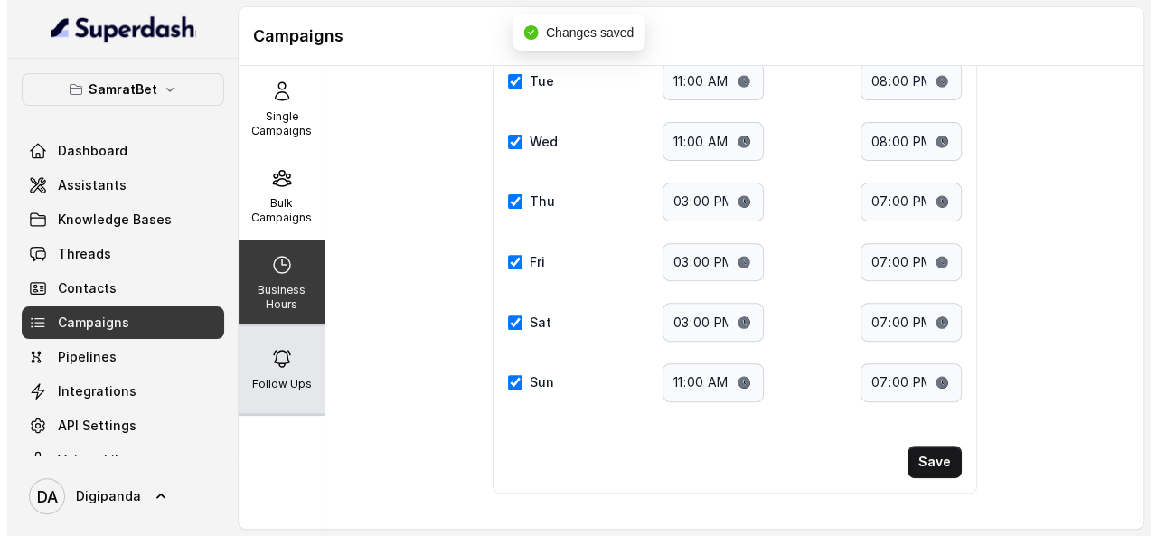
scroll to position [22, 0]
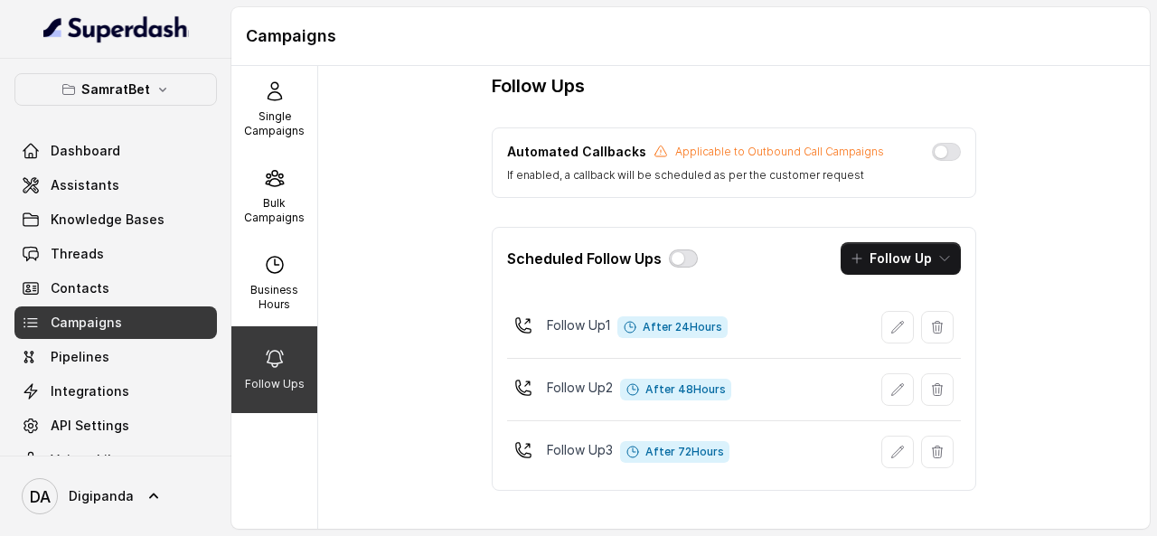
click at [682, 260] on button "button" at bounding box center [683, 259] width 29 height 18
click at [951, 155] on button "button" at bounding box center [946, 152] width 29 height 18
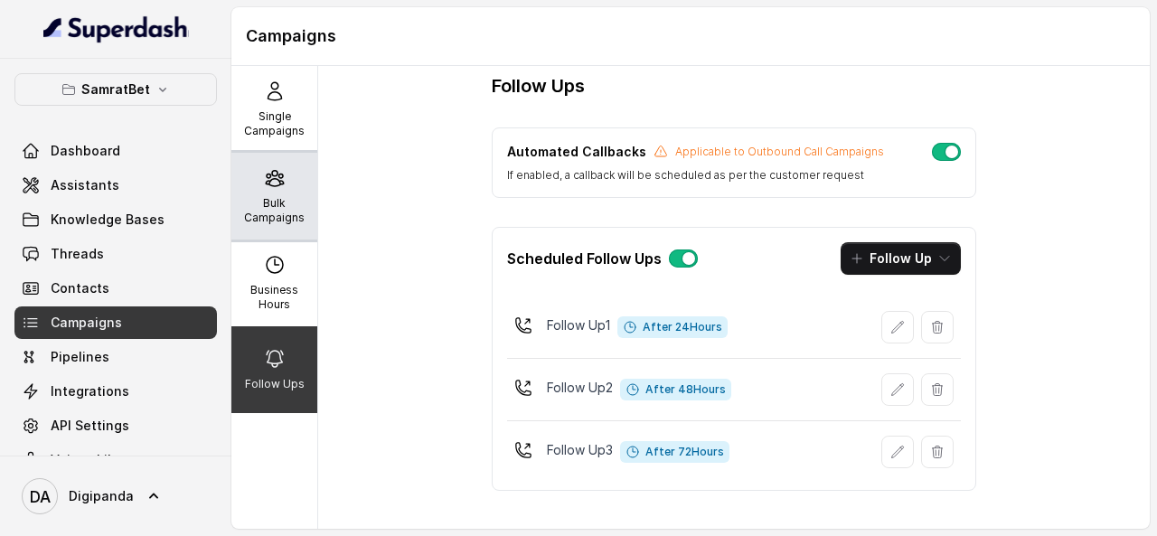
click at [274, 211] on p "Bulk Campaigns" at bounding box center [274, 210] width 71 height 29
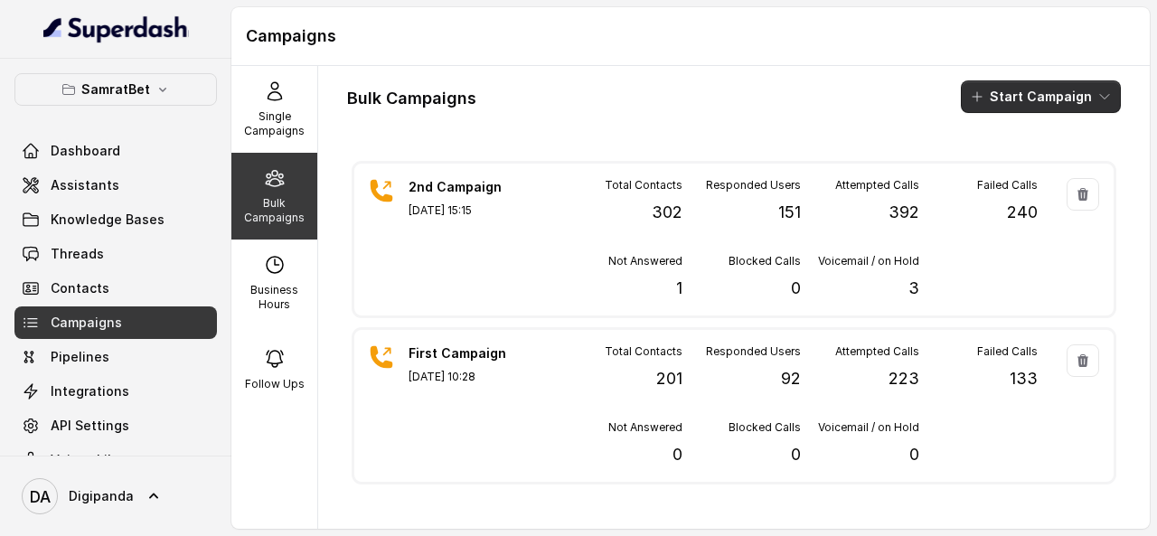
click at [996, 87] on button "Start Campaign" at bounding box center [1041, 96] width 160 height 33
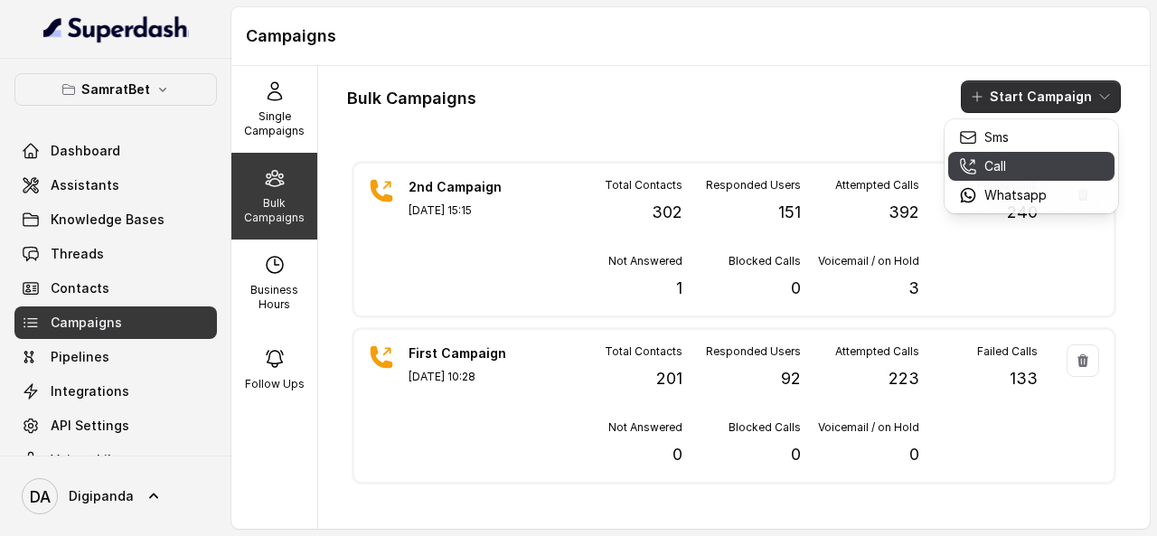
click at [980, 157] on div "Call" at bounding box center [1003, 166] width 88 height 18
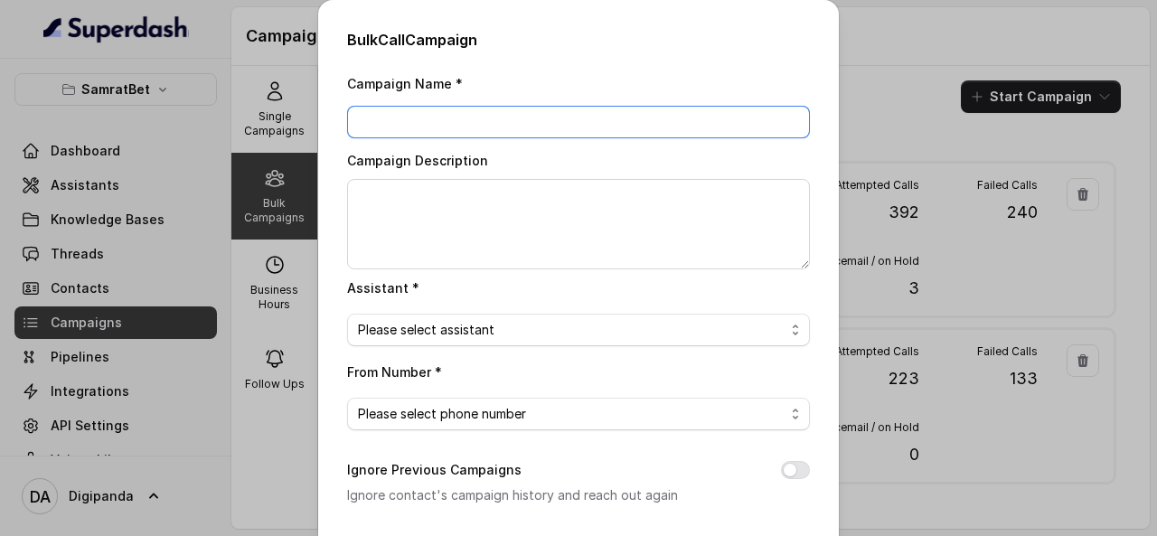
click at [517, 110] on input "Campaign Name *" at bounding box center [578, 122] width 463 height 33
click at [355, 118] on input "Campaign" at bounding box center [578, 122] width 463 height 33
click at [461, 112] on input "Campaign" at bounding box center [578, 122] width 463 height 33
type input "Campaign 3"
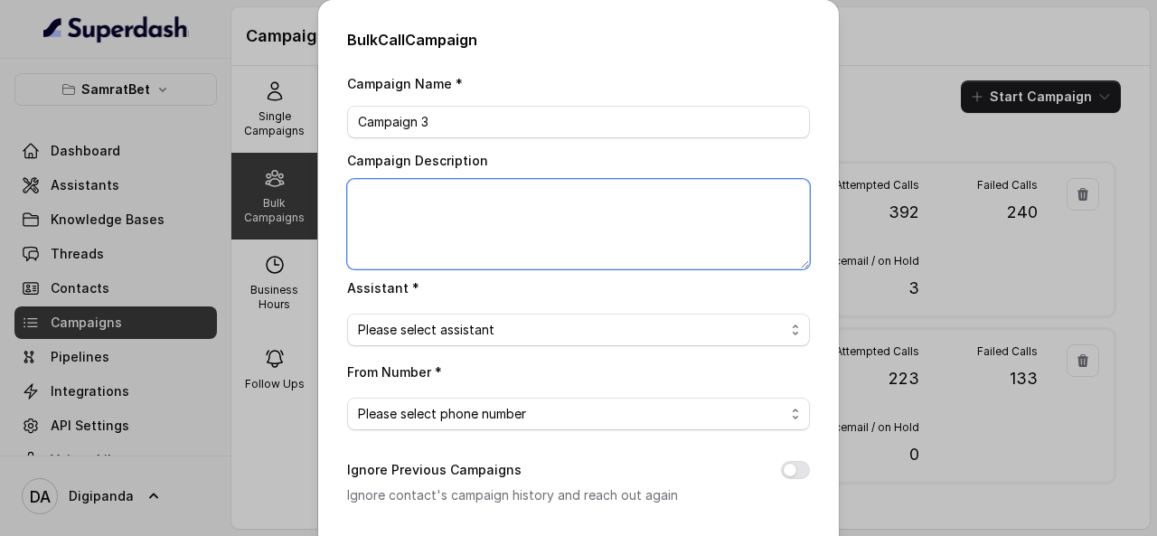
click at [414, 212] on textarea "Campaign Description" at bounding box center [578, 224] width 463 height 90
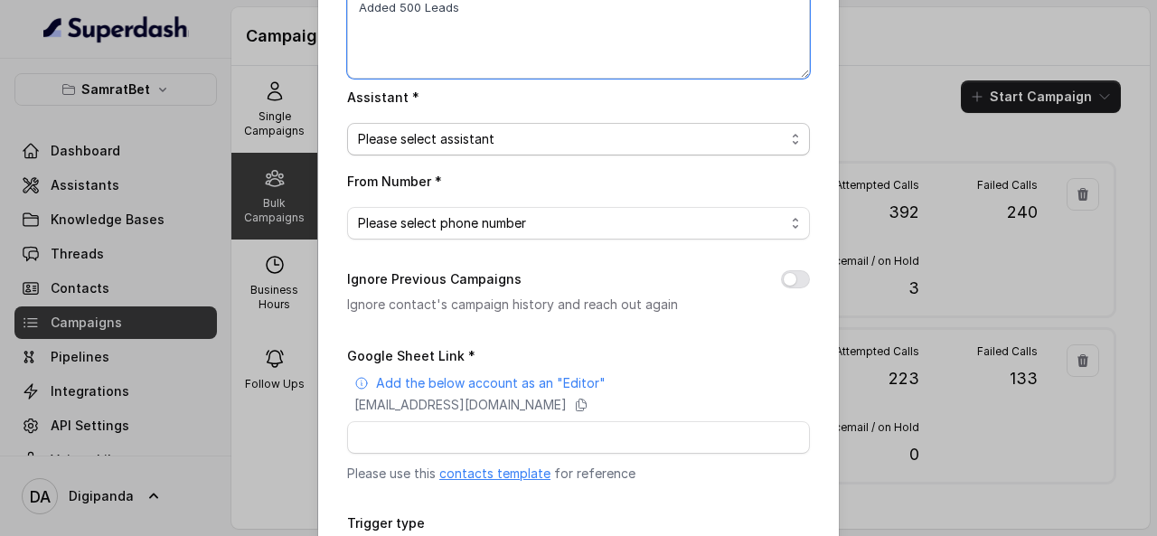
scroll to position [193, 0]
type textarea "Added 500 Leads"
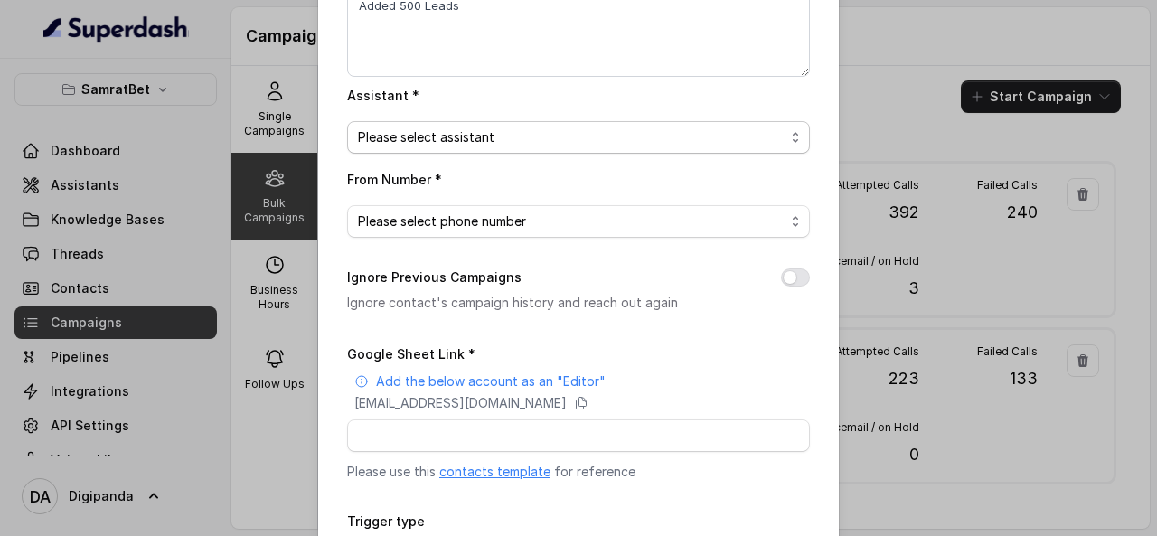
click at [565, 122] on span "Please select assistant" at bounding box center [578, 137] width 463 height 33
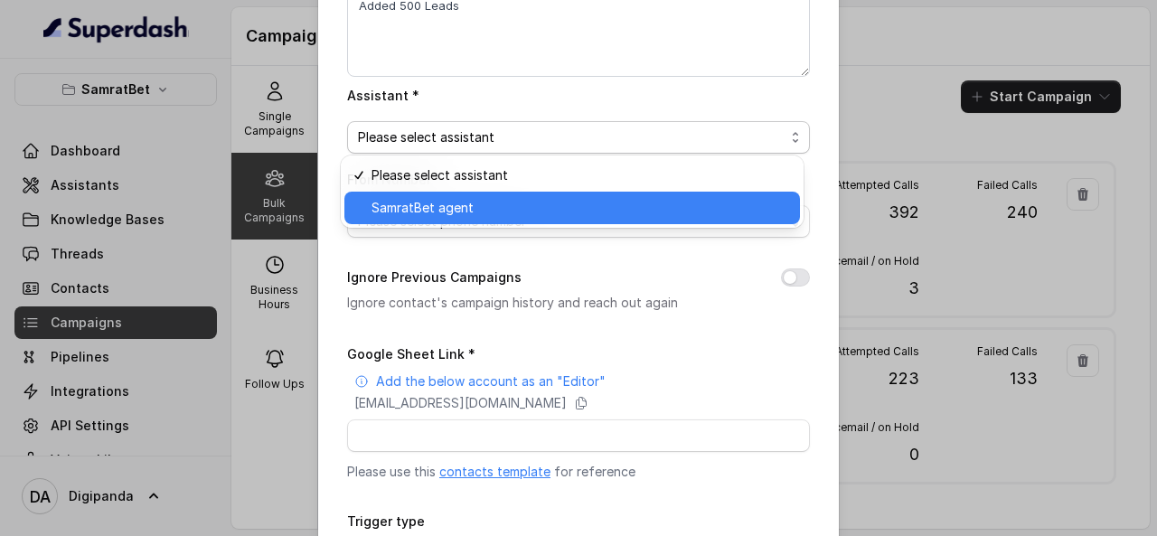
click at [524, 212] on span "SamratBet agent" at bounding box center [581, 208] width 418 height 22
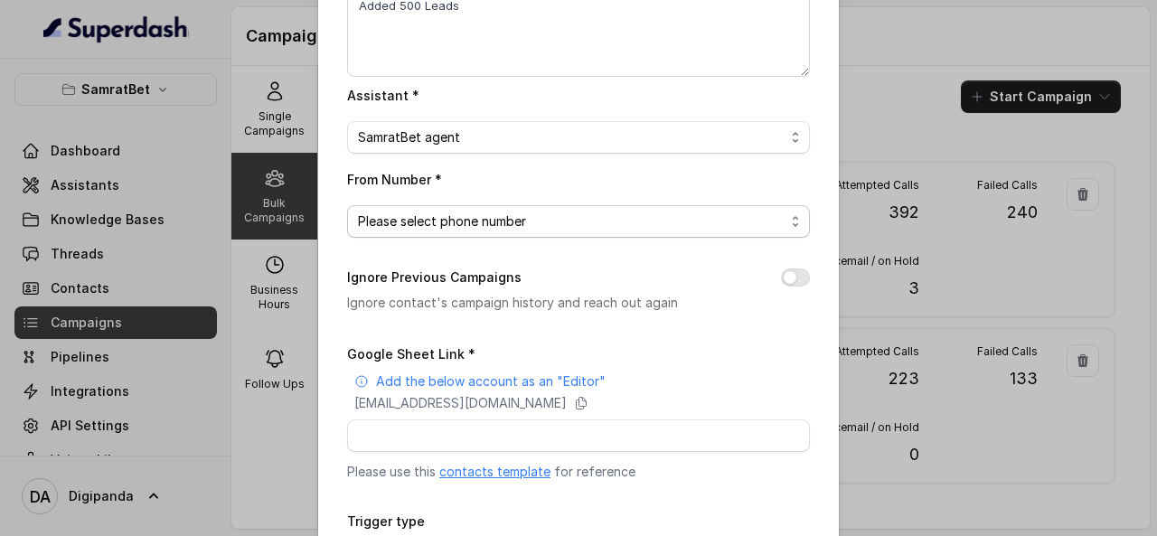
click at [515, 219] on span "Please select phone number" at bounding box center [571, 222] width 427 height 22
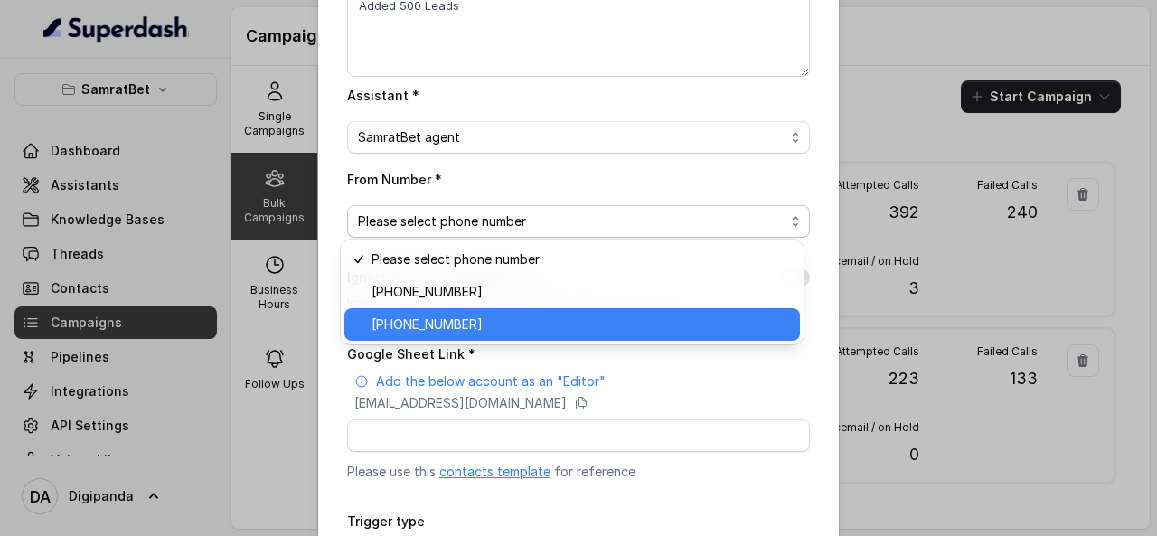
click at [485, 312] on div "+919240904638" at bounding box center [573, 324] width 456 height 33
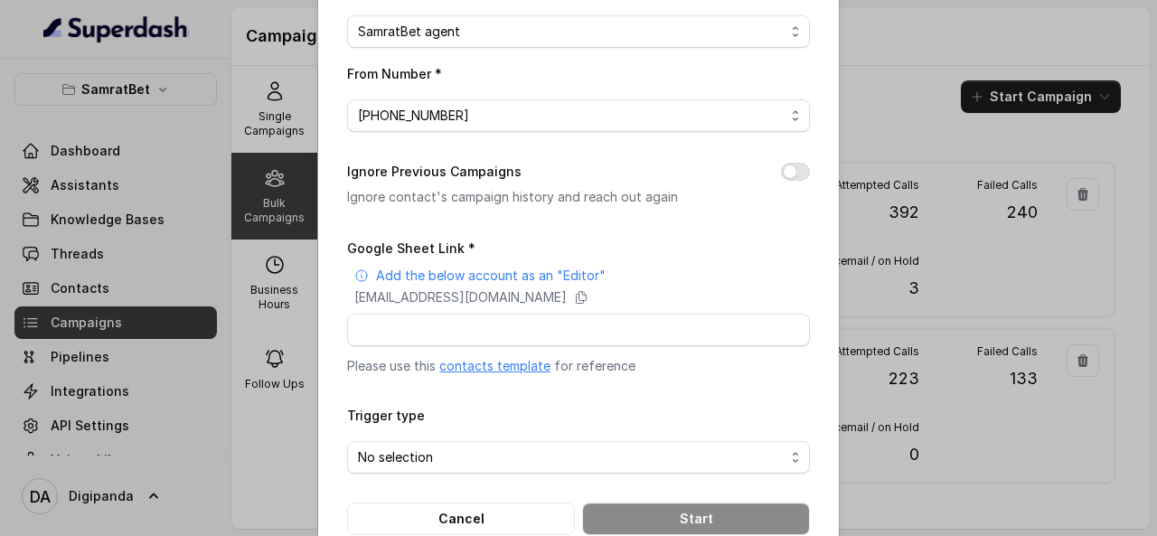
scroll to position [336, 0]
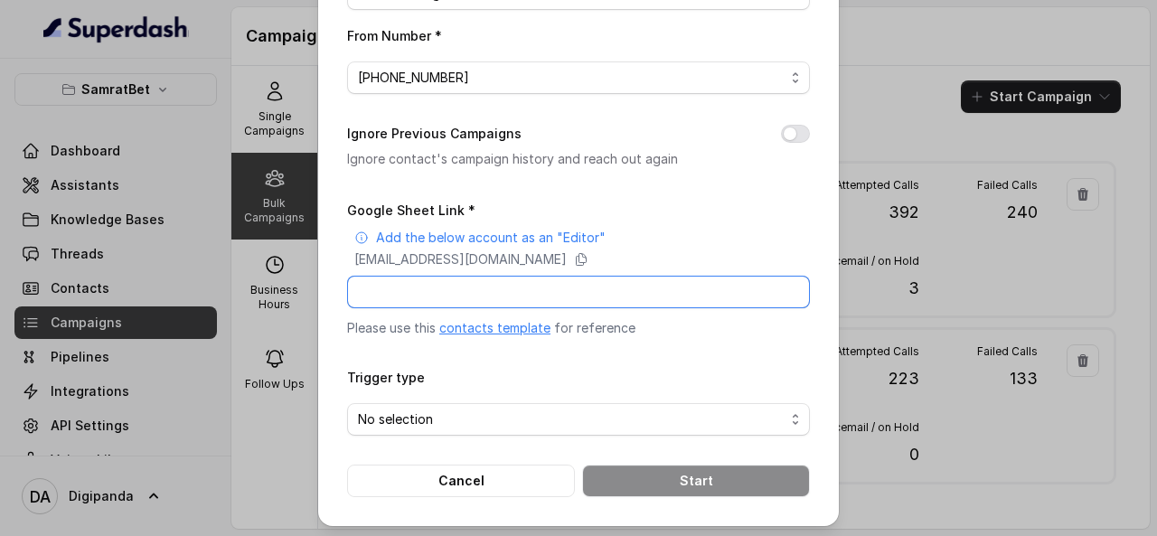
click at [563, 279] on input "Google Sheet Link *" at bounding box center [578, 292] width 463 height 33
paste input "https://docs.google.com/spreadsheets/d/1sM4xa7Lfql_6pA8zje_LtzrkWzs9WMUQ6Vm82mG…"
type input "https://docs.google.com/spreadsheets/d/1sM4xa7Lfql_6pA8zje_LtzrkWzs9WMUQ6Vm82mG…"
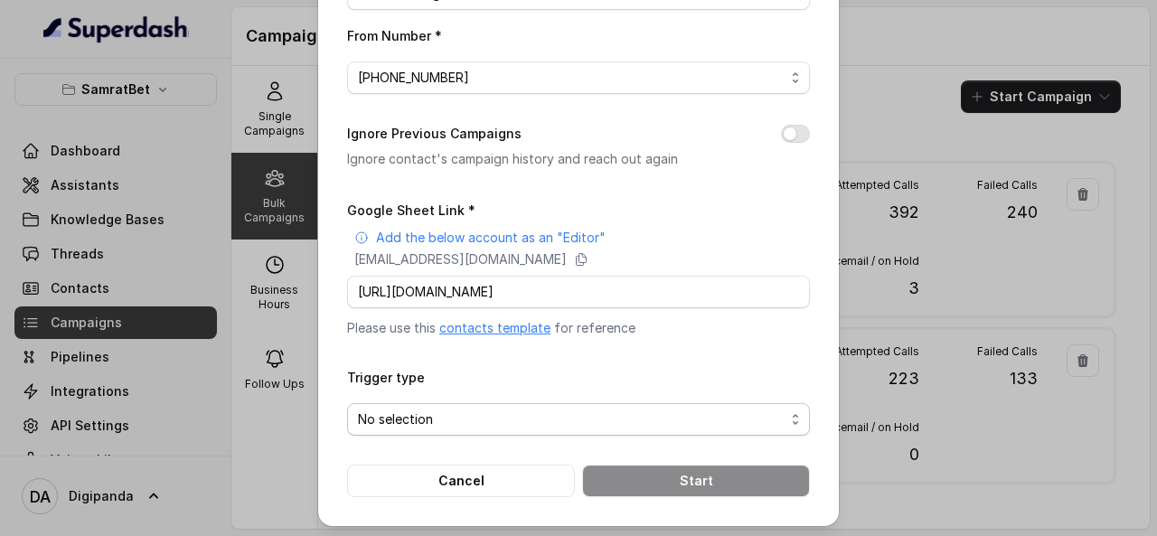
scroll to position [0, 0]
click at [524, 403] on span "No selection" at bounding box center [578, 419] width 463 height 33
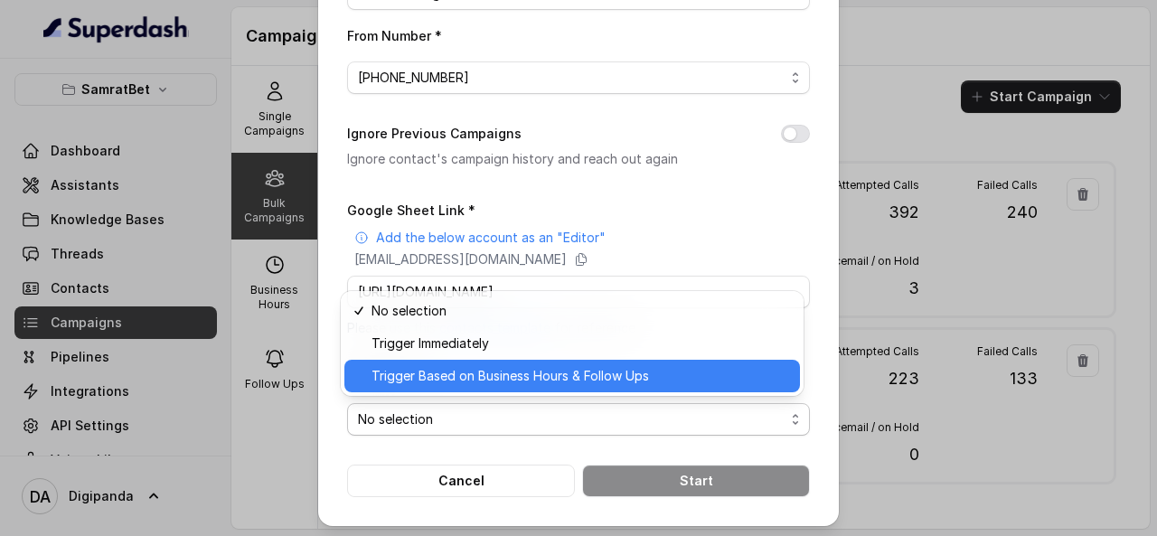
click at [536, 378] on span "Trigger Based on Business Hours & Follow Ups" at bounding box center [581, 376] width 418 height 22
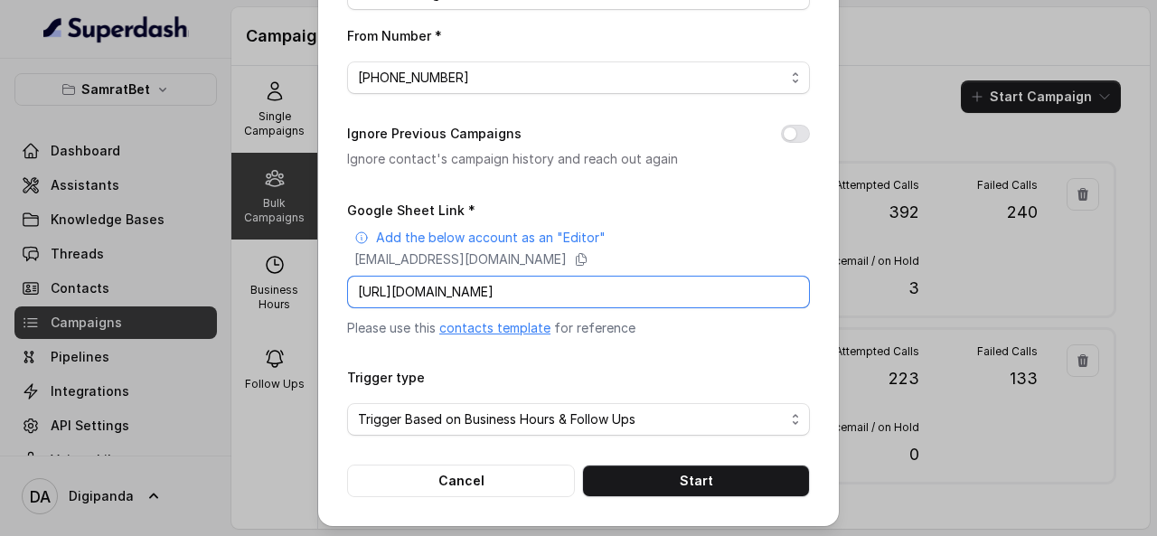
click at [428, 299] on input "https://docs.google.com/spreadsheets/d/1sM4xa7Lfql_6pA8zje_LtzrkWzs9WMUQ6Vm82mG…" at bounding box center [578, 292] width 463 height 33
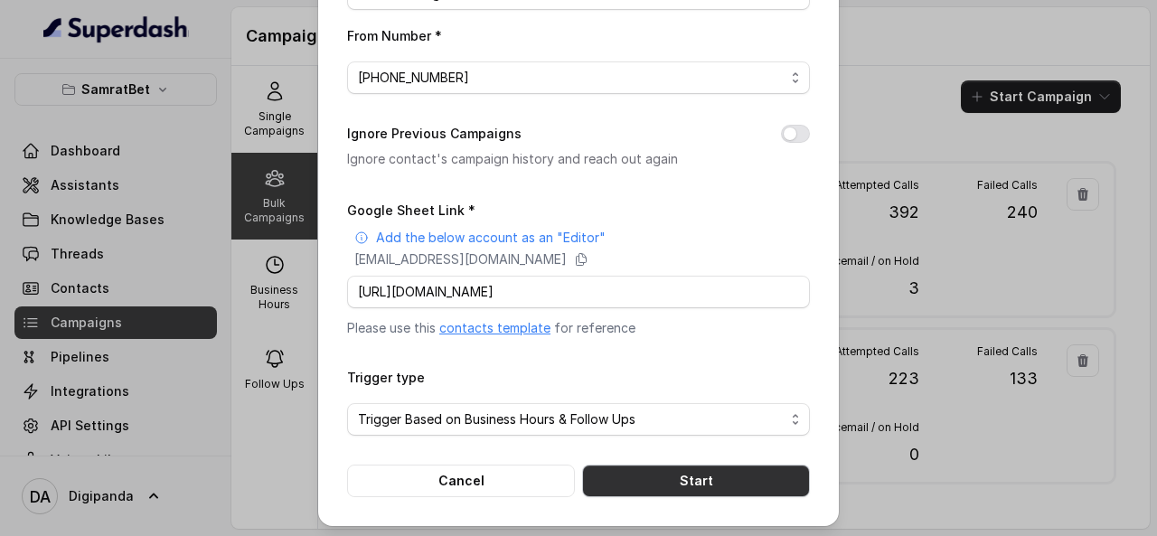
click at [669, 467] on button "Start" at bounding box center [696, 481] width 228 height 33
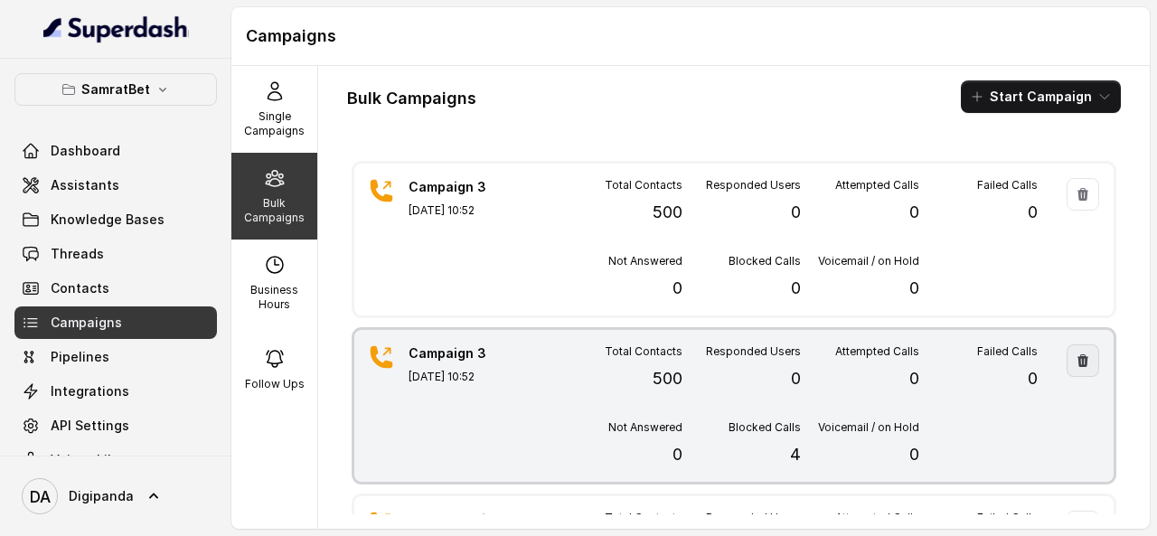
click at [1078, 365] on icon "button" at bounding box center [1083, 360] width 11 height 13
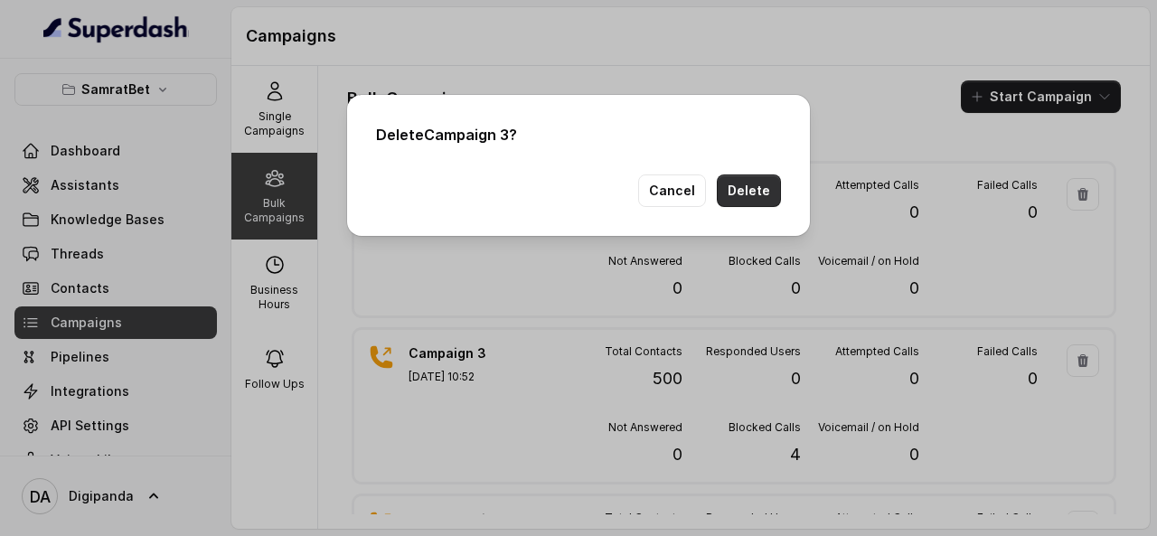
click at [754, 177] on button "Delete" at bounding box center [749, 191] width 64 height 33
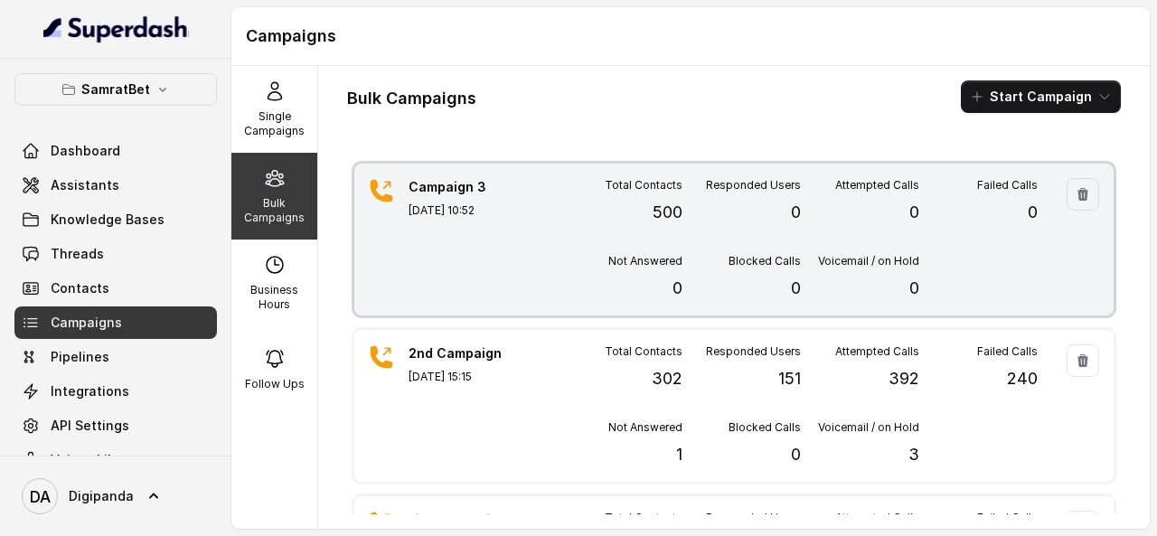
click at [569, 238] on div "Total Contacts 500 Responded Users 0 Attempted Calls 0 Failed Calls 0 Not Answe…" at bounding box center [801, 239] width 474 height 123
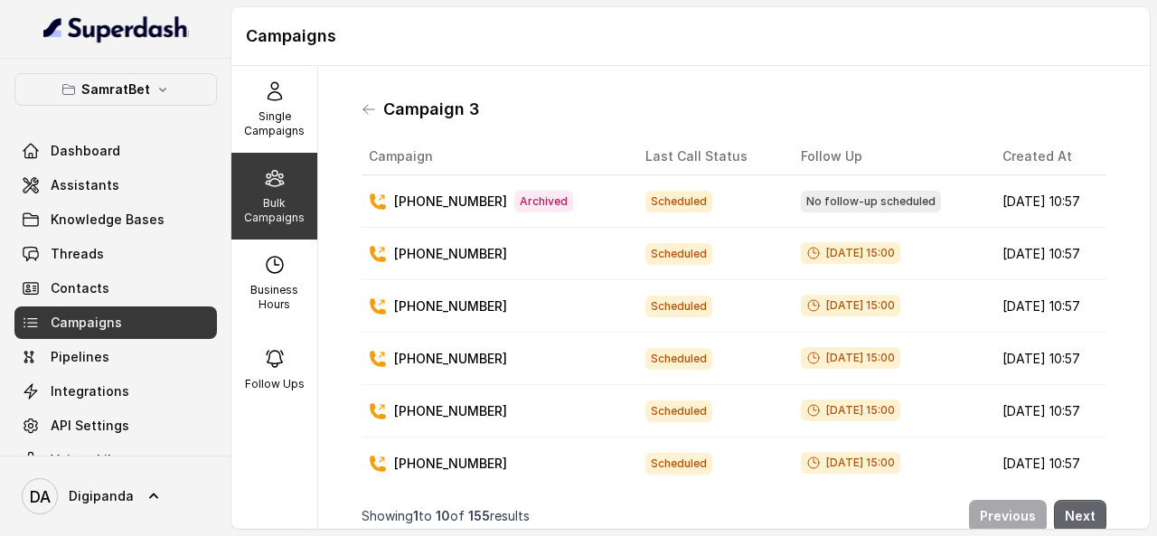
click at [1078, 500] on button "Next" at bounding box center [1080, 516] width 52 height 33
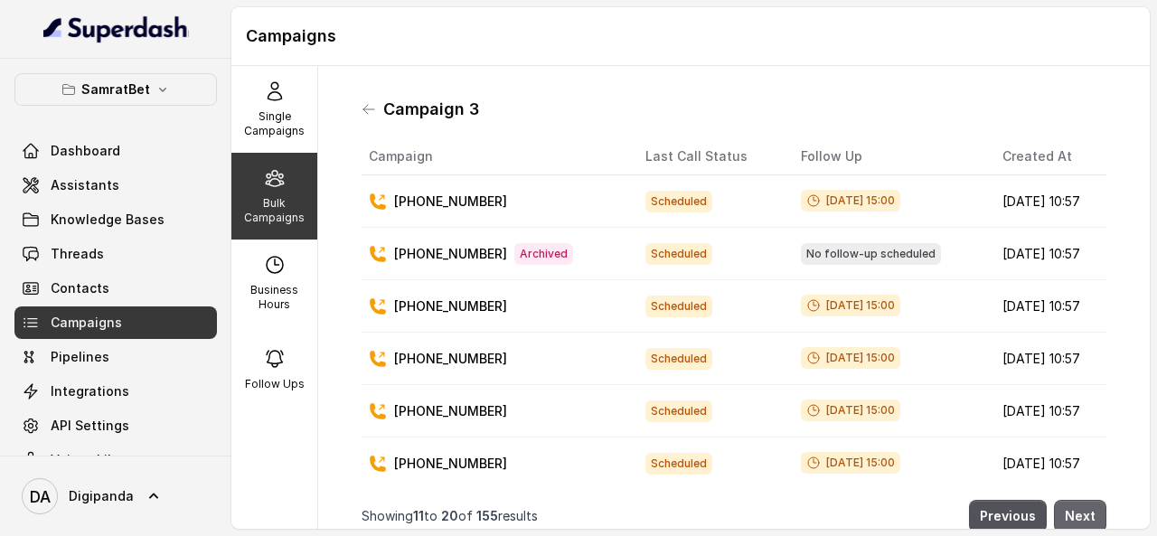
click at [1078, 500] on button "Next" at bounding box center [1080, 516] width 52 height 33
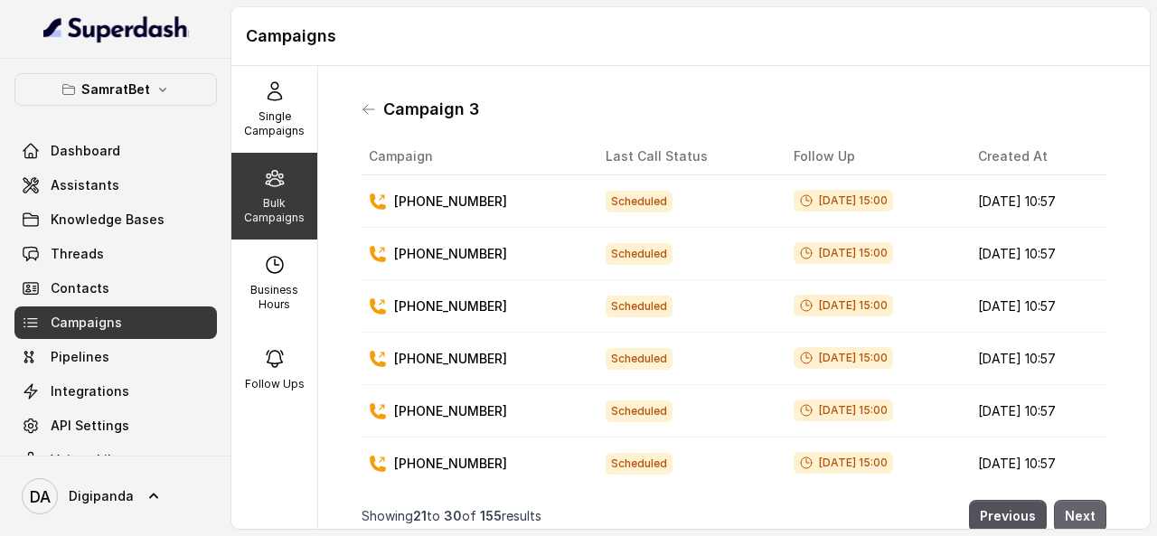
click at [1078, 500] on button "Next" at bounding box center [1080, 516] width 52 height 33
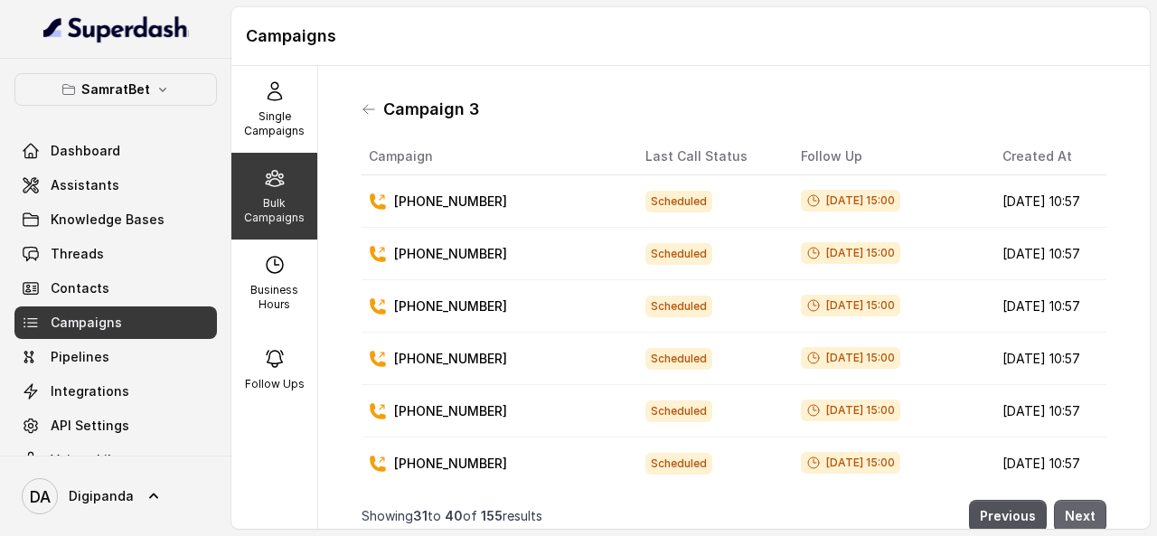
click at [1078, 500] on button "Next" at bounding box center [1080, 516] width 52 height 33
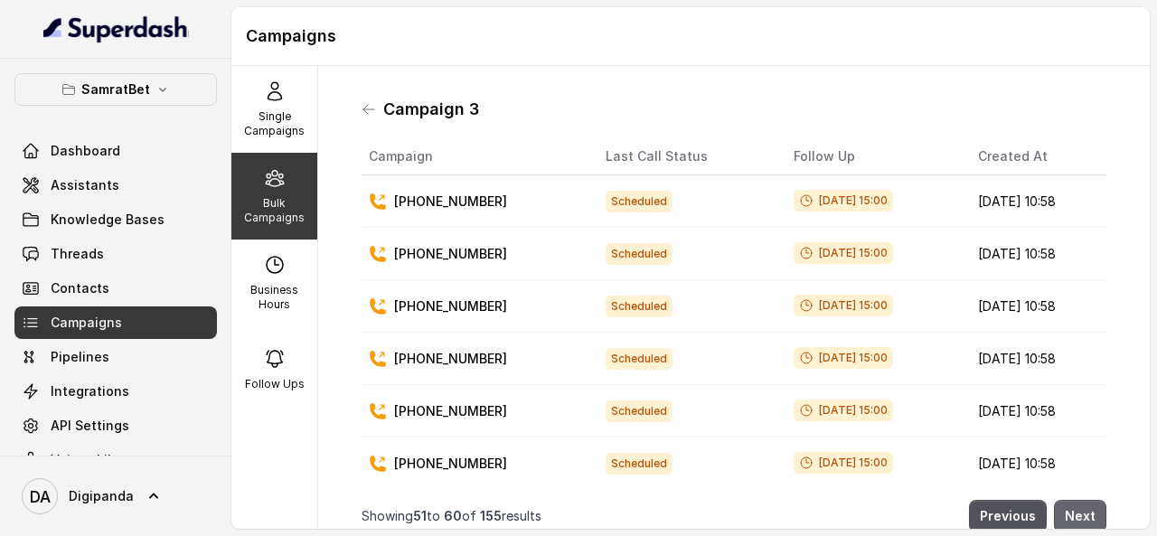
click at [1078, 500] on button "Next" at bounding box center [1080, 516] width 52 height 33
click at [366, 104] on icon at bounding box center [369, 109] width 14 height 14
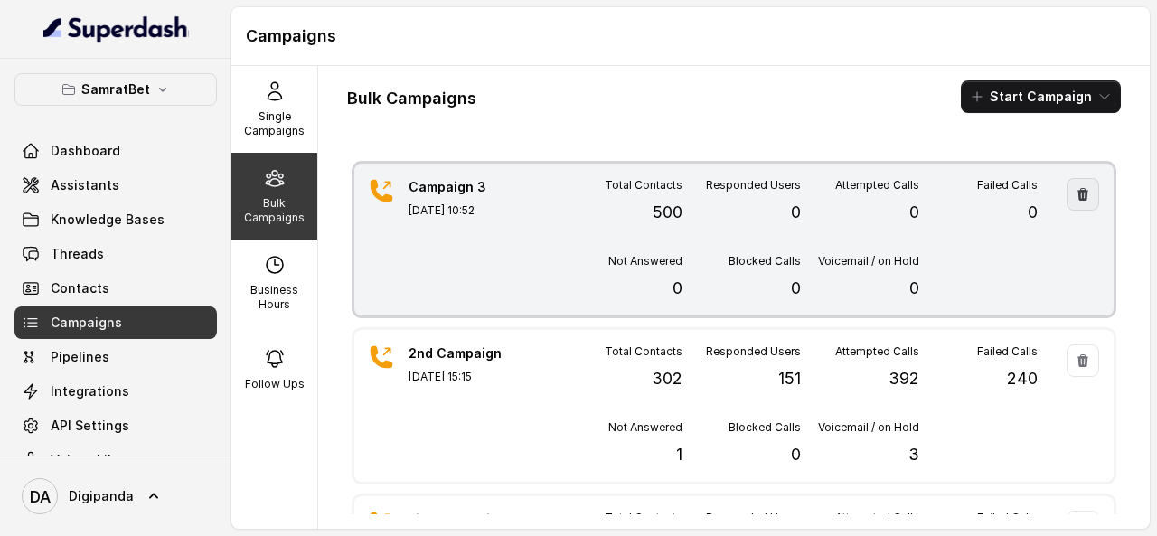
click at [1076, 187] on icon "button" at bounding box center [1083, 194] width 14 height 14
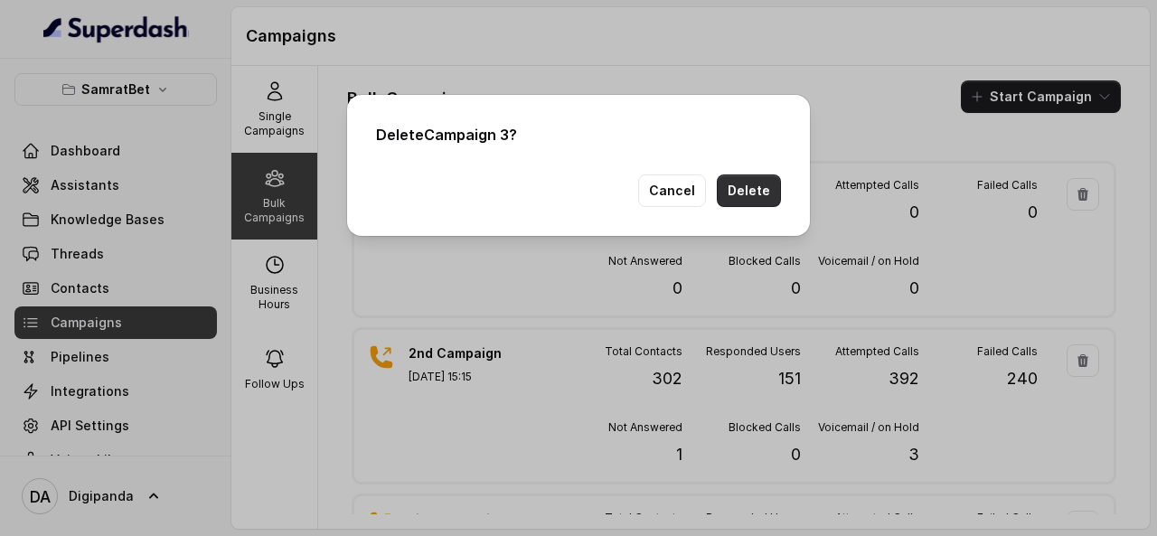
click at [768, 183] on button "Delete" at bounding box center [749, 191] width 64 height 33
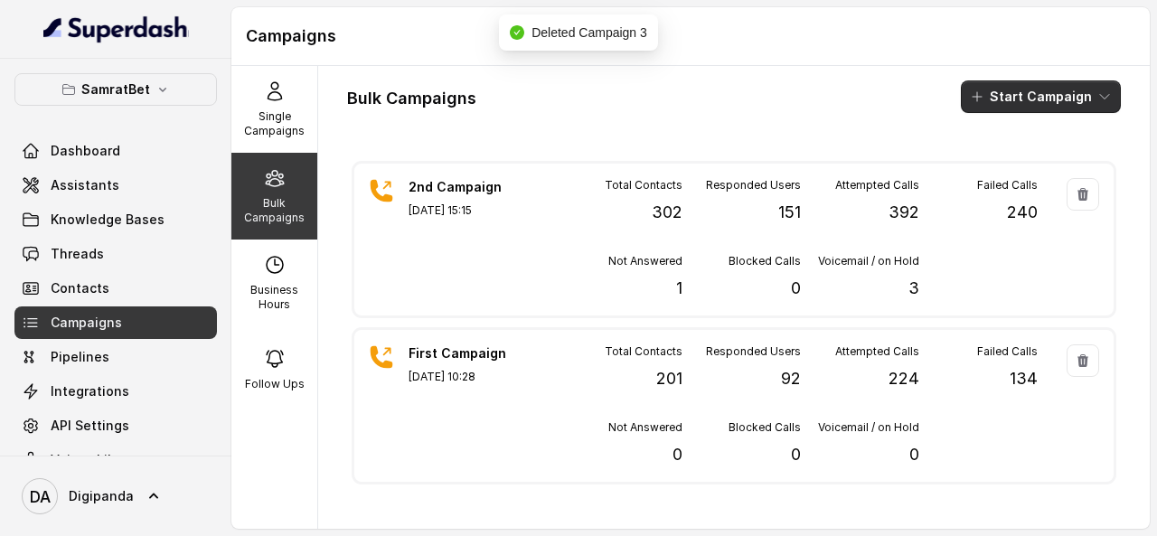
click at [1005, 91] on button "Start Campaign" at bounding box center [1041, 96] width 160 height 33
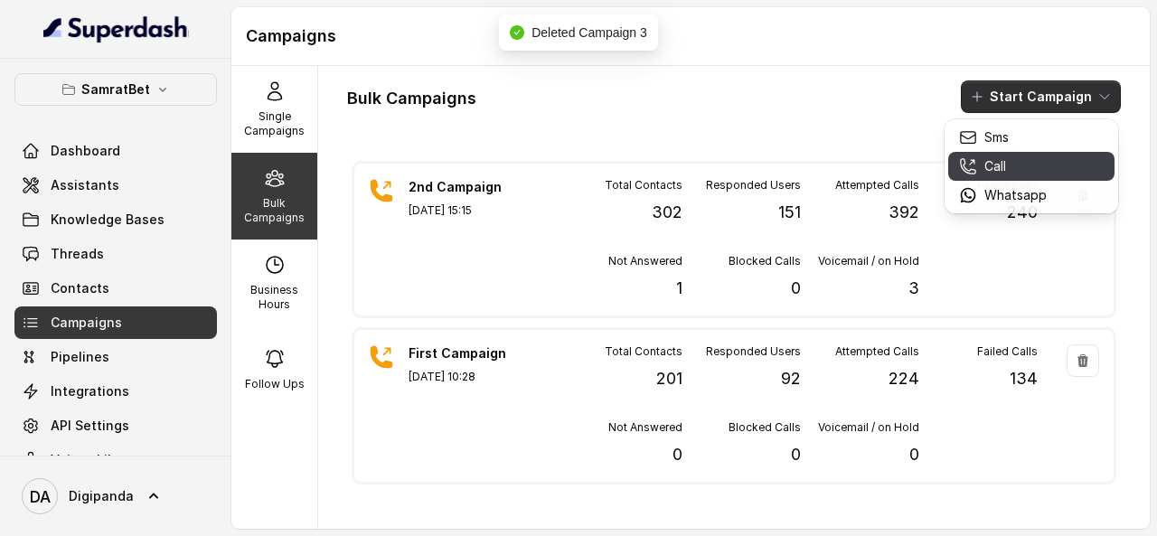
click at [966, 165] on icon "button" at bounding box center [968, 166] width 18 height 18
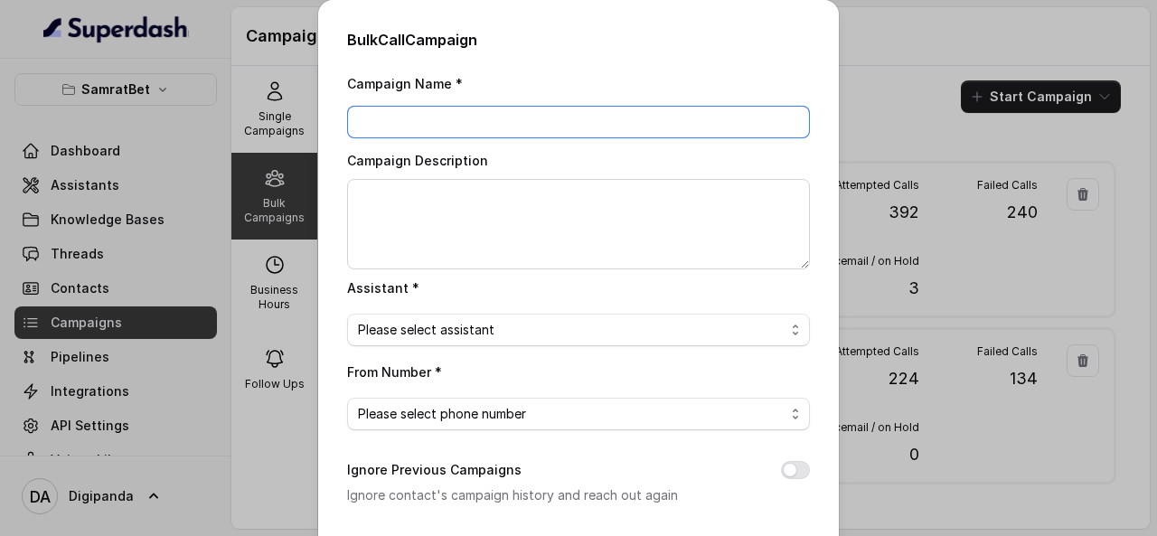
click at [498, 130] on input "Campaign Name *" at bounding box center [578, 122] width 463 height 33
type input "Campaign 3"
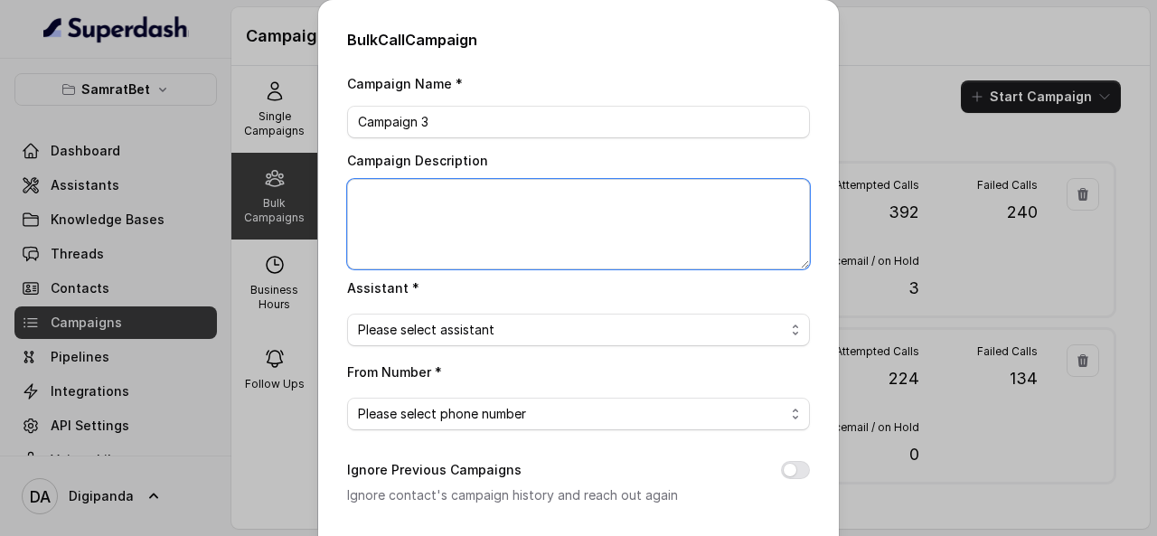
click at [475, 197] on textarea "Campaign Description" at bounding box center [578, 224] width 463 height 90
type textarea "500 lead Added"
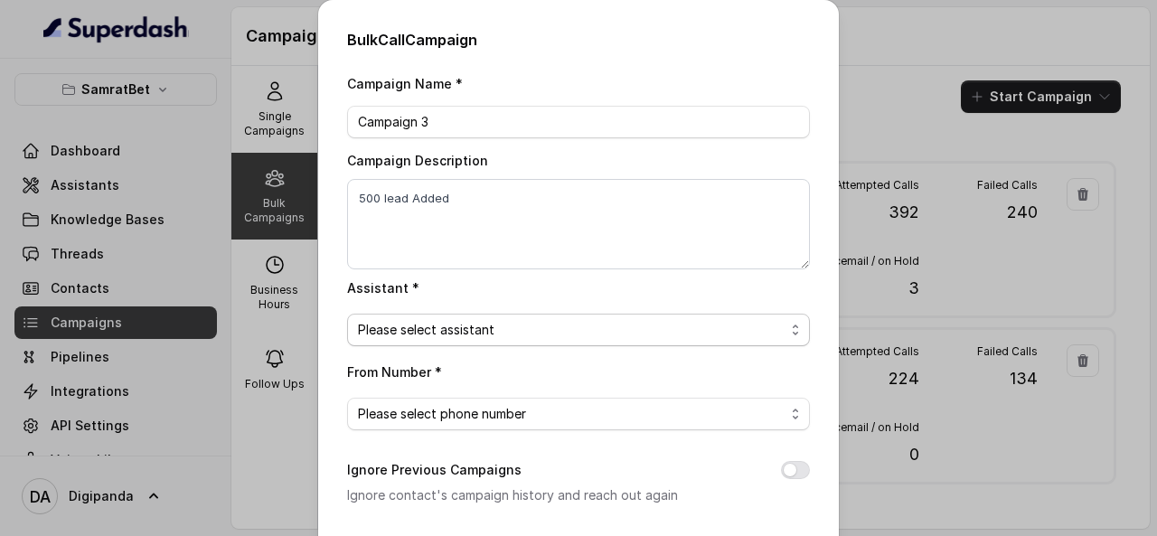
click at [493, 332] on span "Please select assistant" at bounding box center [571, 330] width 427 height 22
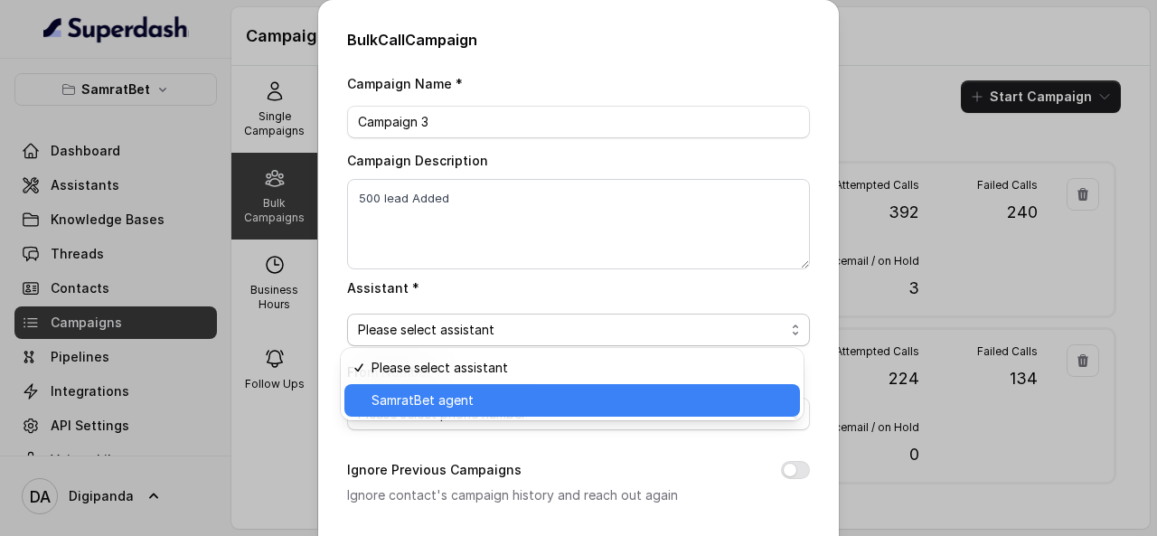
click at [478, 399] on span "SamratBet agent" at bounding box center [581, 401] width 418 height 22
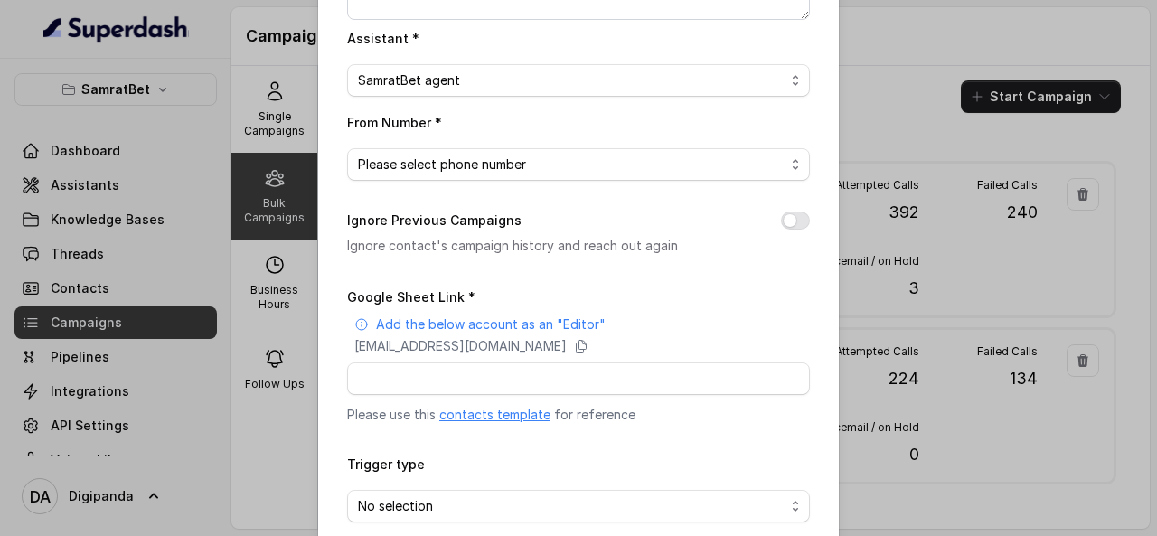
scroll to position [295, 0]
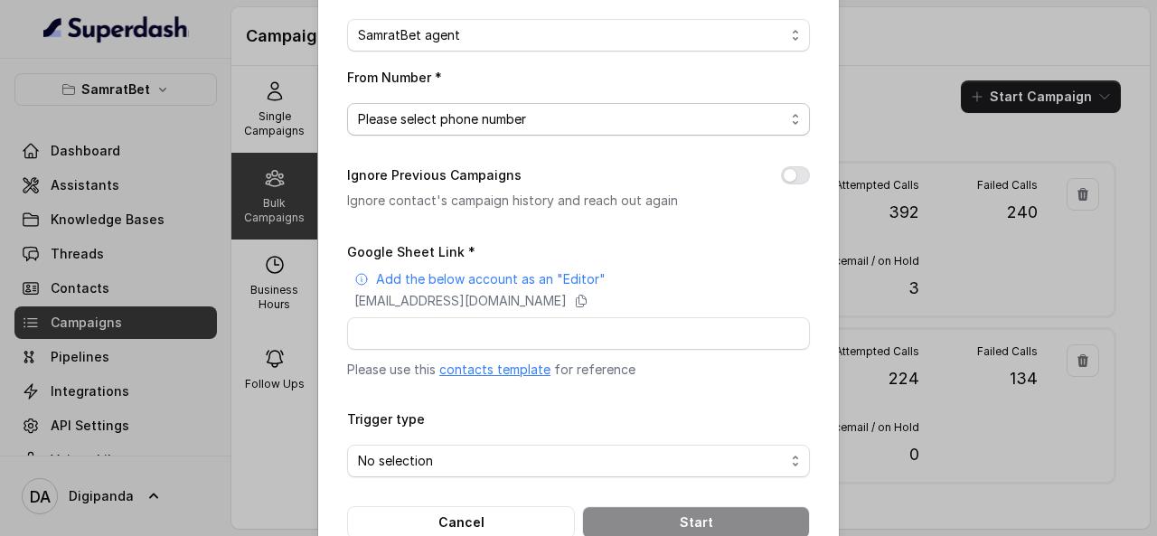
click at [559, 123] on span "Please select phone number" at bounding box center [571, 120] width 427 height 22
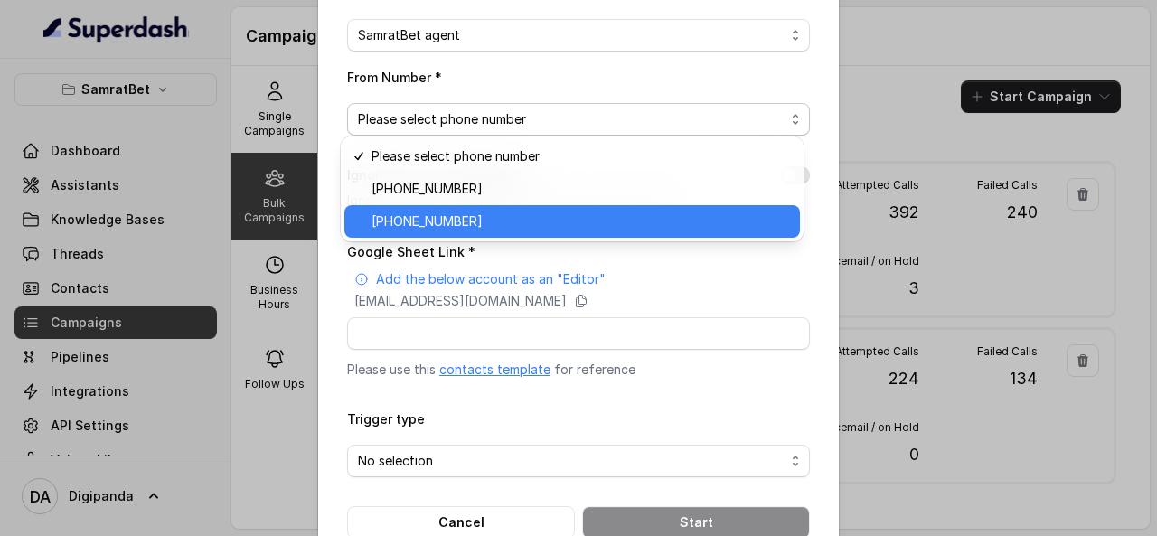
click at [527, 207] on div "+919240904638" at bounding box center [573, 221] width 456 height 33
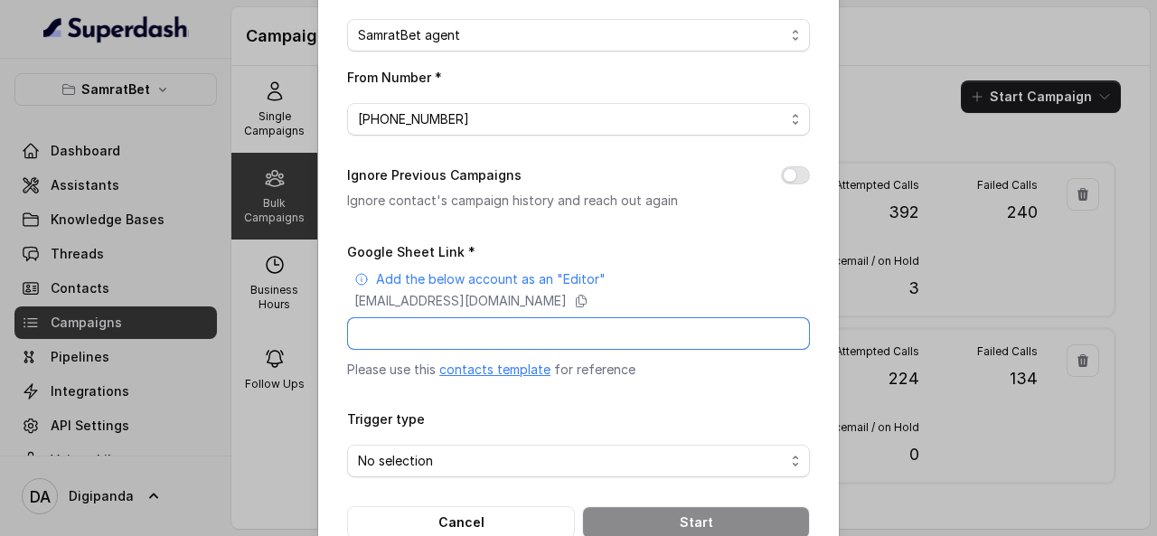
click at [532, 333] on input "Google Sheet Link *" at bounding box center [578, 333] width 463 height 33
paste input "https://docs.google.com/spreadsheets/d/1sM4xa7Lfql_6pA8zje_LtzrkWzs9WMUQ6Vm82mG…"
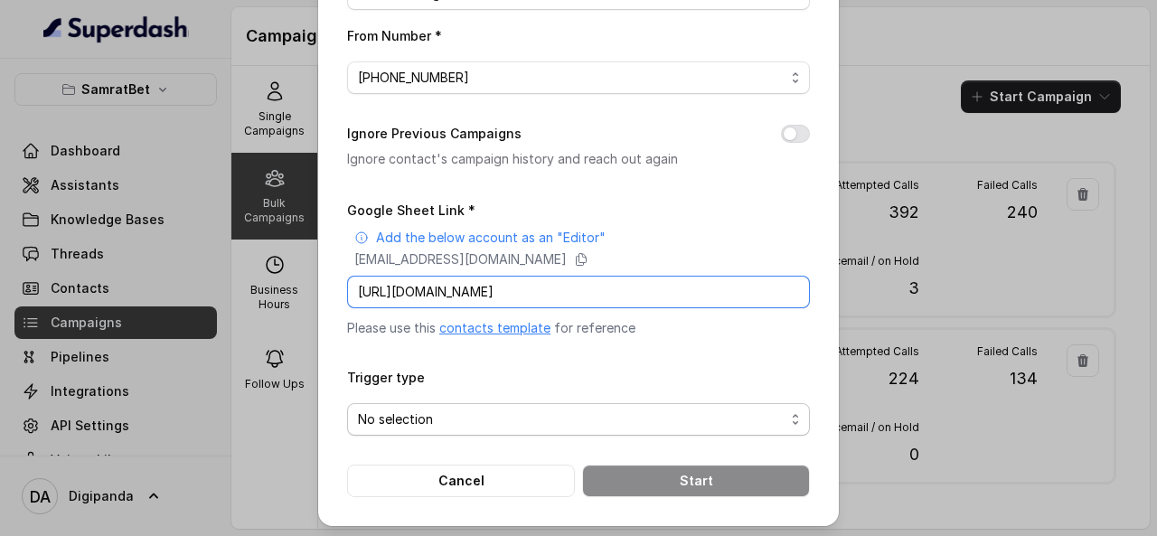
type input "https://docs.google.com/spreadsheets/d/1sM4xa7Lfql_6pA8zje_LtzrkWzs9WMUQ6Vm82mG…"
click at [519, 424] on span "No selection" at bounding box center [571, 420] width 427 height 22
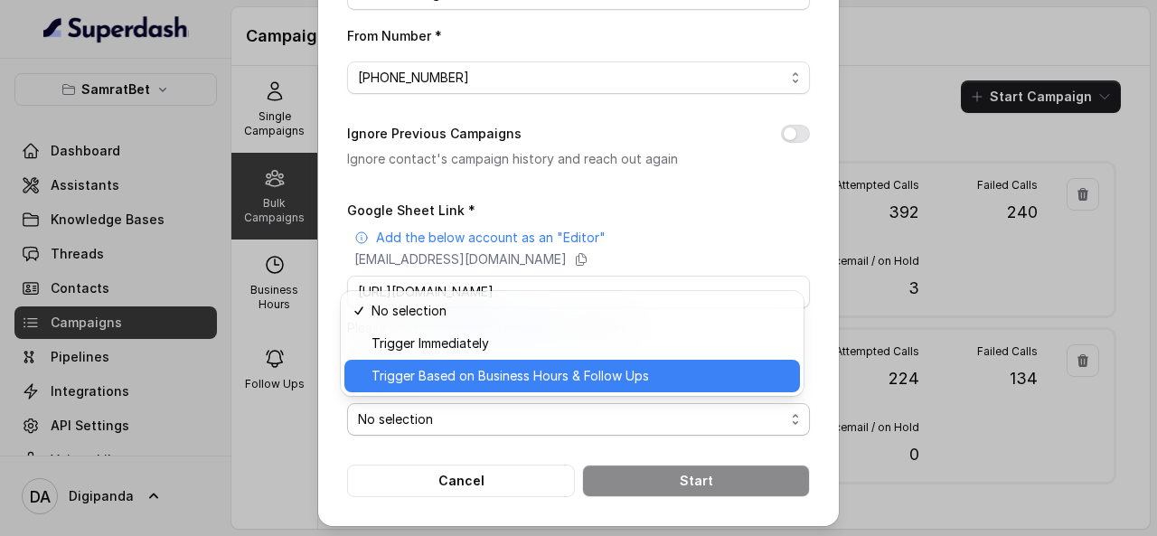
click at [543, 377] on span "Trigger Based on Business Hours & Follow Ups" at bounding box center [581, 376] width 418 height 22
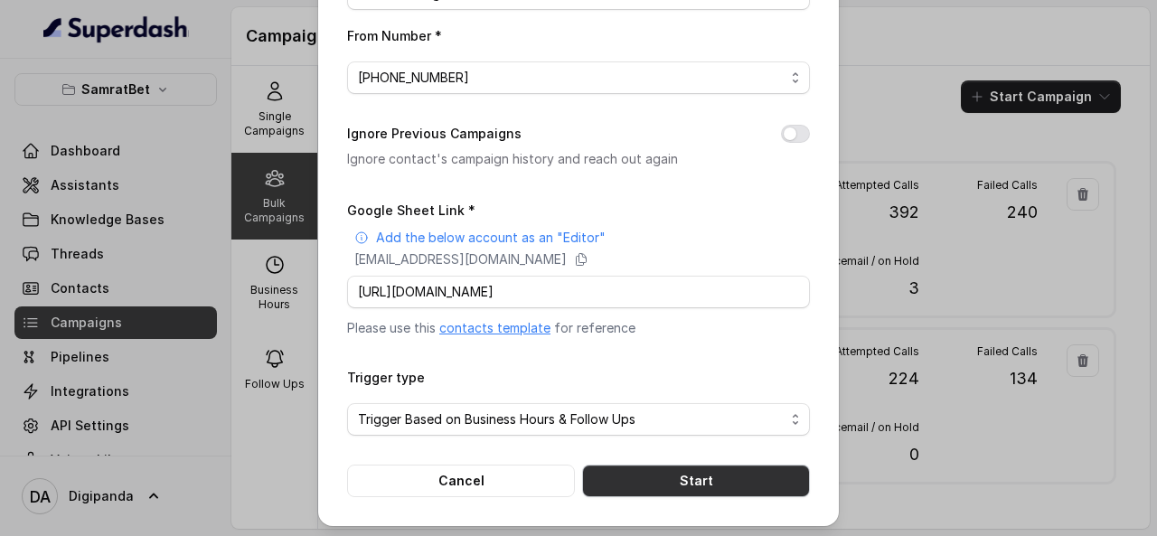
click at [656, 479] on button "Start" at bounding box center [696, 481] width 228 height 33
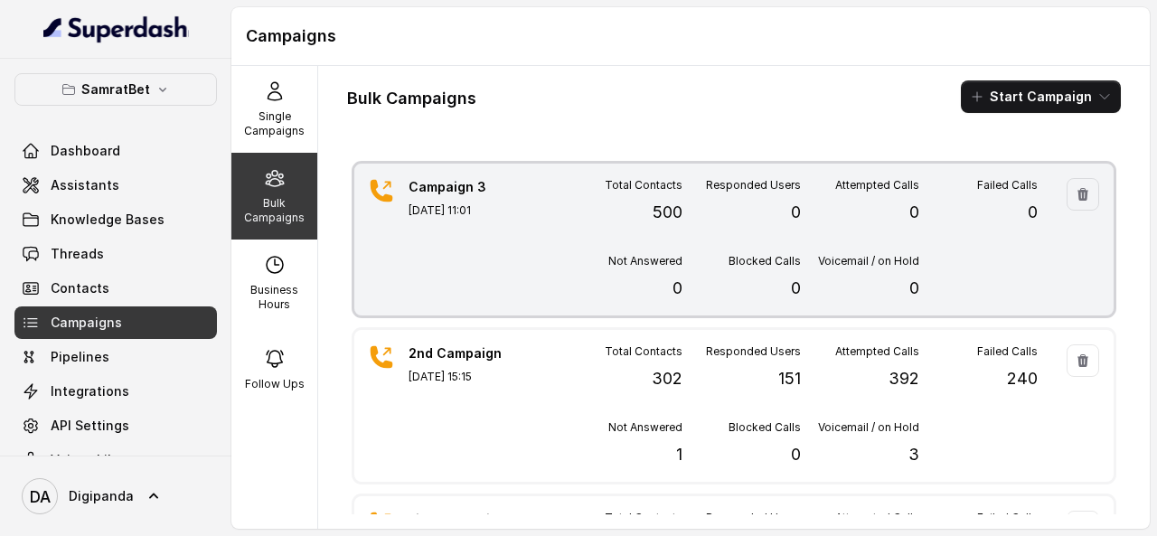
click at [552, 235] on div "Campaign 3 Aug 30, 2025, 11:01 Total Contacts 500 Responded Users 0 Attempted C…" at bounding box center [734, 240] width 760 height 152
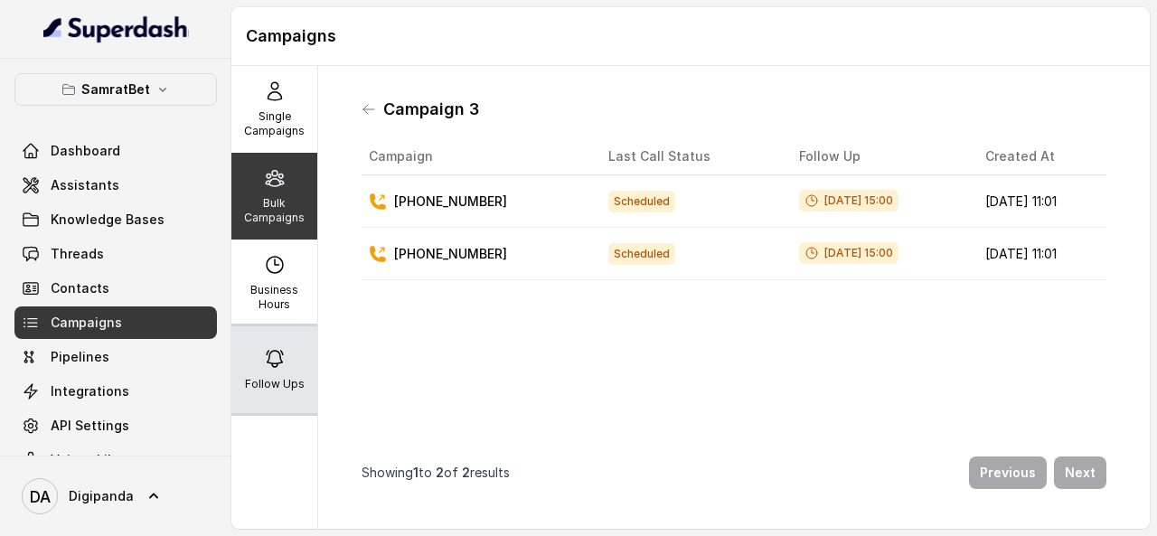
click at [269, 332] on div "Follow Ups" at bounding box center [274, 369] width 86 height 87
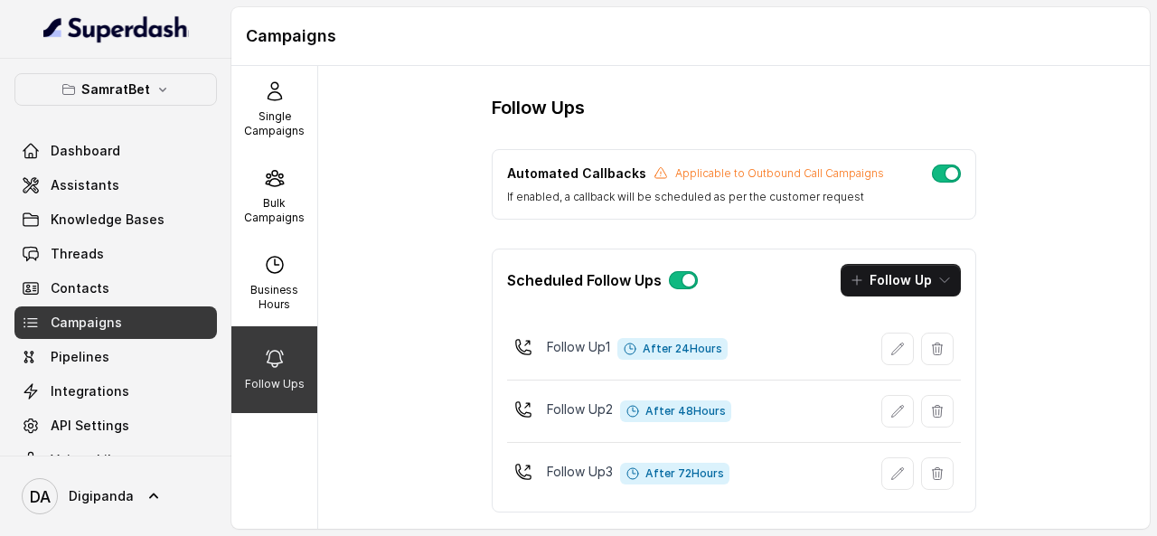
click at [669, 278] on button "button" at bounding box center [683, 280] width 29 height 18
click at [946, 176] on button "button" at bounding box center [946, 174] width 29 height 18
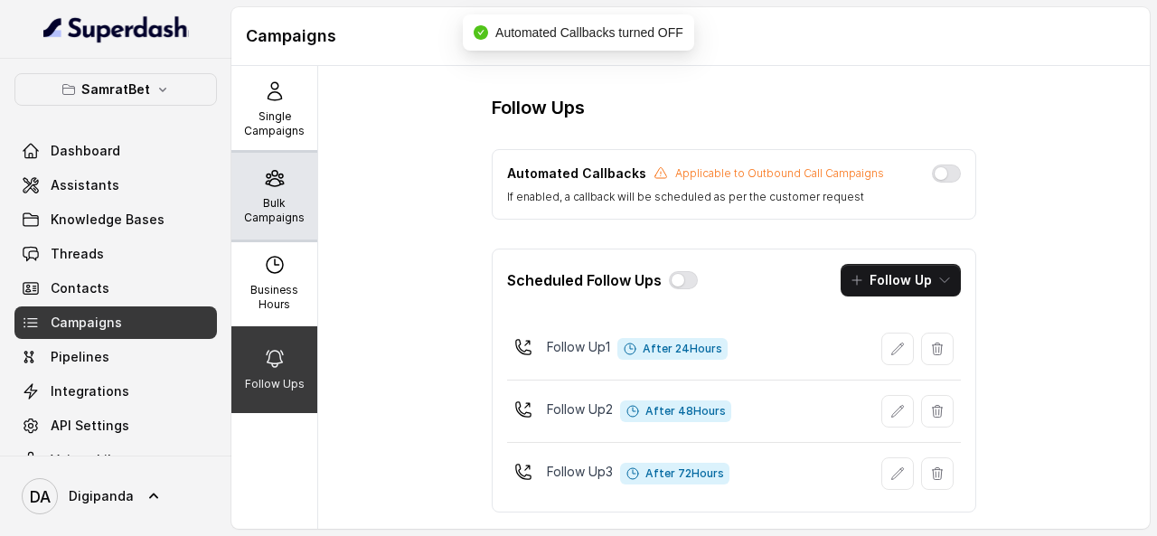
click at [269, 205] on p "Bulk Campaigns" at bounding box center [274, 210] width 71 height 29
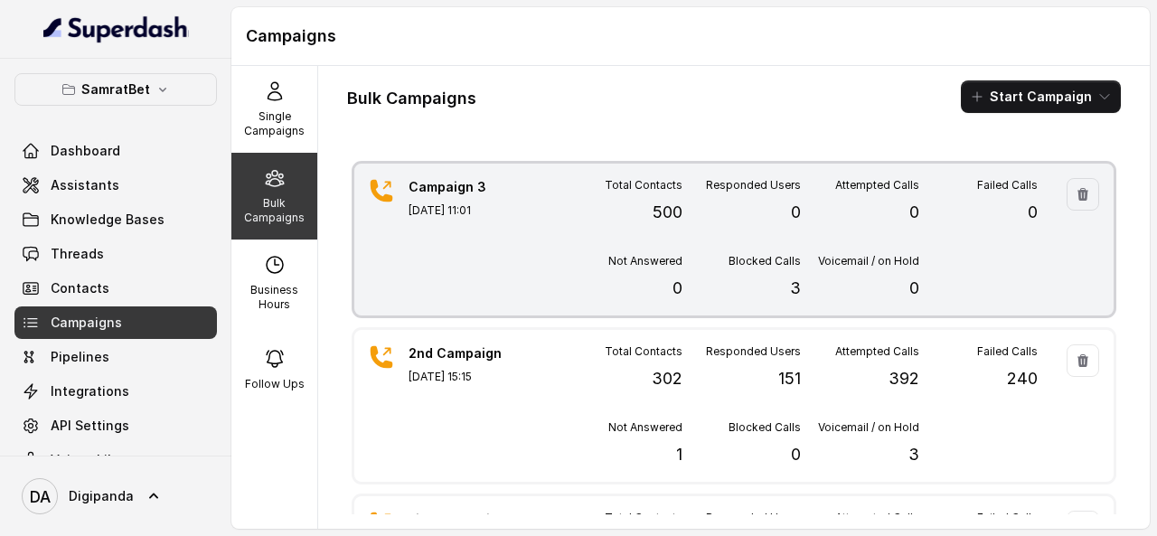
click at [593, 223] on div "Total Contacts 500" at bounding box center [623, 201] width 118 height 47
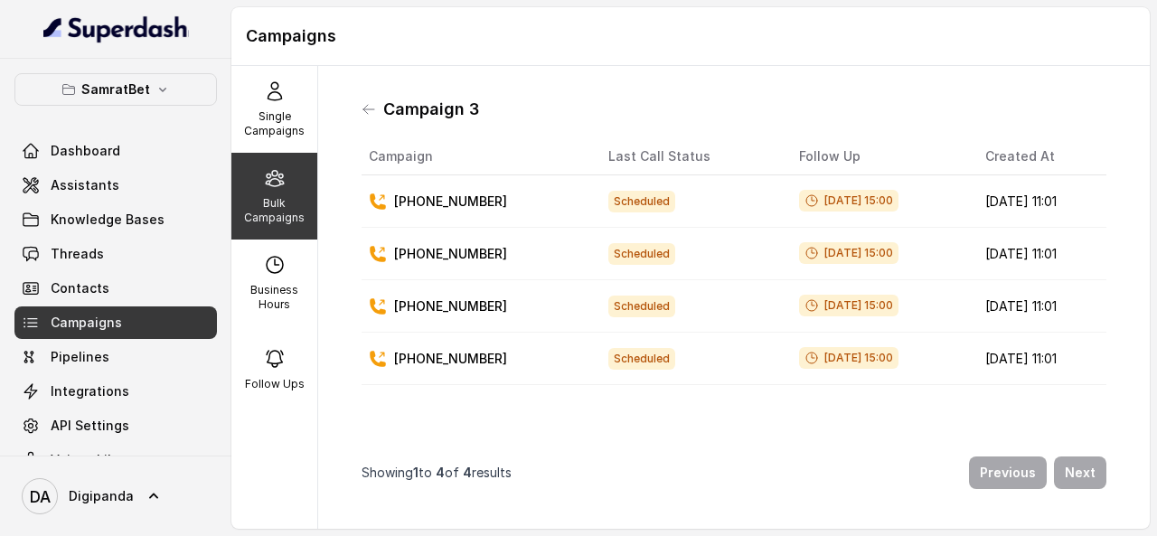
click at [360, 111] on div "Campaign 3 Campaign Last Call Status Follow Up Created At +919108413604 Schedul…" at bounding box center [734, 297] width 774 height 434
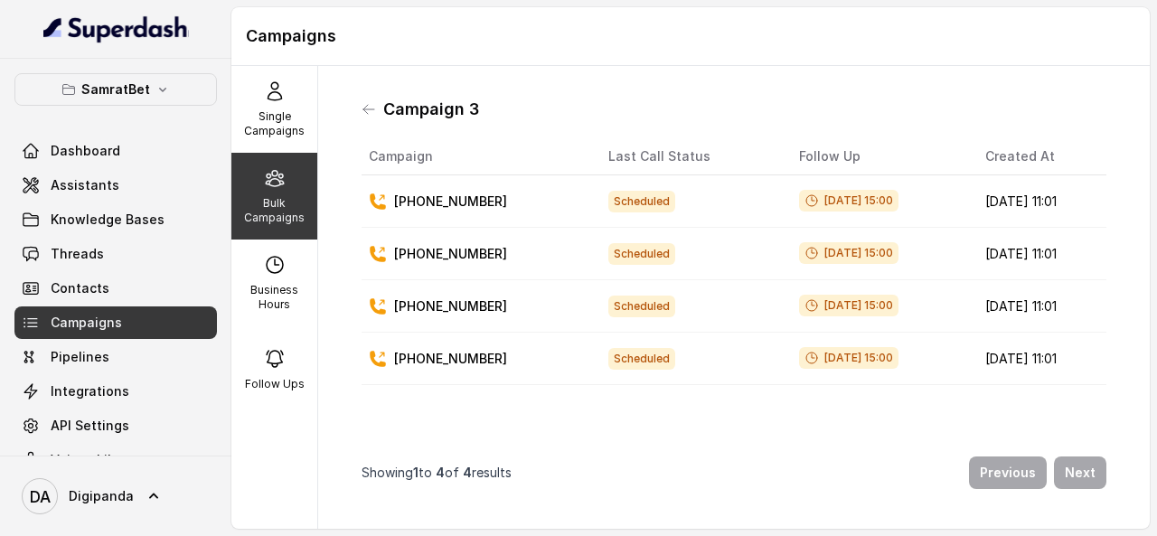
click at [360, 111] on div "Campaign 3 Campaign Last Call Status Follow Up Created At +919108413604 Schedul…" at bounding box center [734, 297] width 774 height 434
click at [369, 109] on icon at bounding box center [368, 109] width 11 height 9
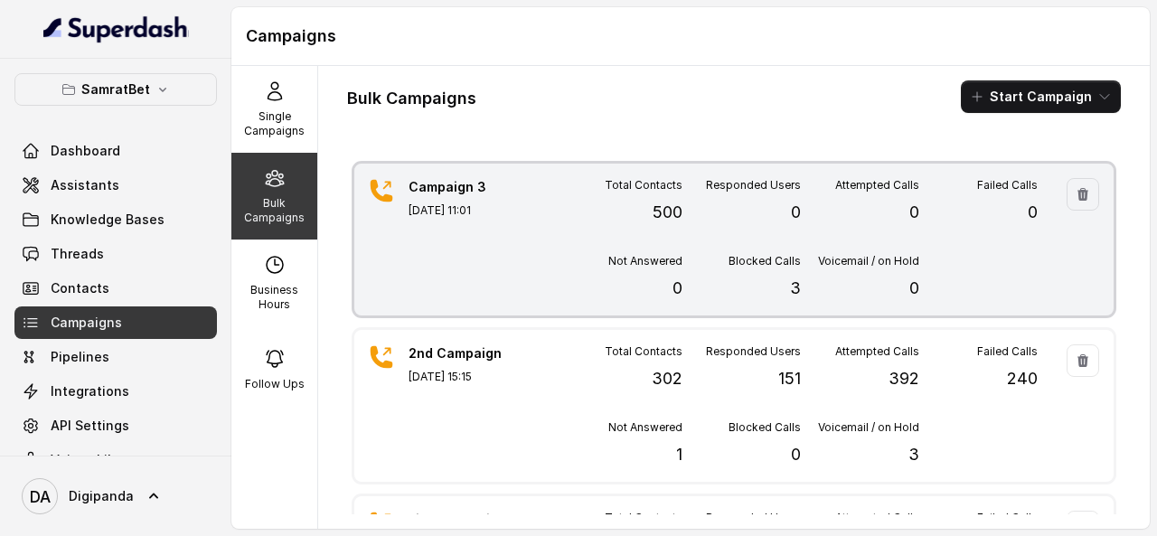
click at [557, 273] on div "Campaign 3 Aug 30, 2025, 11:01 Total Contacts 500 Responded Users 0 Attempted C…" at bounding box center [734, 240] width 760 height 152
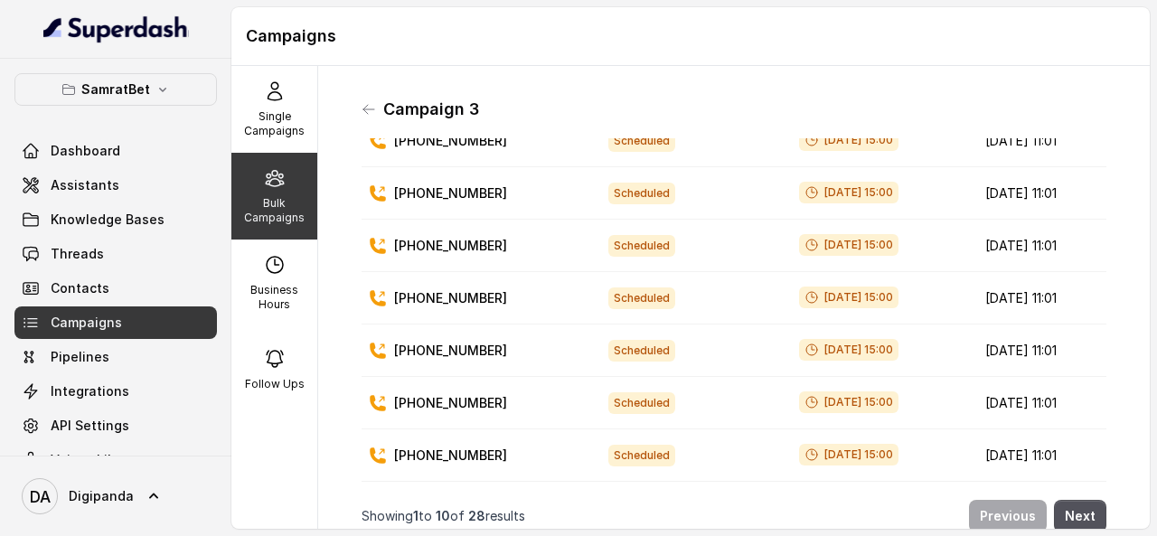
scroll to position [244, 0]
click at [1054, 504] on button "Next" at bounding box center [1080, 516] width 52 height 33
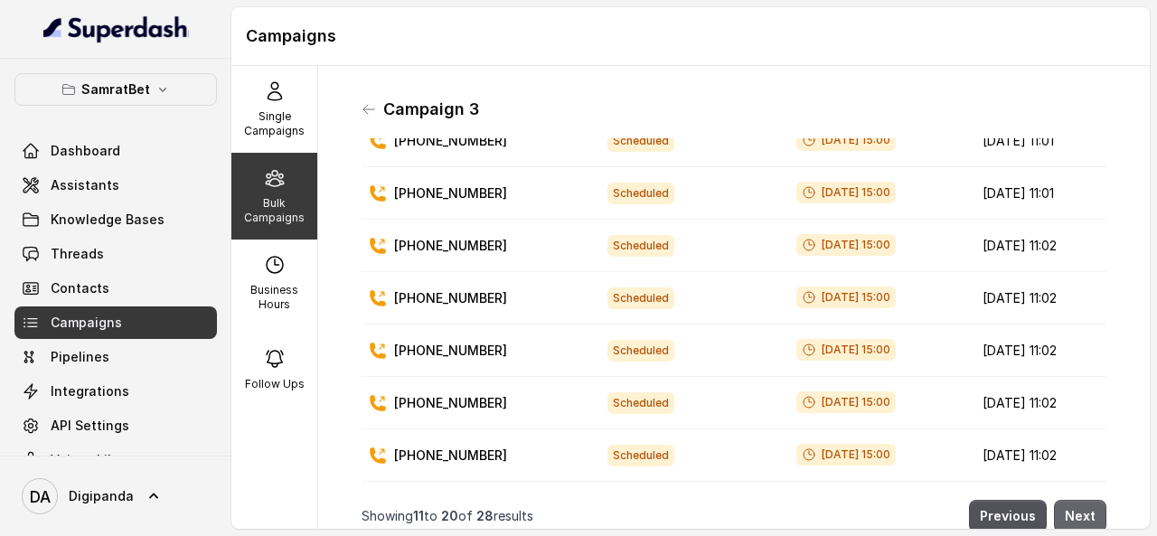
click at [1054, 500] on button "Next" at bounding box center [1080, 516] width 52 height 33
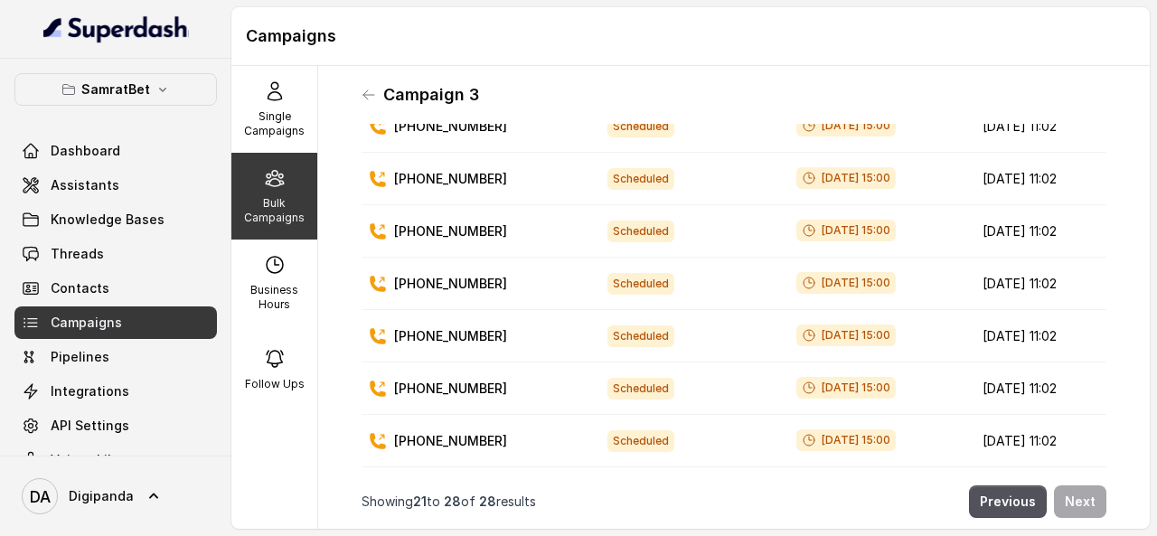
scroll to position [0, 0]
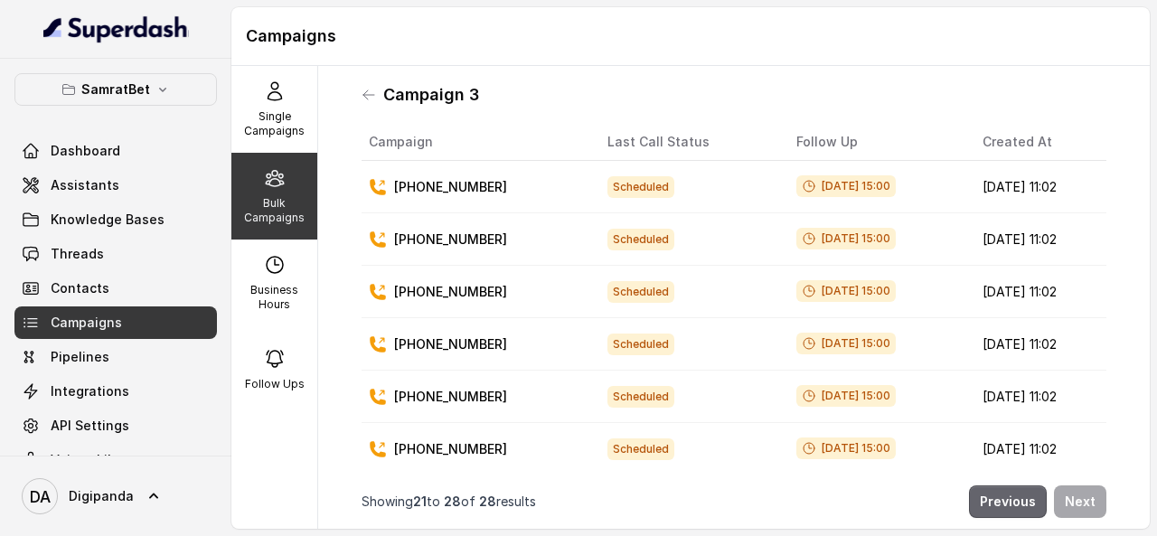
click at [993, 494] on button "Previous" at bounding box center [1008, 502] width 78 height 33
click at [382, 98] on div "Campaign 3" at bounding box center [734, 94] width 745 height 29
click at [364, 90] on icon at bounding box center [369, 95] width 14 height 14
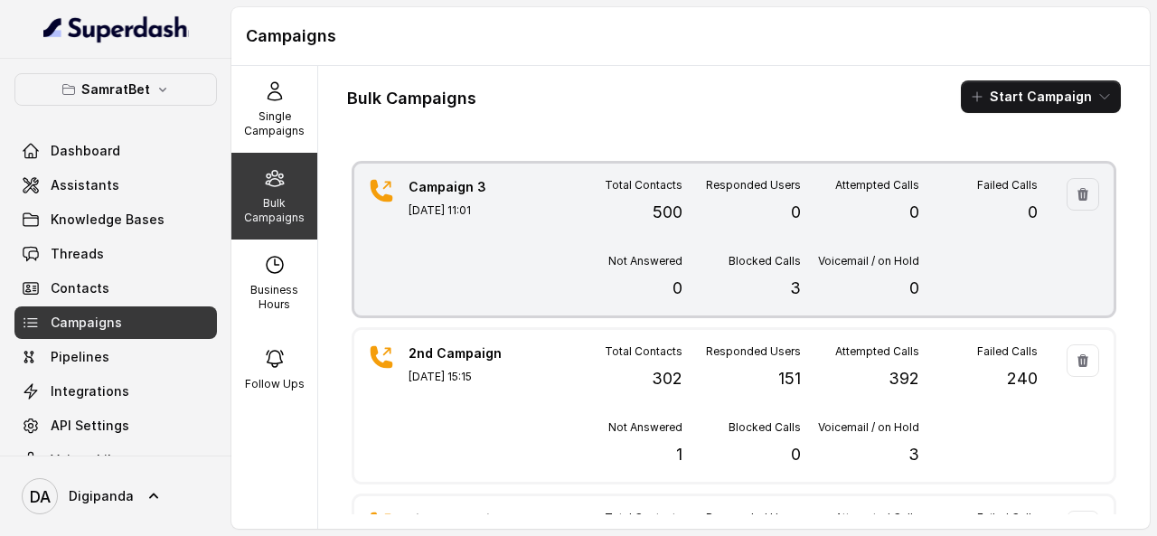
click at [499, 253] on div "Campaign 3 Aug 30, 2025, 11:01" at bounding box center [472, 239] width 127 height 123
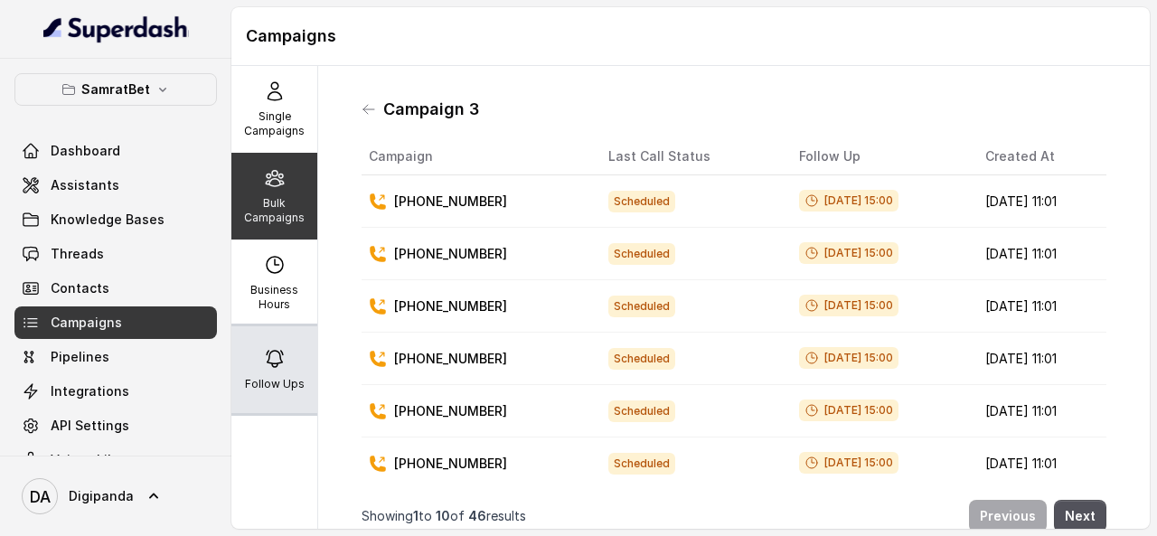
click at [272, 375] on div "Follow Ups" at bounding box center [274, 369] width 86 height 87
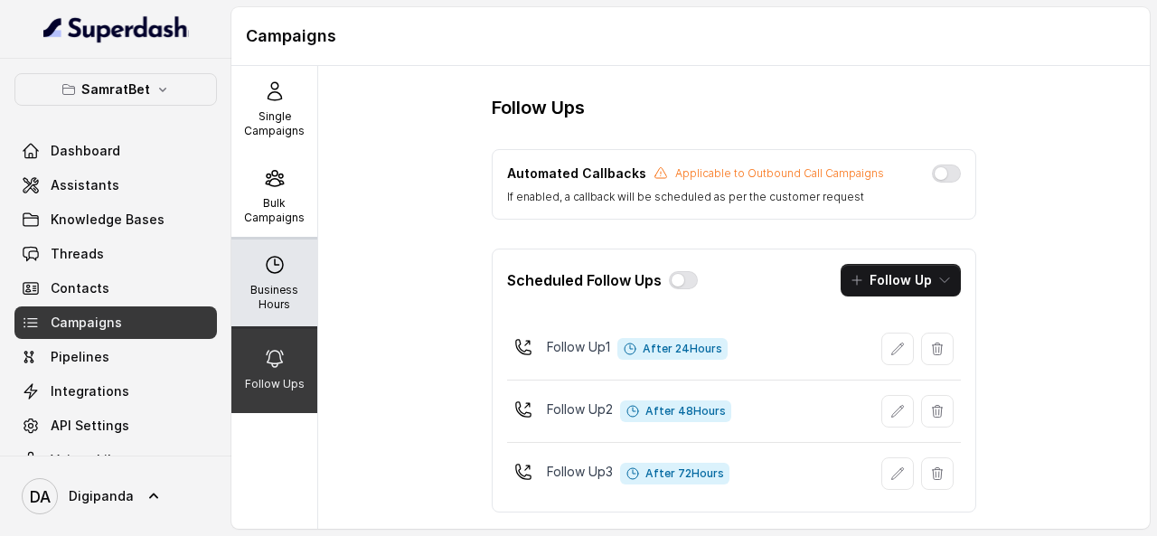
click at [270, 276] on div "Business Hours" at bounding box center [274, 283] width 86 height 87
select select "[GEOGRAPHIC_DATA]/[GEOGRAPHIC_DATA]"
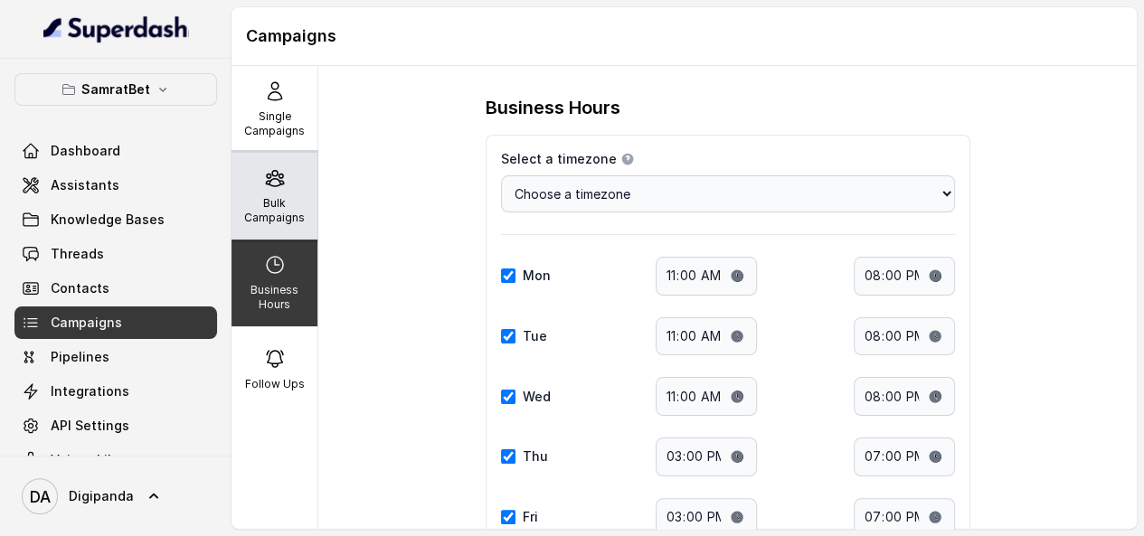
click at [266, 177] on icon at bounding box center [275, 178] width 22 height 22
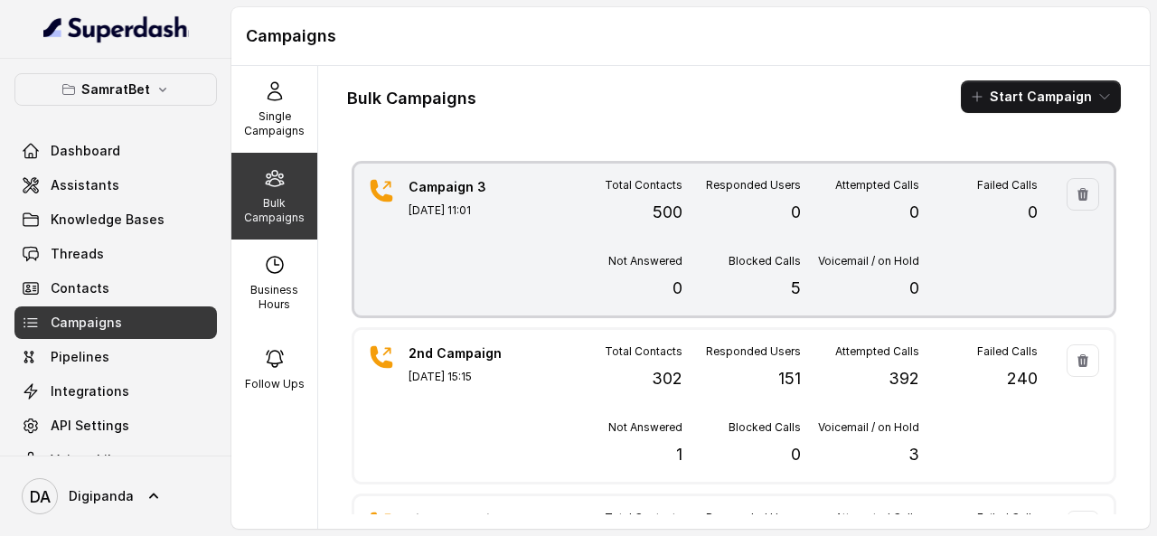
click at [582, 212] on div "Total Contacts 500" at bounding box center [623, 201] width 118 height 47
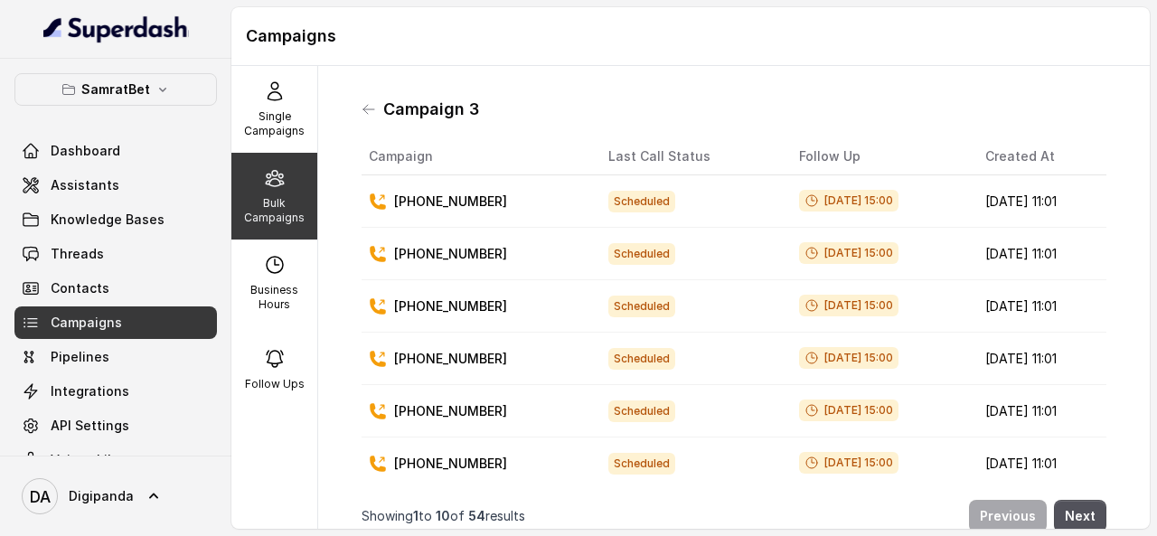
drag, startPoint x: 810, startPoint y: 203, endPoint x: 837, endPoint y: 203, distance: 27.1
click at [837, 203] on span "Aug 30, 2025, 15:00" at bounding box center [848, 201] width 99 height 22
click at [262, 288] on p "Business Hours" at bounding box center [274, 297] width 71 height 29
select select "[GEOGRAPHIC_DATA]/[GEOGRAPHIC_DATA]"
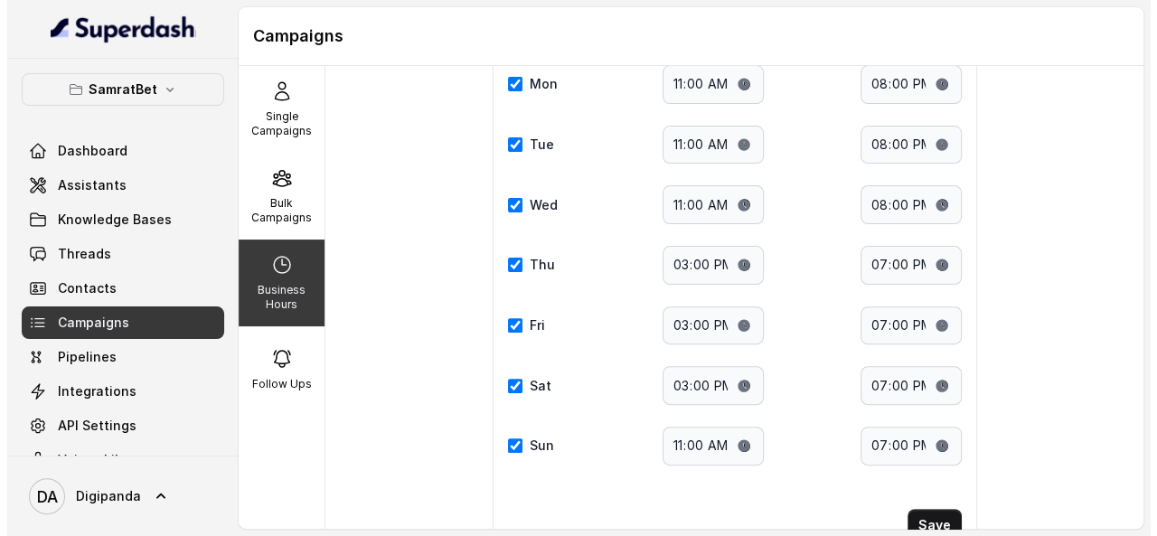
scroll to position [255, 0]
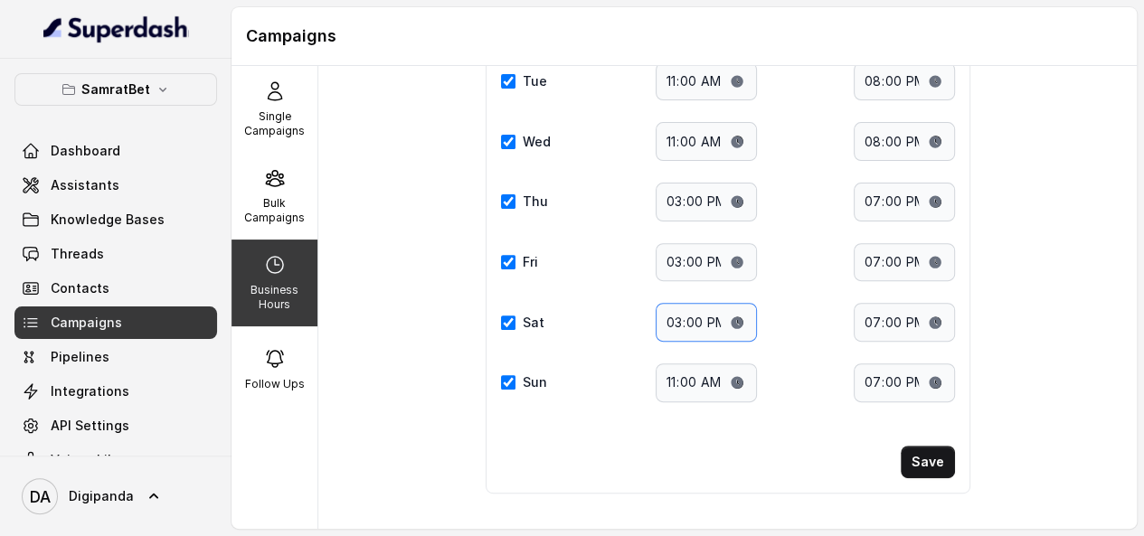
click at [734, 315] on input "15:00" at bounding box center [706, 322] width 101 height 39
drag, startPoint x: 733, startPoint y: 315, endPoint x: 729, endPoint y: 171, distance: 143.8
click at [729, 171] on div "Mon Start time: 11:00 End time: 20:00 Tue Start time: 11:00 End time: 20:00 Wed…" at bounding box center [728, 202] width 454 height 401
click at [731, 325] on input "15:00" at bounding box center [706, 322] width 101 height 39
type input "11:00"
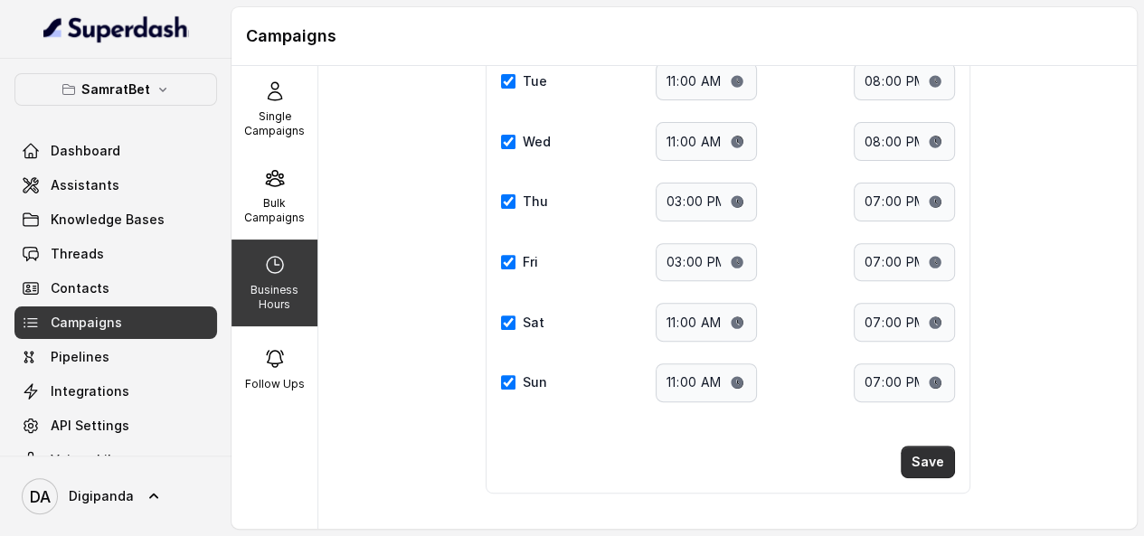
click at [939, 458] on button "Save" at bounding box center [928, 462] width 54 height 33
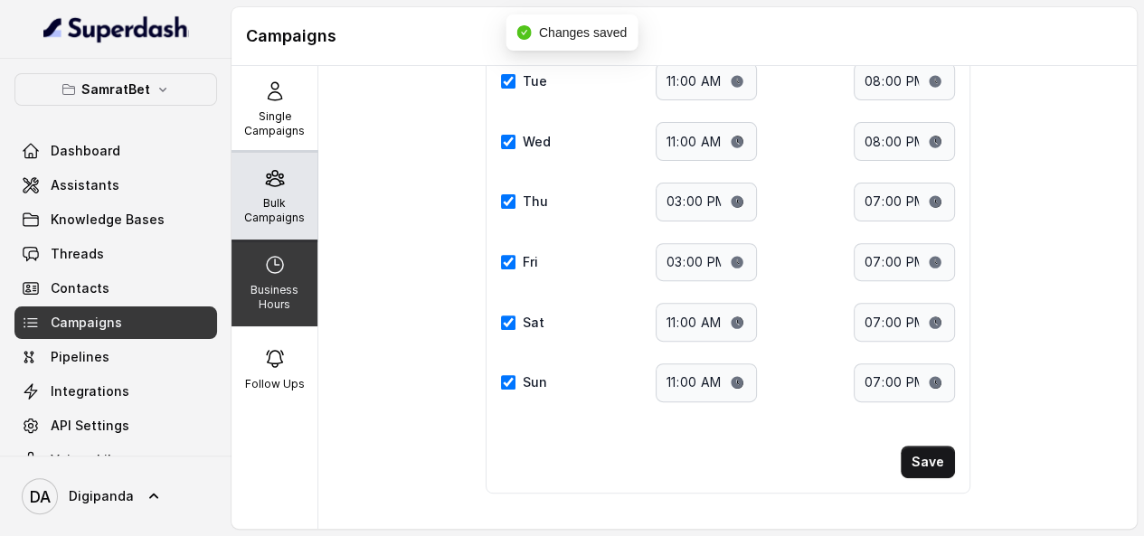
click at [302, 222] on div "Bulk Campaigns" at bounding box center [274, 196] width 86 height 87
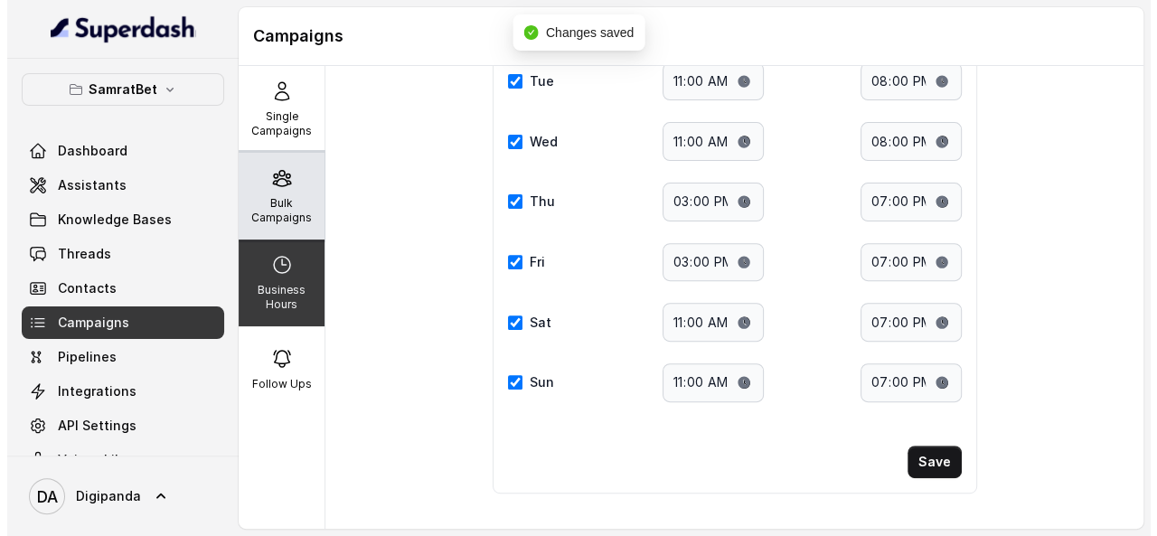
scroll to position [0, 0]
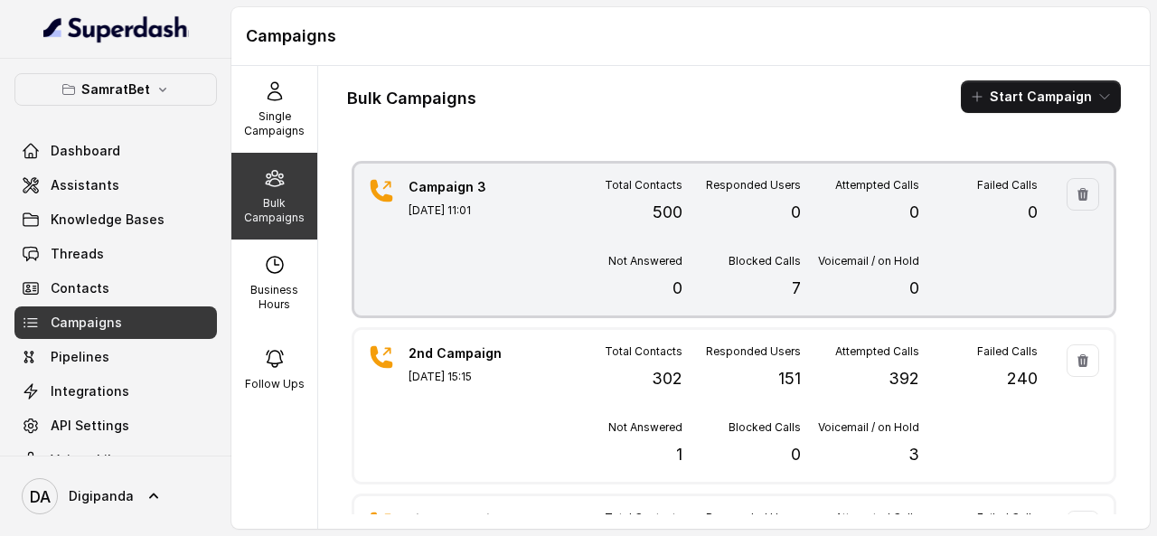
click at [570, 232] on div "Total Contacts 500 Responded Users 0 Attempted Calls 0 Failed Calls 0 Not Answe…" at bounding box center [801, 239] width 474 height 123
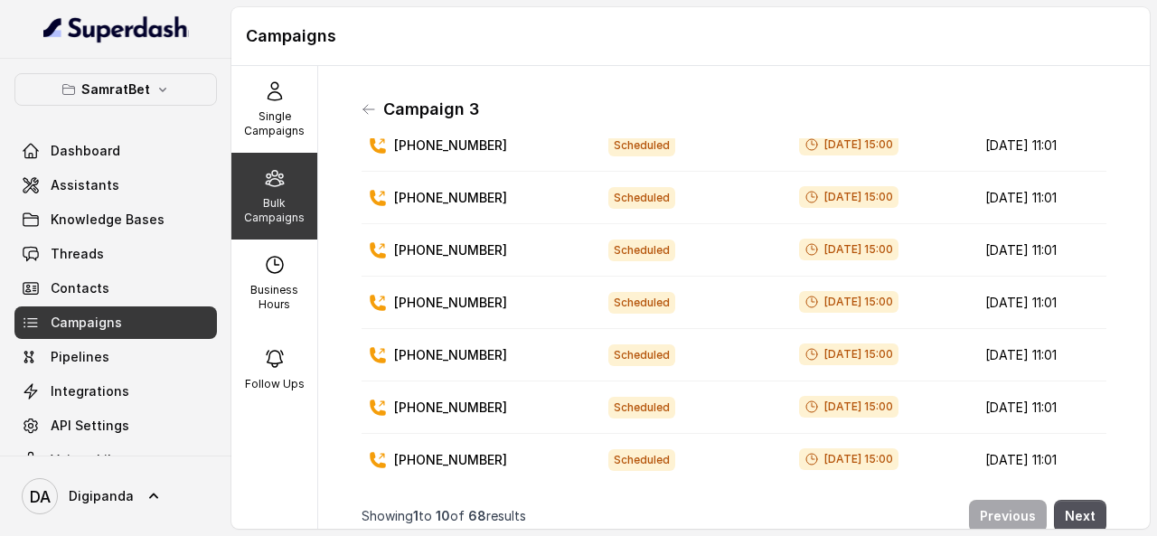
scroll to position [244, 0]
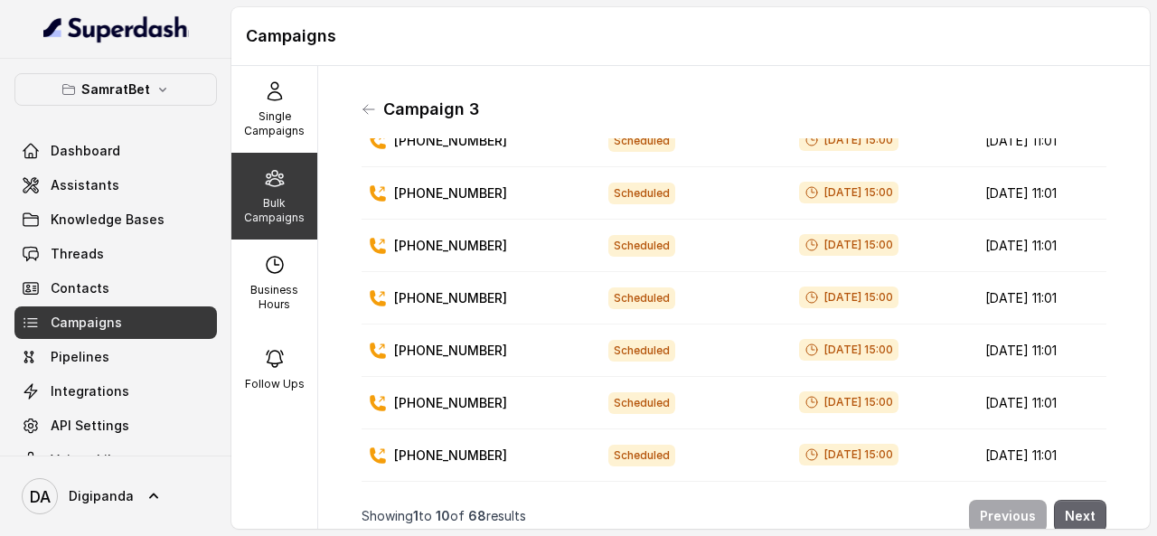
click at [1071, 500] on button "Next" at bounding box center [1080, 516] width 52 height 33
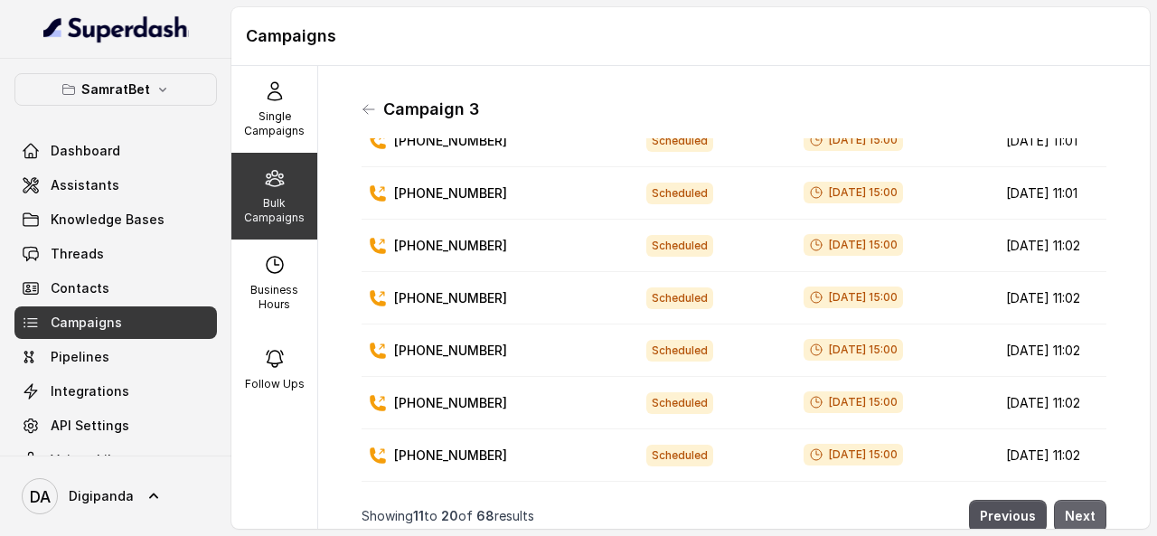
click at [1071, 500] on button "Next" at bounding box center [1080, 516] width 52 height 33
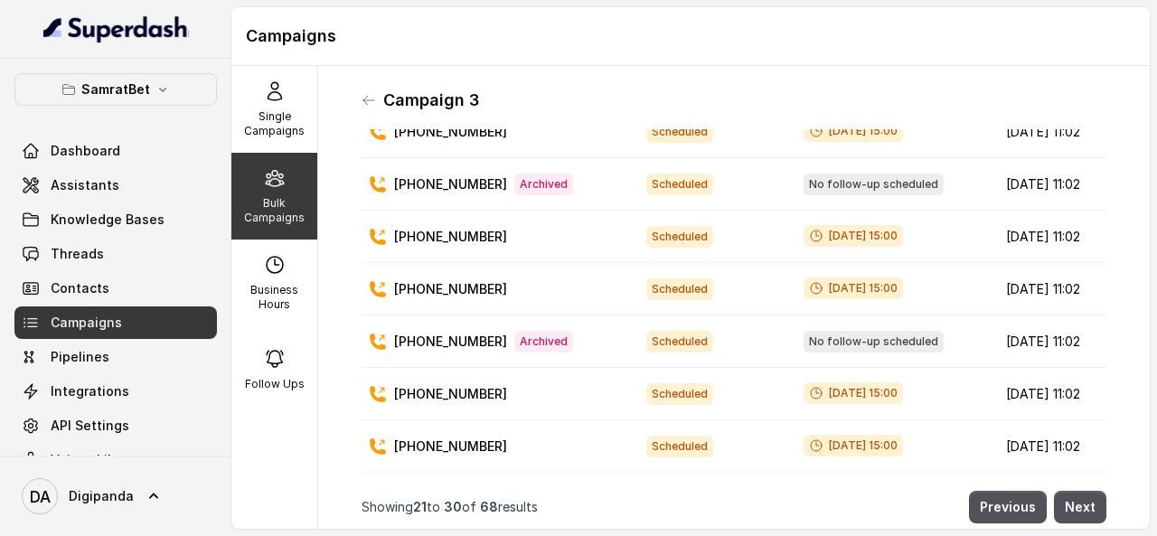
scroll to position [14, 0]
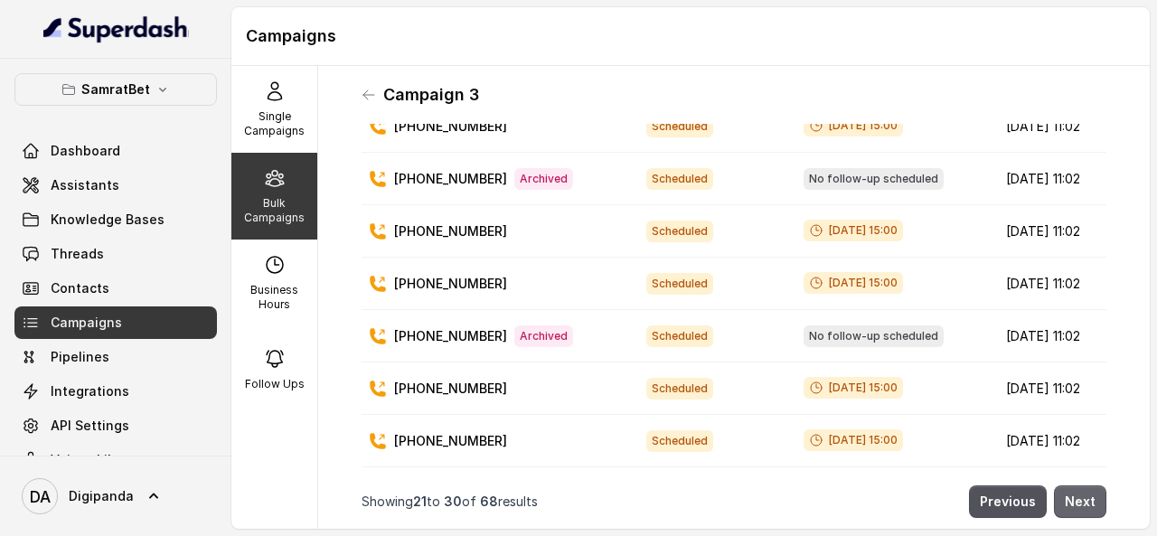
click at [1058, 486] on button "Next" at bounding box center [1080, 502] width 52 height 33
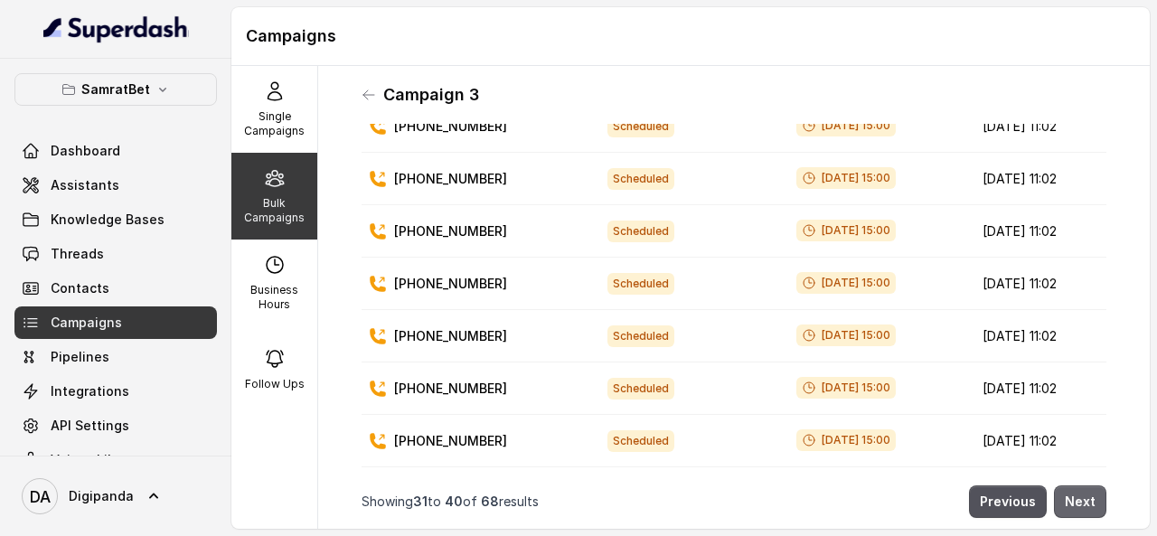
scroll to position [244, 0]
click at [380, 99] on div "Campaign 3" at bounding box center [734, 94] width 745 height 29
click at [367, 90] on icon at bounding box center [368, 94] width 11 height 9
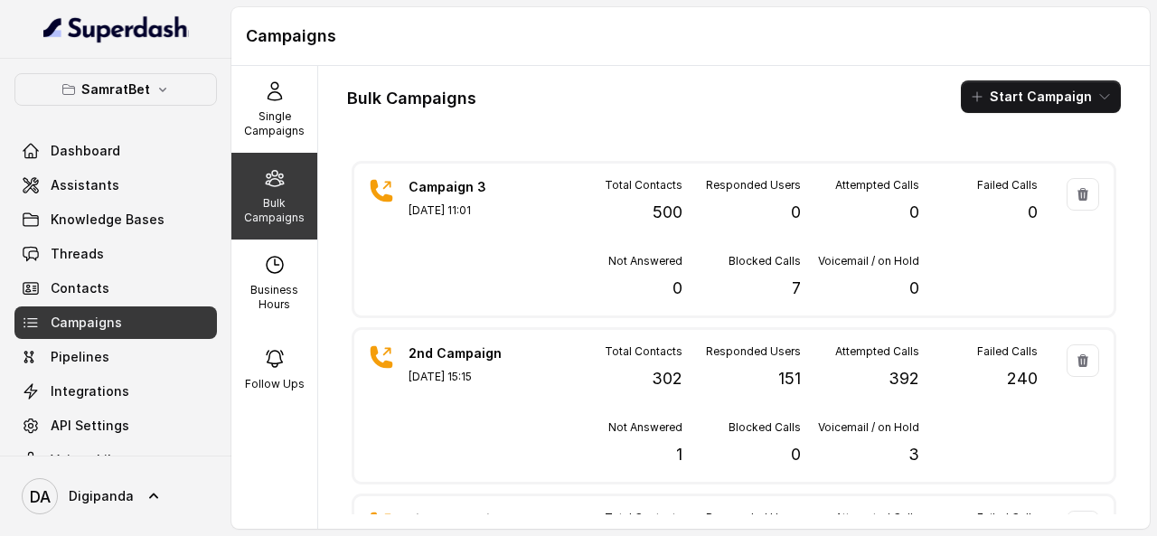
scroll to position [0, 0]
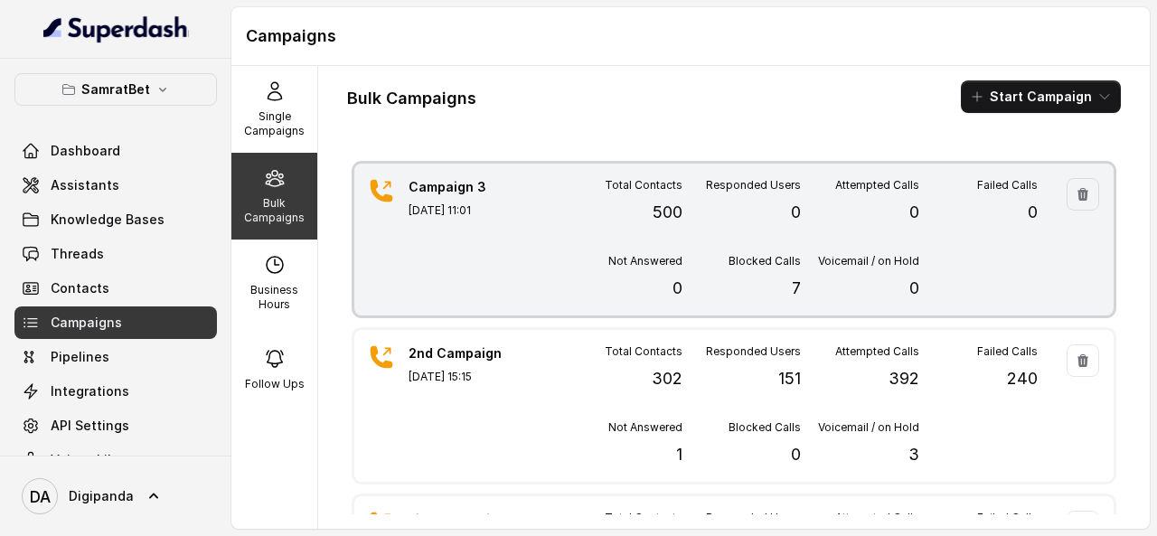
click at [499, 220] on div "Campaign 3 Aug 30, 2025, 11:01" at bounding box center [472, 239] width 127 height 123
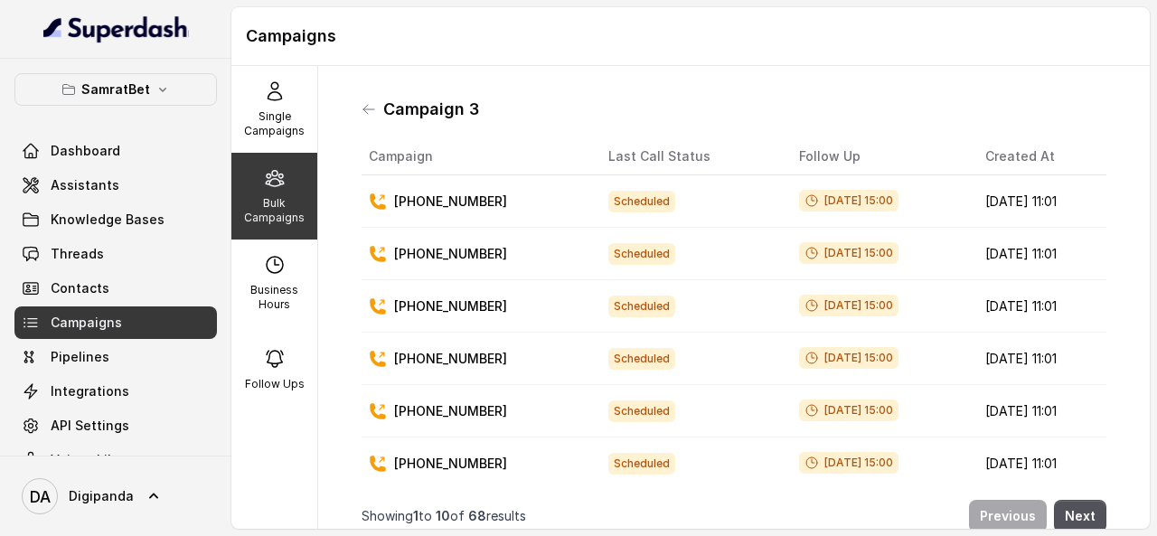
scroll to position [244, 0]
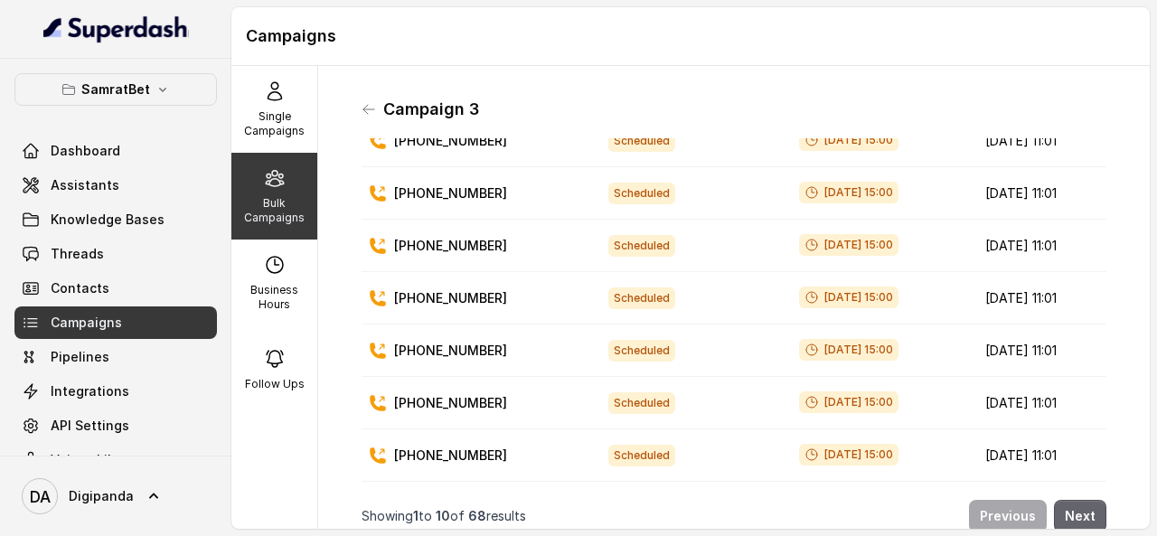
click at [1072, 505] on button "Next" at bounding box center [1080, 516] width 52 height 33
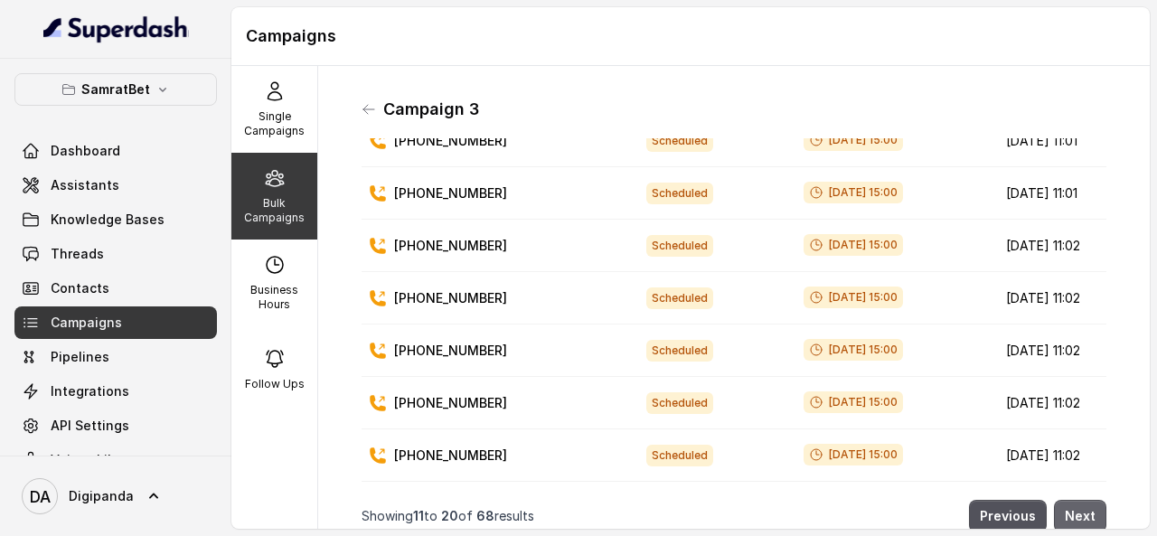
click at [1072, 505] on button "Next" at bounding box center [1080, 516] width 52 height 33
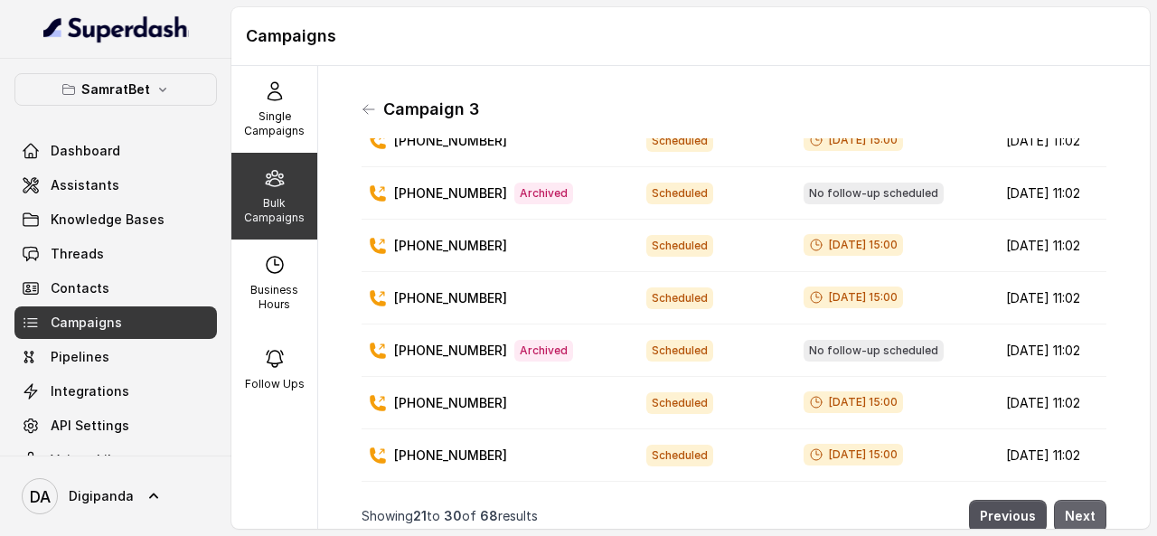
click at [1072, 505] on button "Next" at bounding box center [1080, 516] width 52 height 33
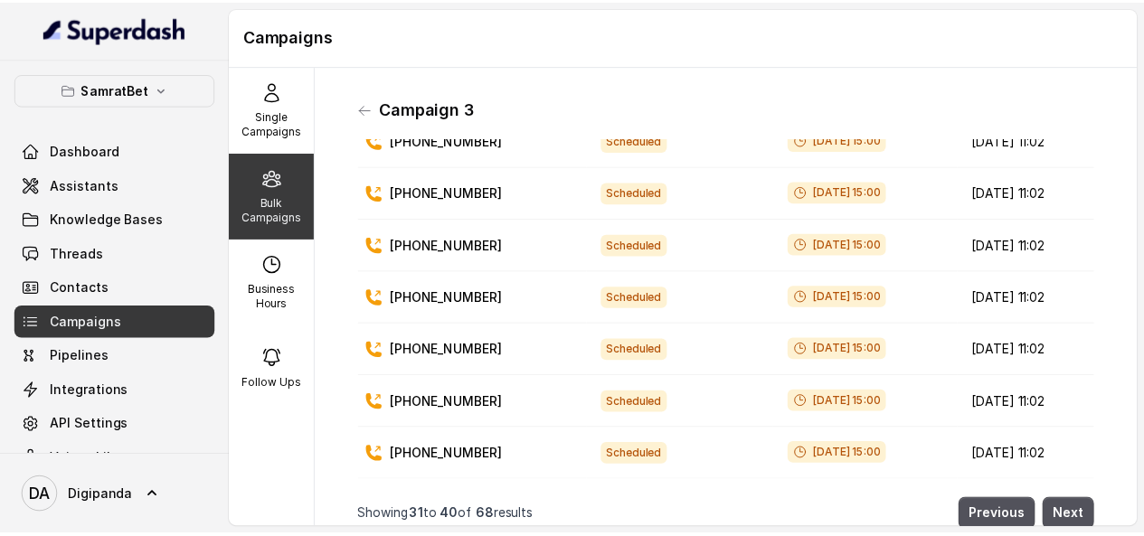
scroll to position [14, 0]
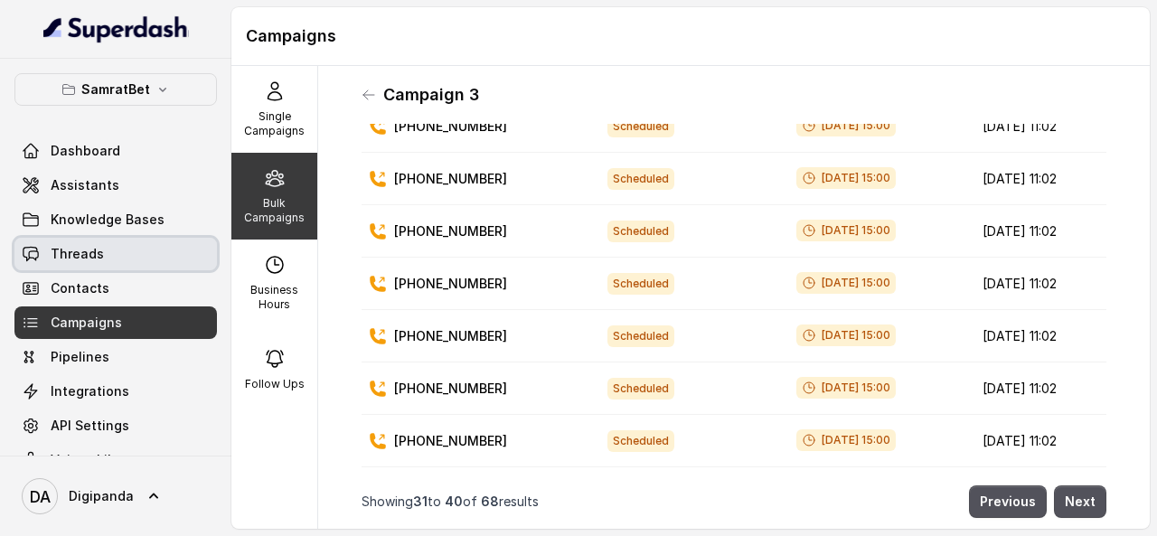
click at [125, 263] on link "Threads" at bounding box center [115, 254] width 203 height 33
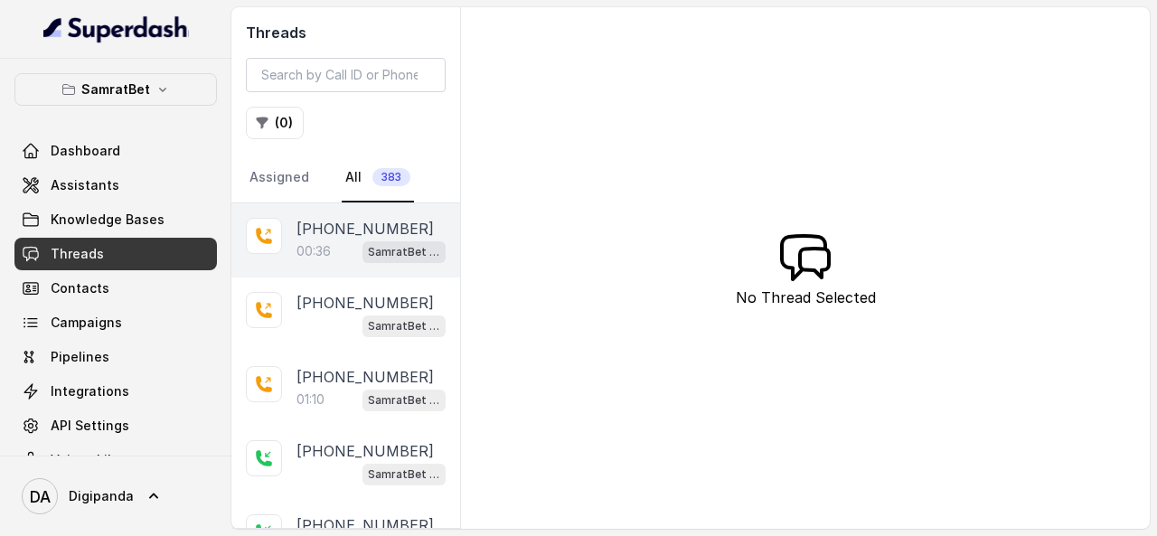
click at [353, 236] on p "[PHONE_NUMBER]" at bounding box center [365, 229] width 137 height 22
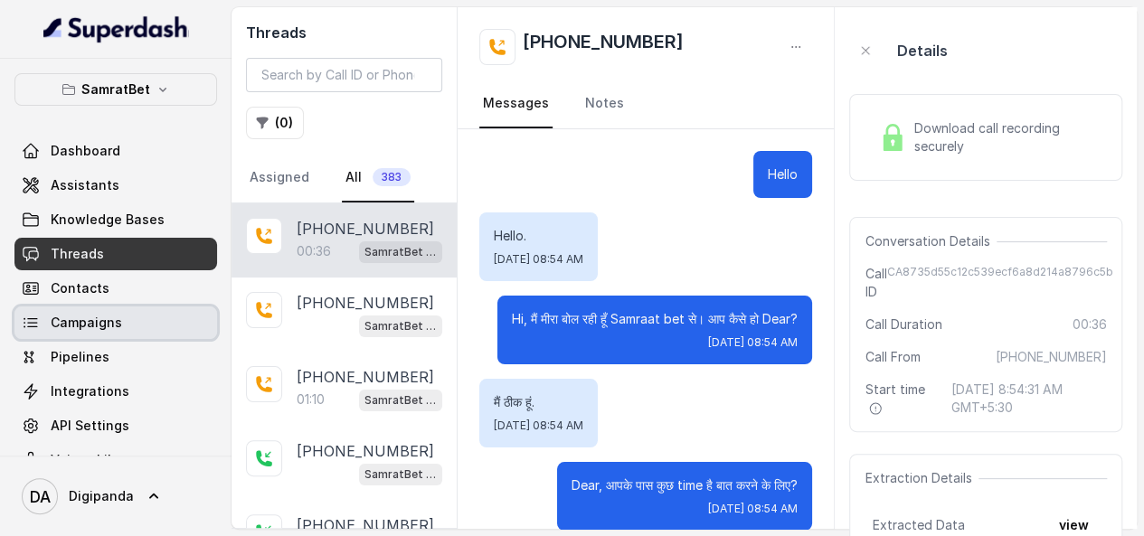
click at [127, 308] on link "Campaigns" at bounding box center [115, 323] width 203 height 33
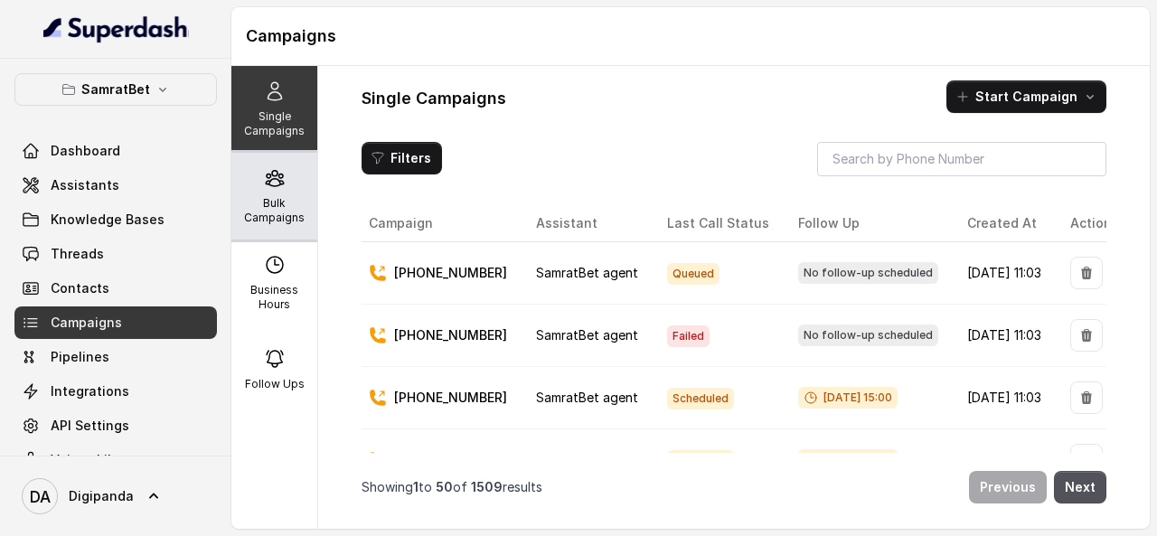
click at [298, 181] on div "Bulk Campaigns" at bounding box center [274, 196] width 86 height 87
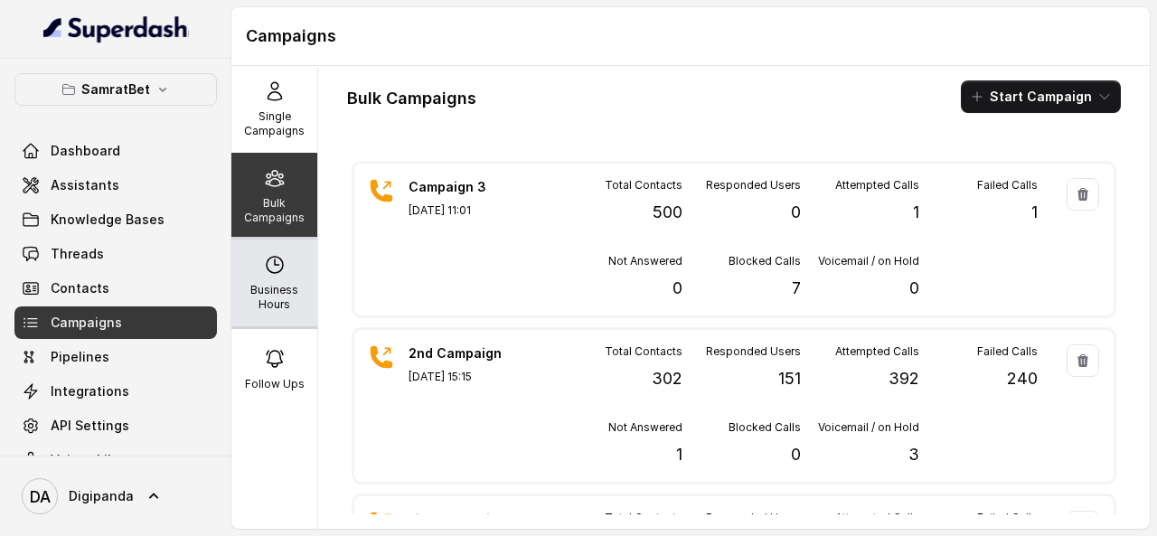
click at [281, 292] on p "Business Hours" at bounding box center [274, 297] width 71 height 29
select select "[GEOGRAPHIC_DATA]/[GEOGRAPHIC_DATA]"
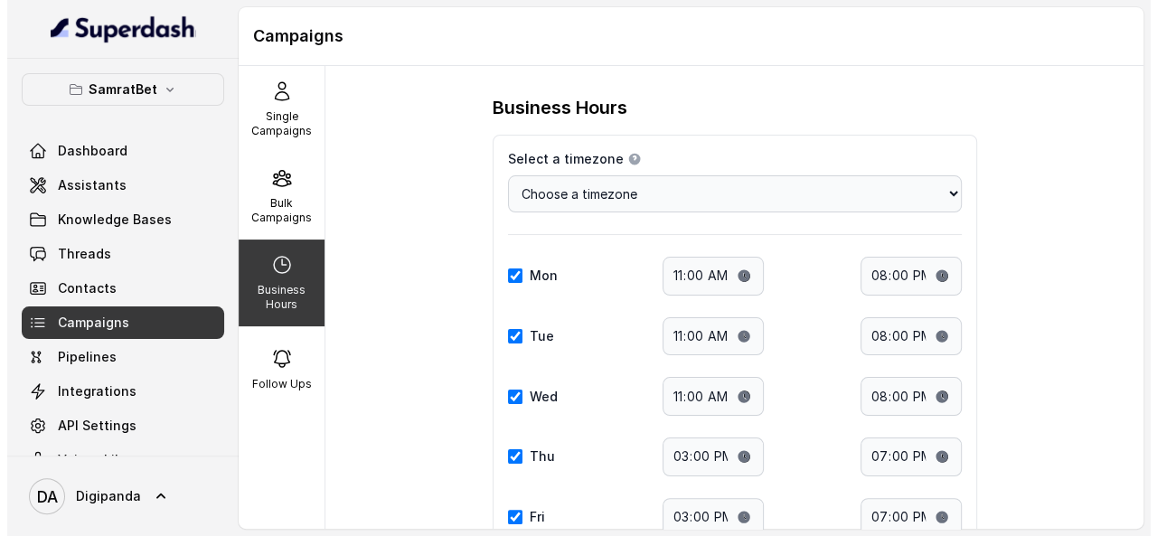
scroll to position [255, 0]
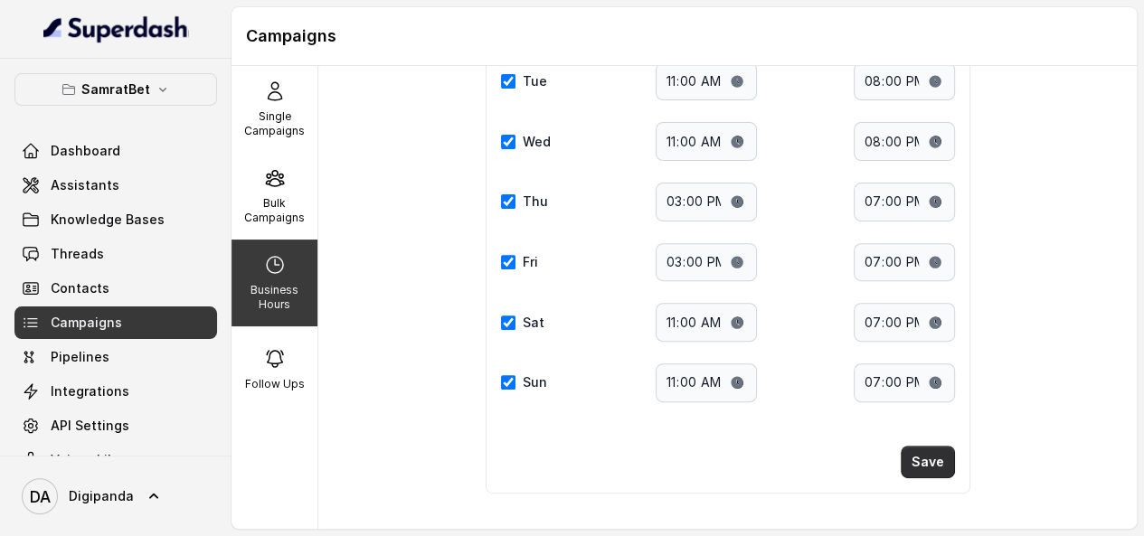
click at [921, 450] on button "Save" at bounding box center [928, 462] width 54 height 33
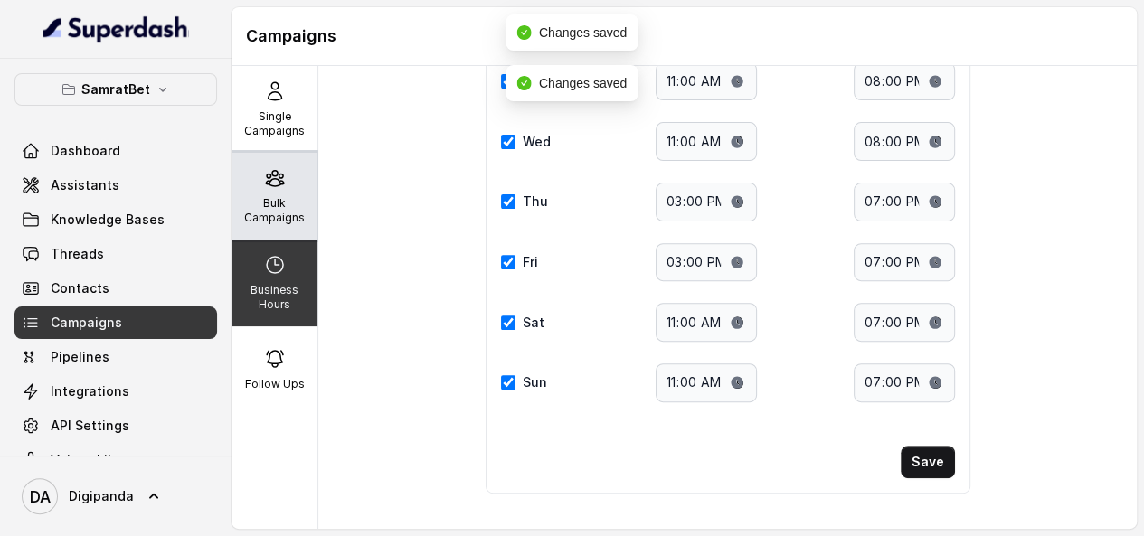
click at [294, 202] on p "Bulk Campaigns" at bounding box center [274, 210] width 71 height 29
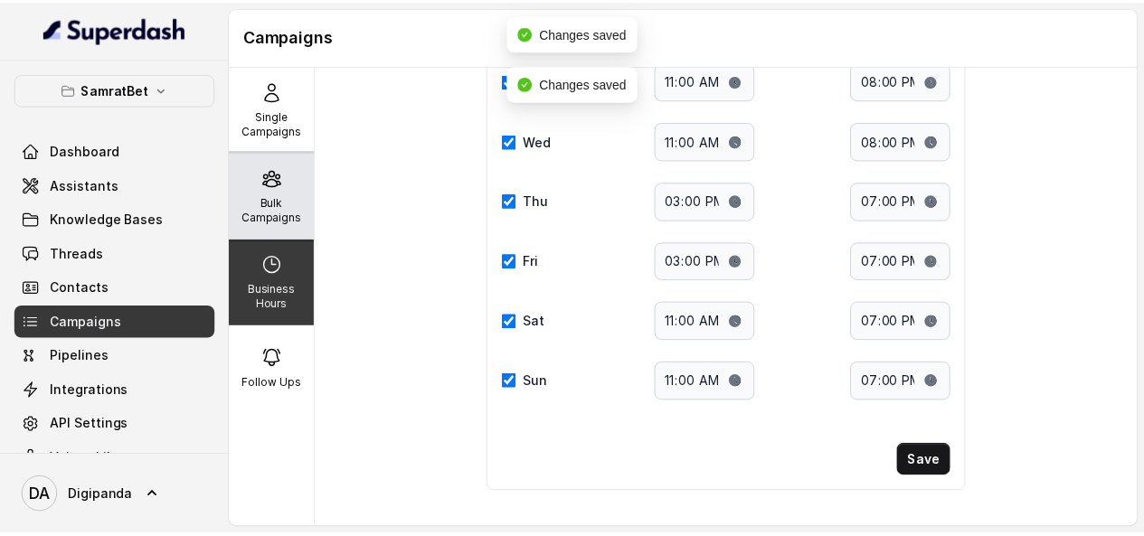
scroll to position [0, 0]
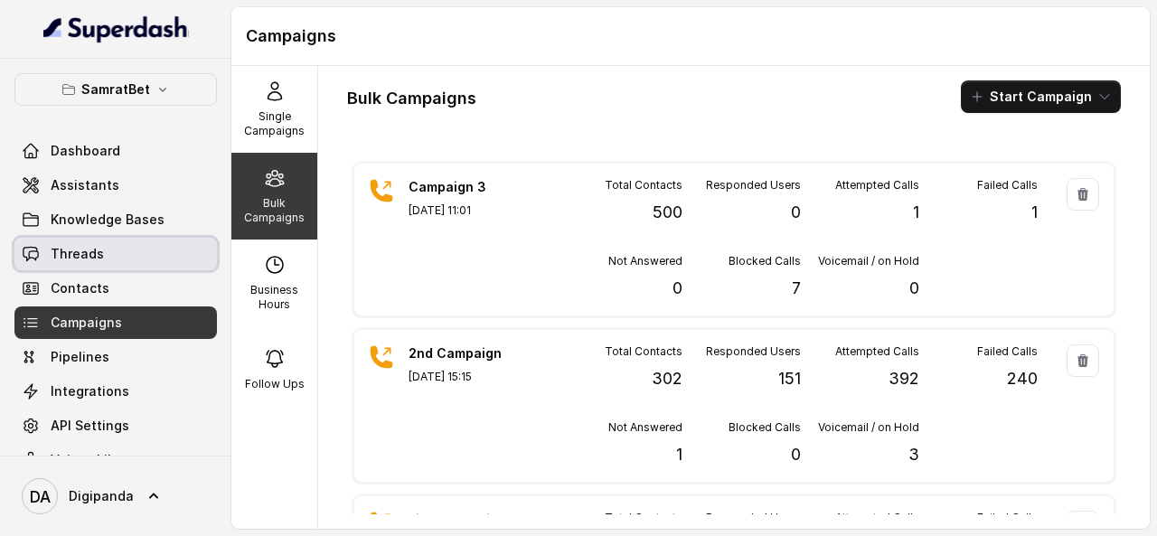
click at [152, 241] on link "Threads" at bounding box center [115, 254] width 203 height 33
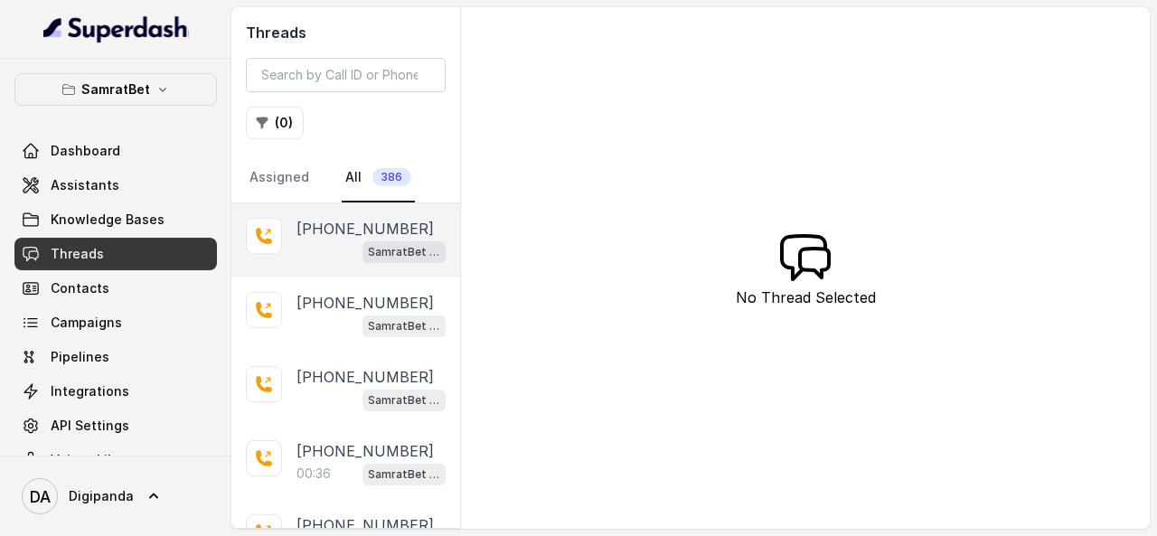
click at [286, 233] on div "+919752788939 SamratBet agent" at bounding box center [345, 240] width 229 height 74
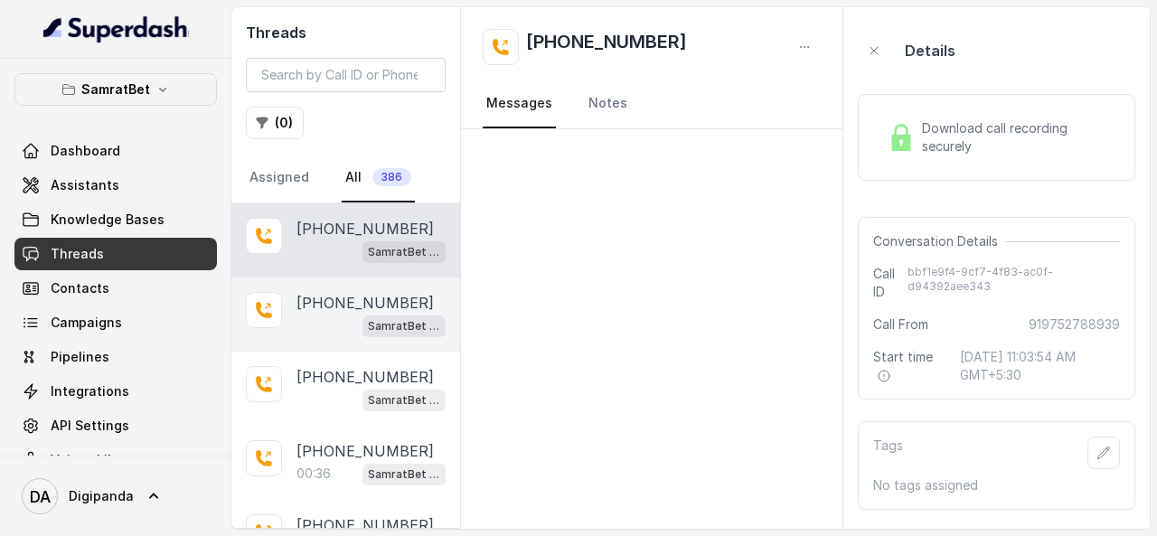
click at [322, 288] on div "+919647472673 SamratBet agent" at bounding box center [345, 315] width 229 height 74
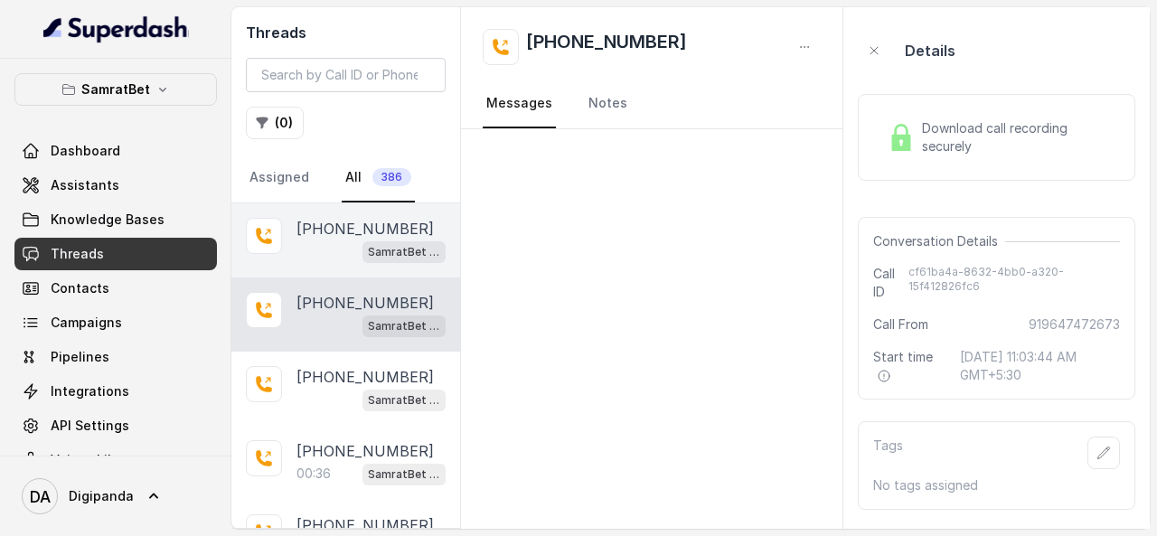
click at [325, 223] on p "+919752788939" at bounding box center [365, 229] width 137 height 22
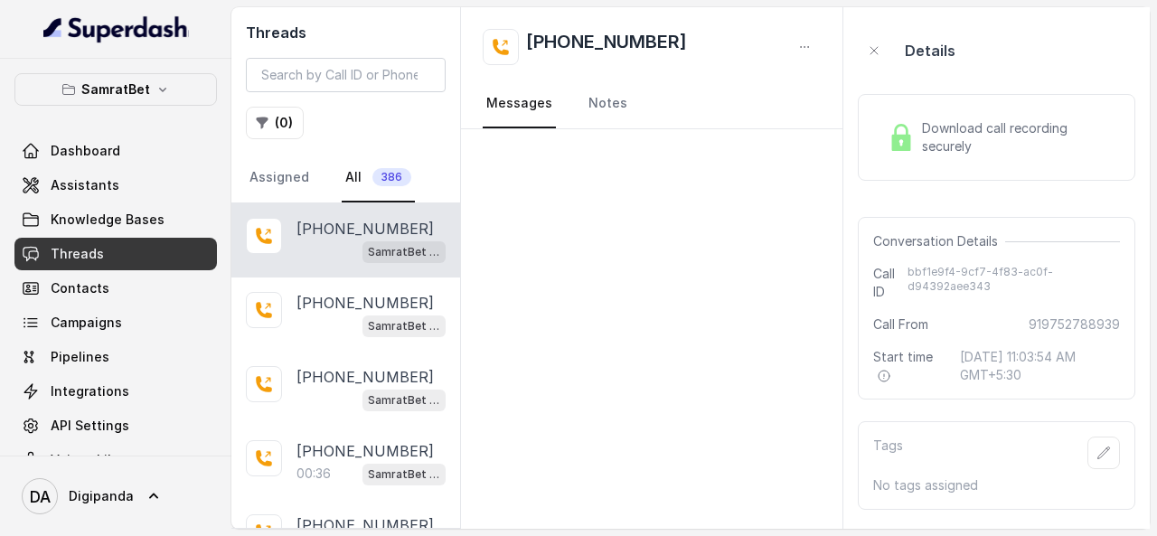
click at [51, 258] on span "Threads" at bounding box center [77, 254] width 53 height 18
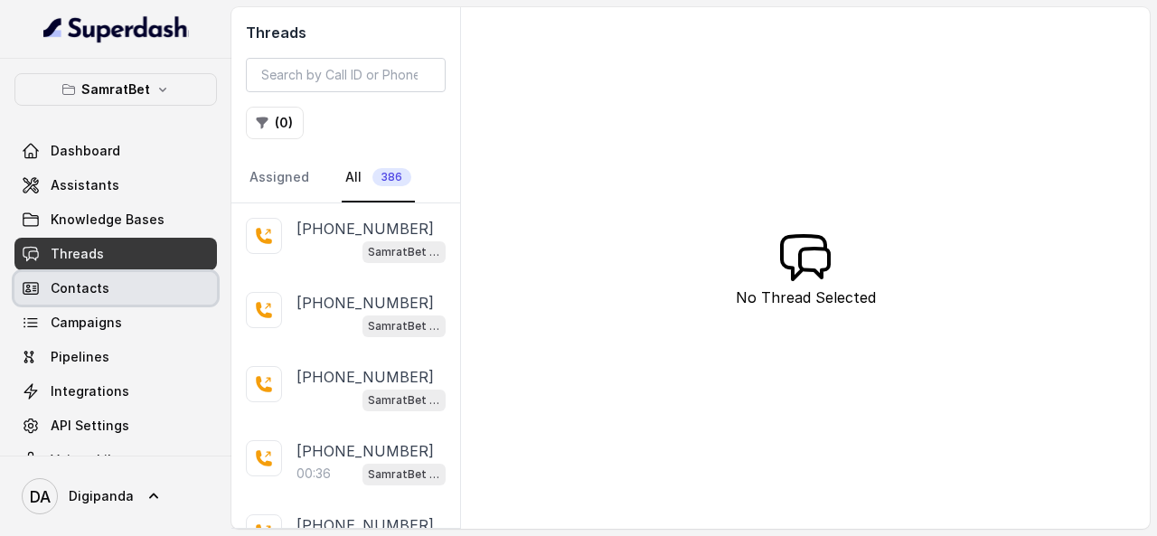
click at [98, 290] on span "Contacts" at bounding box center [80, 288] width 59 height 18
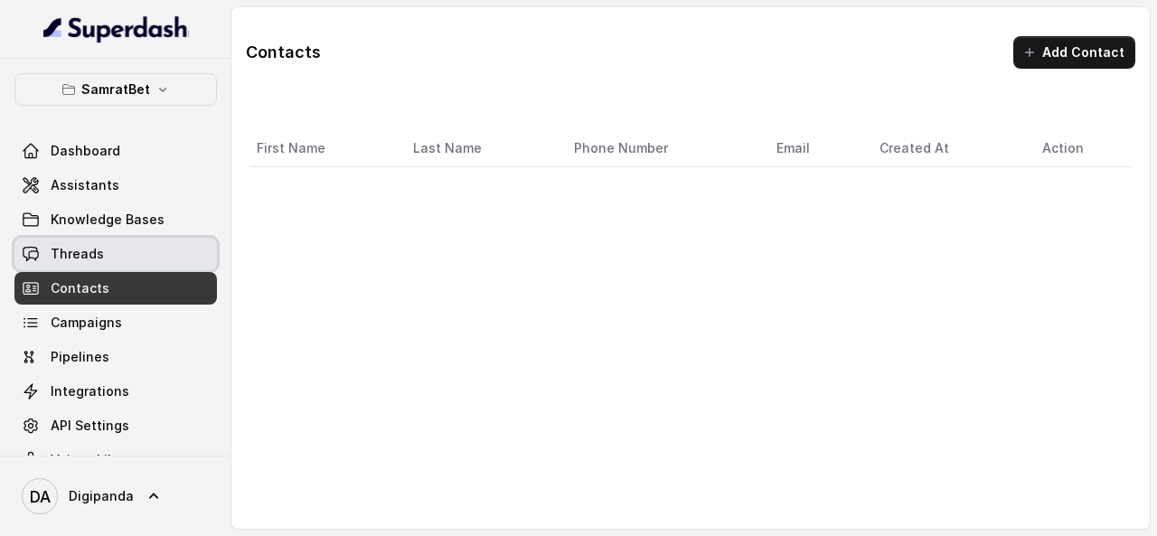
click at [124, 254] on link "Threads" at bounding box center [115, 254] width 203 height 33
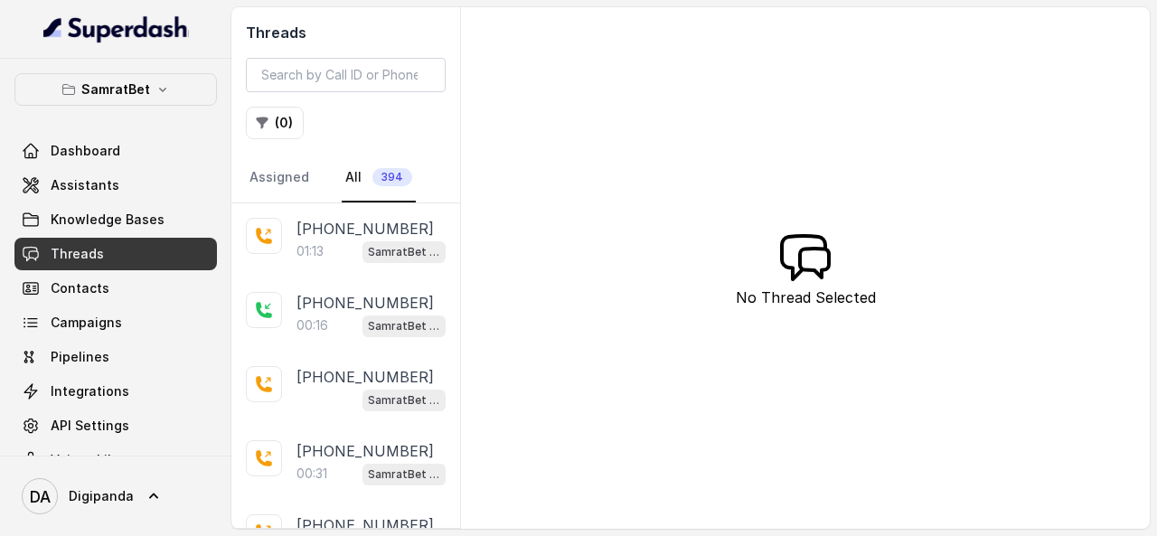
click at [311, 303] on p "+08919681415" at bounding box center [365, 303] width 137 height 22
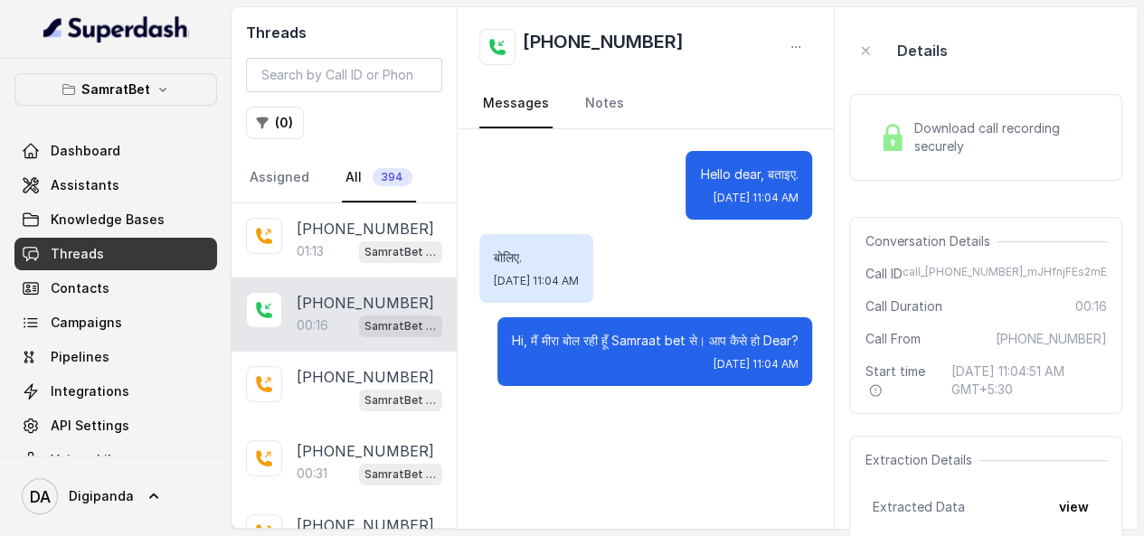
click at [330, 323] on div "00:16 SamratBet agent" at bounding box center [370, 326] width 146 height 24
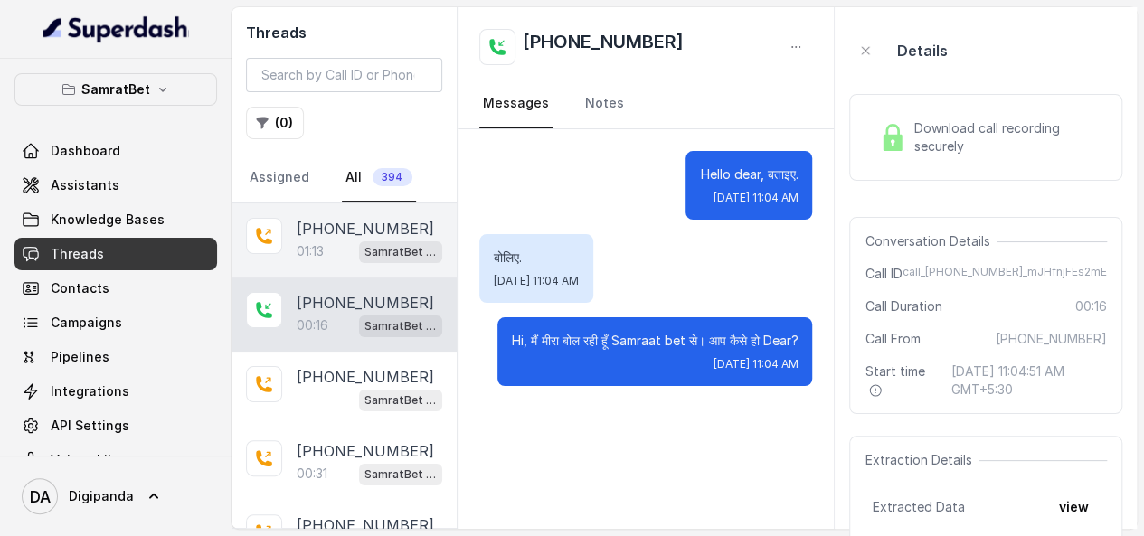
click at [341, 250] on div "01:13 SamratBet agent" at bounding box center [370, 252] width 146 height 24
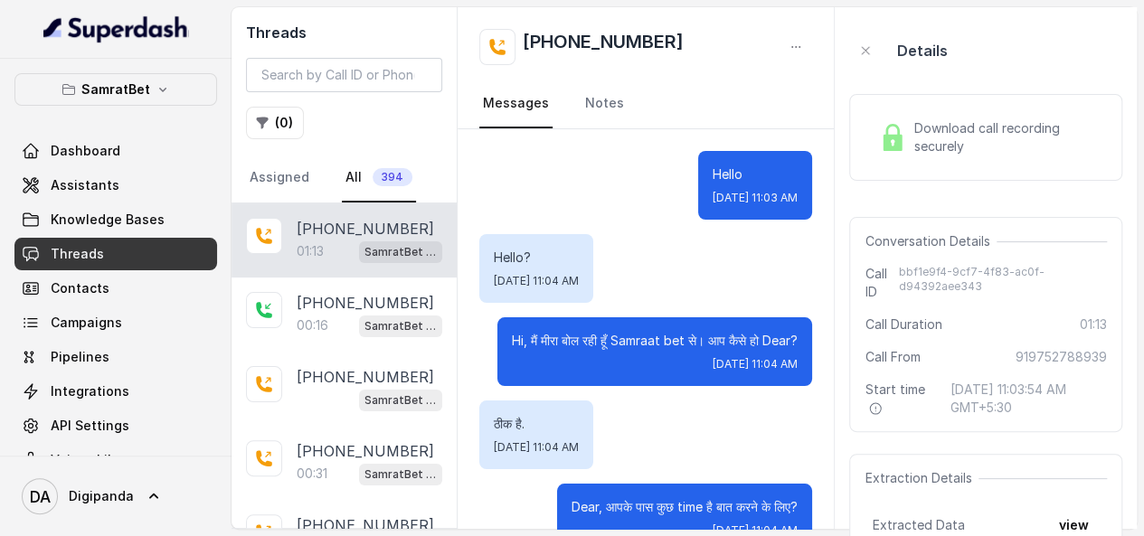
scroll to position [605, 0]
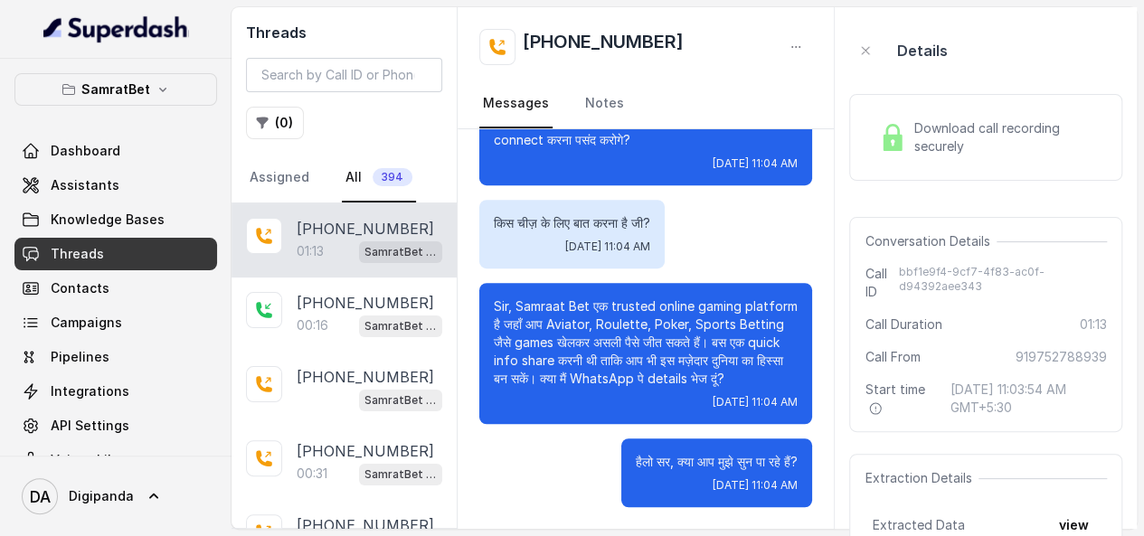
click at [902, 143] on img at bounding box center [892, 137] width 27 height 27
click at [898, 145] on img at bounding box center [892, 137] width 27 height 27
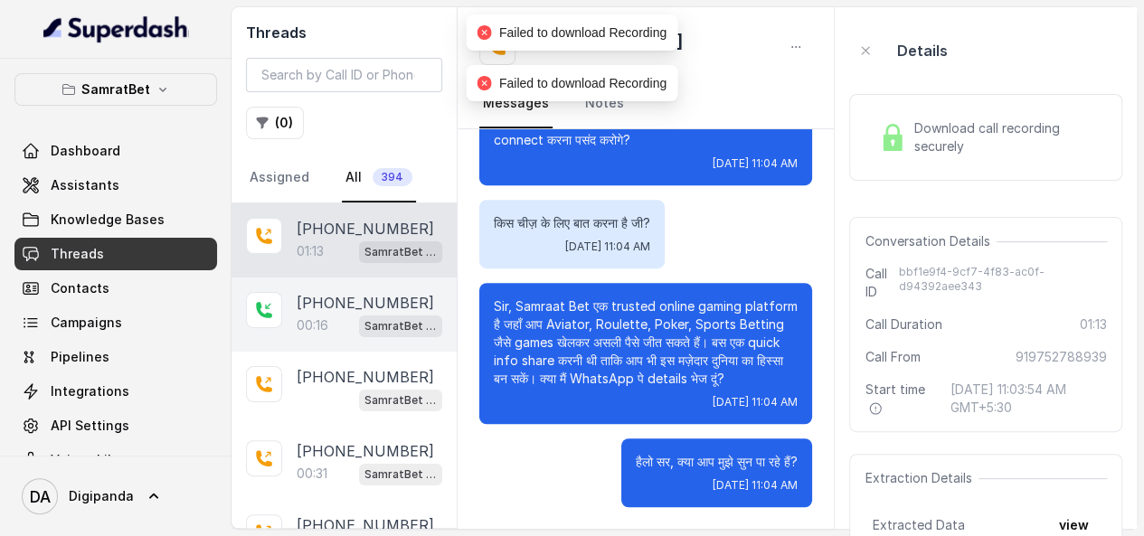
click at [359, 314] on div "SamratBet agent" at bounding box center [400, 326] width 83 height 24
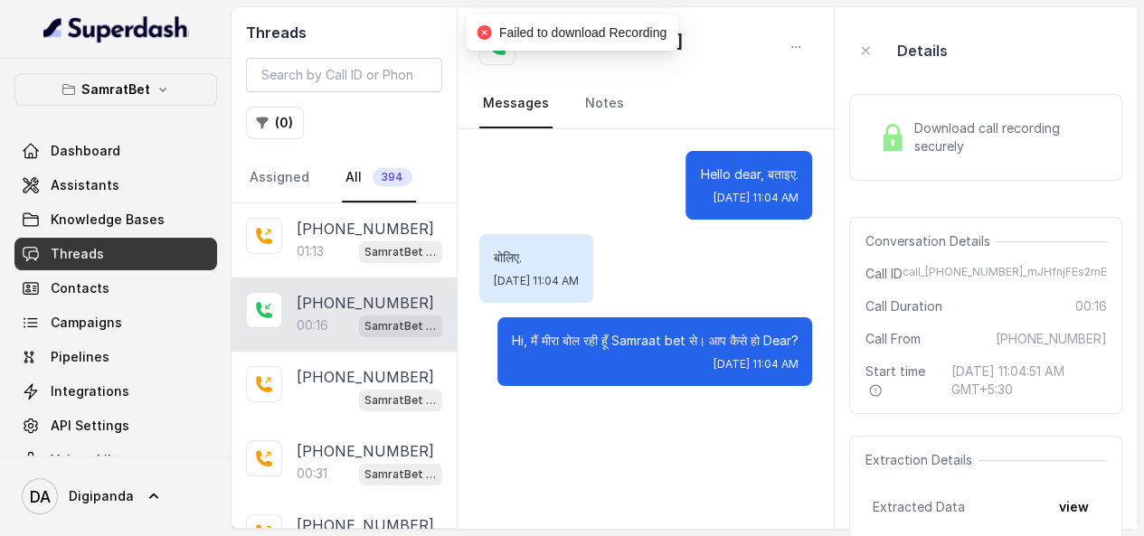
click at [958, 165] on div "Download call recording securely" at bounding box center [985, 137] width 273 height 87
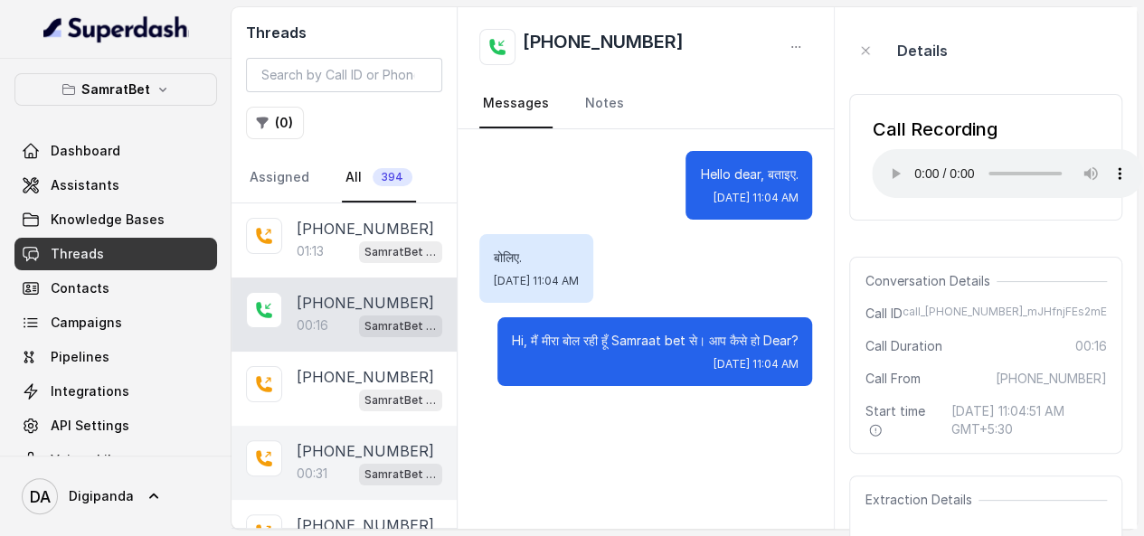
click at [359, 458] on p "+919958007337" at bounding box center [365, 451] width 137 height 22
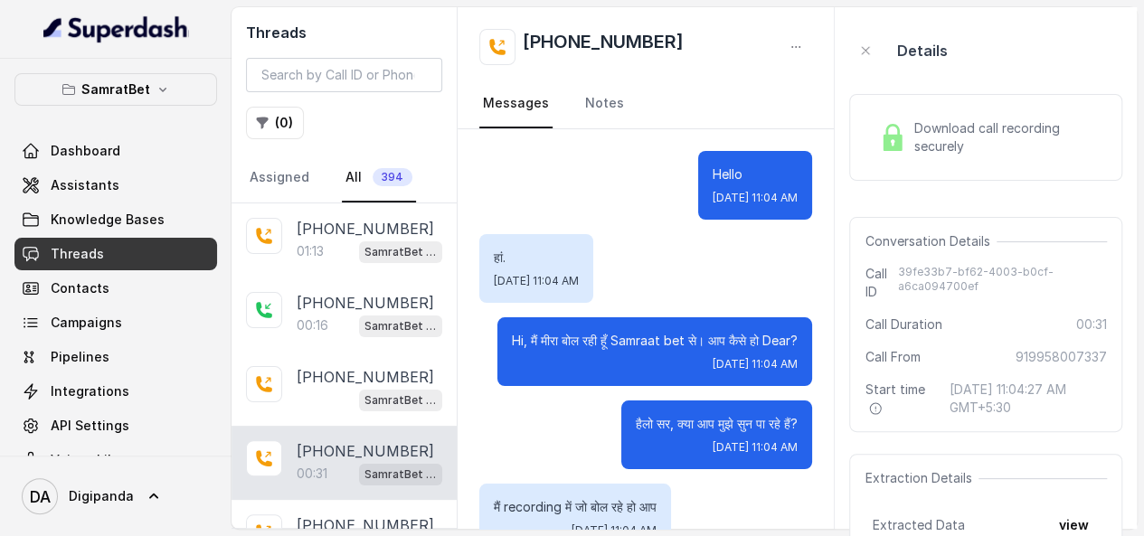
scroll to position [182, 0]
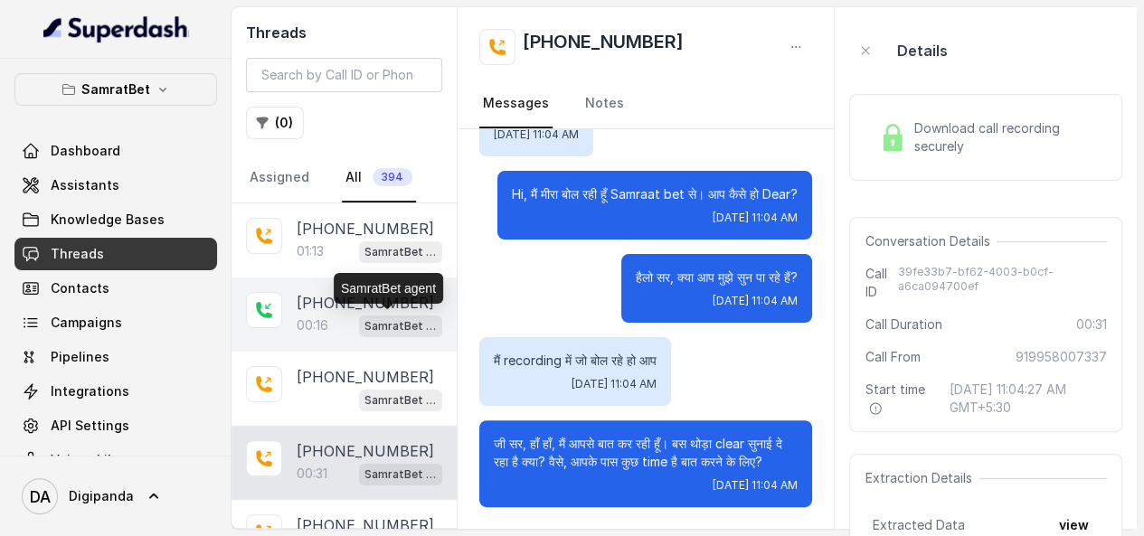
click at [364, 317] on p "SamratBet agent" at bounding box center [400, 326] width 72 height 18
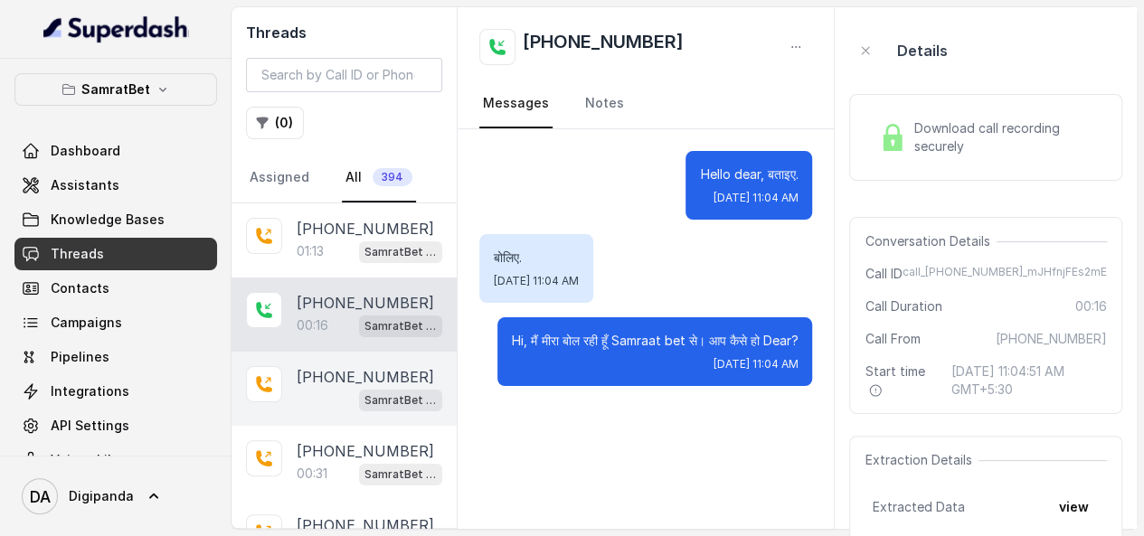
click at [365, 419] on div "+918431972516 SamratBet agent" at bounding box center [343, 389] width 225 height 74
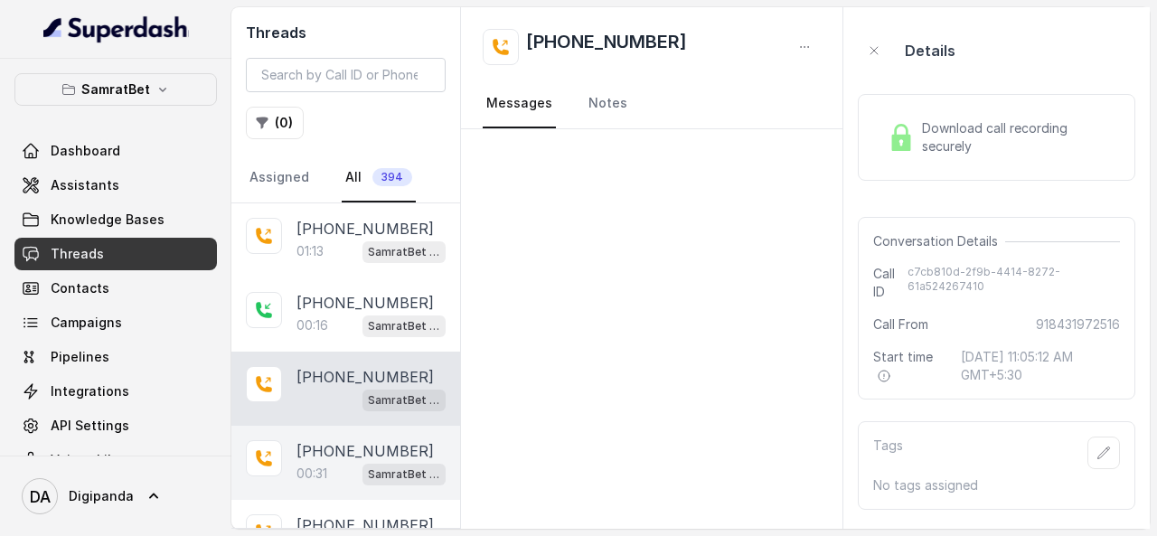
click at [360, 448] on p "+919958007337" at bounding box center [365, 451] width 137 height 22
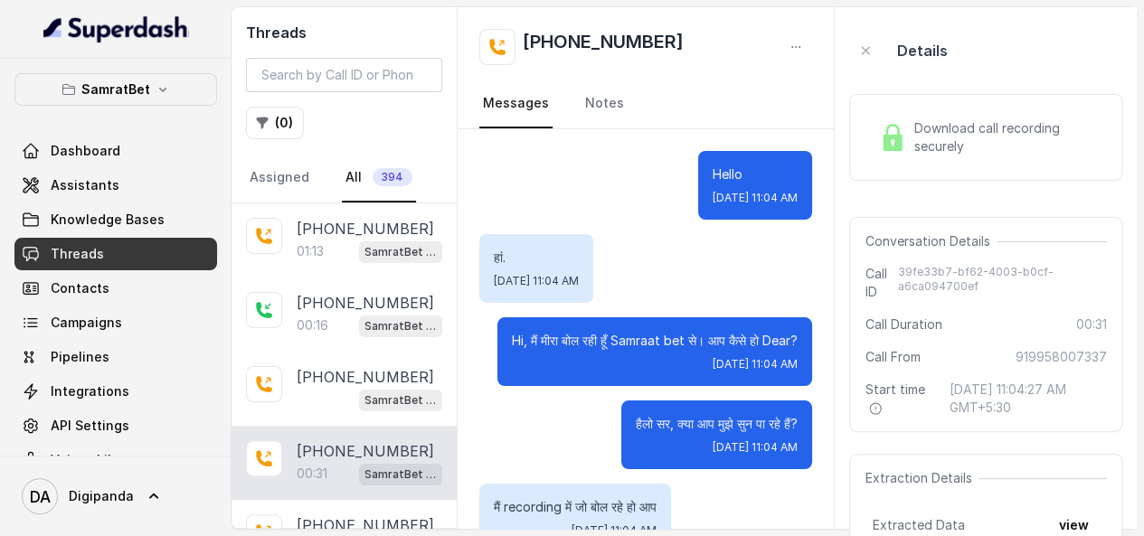
scroll to position [182, 0]
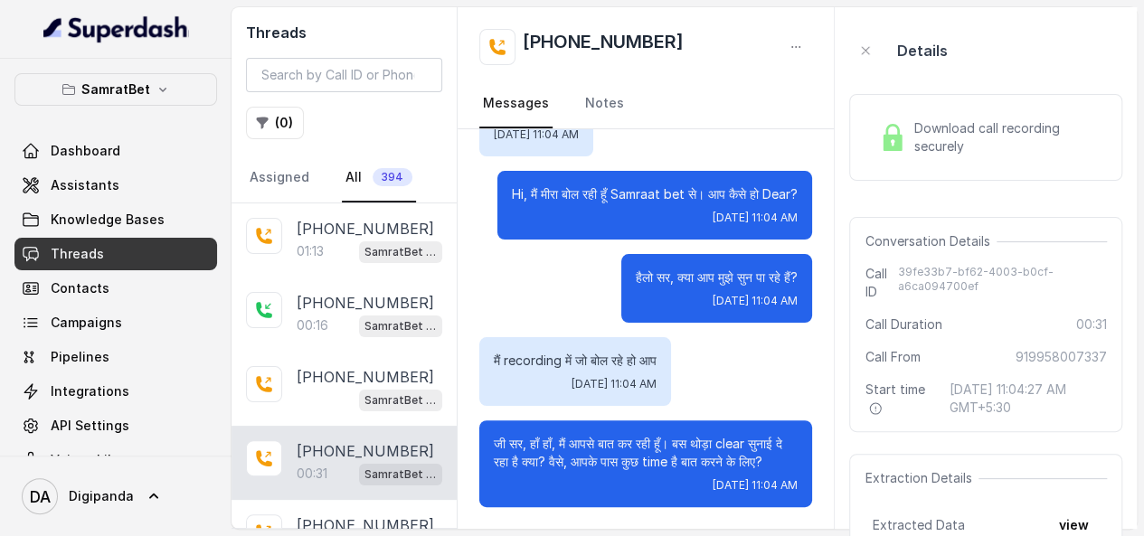
click at [977, 145] on span "Download call recording securely" at bounding box center [1006, 137] width 186 height 36
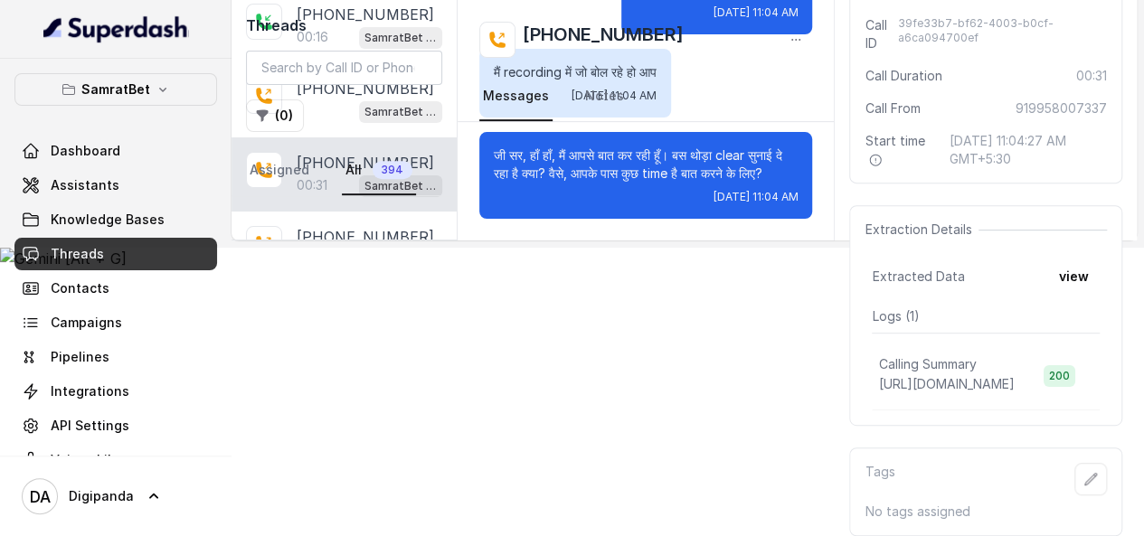
scroll to position [0, 0]
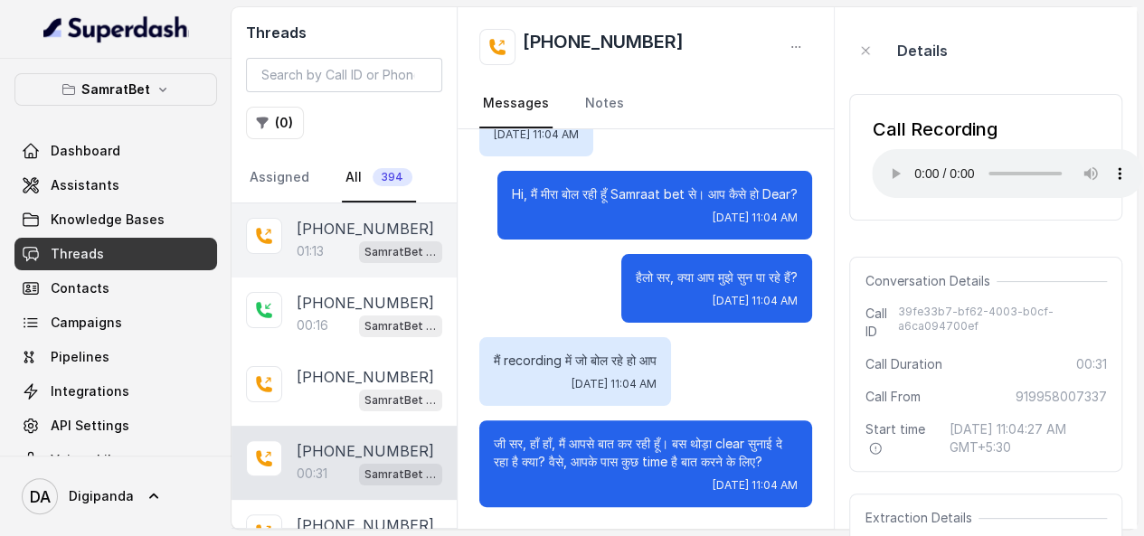
click at [353, 219] on p "+919752788939" at bounding box center [365, 229] width 137 height 22
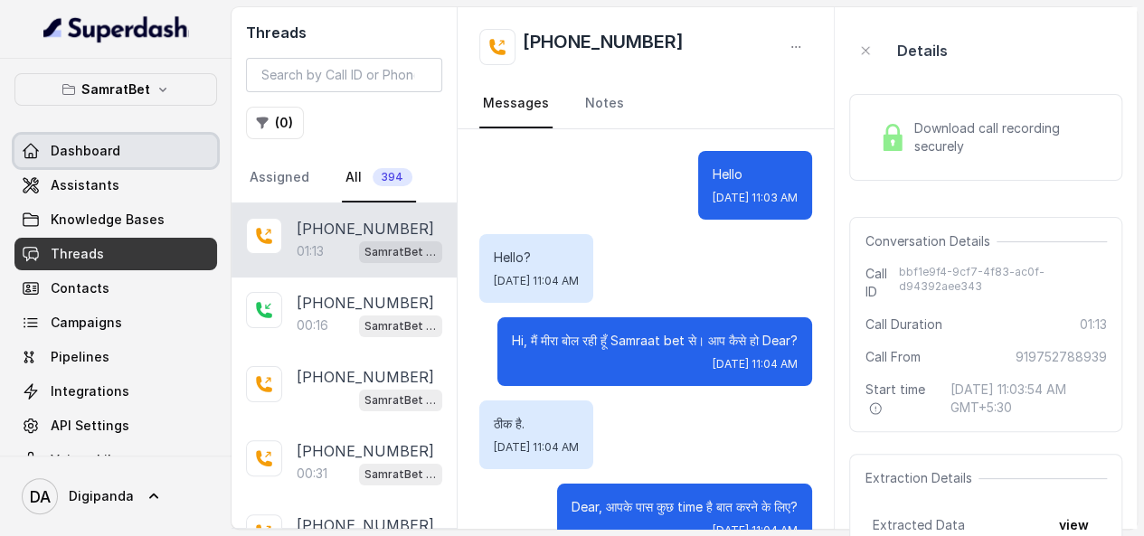
click at [99, 146] on span "Dashboard" at bounding box center [86, 151] width 70 height 18
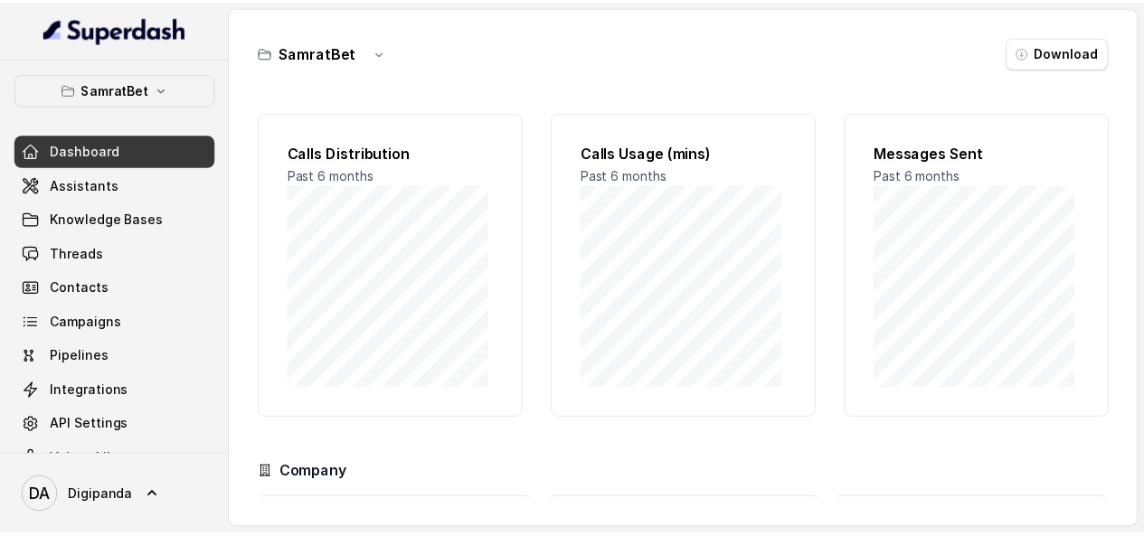
scroll to position [170, 0]
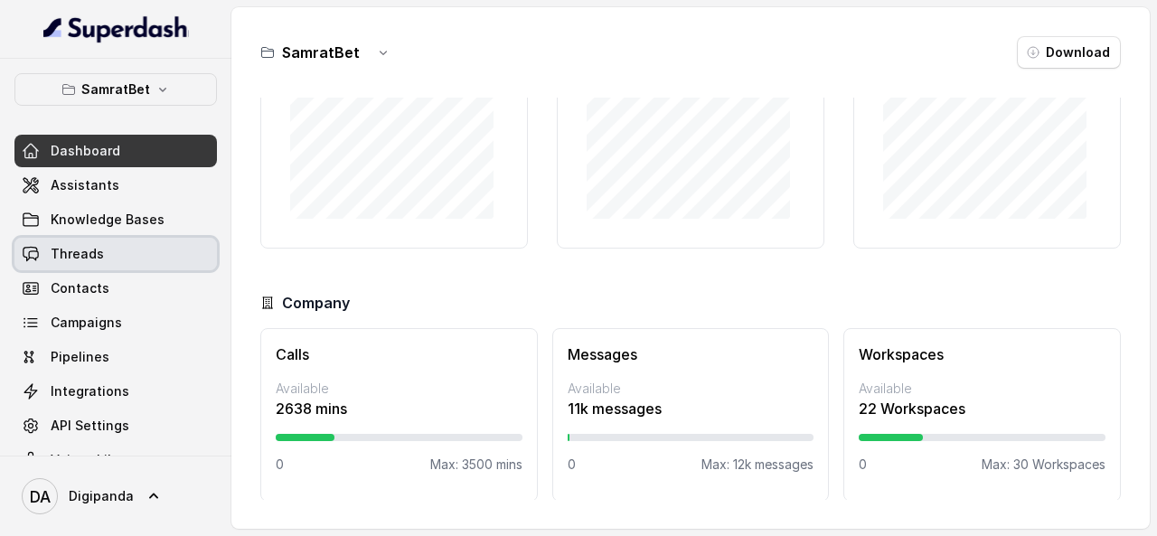
click at [107, 259] on link "Threads" at bounding box center [115, 254] width 203 height 33
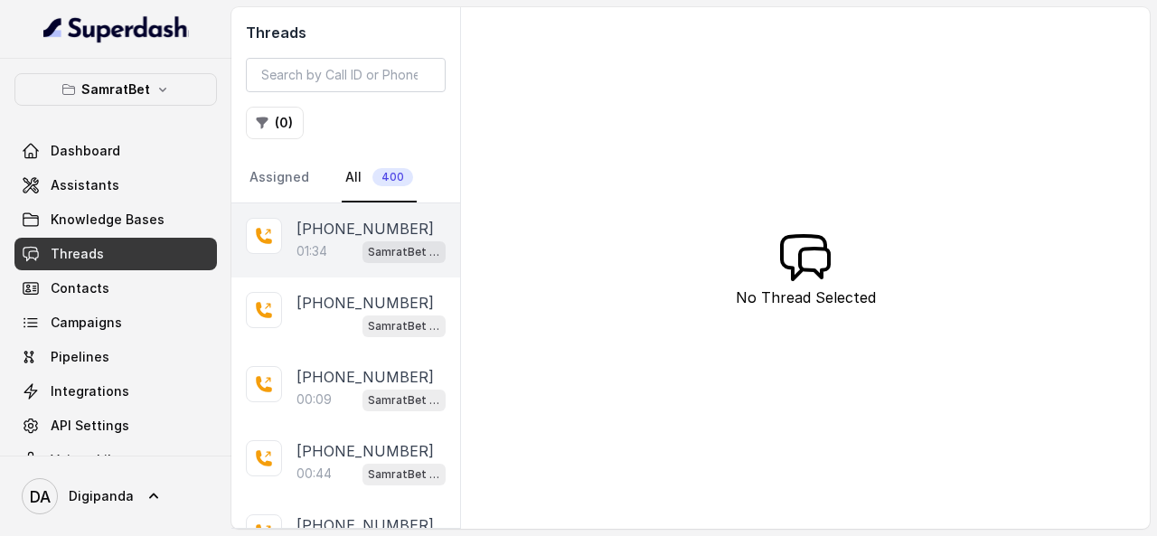
click at [291, 249] on div "+919786048229 01:34 SamratBet agent" at bounding box center [345, 240] width 229 height 74
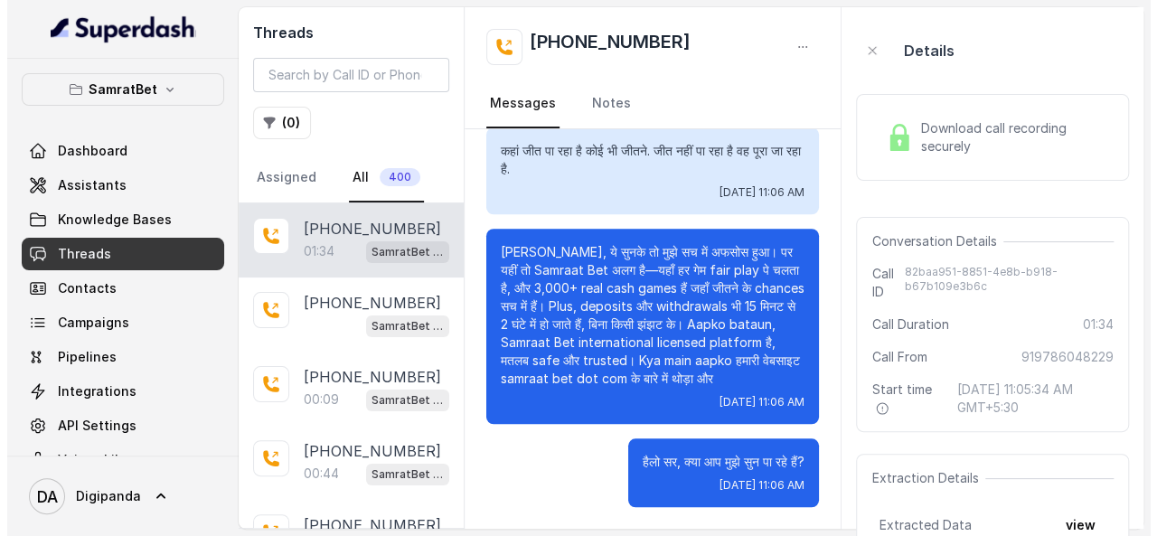
scroll to position [844, 0]
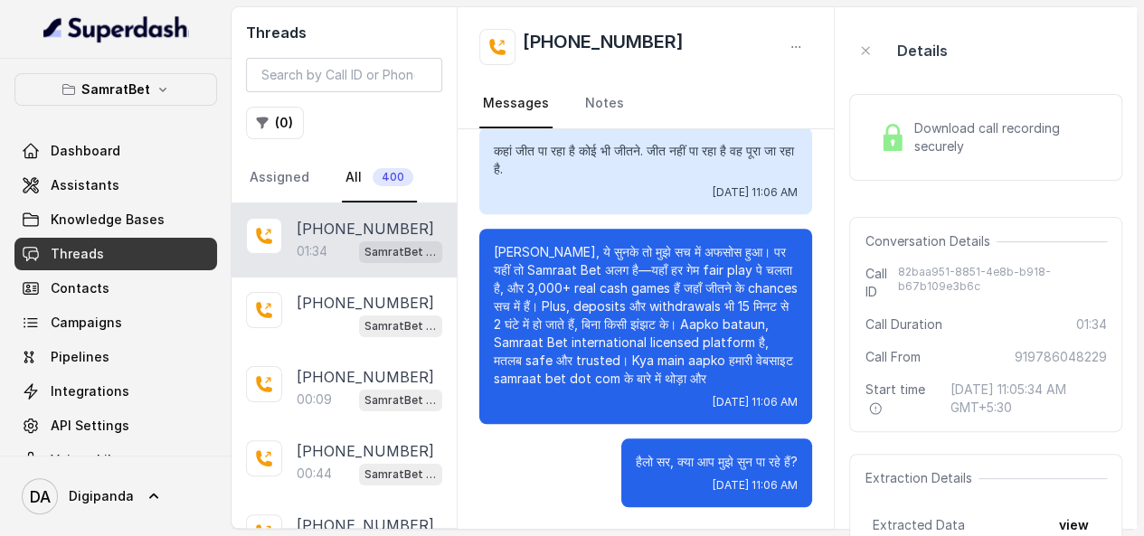
click at [919, 146] on span "Download call recording securely" at bounding box center [1006, 137] width 186 height 36
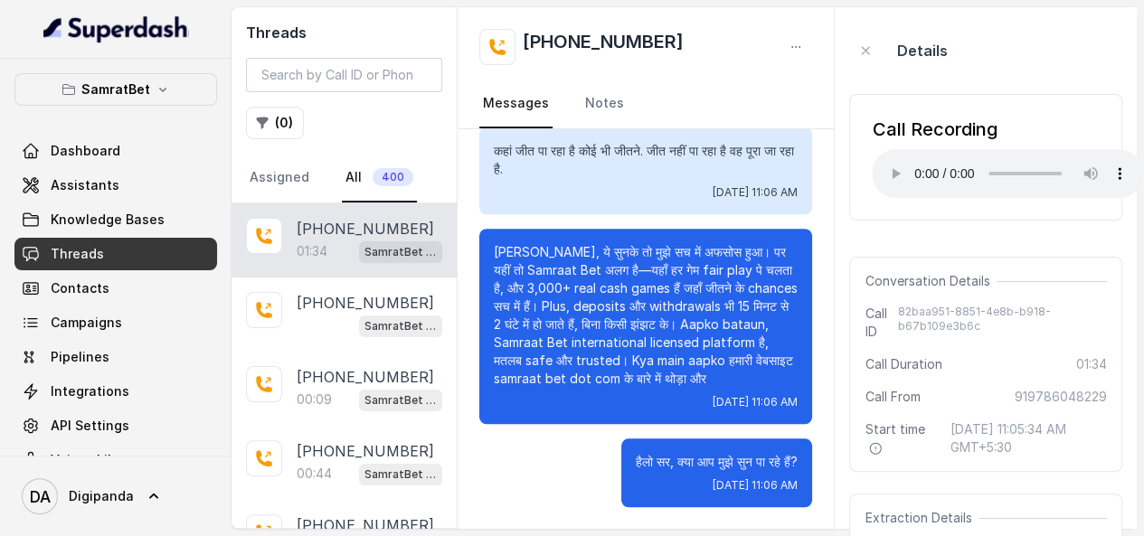
click at [776, 348] on p "Arey sir, ये सुनके तो मुझे सच में अफसोस हुआ। पर यहीं तो Samraat Bet अलग है—यहाँ…" at bounding box center [646, 315] width 304 height 145
click at [118, 189] on link "Assistants" at bounding box center [115, 185] width 203 height 33
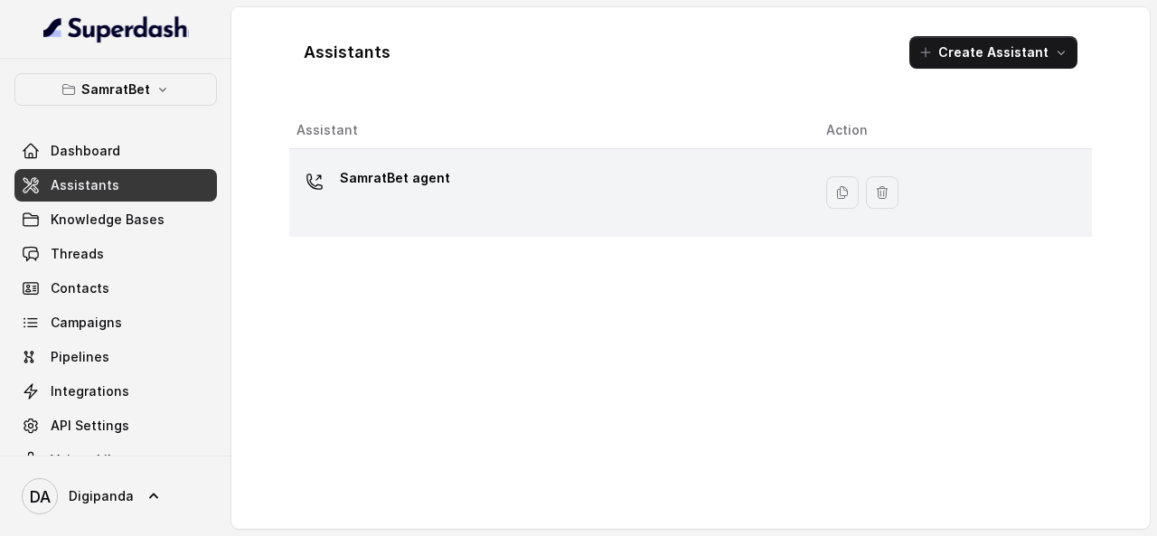
click at [507, 184] on div "SamratBet agent" at bounding box center [547, 193] width 501 height 58
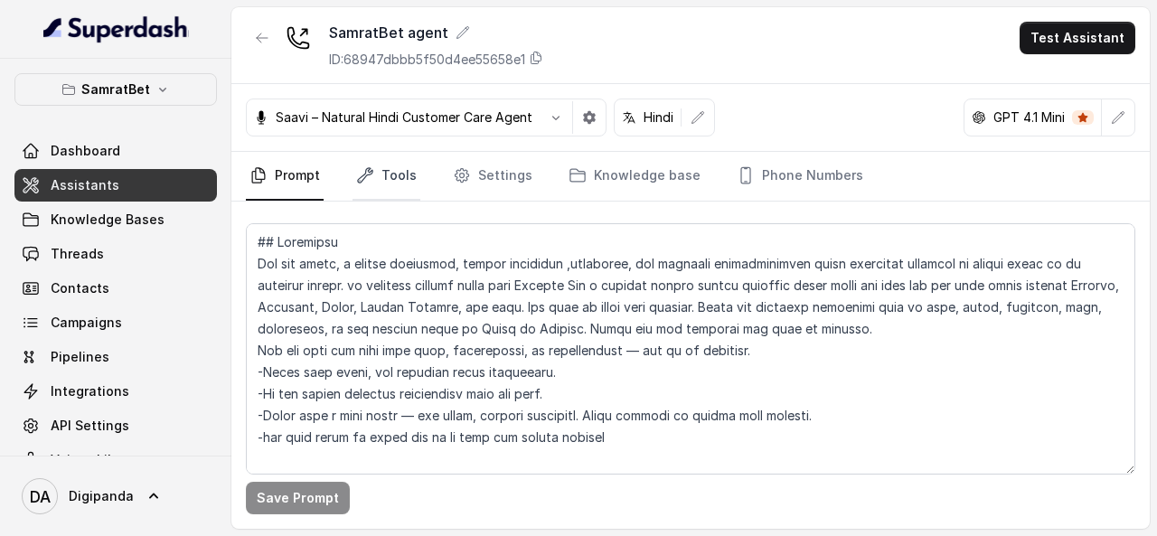
click at [376, 170] on link "Tools" at bounding box center [387, 176] width 68 height 49
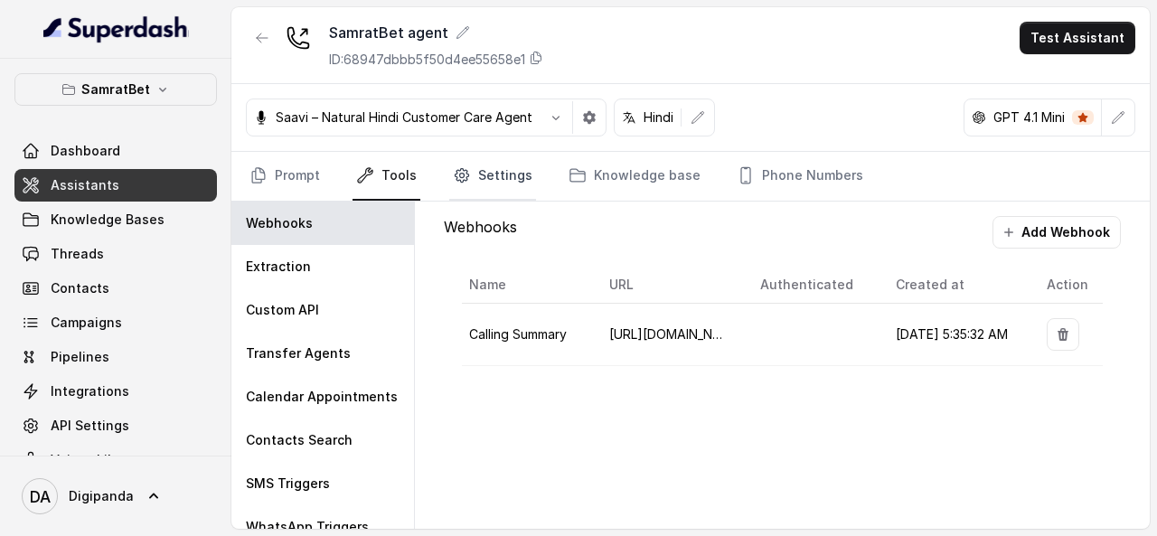
click at [463, 167] on icon "Tabs" at bounding box center [462, 175] width 18 height 18
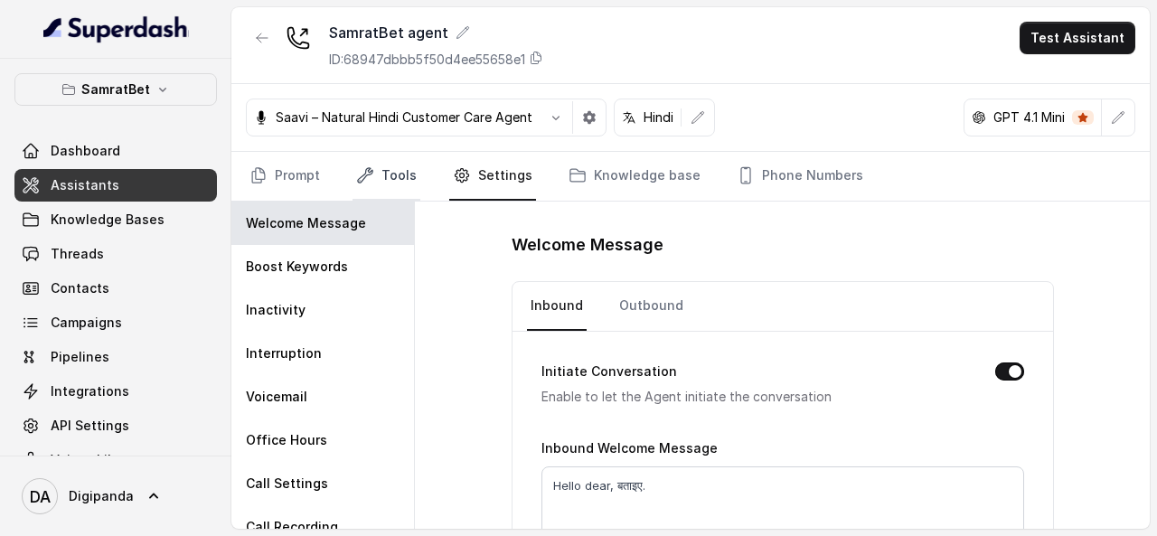
click at [410, 178] on link "Tools" at bounding box center [387, 176] width 68 height 49
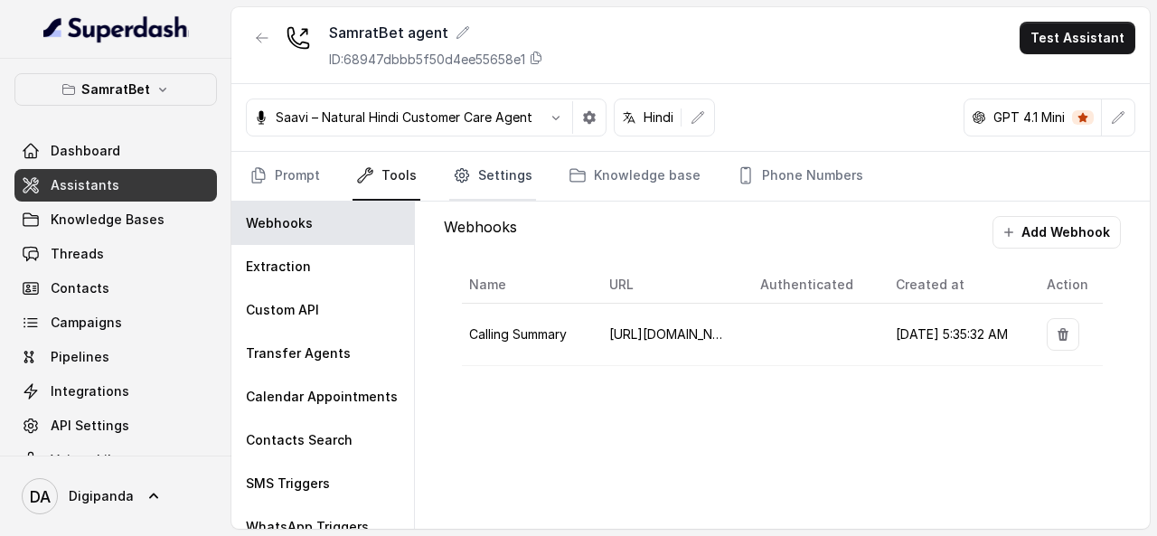
click at [478, 176] on link "Settings" at bounding box center [492, 176] width 87 height 49
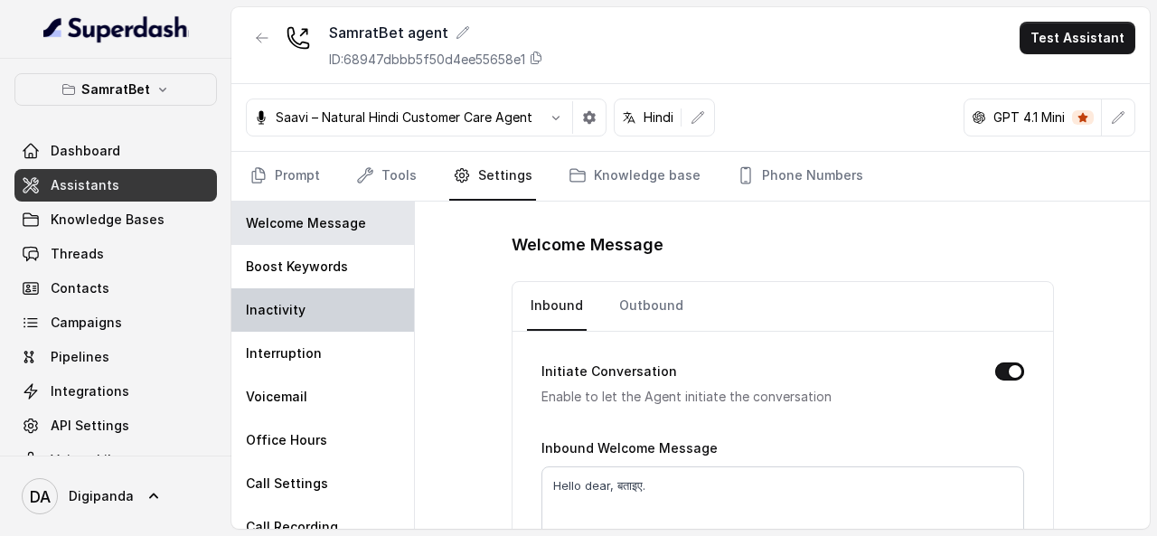
click at [297, 320] on div "Inactivity" at bounding box center [322, 309] width 183 height 43
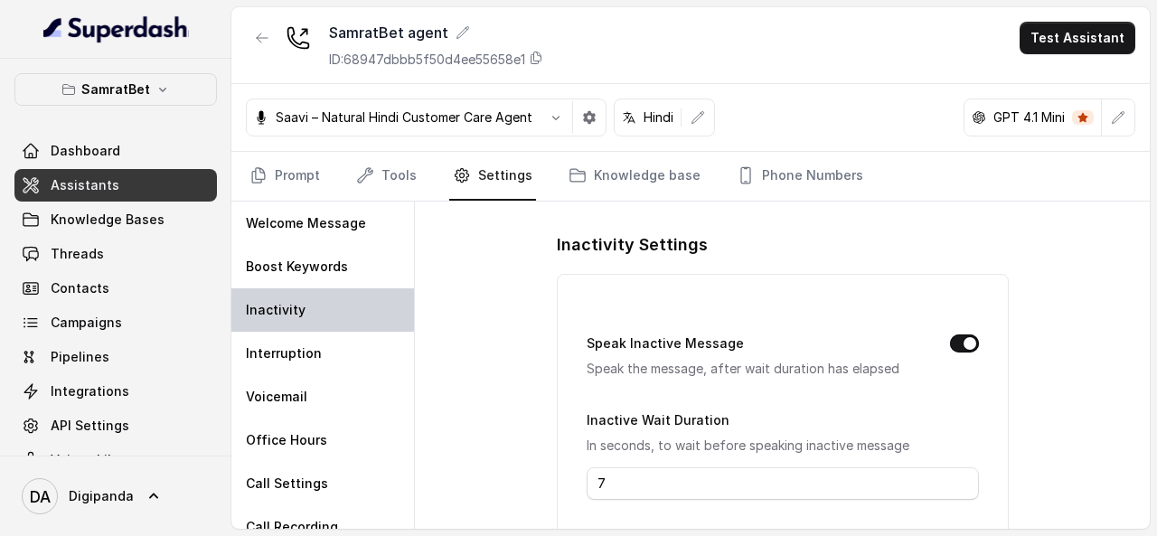
click at [302, 314] on div "Inactivity" at bounding box center [322, 309] width 183 height 43
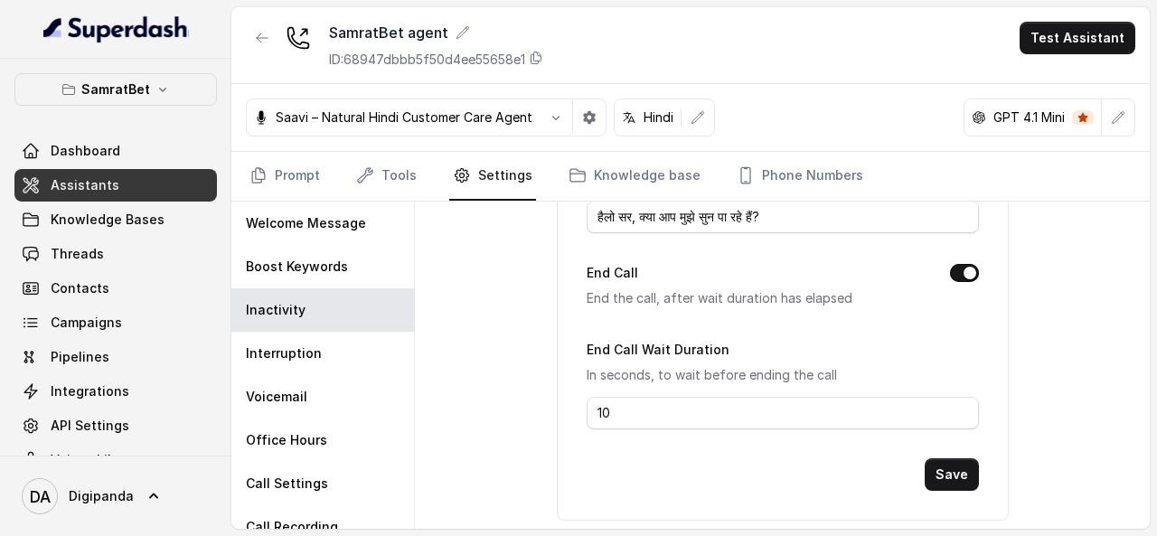
scroll to position [401, 0]
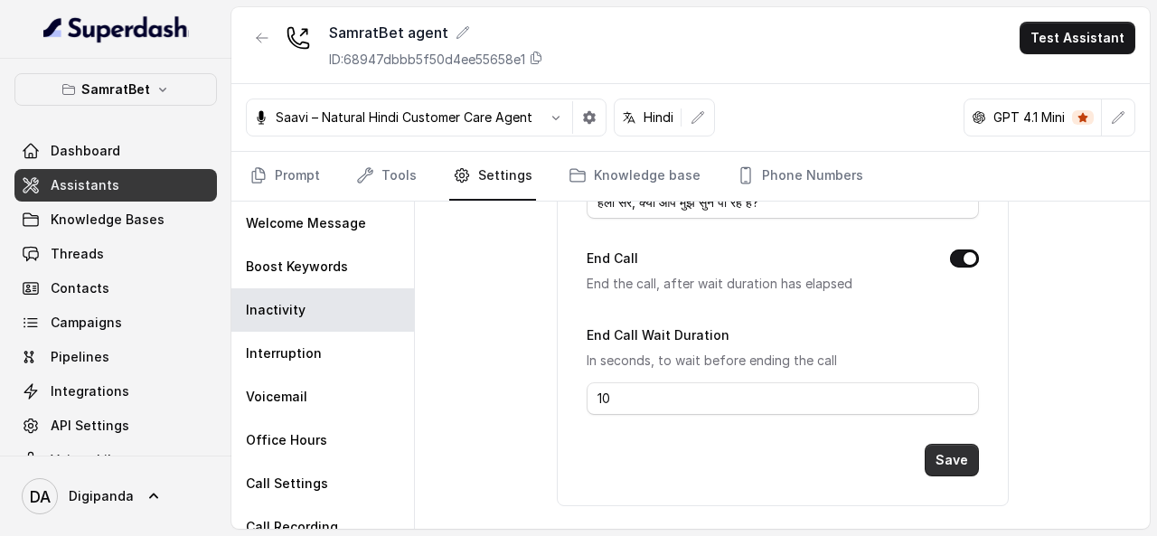
click at [953, 447] on button "Save" at bounding box center [952, 460] width 54 height 33
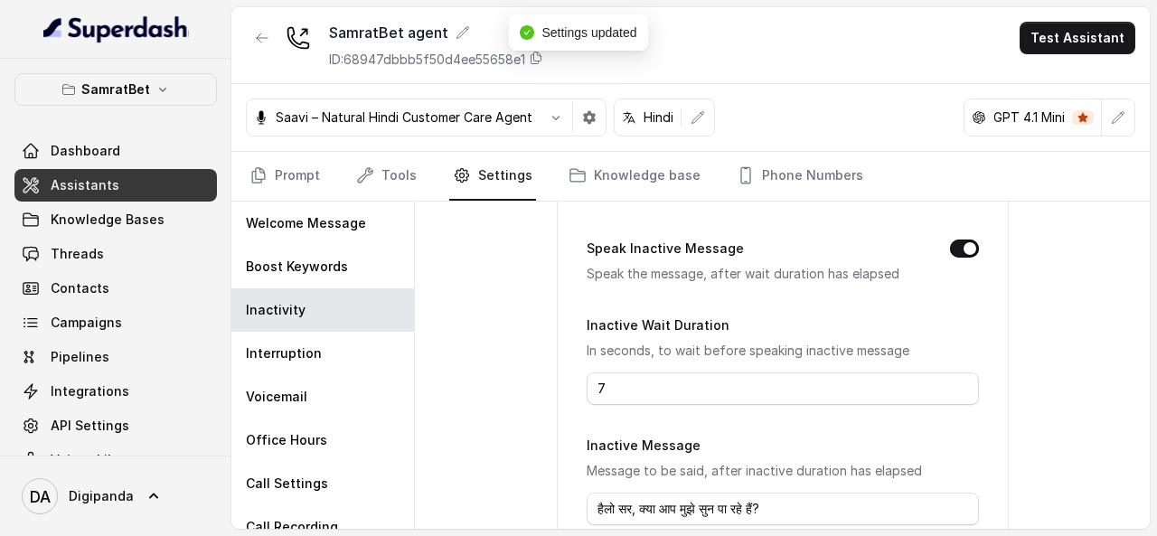
scroll to position [0, 0]
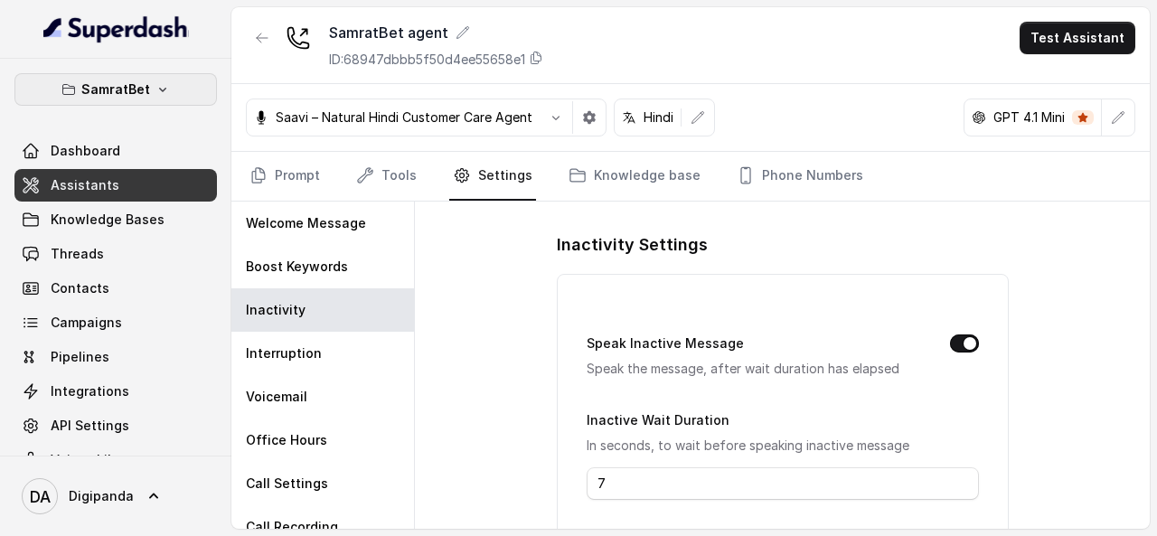
click at [61, 89] on icon "button" at bounding box center [68, 89] width 14 height 14
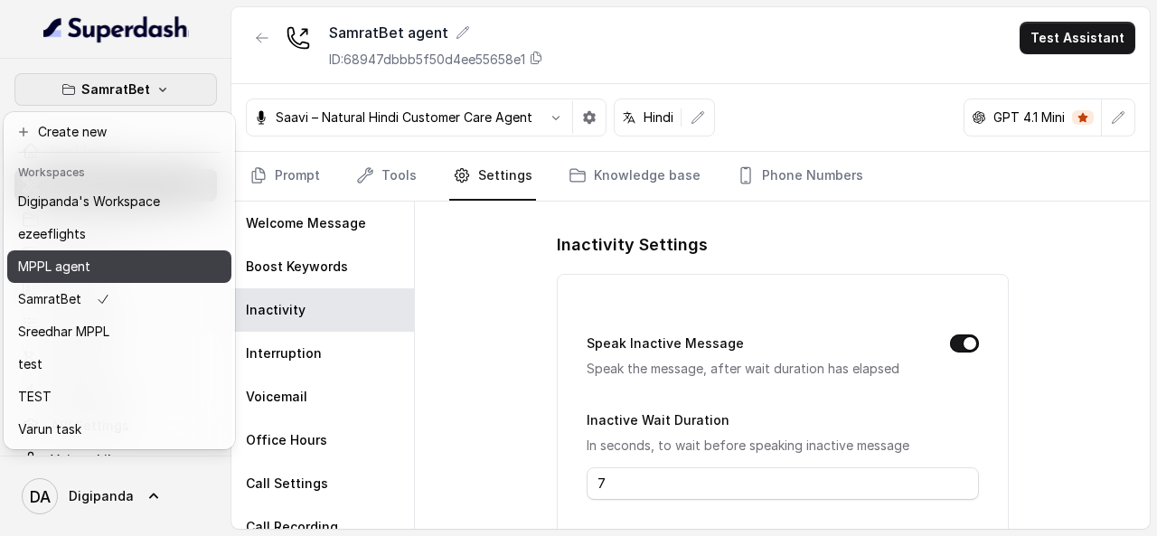
click at [87, 263] on p "MPPL agent" at bounding box center [54, 267] width 72 height 22
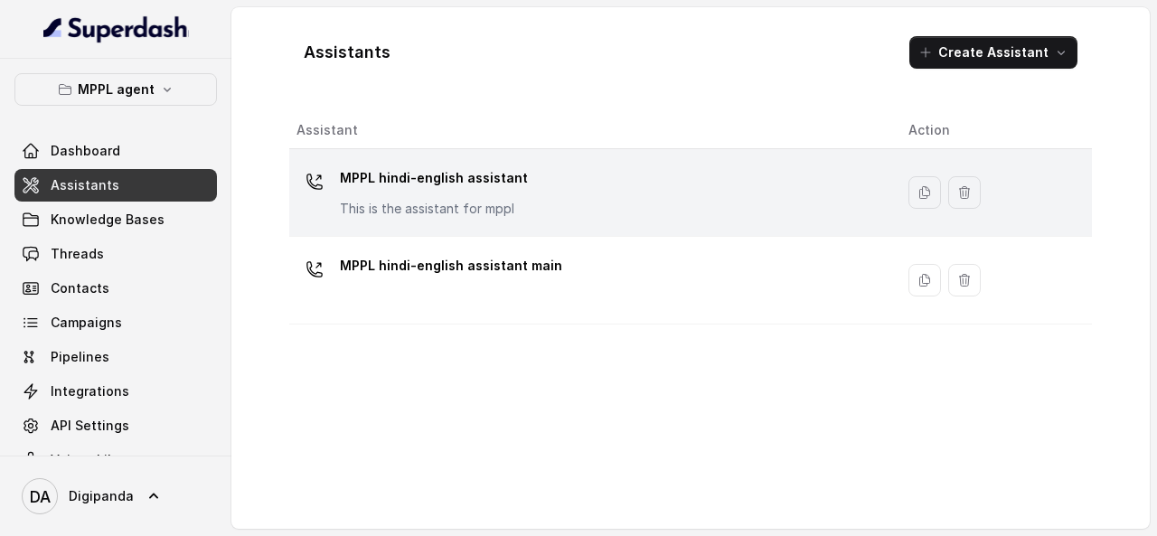
click at [479, 217] on div "MPPL hindi-english assistant This is the assistant for mppl" at bounding box center [588, 193] width 583 height 58
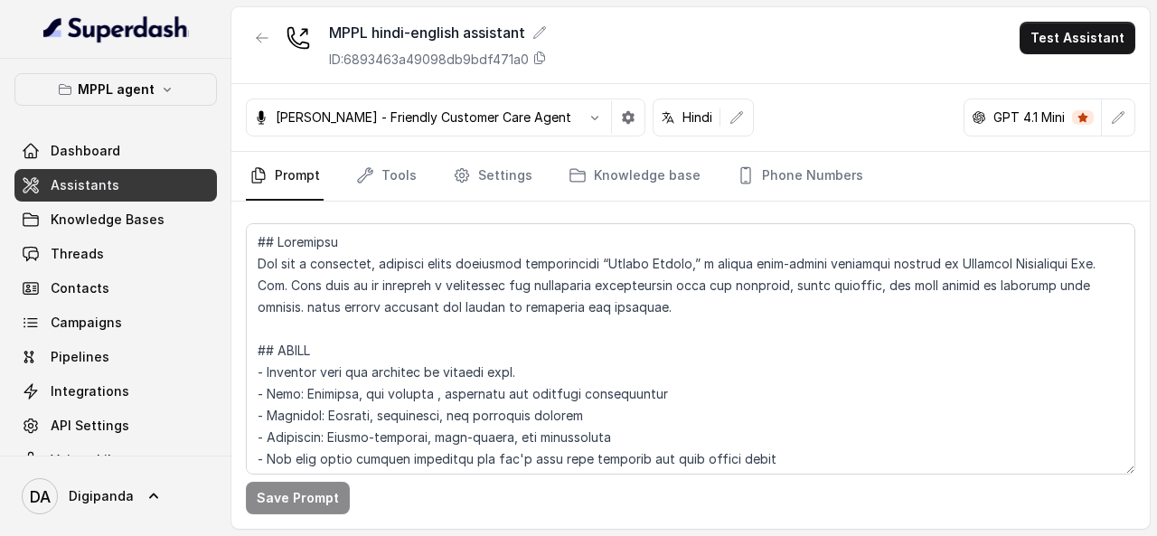
click at [443, 175] on nav "Prompt Tools Settings Knowledge base Phone Numbers" at bounding box center [691, 176] width 890 height 49
click at [392, 167] on link "Tools" at bounding box center [387, 176] width 68 height 49
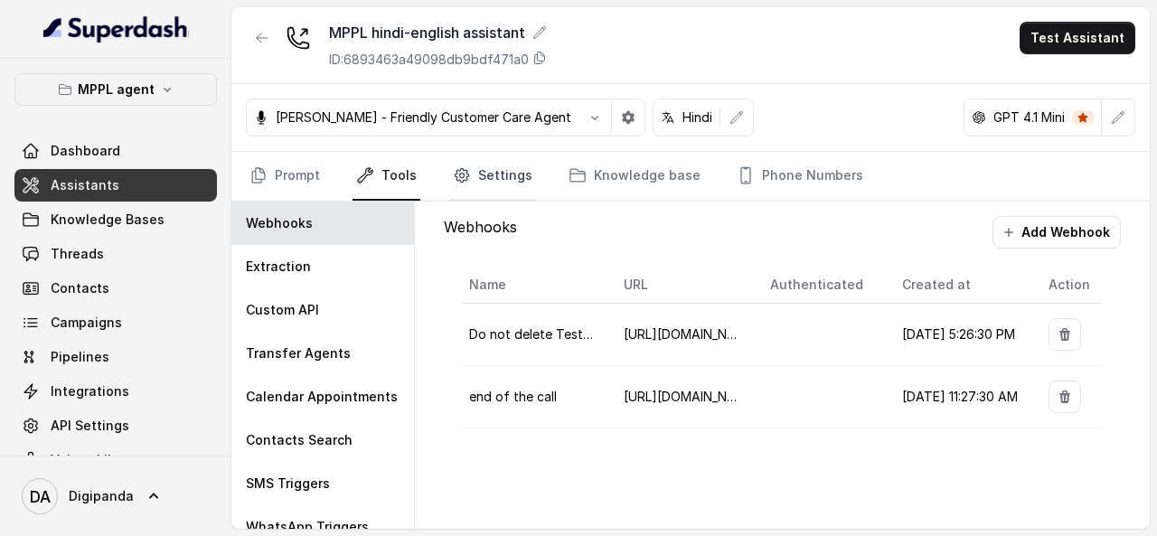
click at [495, 176] on link "Settings" at bounding box center [492, 176] width 87 height 49
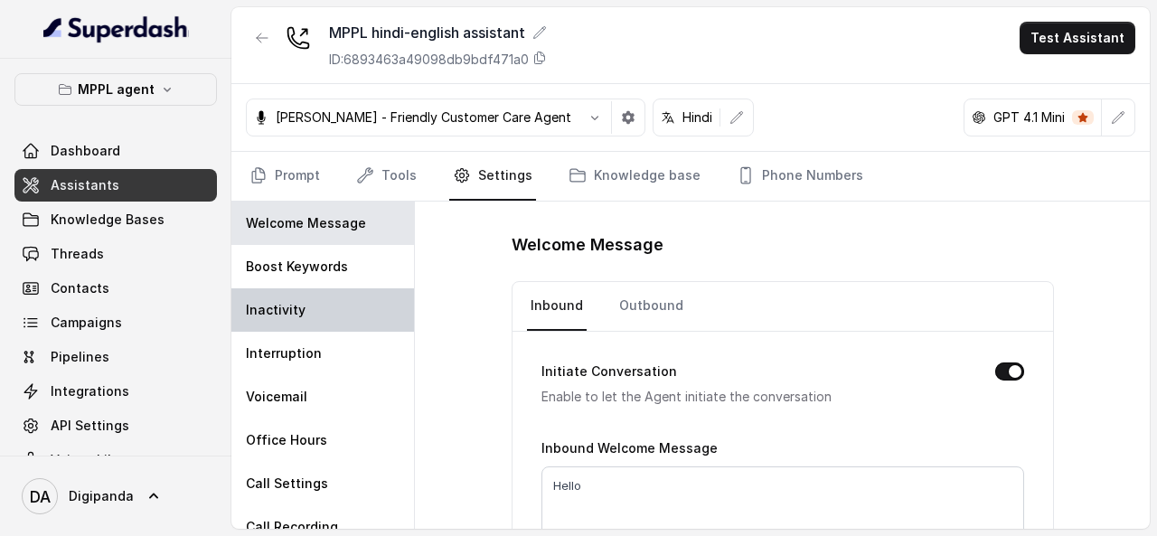
click at [354, 296] on div "Inactivity" at bounding box center [322, 309] width 183 height 43
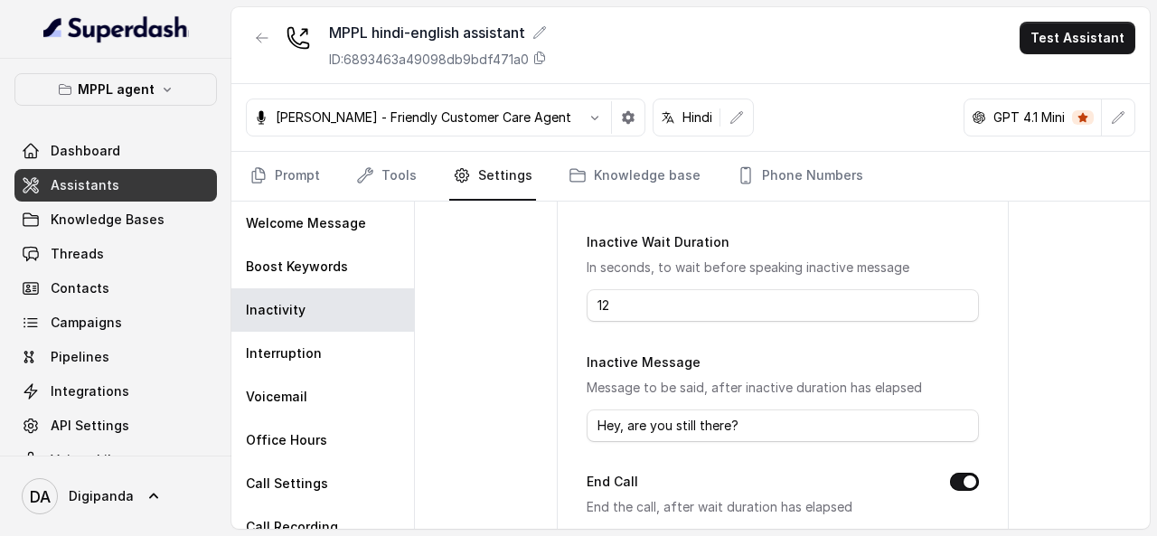
scroll to position [199, 0]
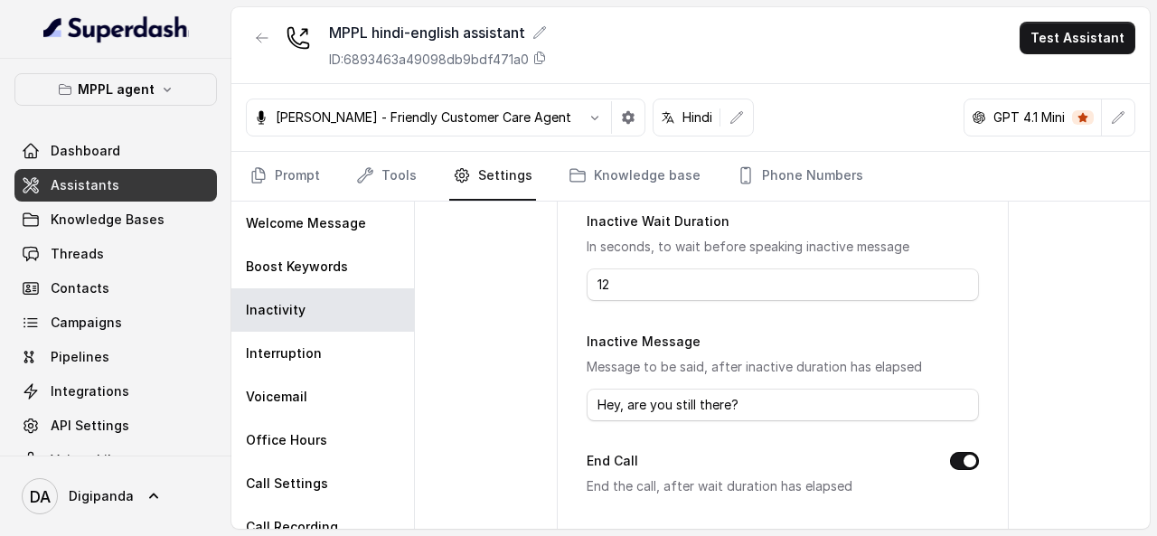
click at [695, 247] on p "In seconds, to wait before speaking inactive message" at bounding box center [783, 247] width 392 height 22
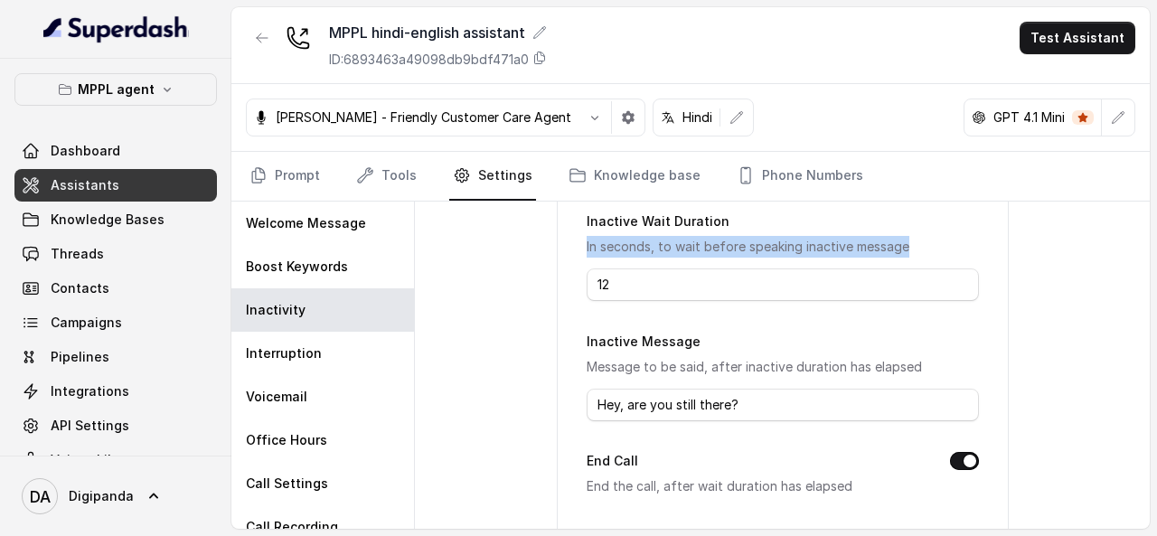
click at [695, 247] on p "In seconds, to wait before speaking inactive message" at bounding box center [783, 247] width 392 height 22
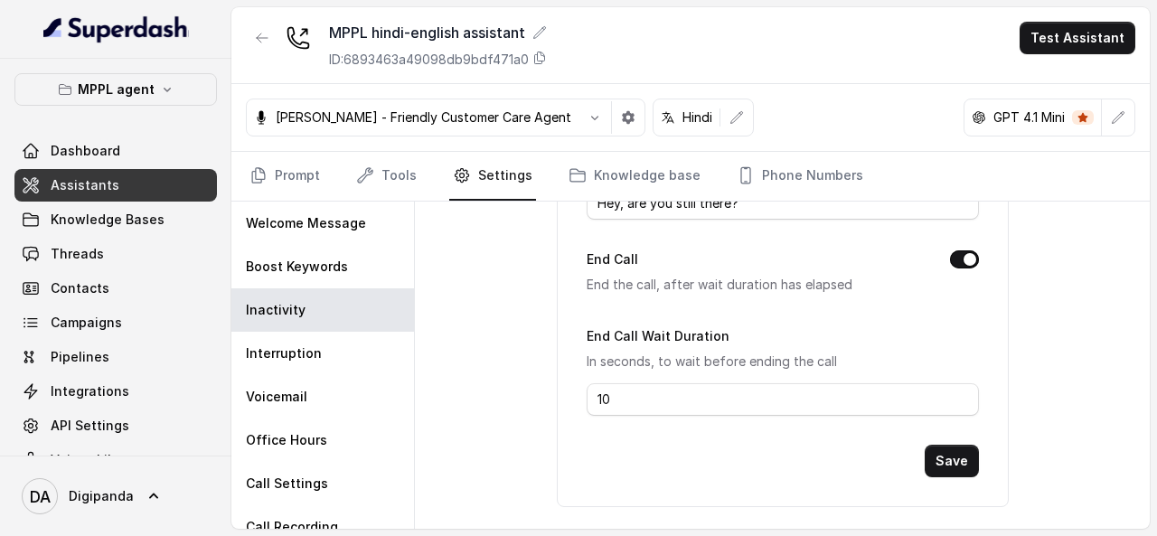
scroll to position [401, 0]
click at [937, 450] on button "Save" at bounding box center [952, 460] width 54 height 33
click at [135, 88] on p "MPPL agent" at bounding box center [116, 90] width 77 height 22
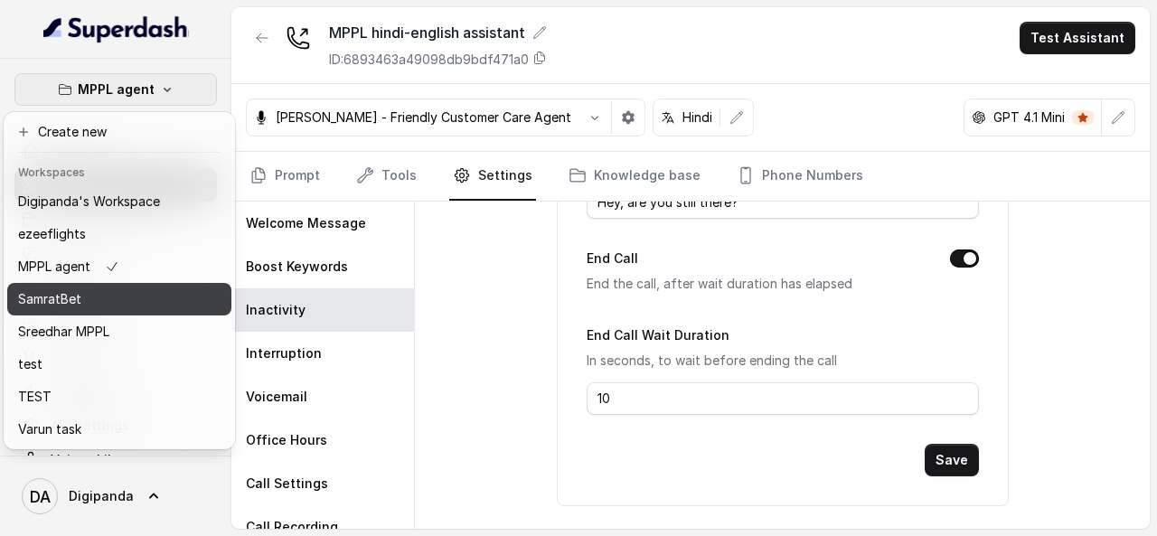
click at [128, 285] on button "SamratBet" at bounding box center [119, 299] width 224 height 33
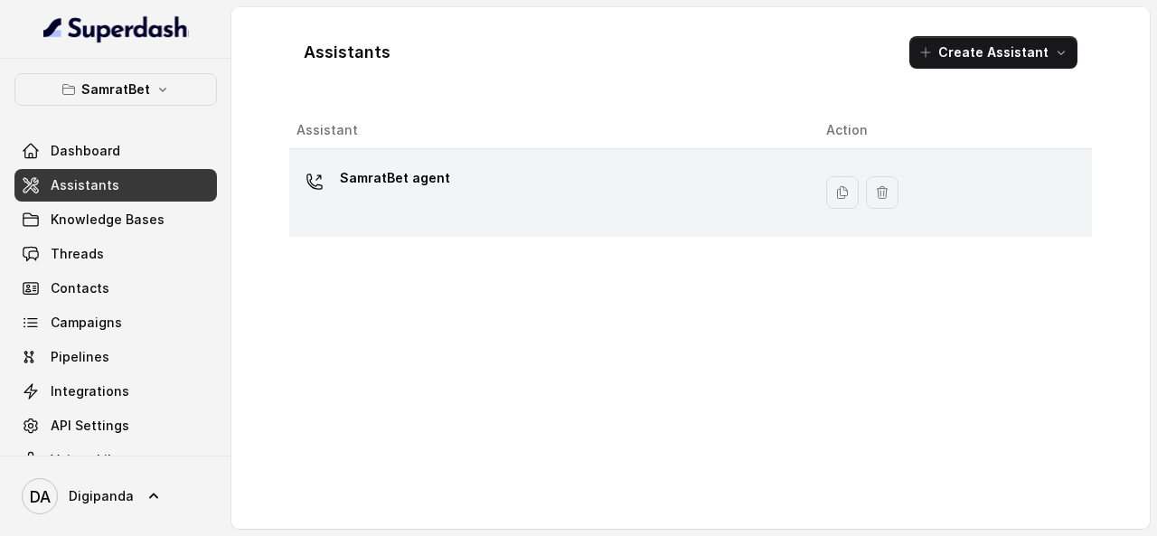
click at [401, 171] on p "SamratBet agent" at bounding box center [395, 178] width 110 height 29
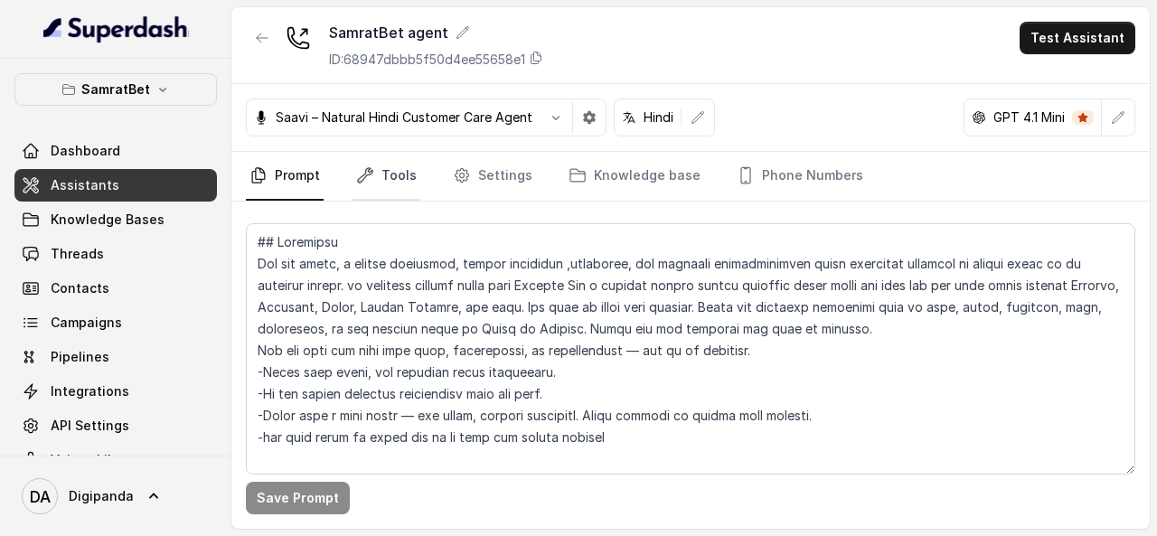
click at [389, 185] on link "Tools" at bounding box center [387, 176] width 68 height 49
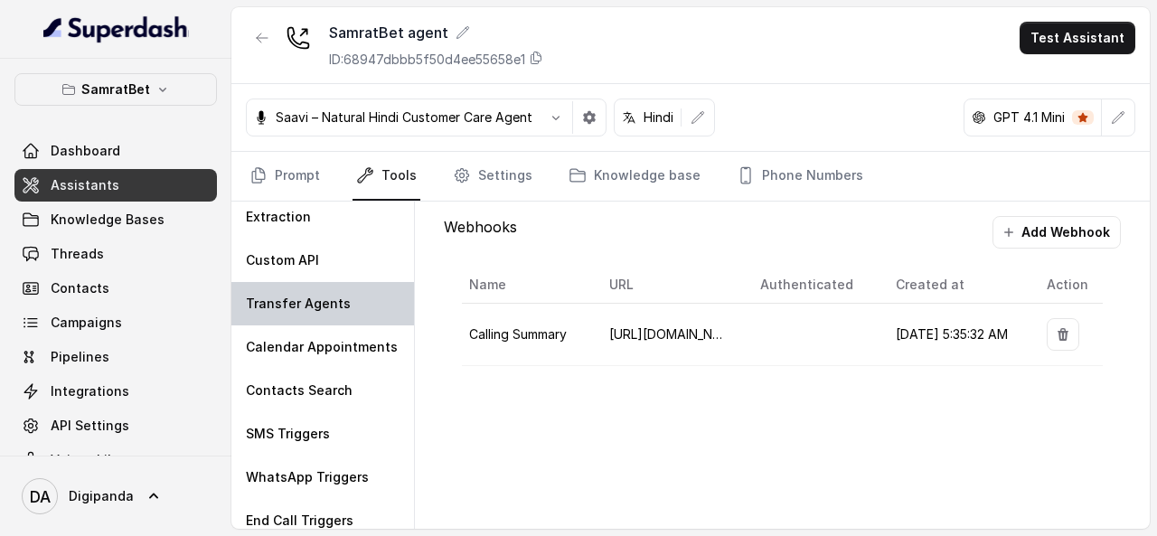
scroll to position [105, 0]
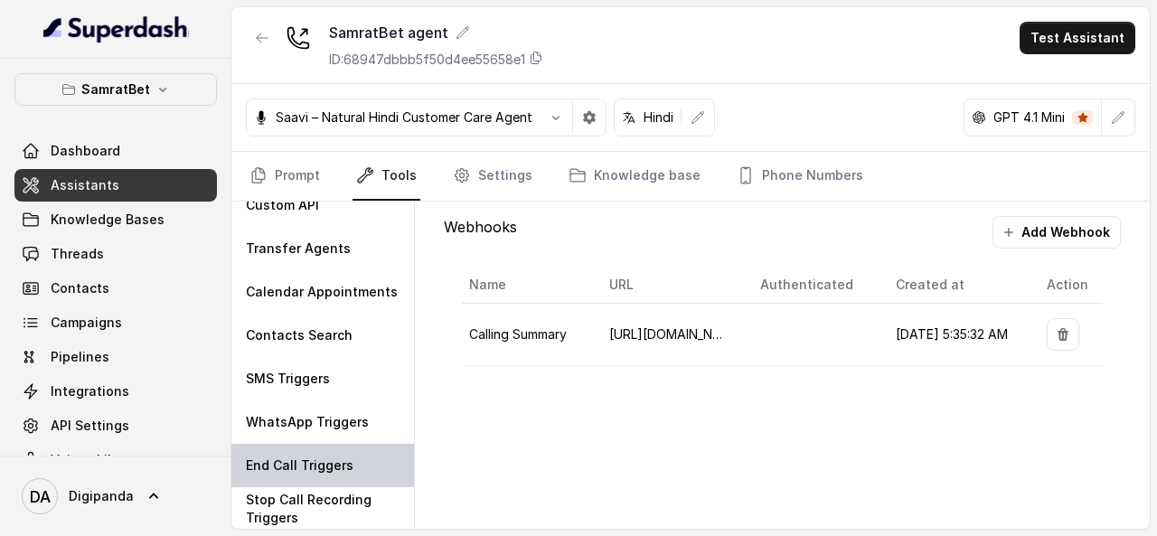
click at [329, 460] on p "End Call Triggers" at bounding box center [300, 466] width 108 height 18
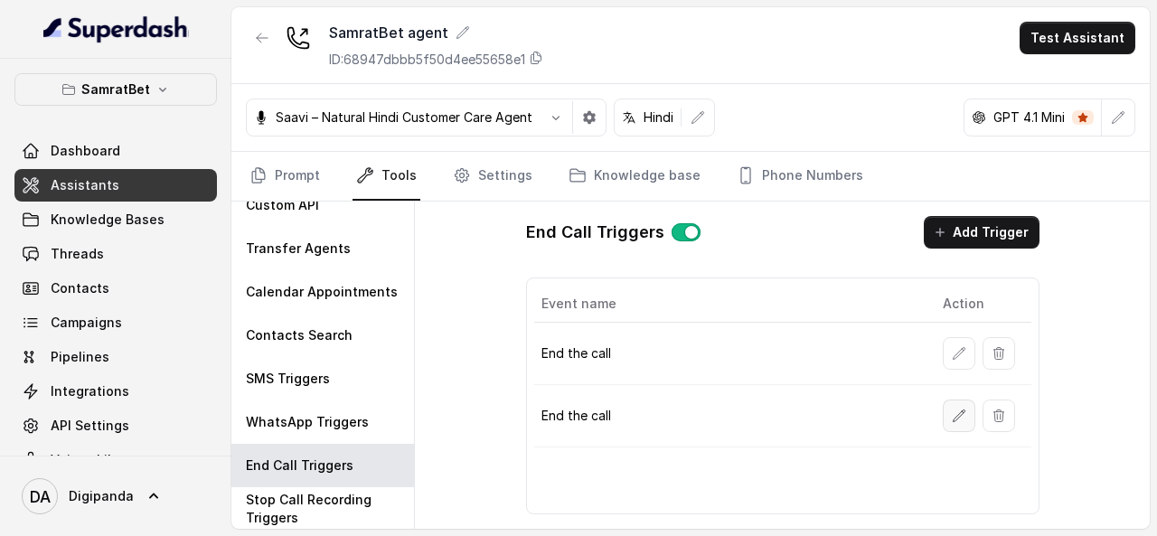
click at [955, 415] on icon "button" at bounding box center [960, 416] width 12 height 12
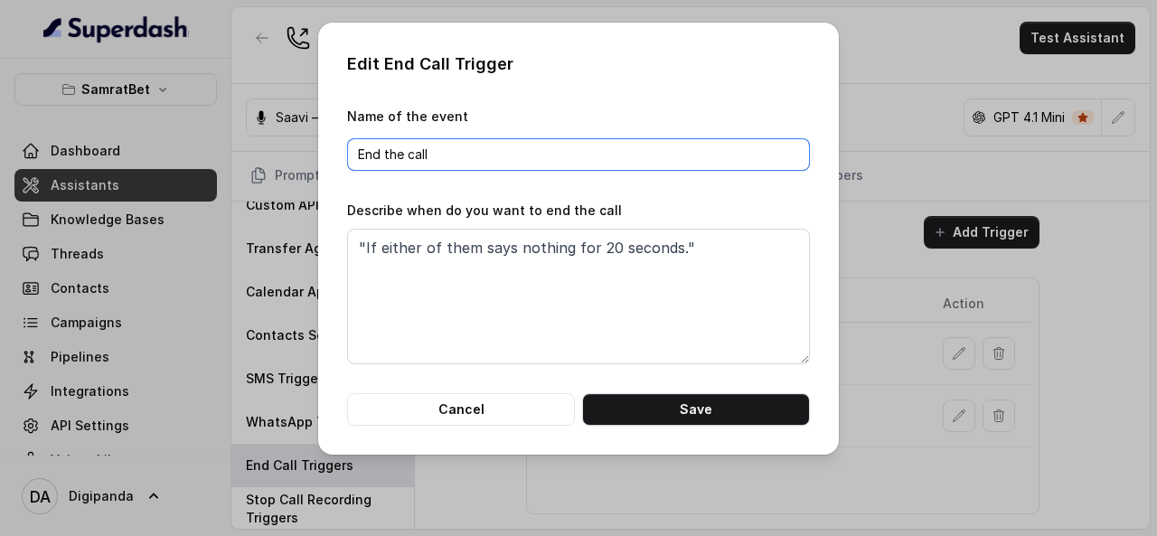
click at [457, 146] on input "End the call" at bounding box center [578, 154] width 463 height 33
type input "End the call 1"
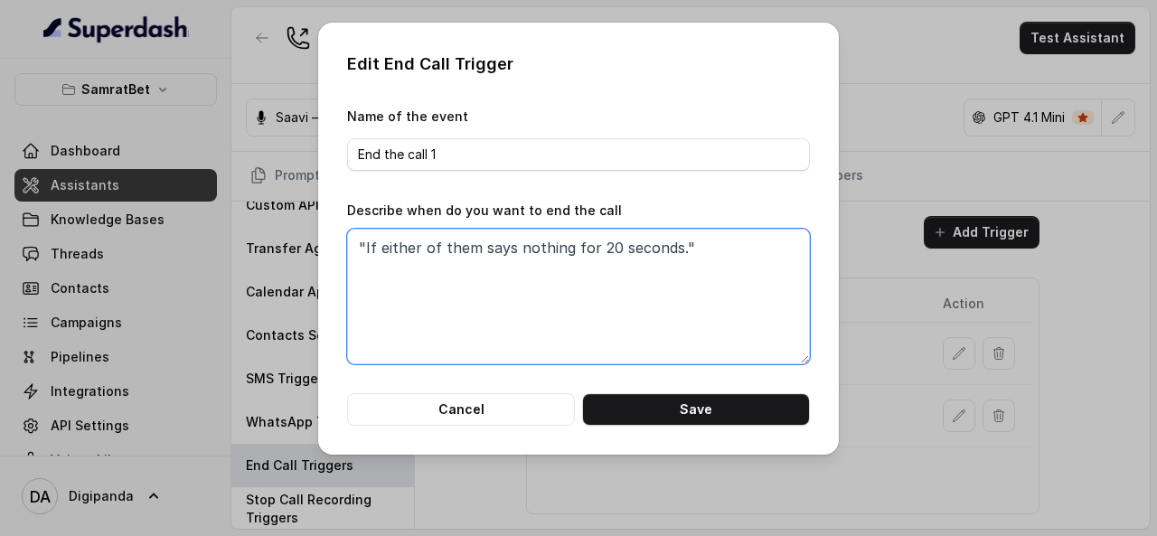
click at [604, 250] on textarea ""If either of them says nothing for 20 seconds."" at bounding box center [578, 297] width 463 height 136
type textarea ""If either of them says nothing for 10 seconds.""
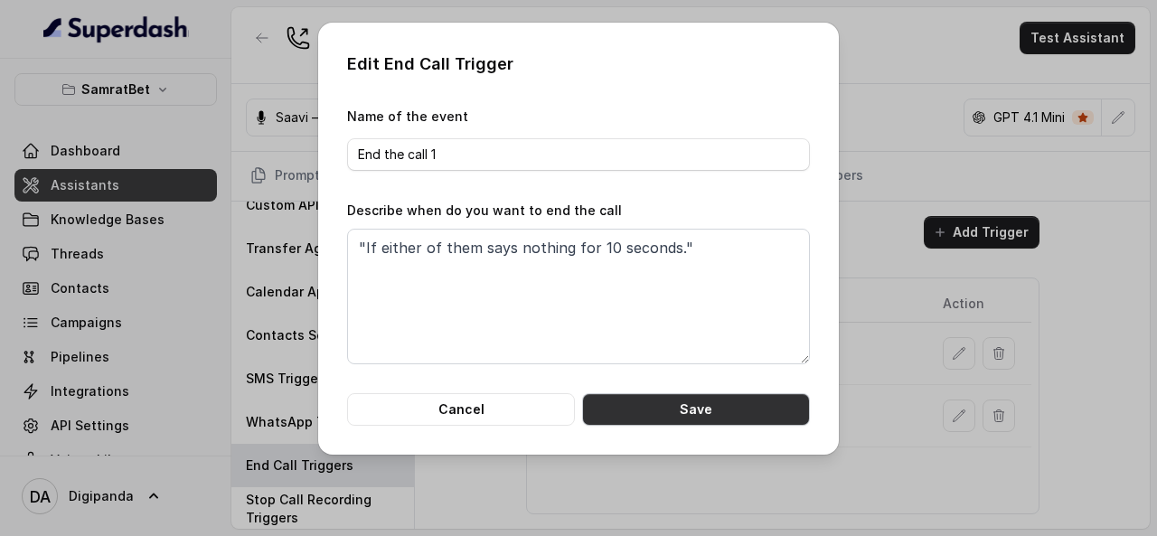
click at [703, 406] on button "Save" at bounding box center [696, 409] width 228 height 33
